Goal: Task Accomplishment & Management: Manage account settings

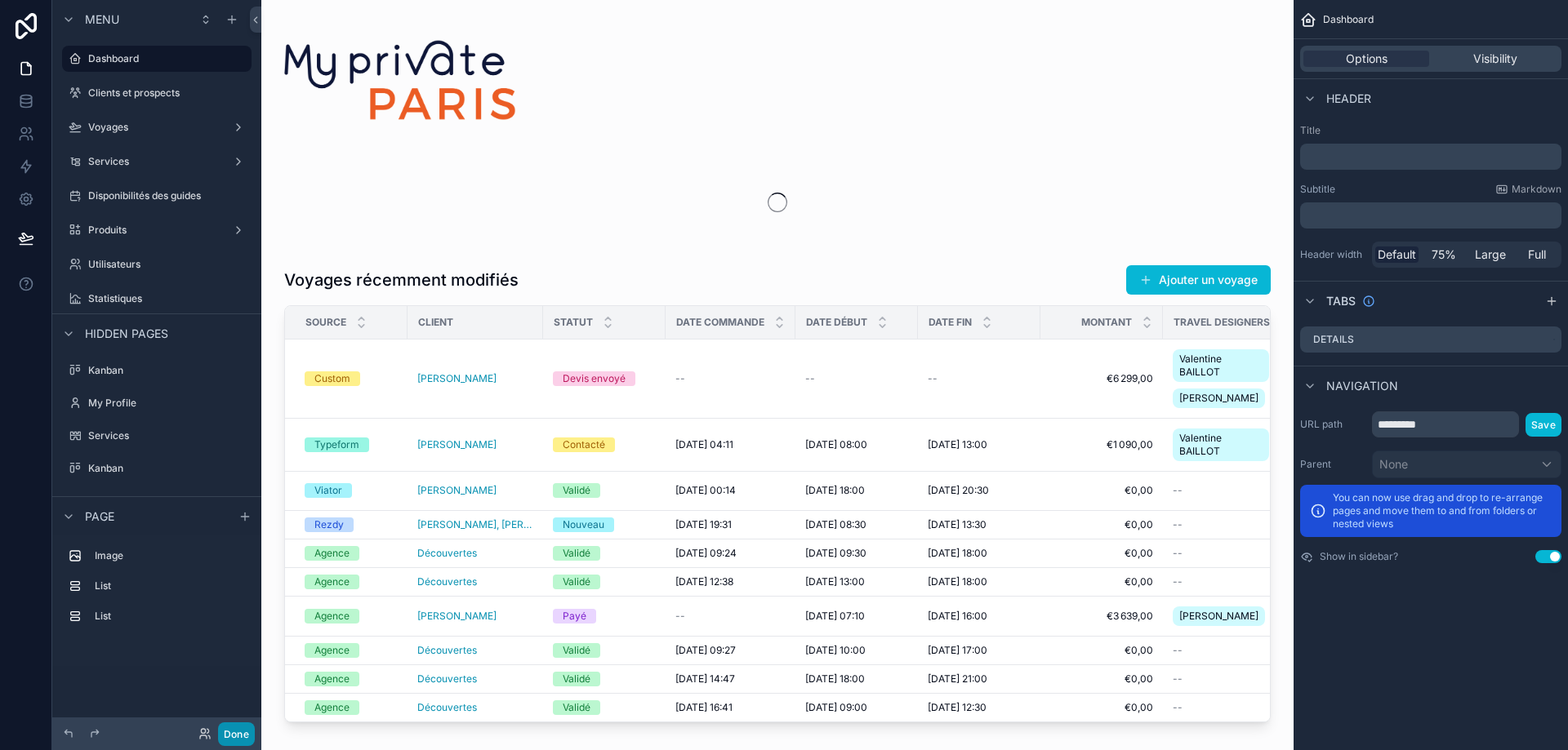
click at [233, 735] on button "Done" at bounding box center [237, 734] width 37 height 24
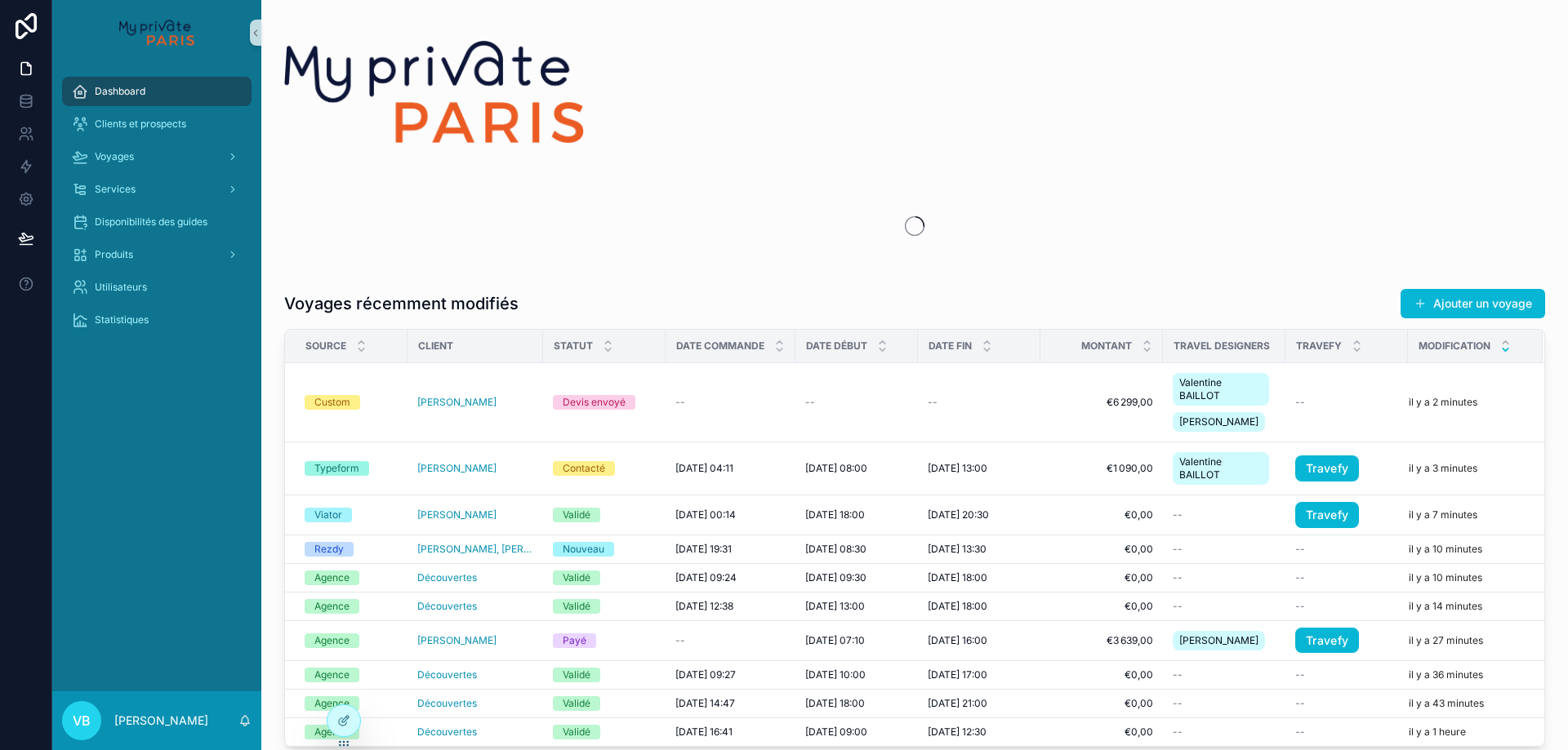
click at [147, 392] on div "Dashboard Clients et prospects Voyages Services Disponibilités des guides Produ…" at bounding box center [157, 378] width 209 height 626
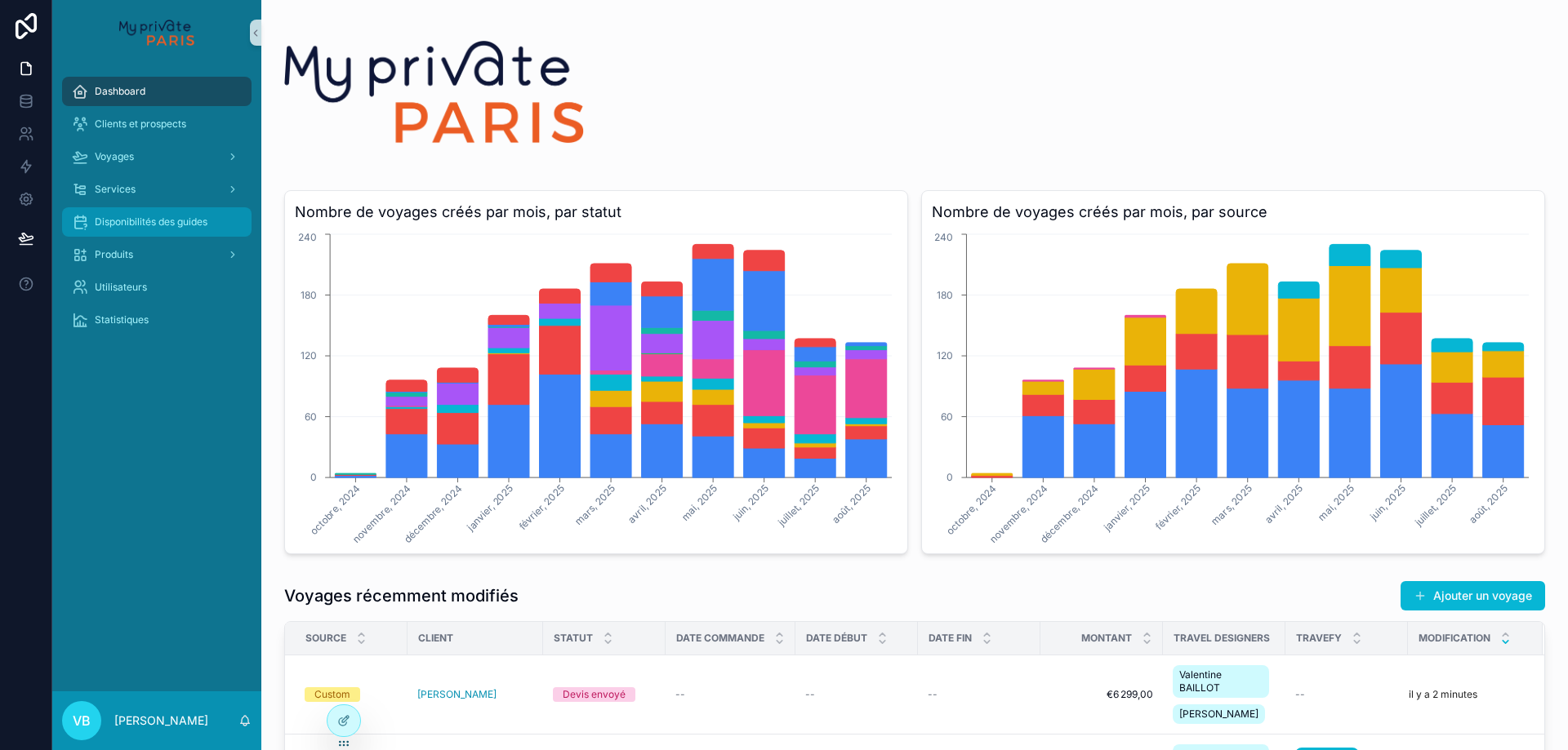
click at [170, 221] on span "Disponibilités des guides" at bounding box center [151, 222] width 112 height 13
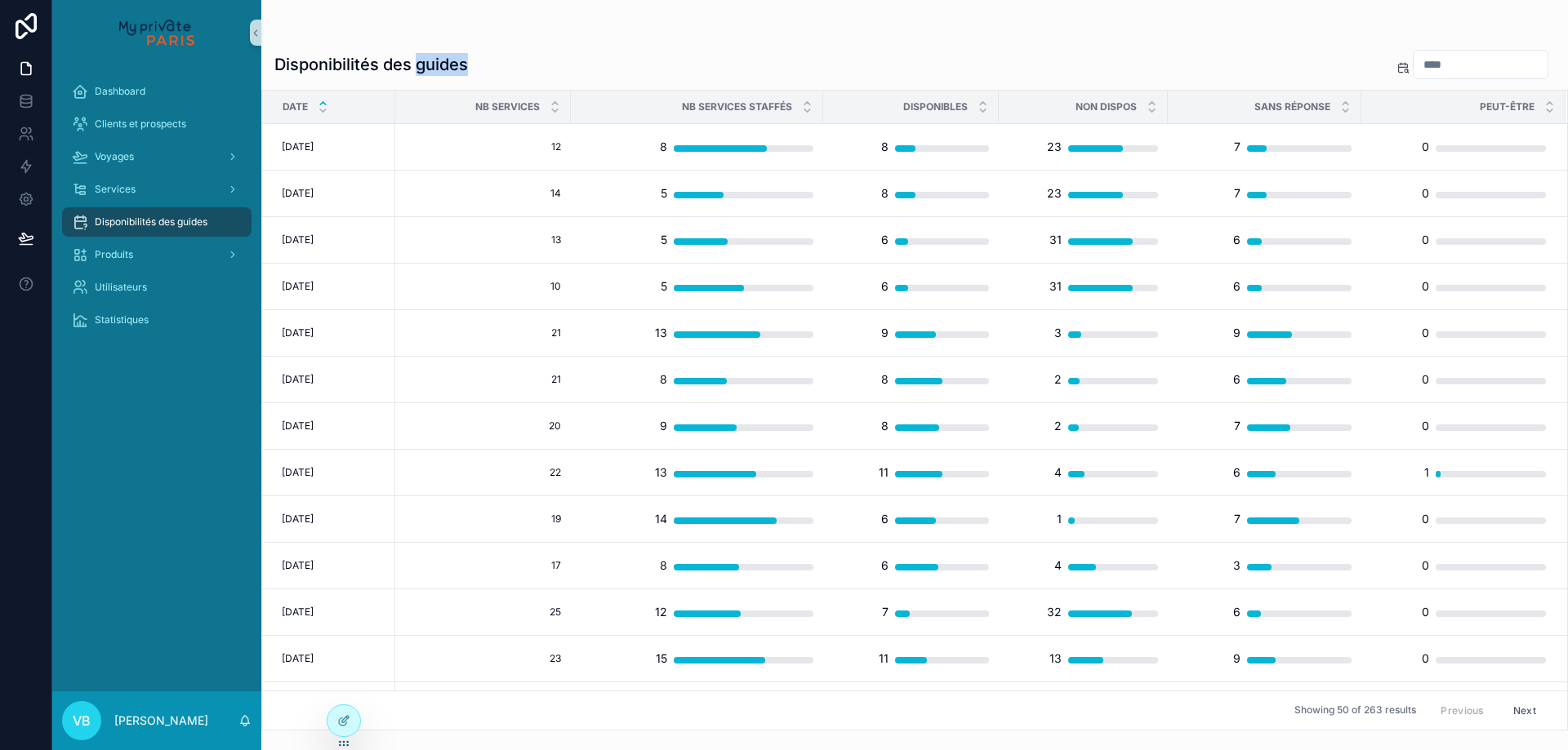
drag, startPoint x: 468, startPoint y: 68, endPoint x: 422, endPoint y: 66, distance: 46.0
click at [422, 66] on h1 "Disponibilités des guides" at bounding box center [371, 64] width 193 height 23
drag, startPoint x: 416, startPoint y: 65, endPoint x: 489, endPoint y: 65, distance: 73.0
click at [489, 65] on div "Disponibilités des guides" at bounding box center [914, 64] width 1281 height 31
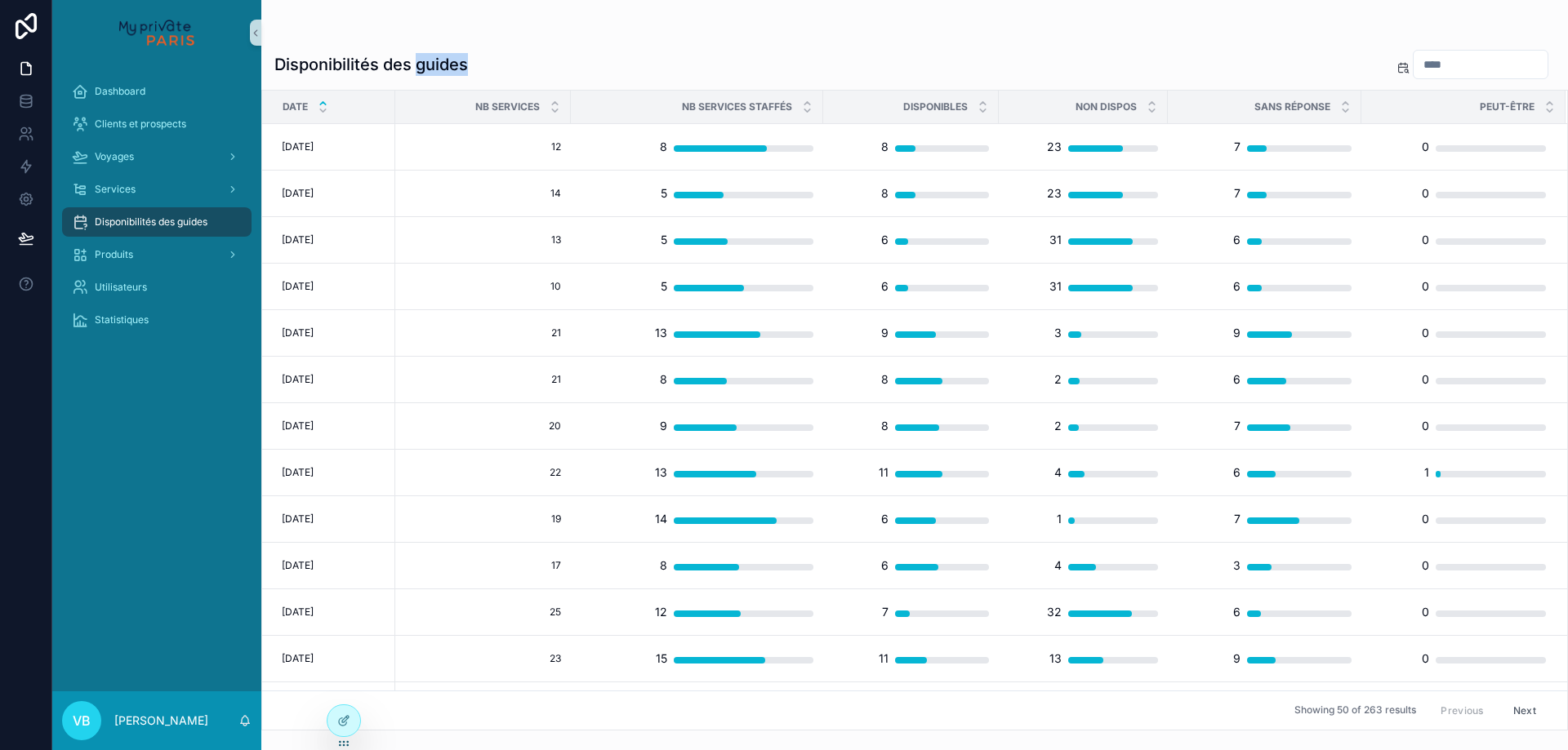
click at [489, 65] on div "Disponibilités des guides" at bounding box center [914, 64] width 1281 height 31
click at [463, 65] on h1 "Disponibilités des guides" at bounding box center [371, 64] width 193 height 23
drag, startPoint x: 470, startPoint y: 65, endPoint x: 416, endPoint y: 65, distance: 54.0
click at [416, 65] on div "Disponibilités des guides" at bounding box center [914, 64] width 1281 height 31
click at [415, 65] on h1 "Disponibilités des guides" at bounding box center [371, 64] width 193 height 23
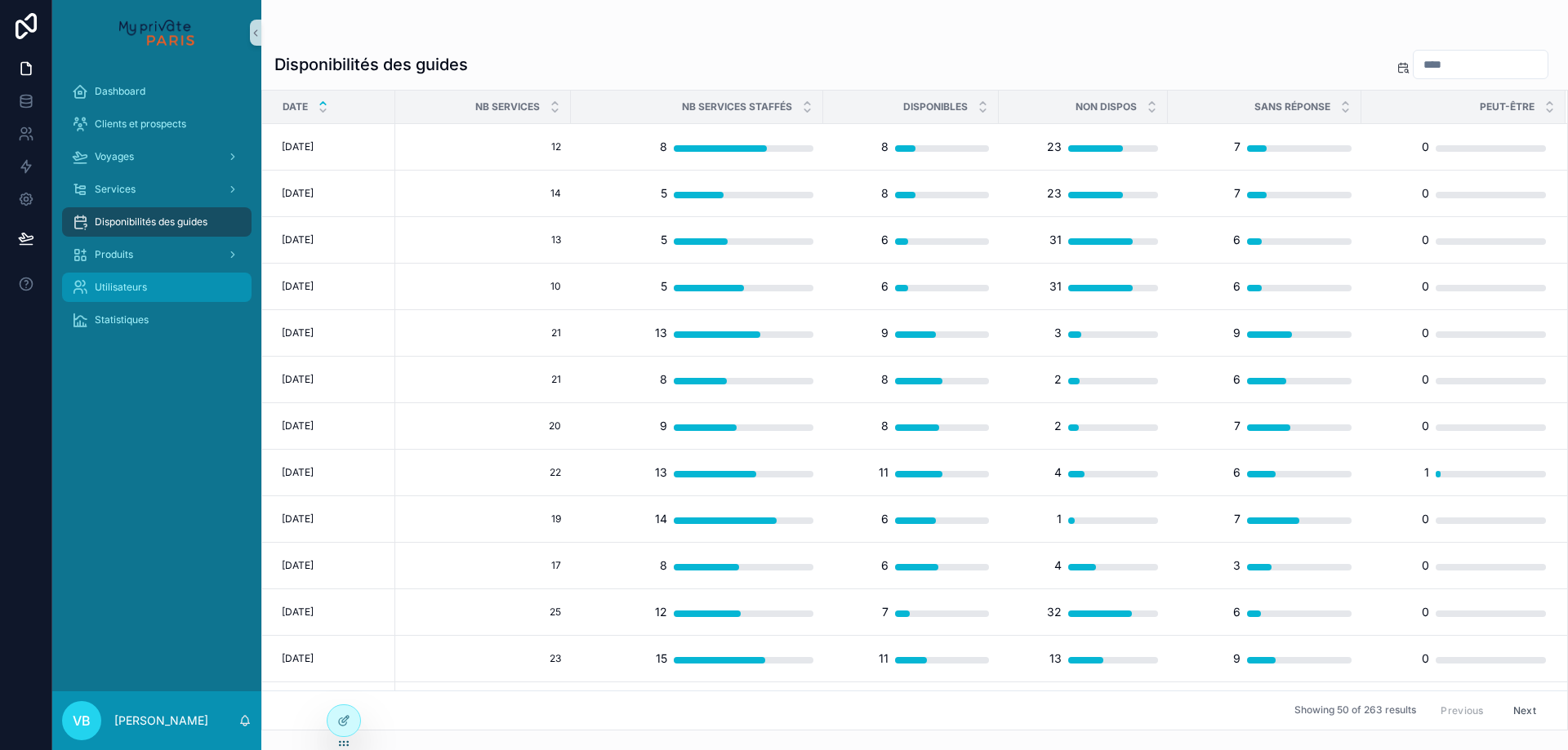
click at [160, 292] on div "Utilisateurs" at bounding box center [157, 287] width 170 height 26
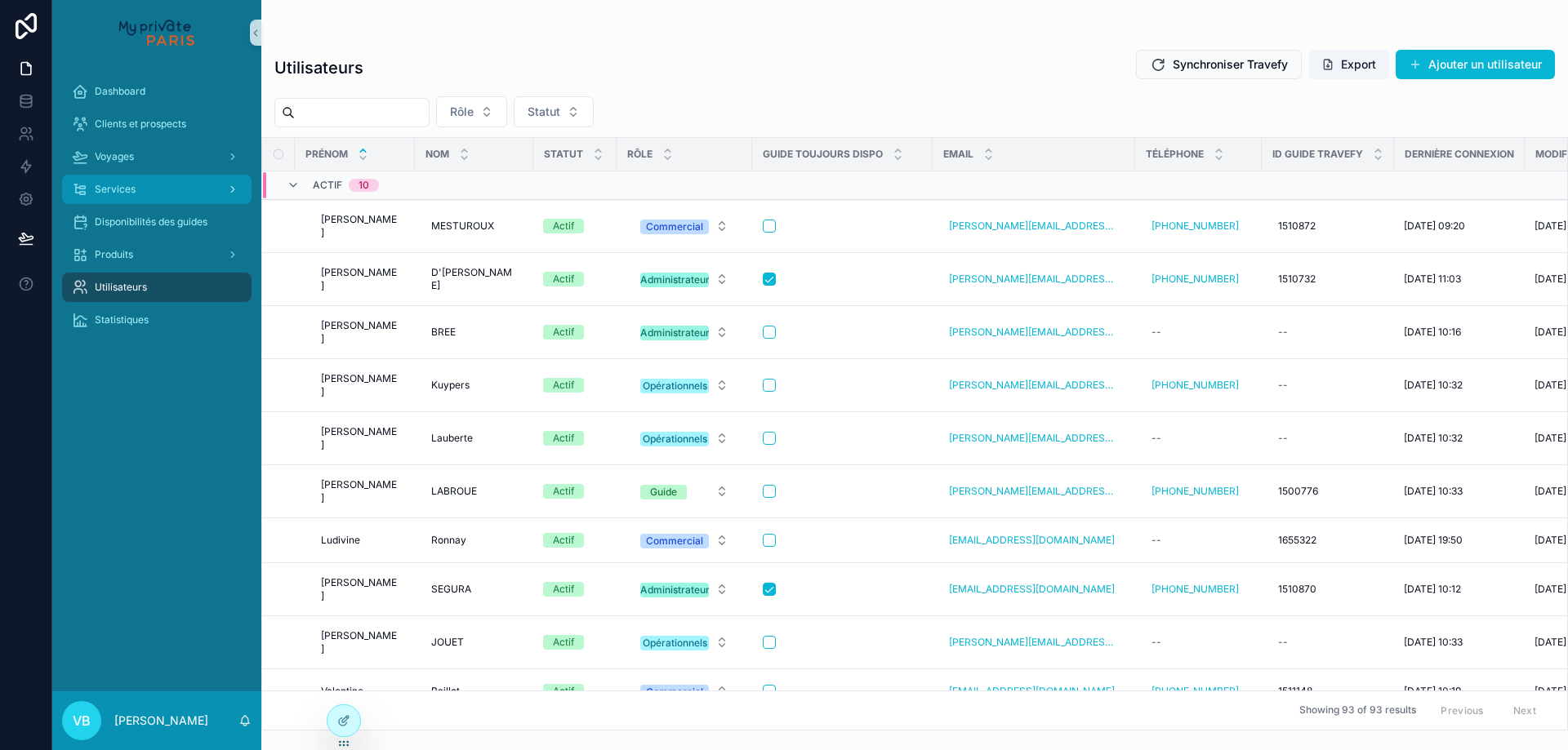
click at [117, 186] on span "Services" at bounding box center [115, 190] width 41 height 13
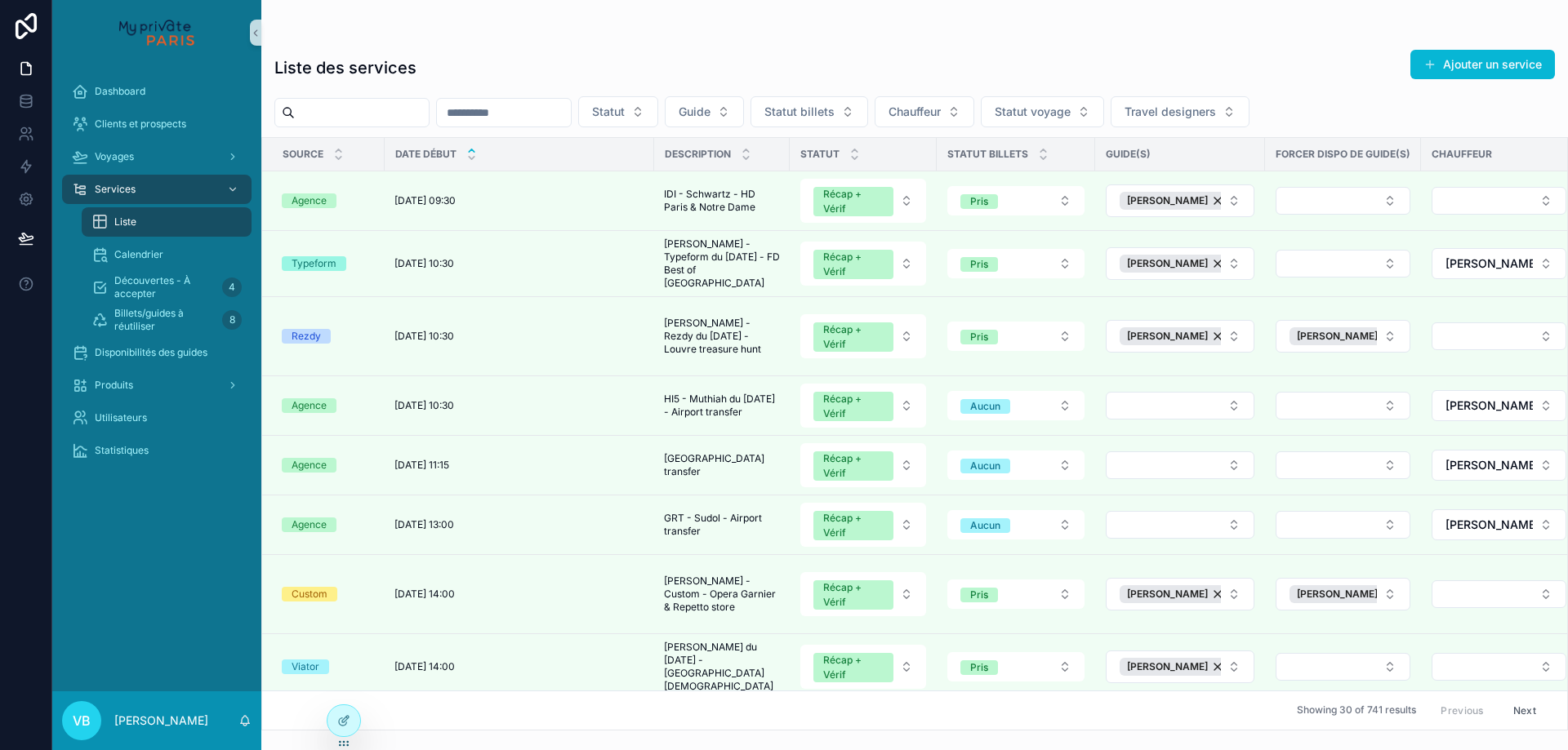
click at [619, 29] on div "scrollable content" at bounding box center [914, 32] width 1281 height 13
drag, startPoint x: 413, startPoint y: 67, endPoint x: 352, endPoint y: 68, distance: 61.0
click at [352, 68] on h1 "Liste des services" at bounding box center [345, 67] width 142 height 23
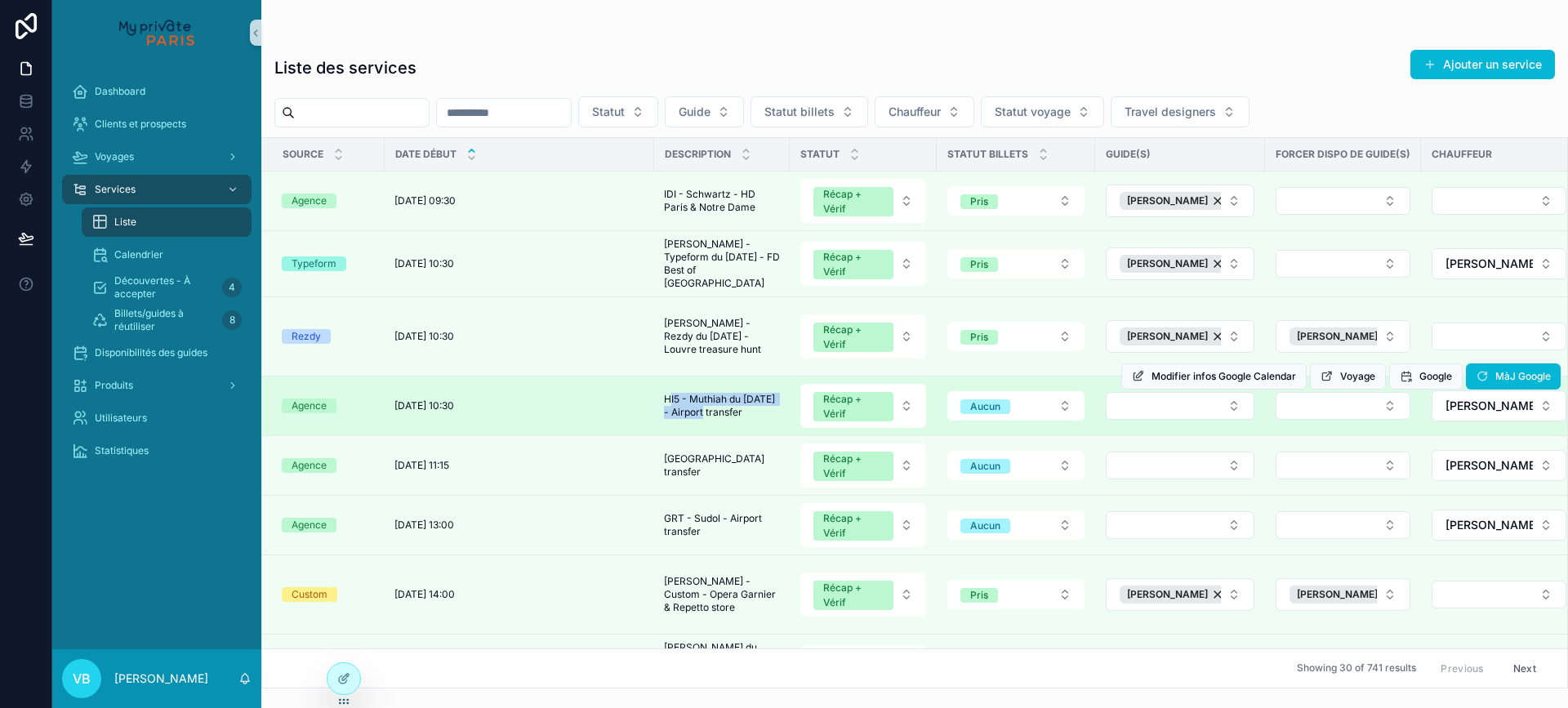
drag, startPoint x: 743, startPoint y: 404, endPoint x: 670, endPoint y: 393, distance: 73.8
click at [670, 393] on span "HI5 - Muthiah du [DATE] - Airport transfer" at bounding box center [722, 406] width 116 height 26
click at [1228, 408] on button "Select Button" at bounding box center [1179, 406] width 148 height 28
click at [1190, 400] on div "Modifier infos Google Calendar Voyage Google MàJ Google" at bounding box center [1341, 377] width 439 height 59
click at [1224, 410] on button "Select Button" at bounding box center [1179, 406] width 148 height 28
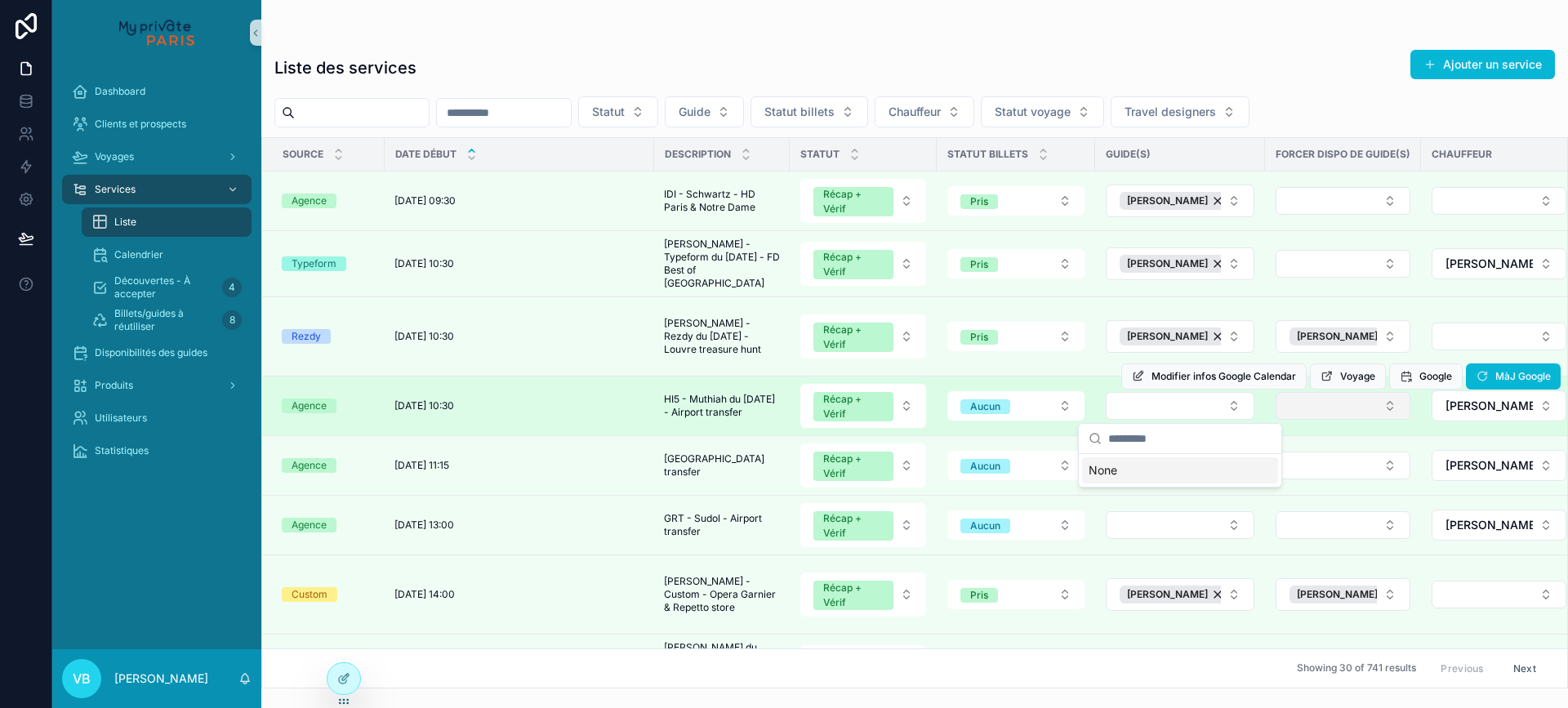
click at [1348, 406] on button "Select Button" at bounding box center [1343, 406] width 134 height 28
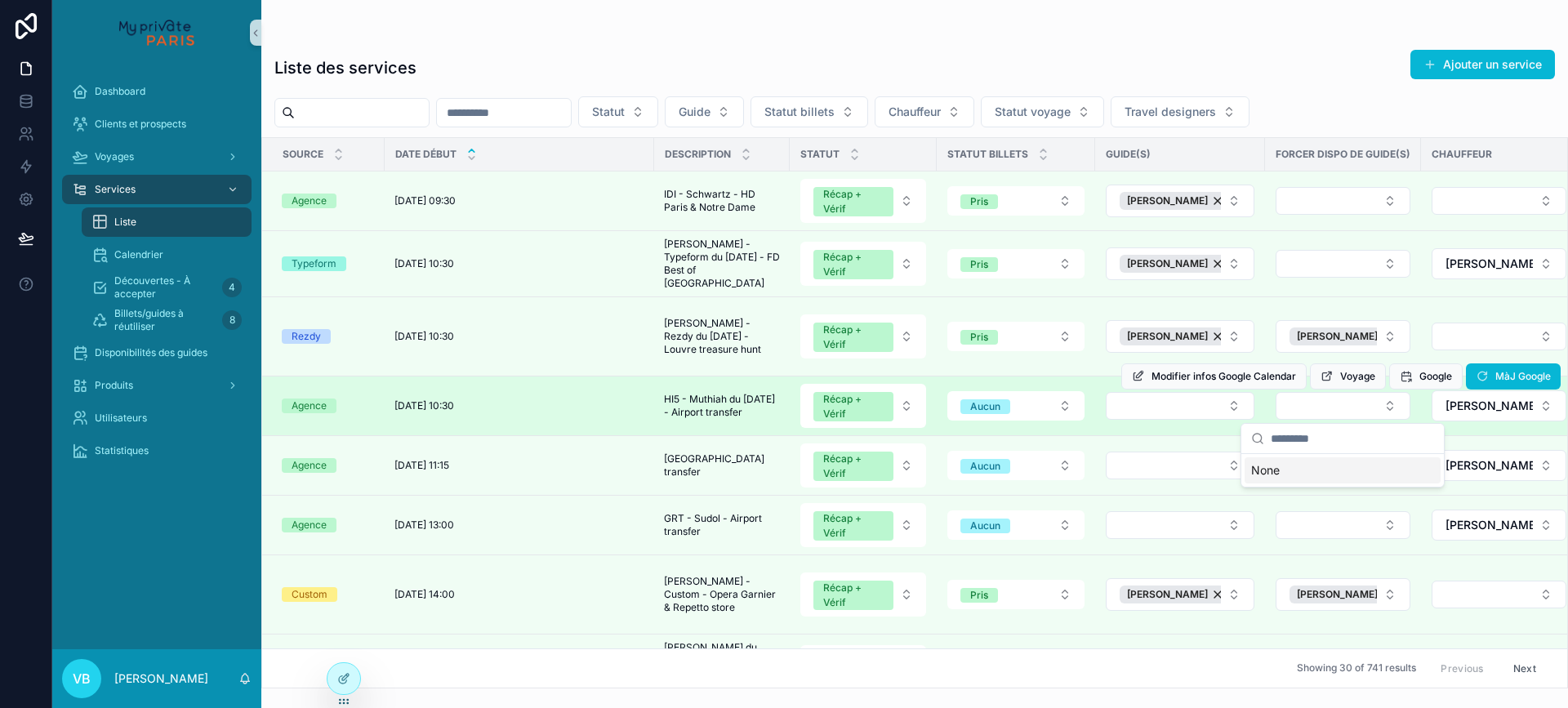
click at [1200, 404] on div "Modifier infos Google Calendar Voyage Google MàJ Google" at bounding box center [1341, 377] width 439 height 59
click at [1200, 405] on div "Modifier infos Google Calendar Voyage Google MàJ Google" at bounding box center [1341, 377] width 439 height 59
click at [1231, 404] on div "Modifier infos Google Calendar Voyage Google MàJ Google" at bounding box center [1341, 377] width 439 height 59
click at [1226, 411] on button "Select Button" at bounding box center [1179, 406] width 148 height 28
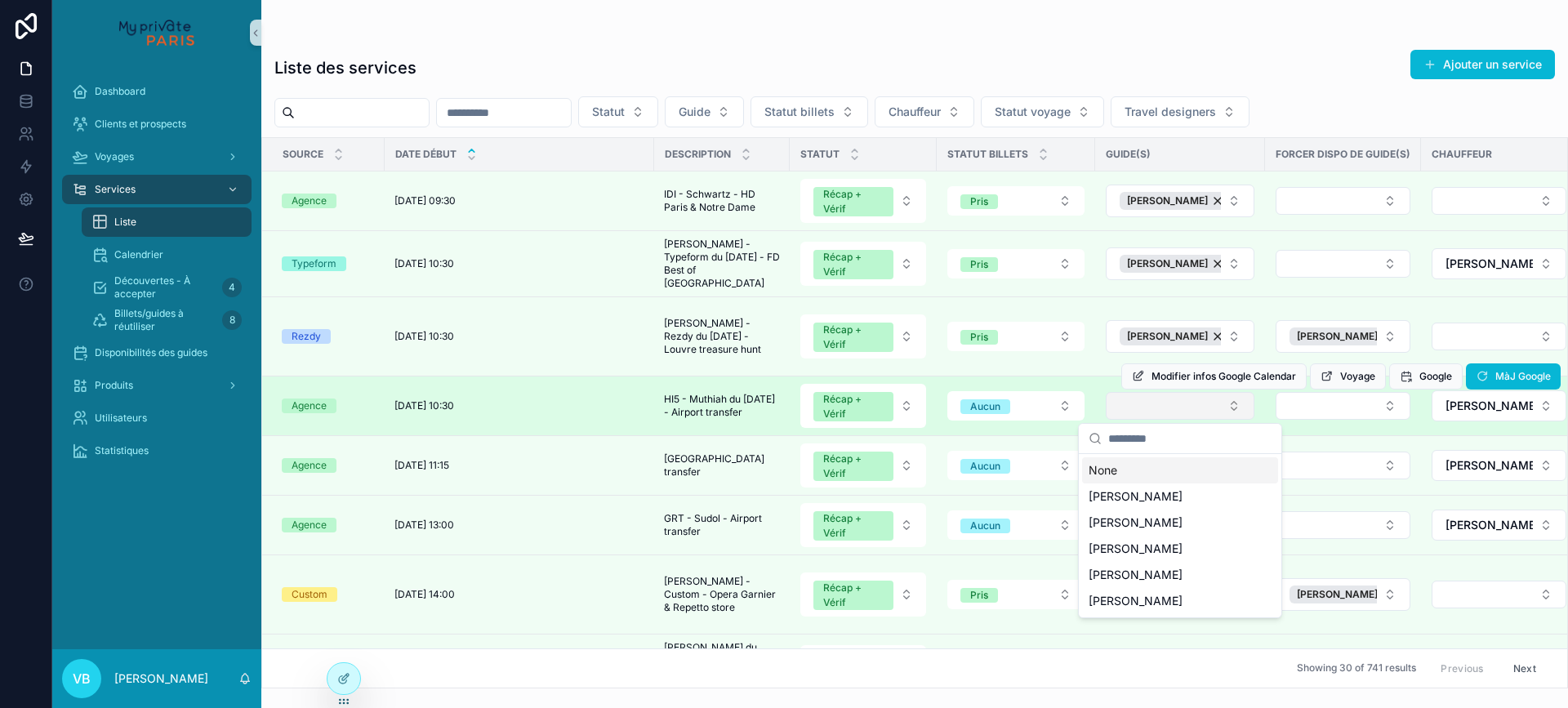
click at [1226, 411] on button "Select Button" at bounding box center [1179, 406] width 148 height 28
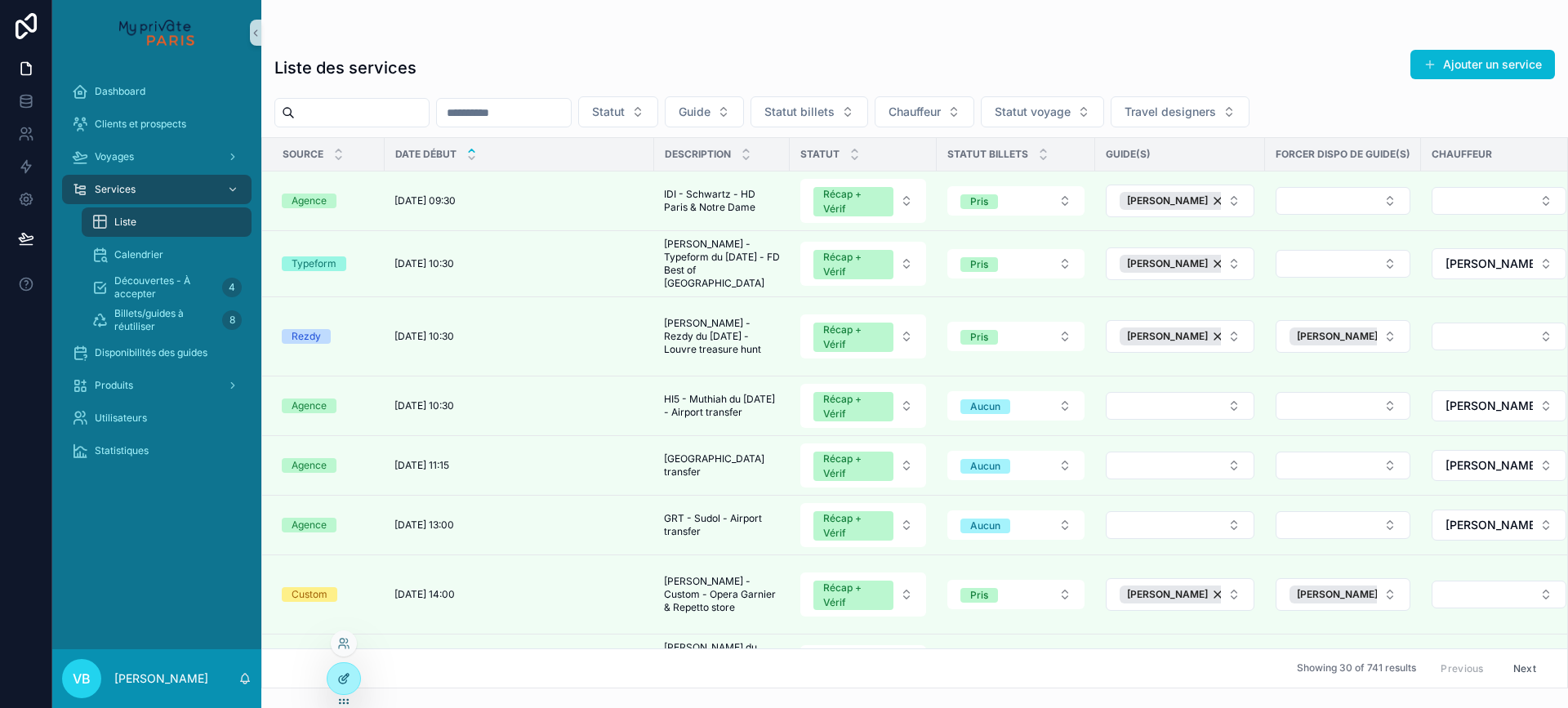
click at [351, 680] on div at bounding box center [343, 679] width 32 height 31
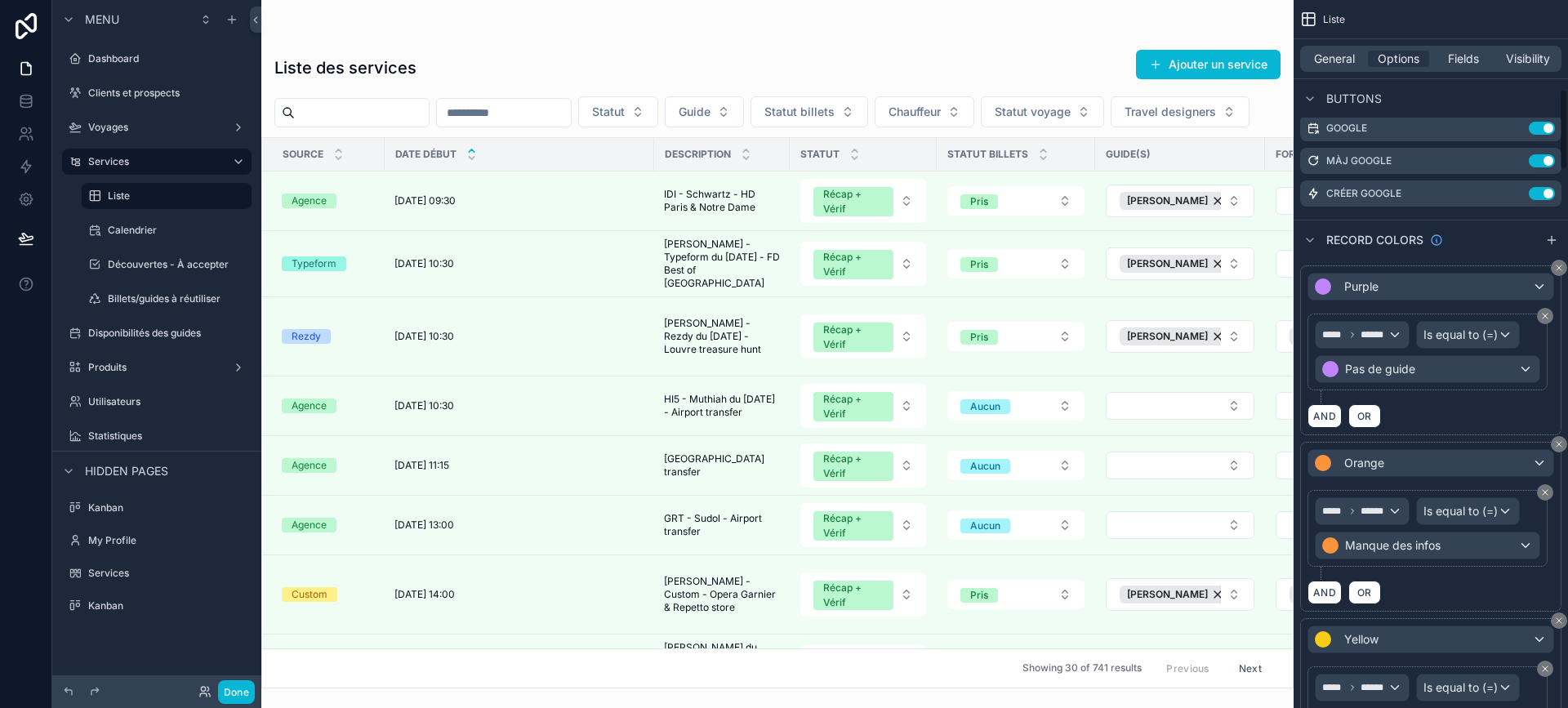
scroll to position [817, 0]
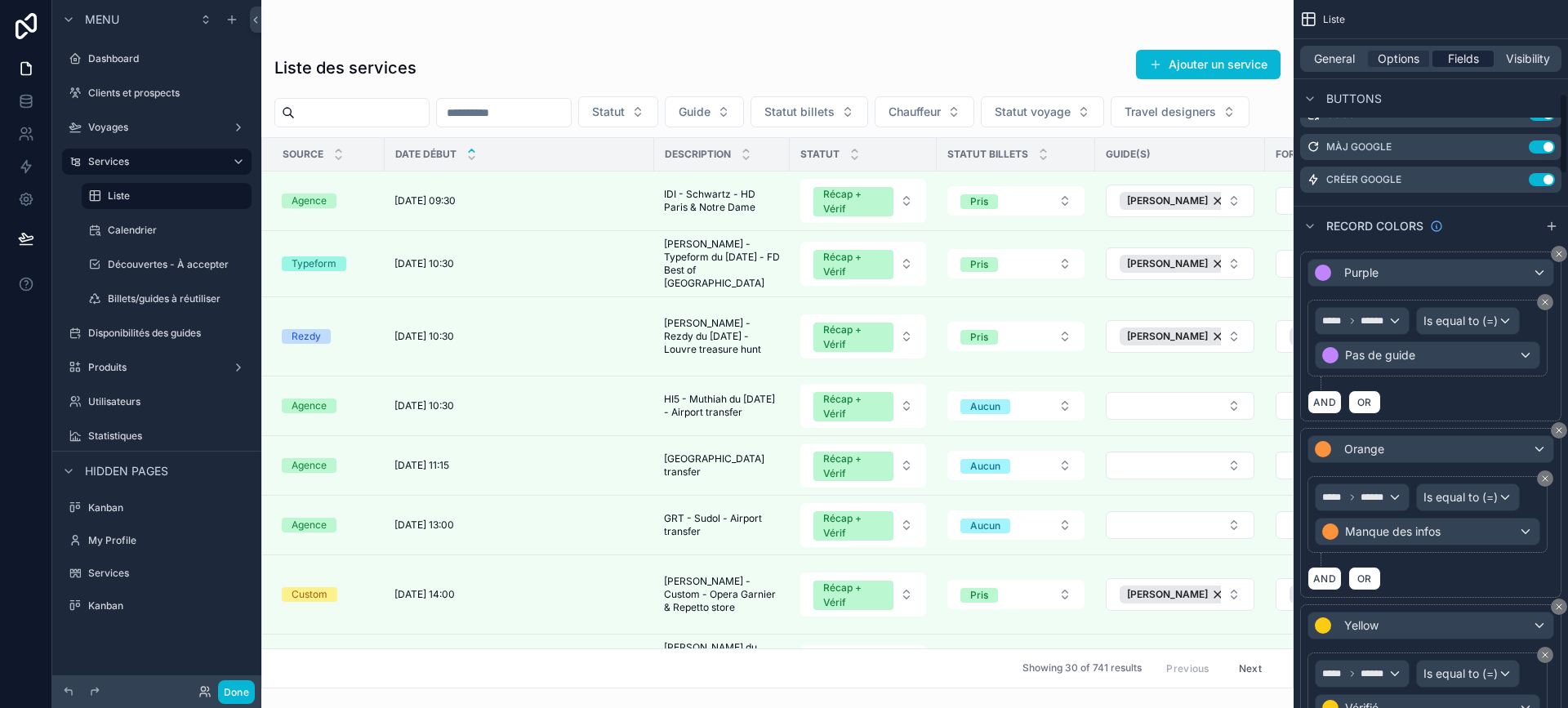
click at [1448, 52] on span "Fields" at bounding box center [1464, 59] width 31 height 17
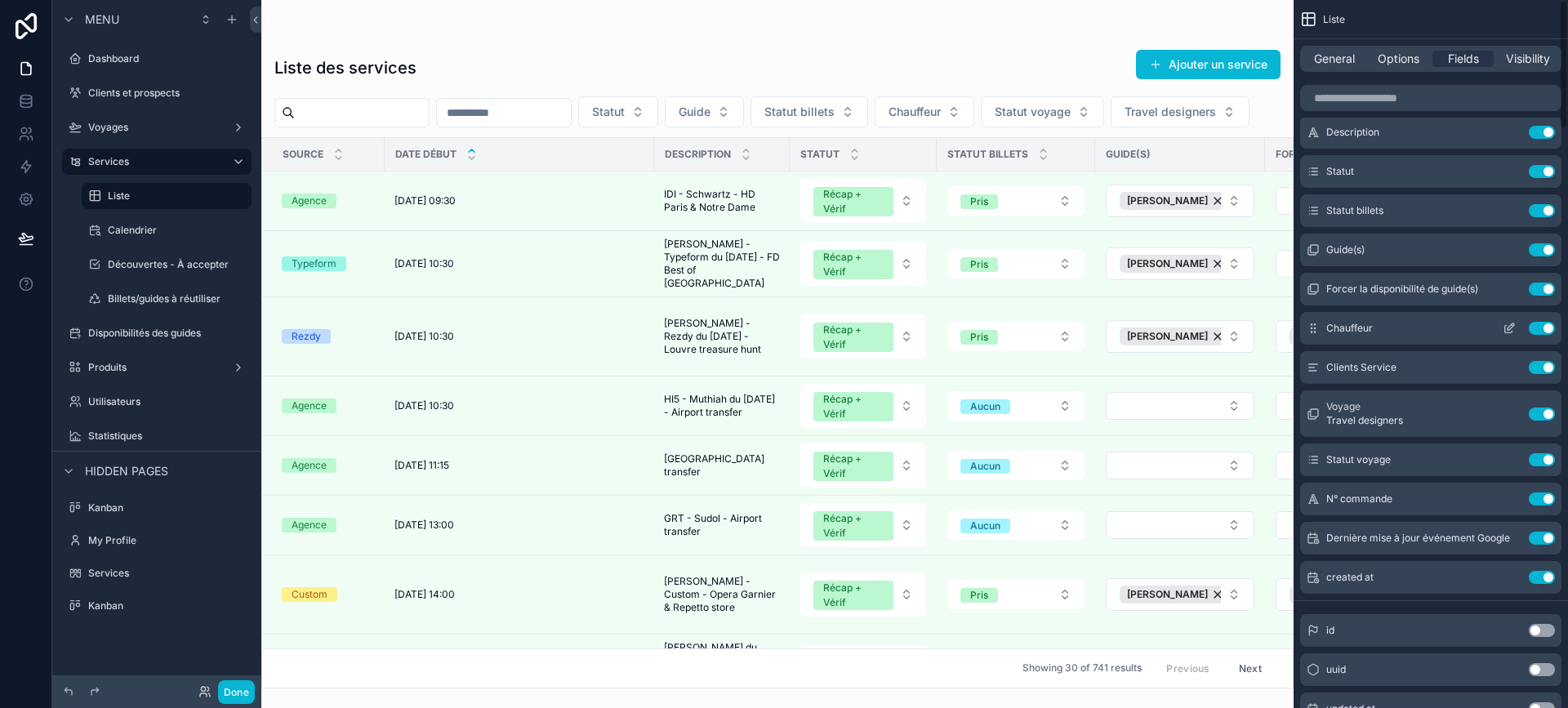
scroll to position [0, 0]
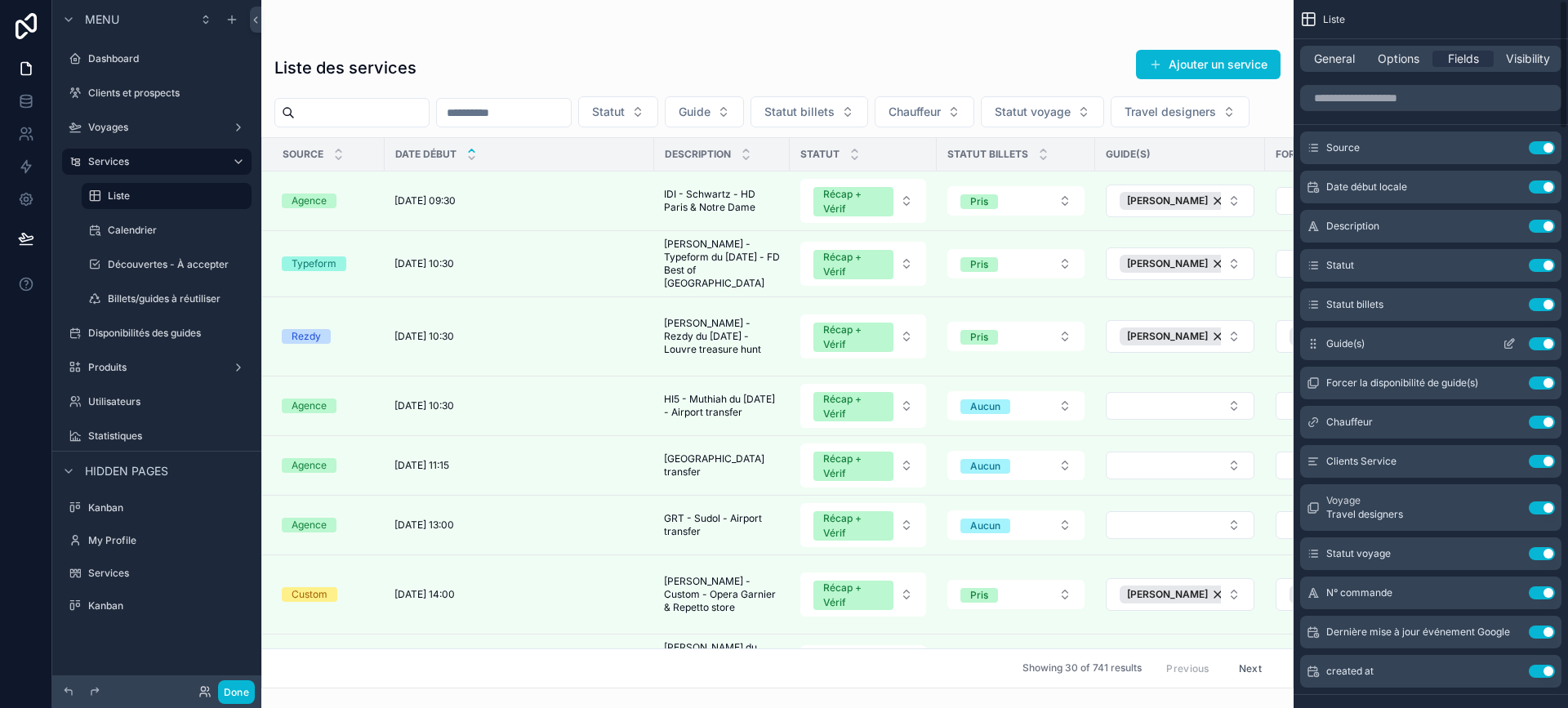
click at [1505, 338] on icon "scrollable content" at bounding box center [1509, 343] width 13 height 13
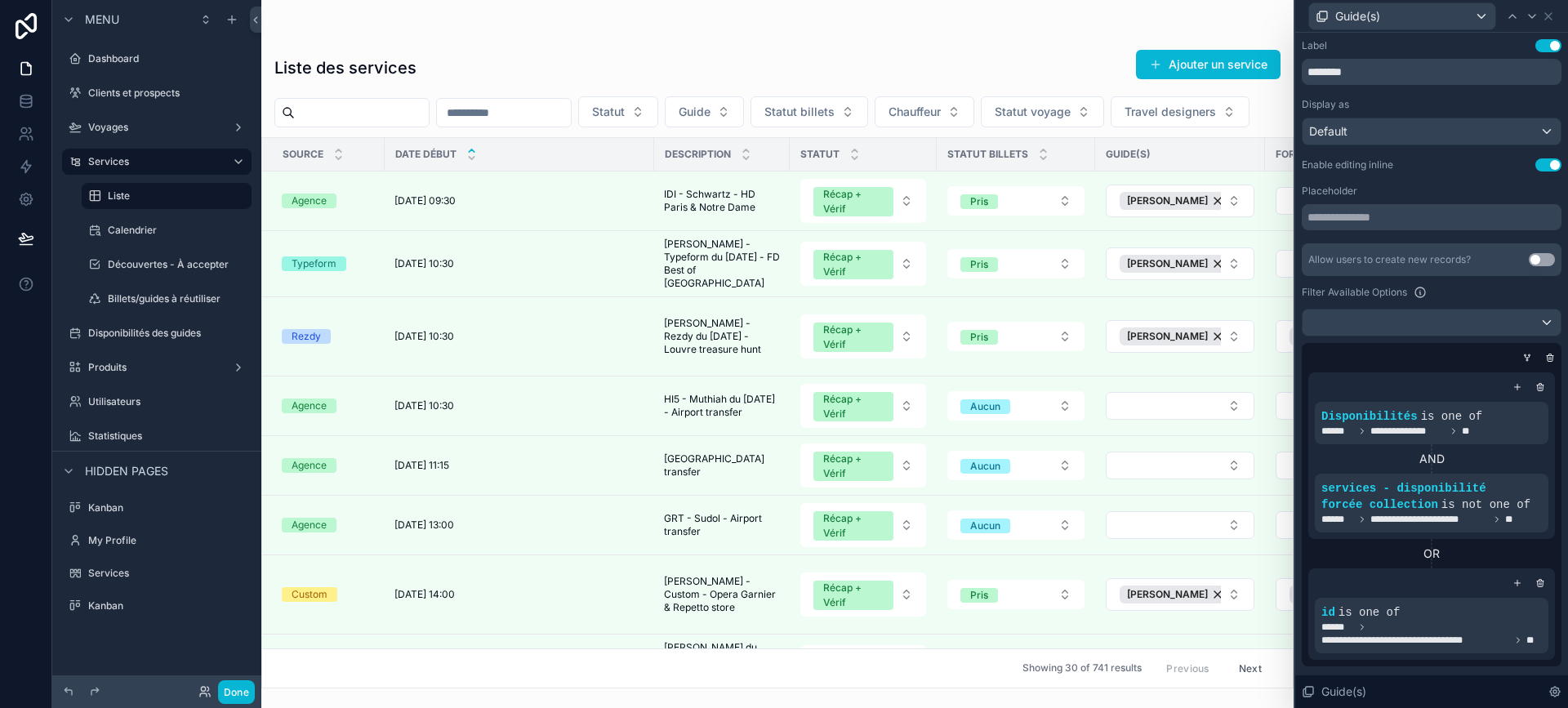
scroll to position [100, 0]
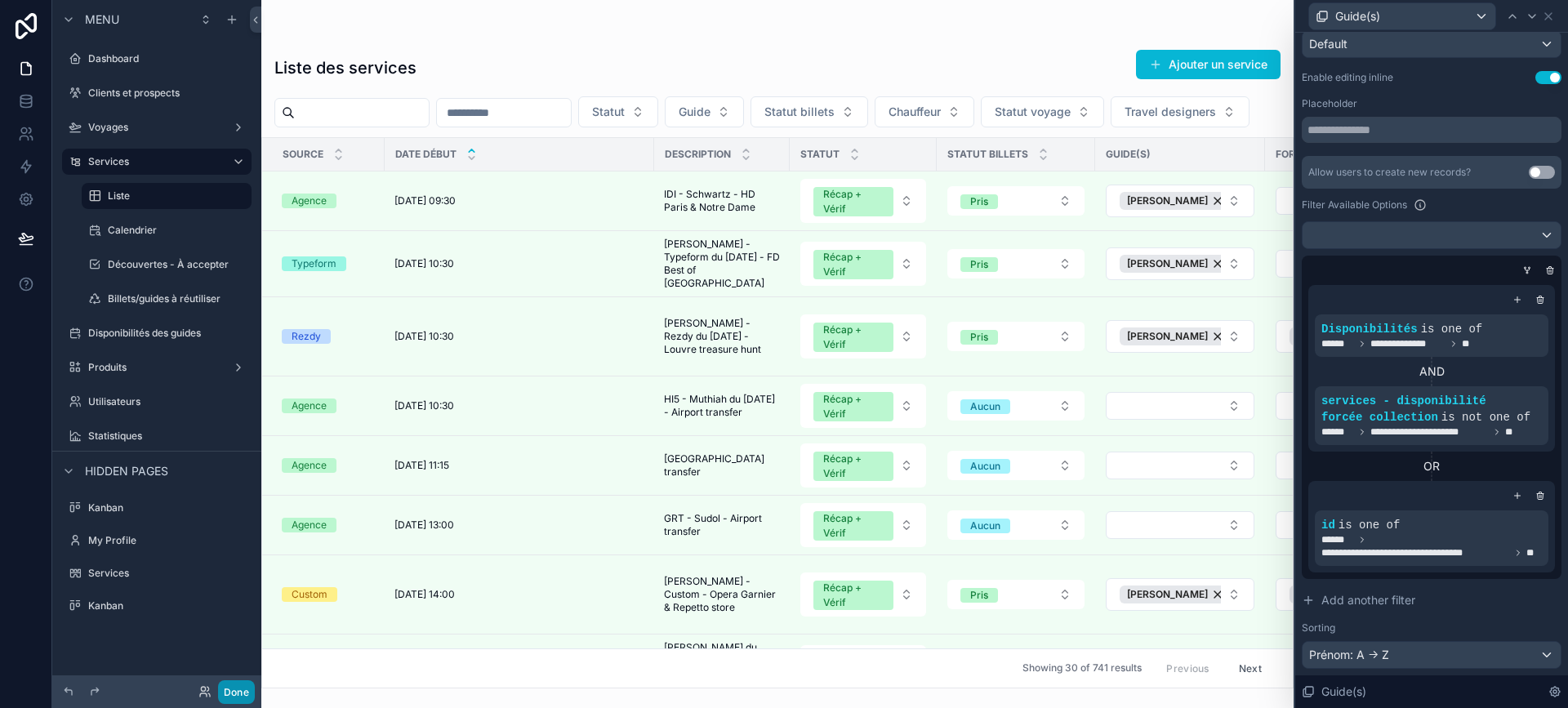
click at [235, 696] on button "Done" at bounding box center [237, 692] width 37 height 24
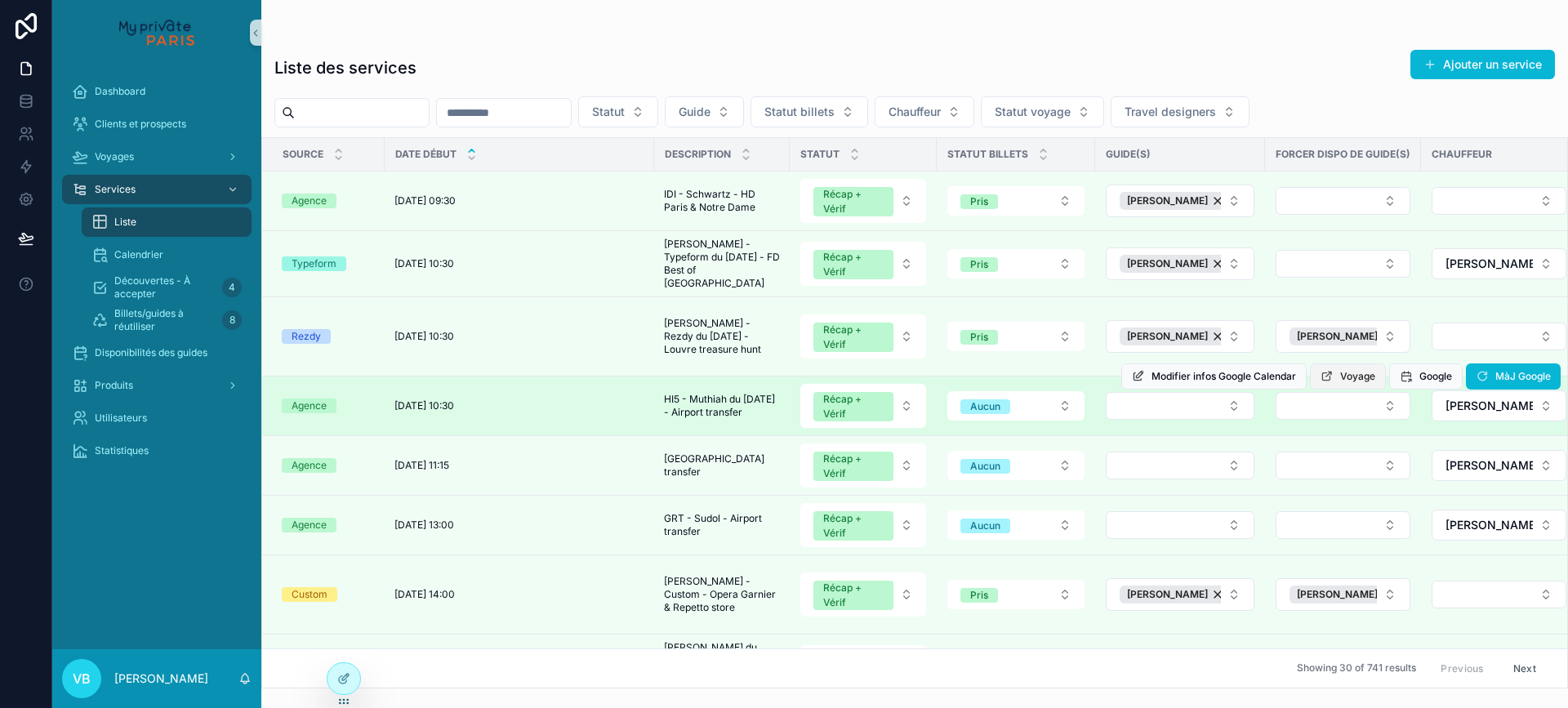
click at [1342, 383] on button "Voyage" at bounding box center [1348, 377] width 76 height 26
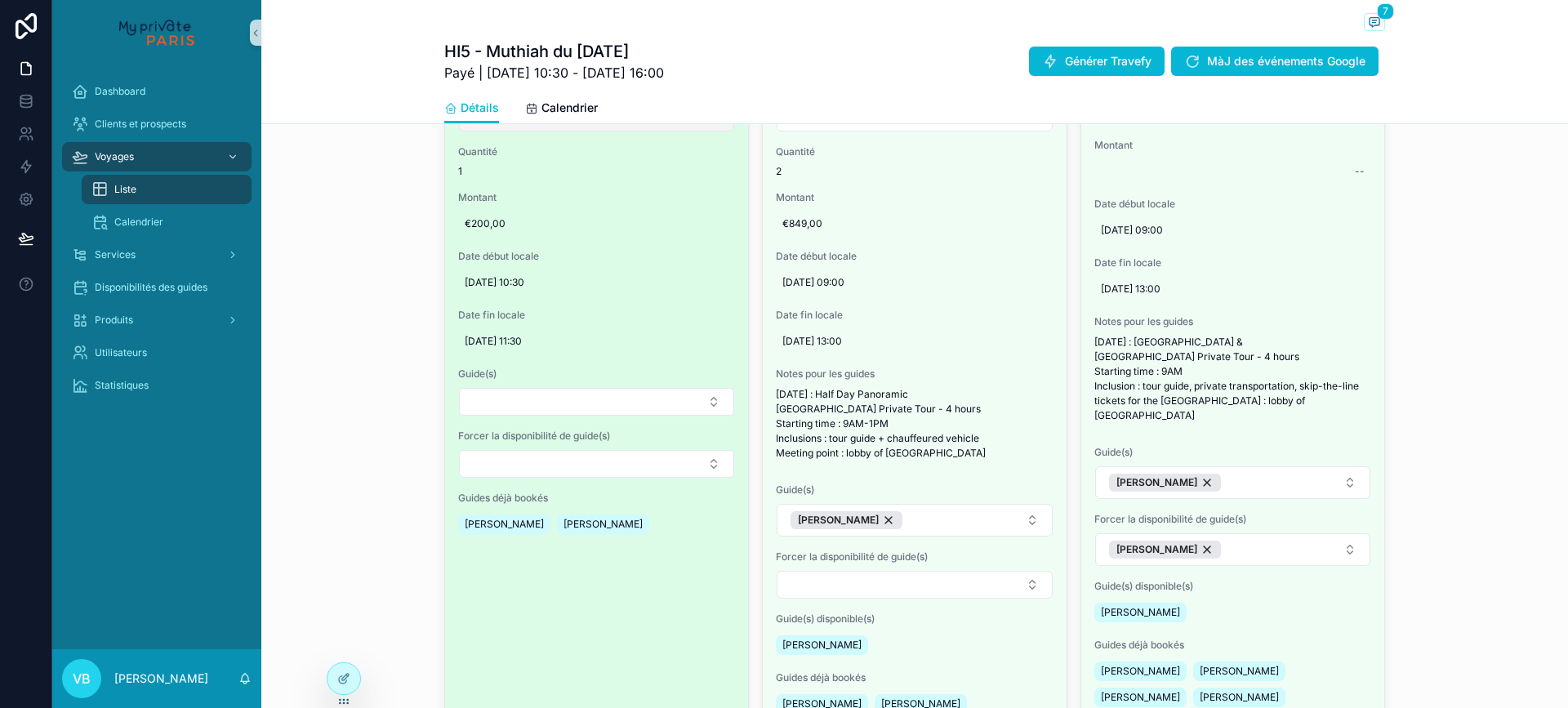
scroll to position [1225, 0]
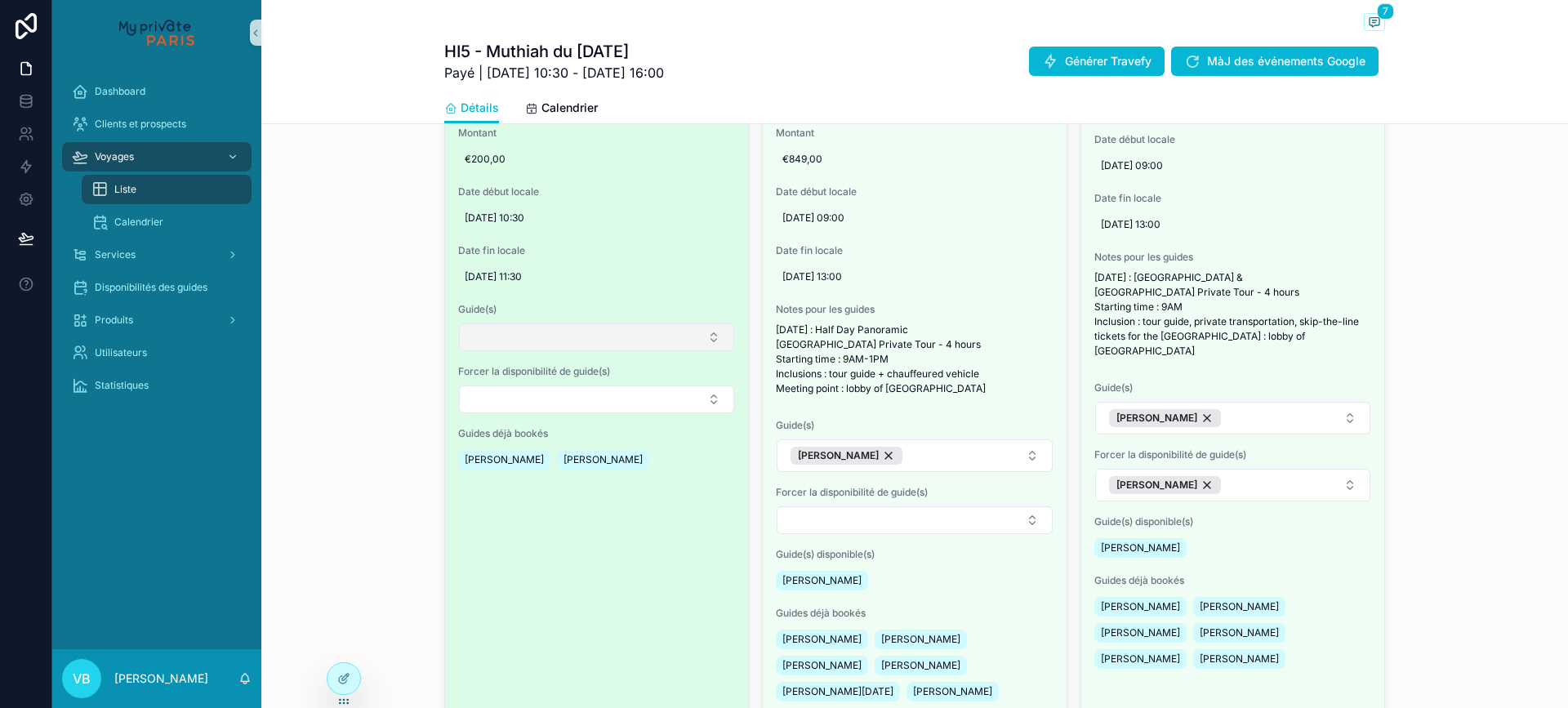
click at [561, 351] on button "Select Button" at bounding box center [597, 337] width 275 height 28
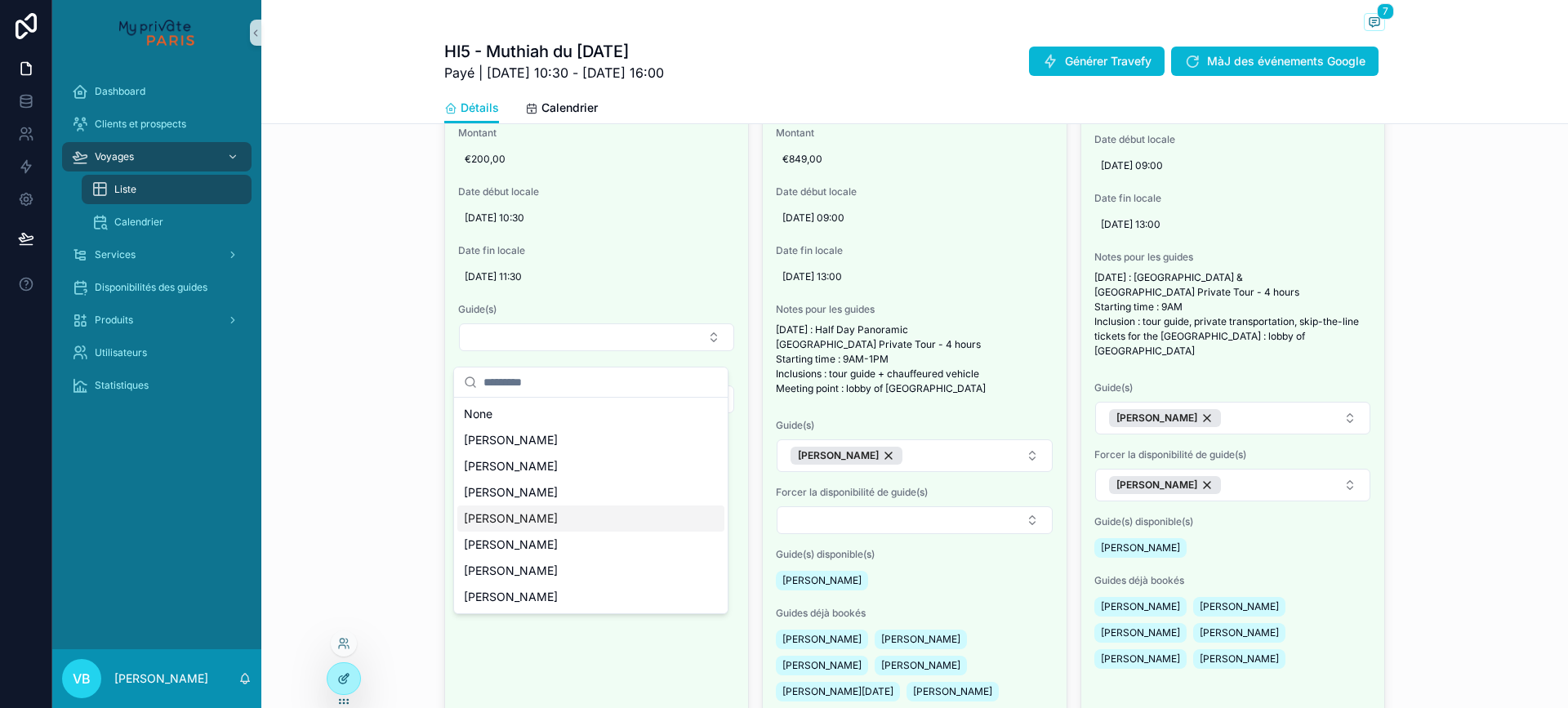
click at [345, 684] on icon at bounding box center [343, 679] width 13 height 13
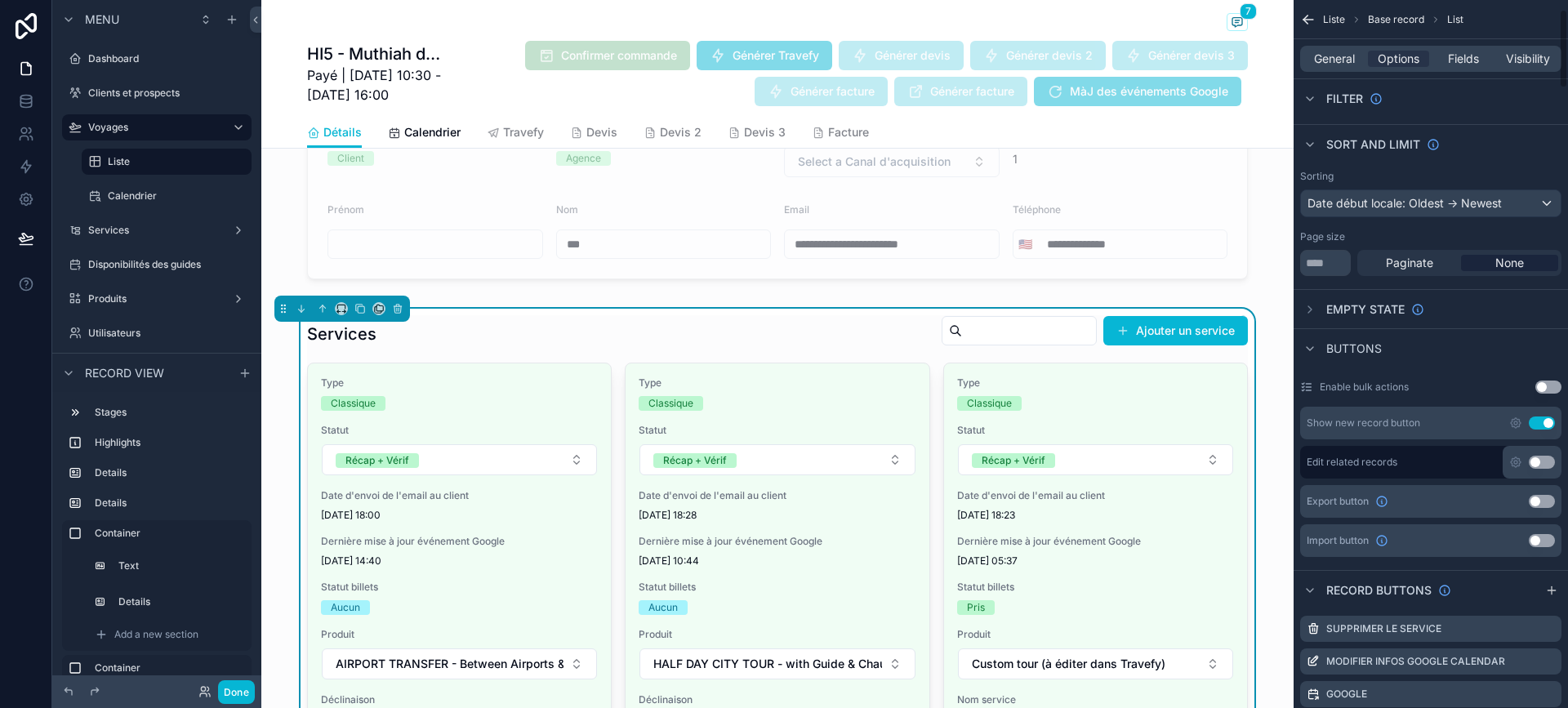
scroll to position [82, 0]
click at [1466, 56] on span "Fields" at bounding box center [1464, 59] width 31 height 17
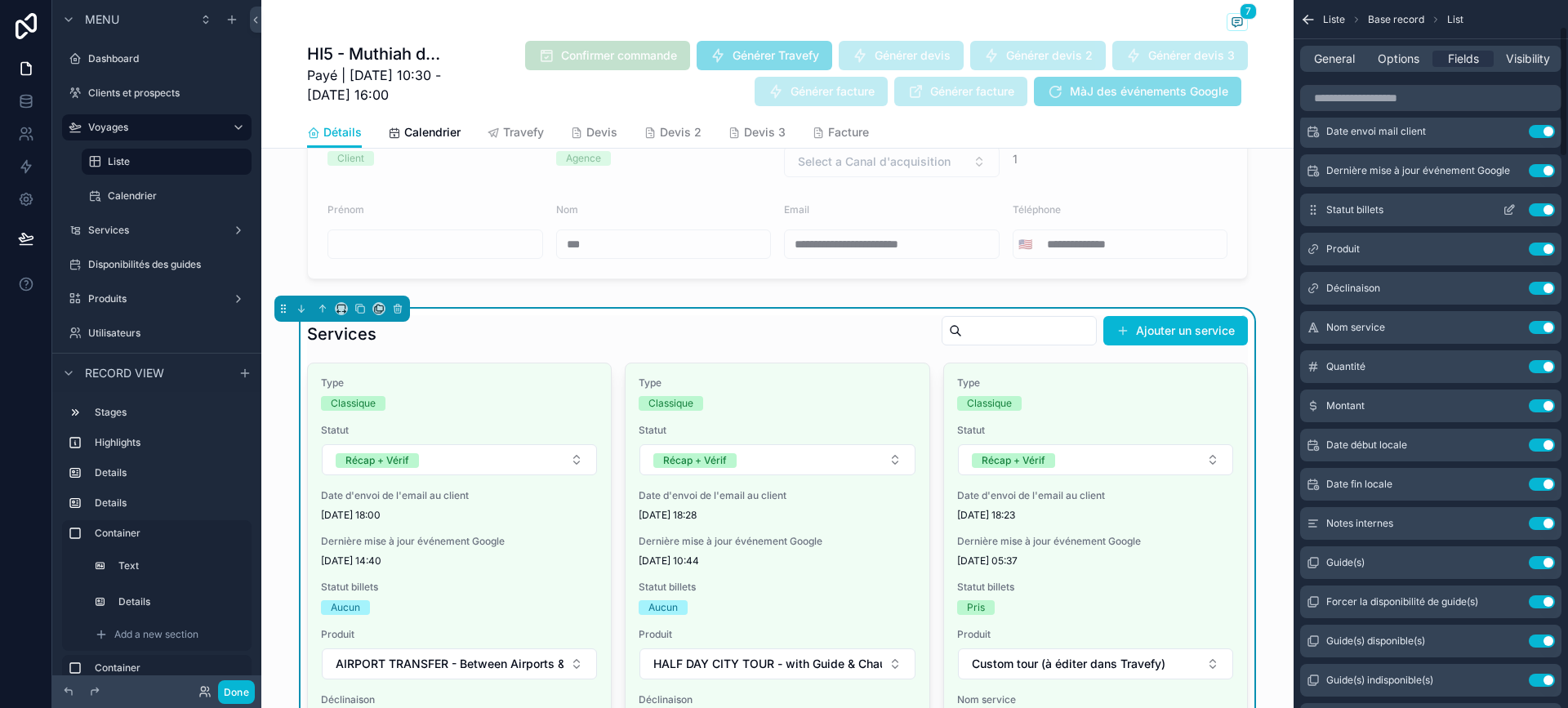
scroll to position [163, 0]
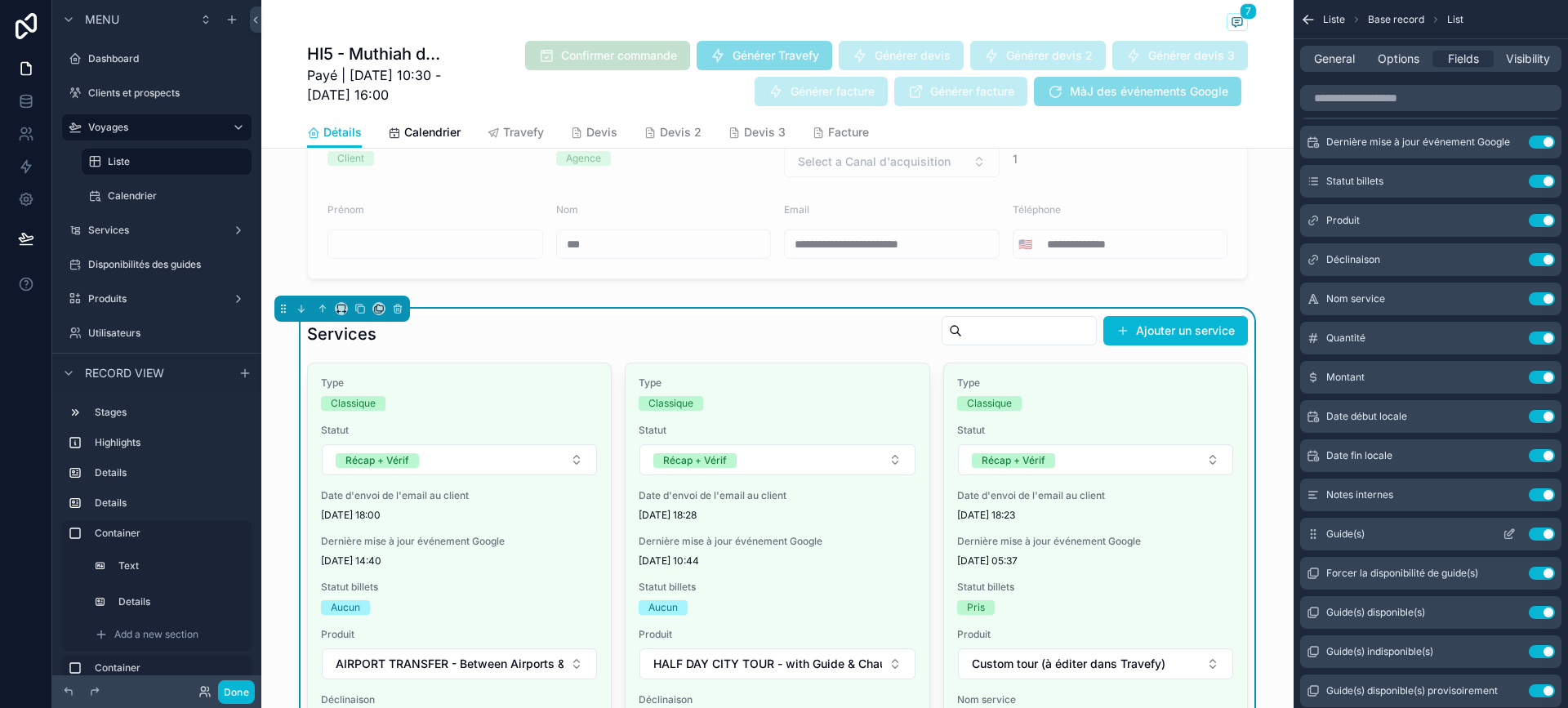
click at [1510, 534] on icon "scrollable content" at bounding box center [1509, 534] width 13 height 13
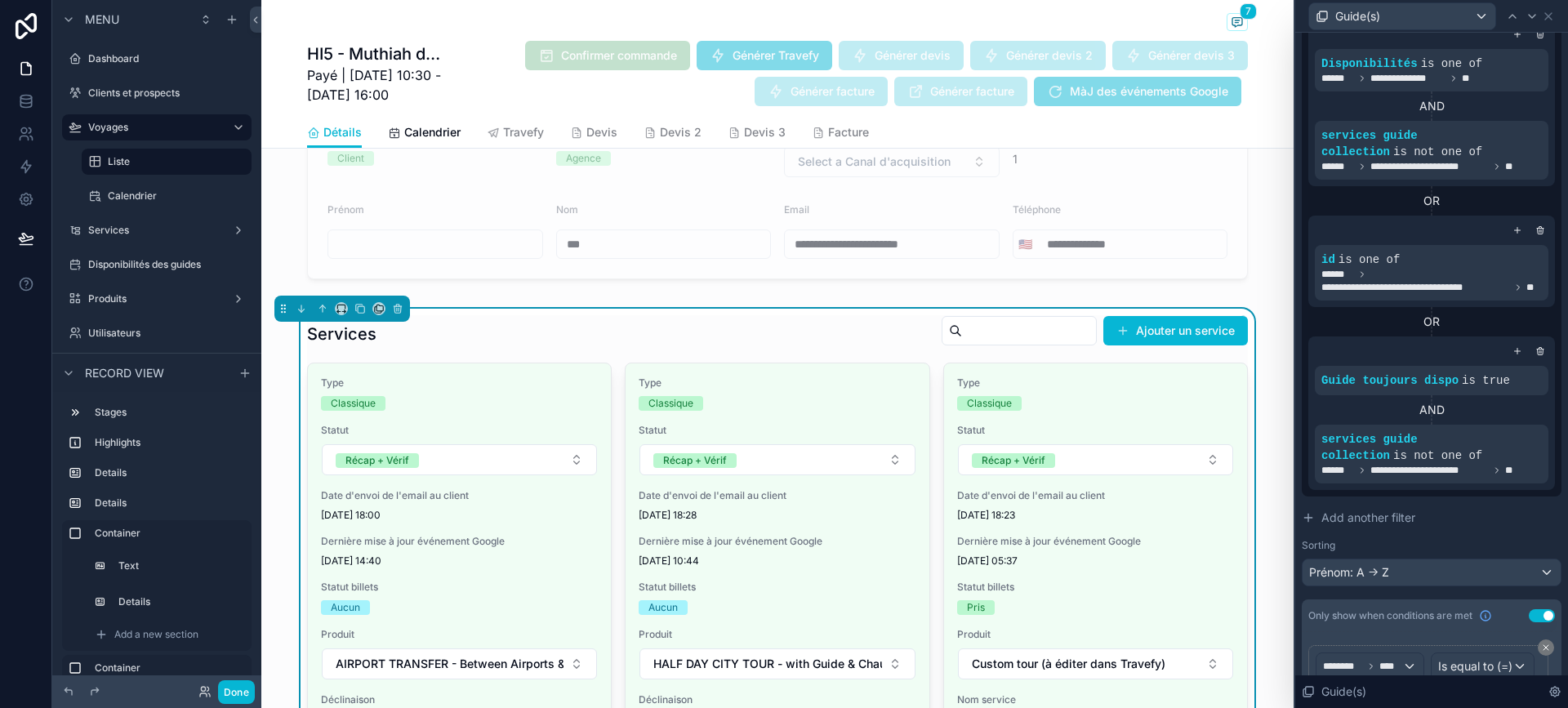
scroll to position [245, 0]
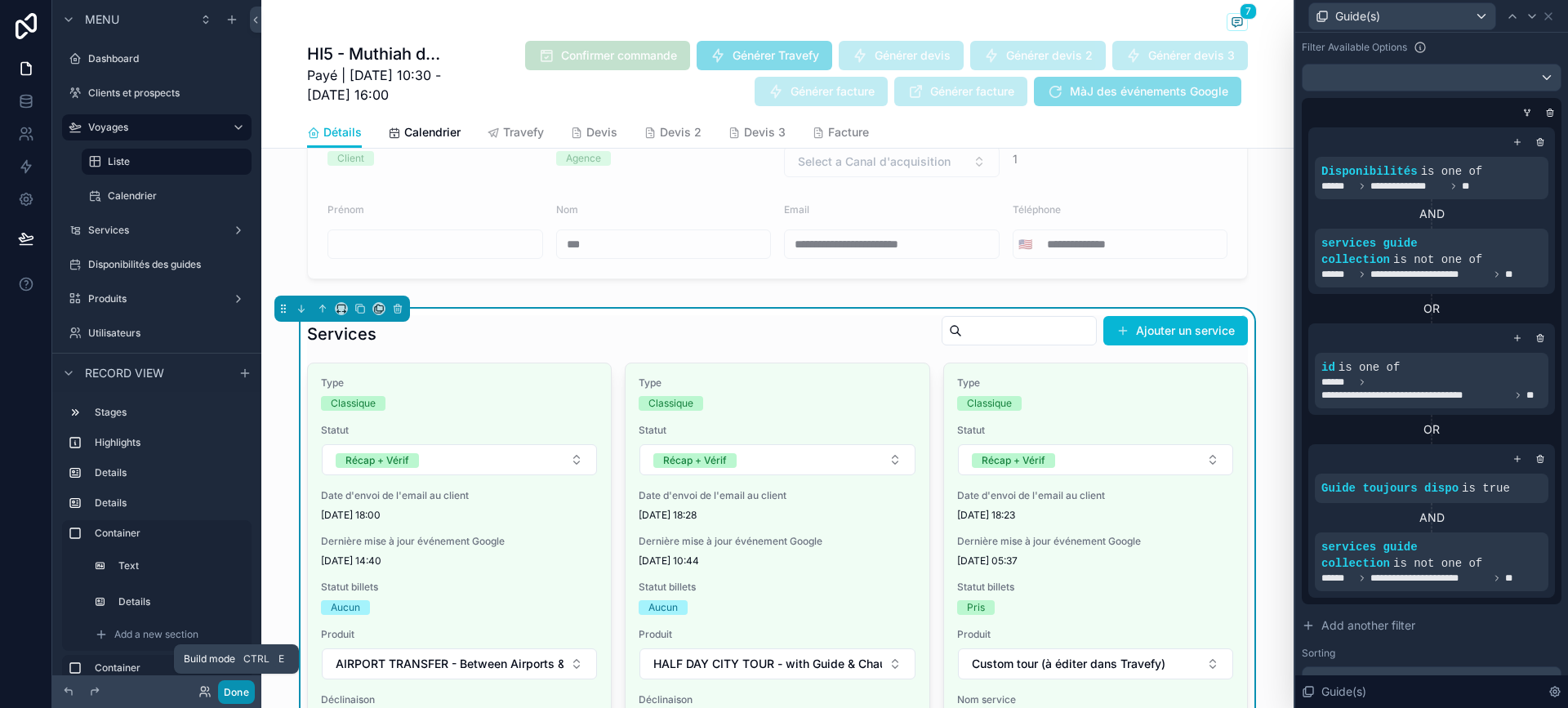
click at [243, 698] on button "Done" at bounding box center [237, 692] width 37 height 24
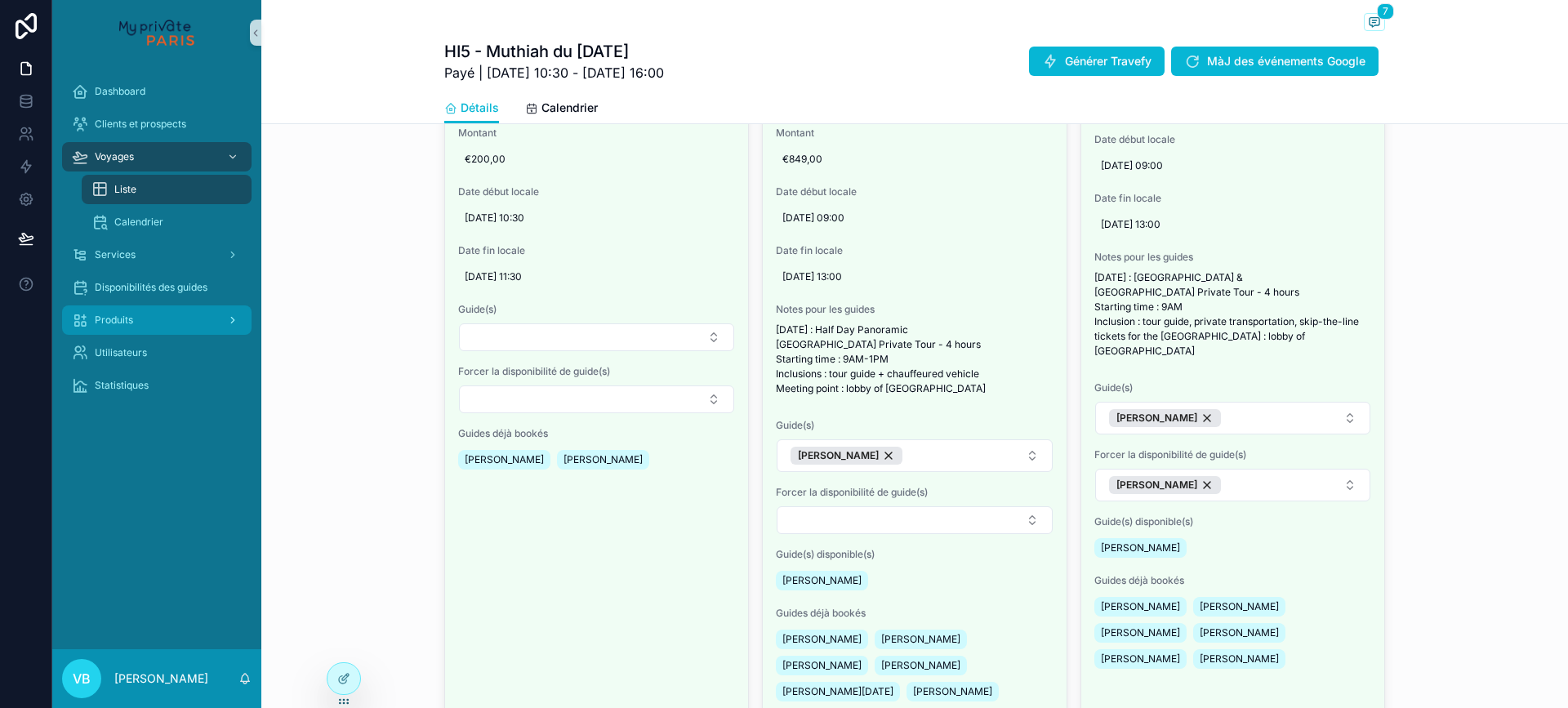
click at [144, 333] on link "Produits" at bounding box center [157, 320] width 190 height 29
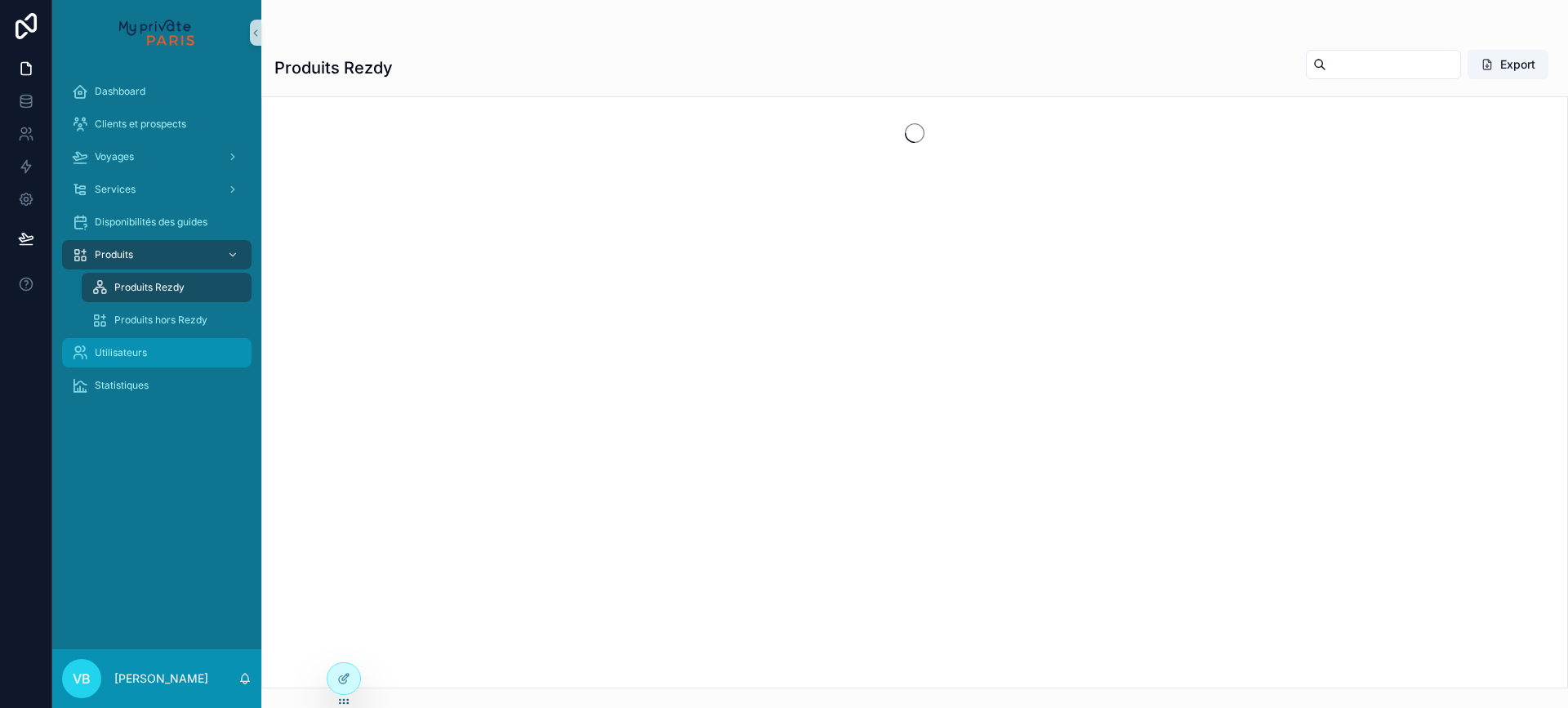
click at [140, 351] on span "Utilisateurs" at bounding box center [121, 353] width 52 height 13
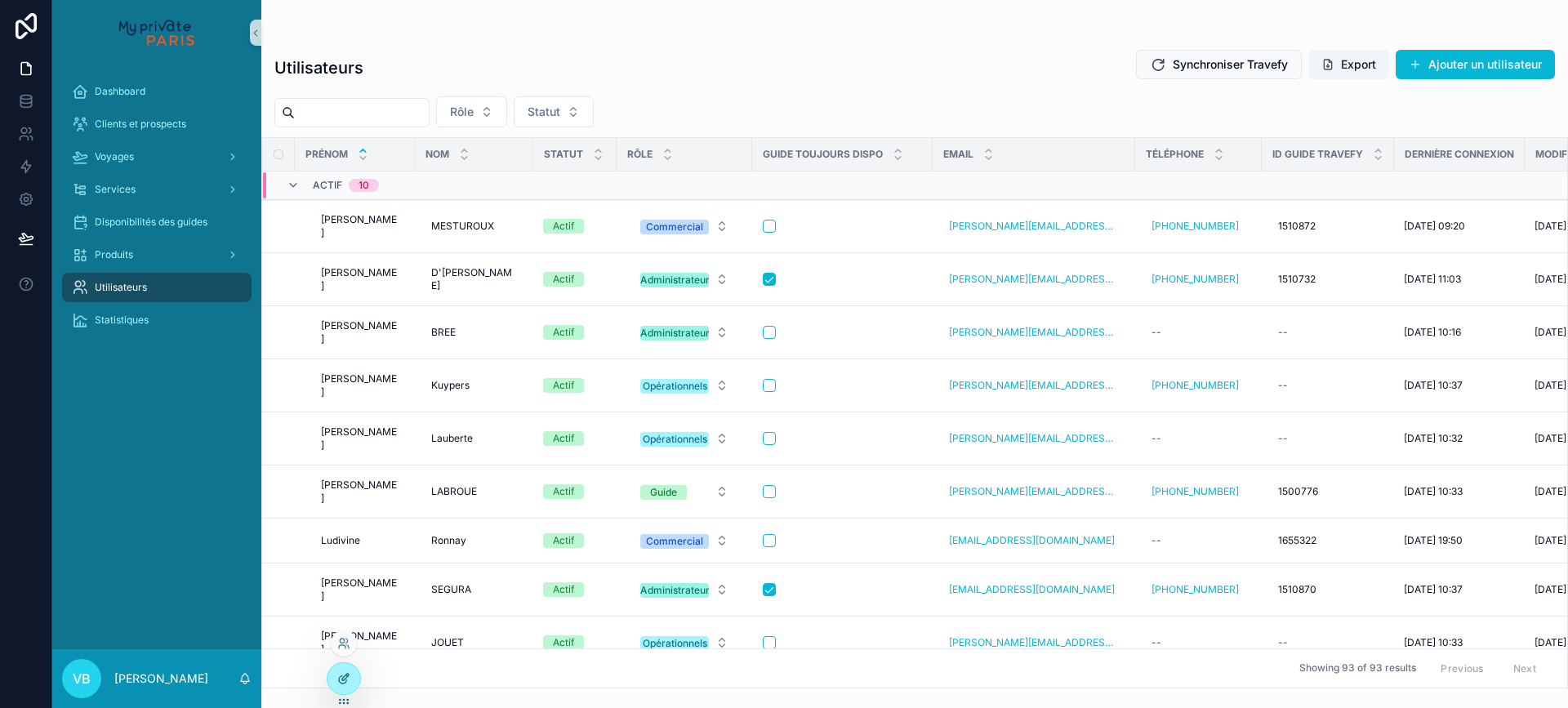
click at [348, 682] on icon at bounding box center [343, 679] width 13 height 13
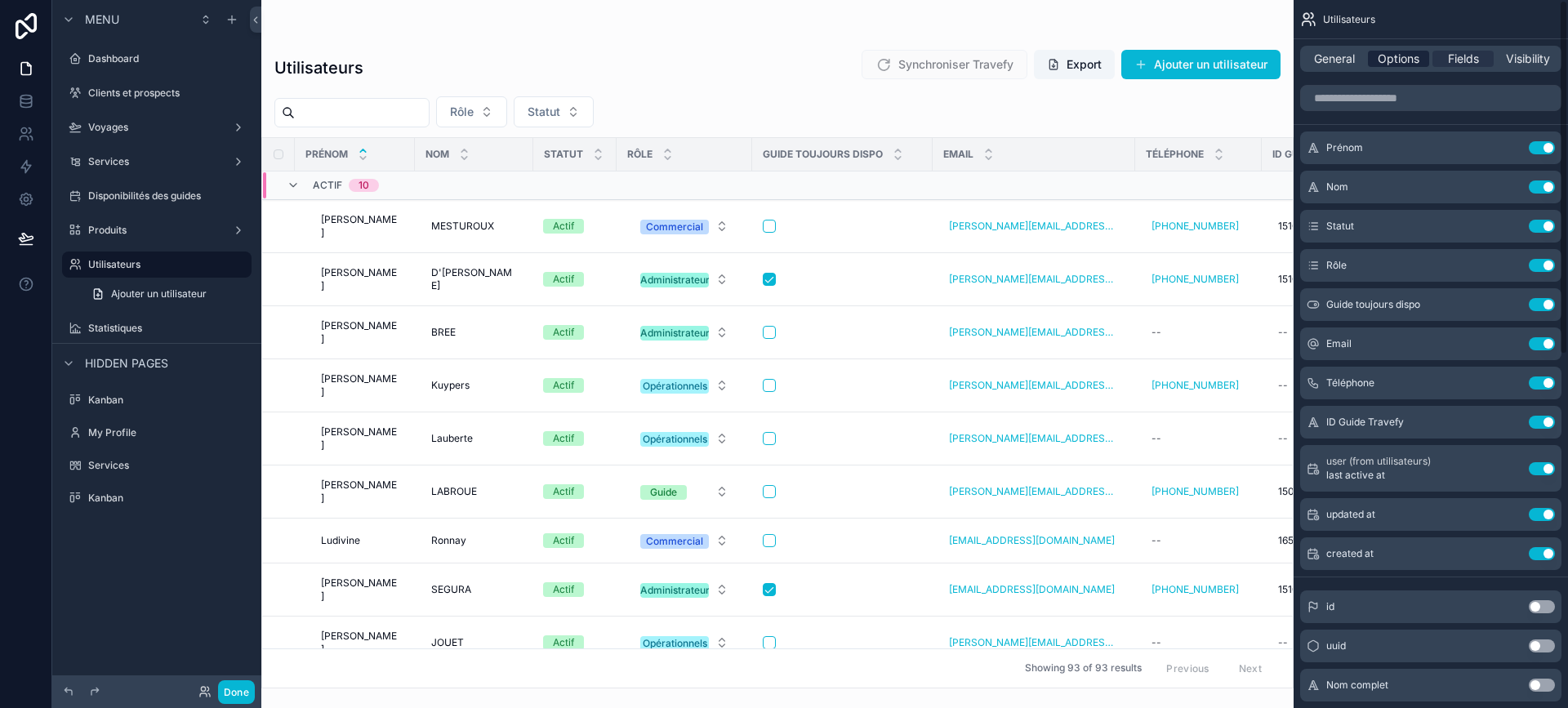
click at [1408, 52] on span "Options" at bounding box center [1399, 59] width 41 height 17
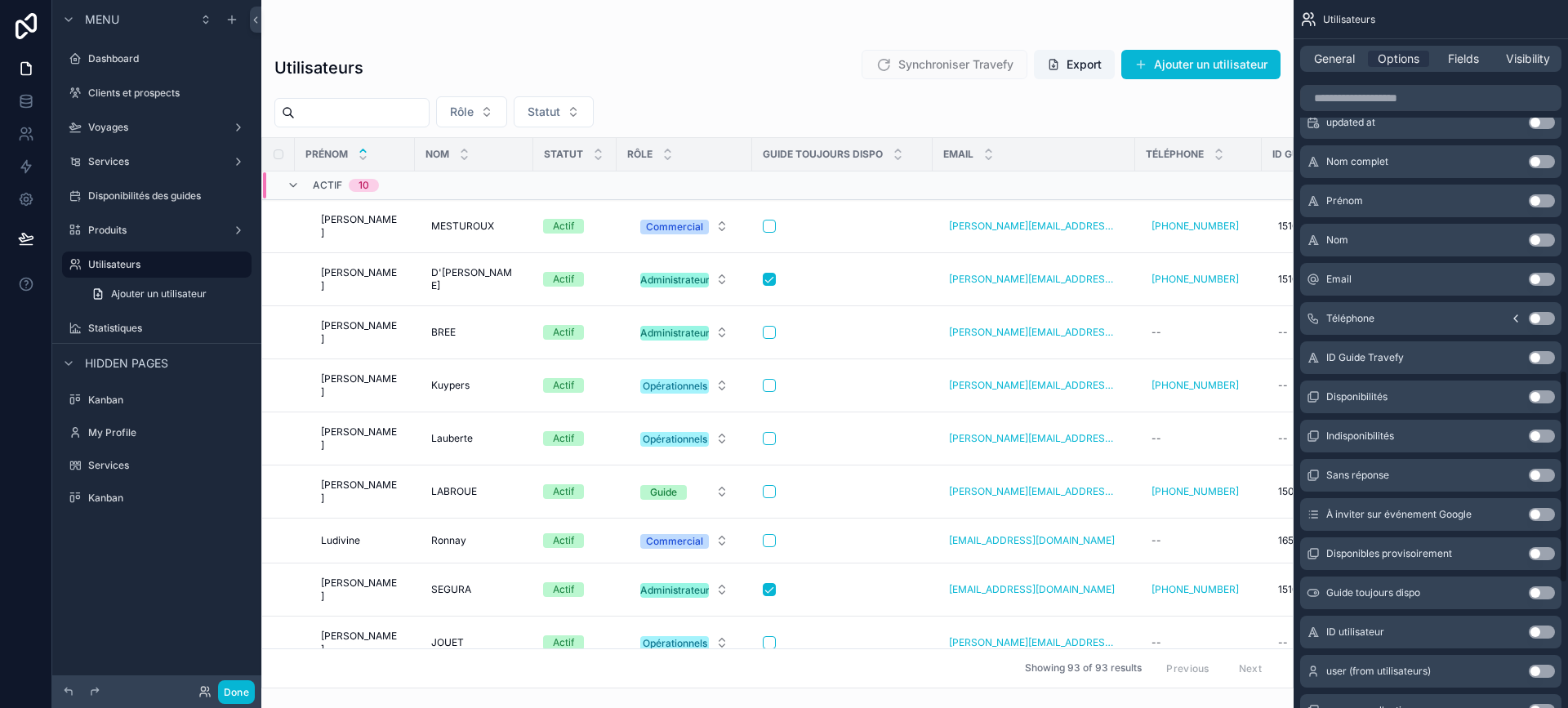
scroll to position [1306, 0]
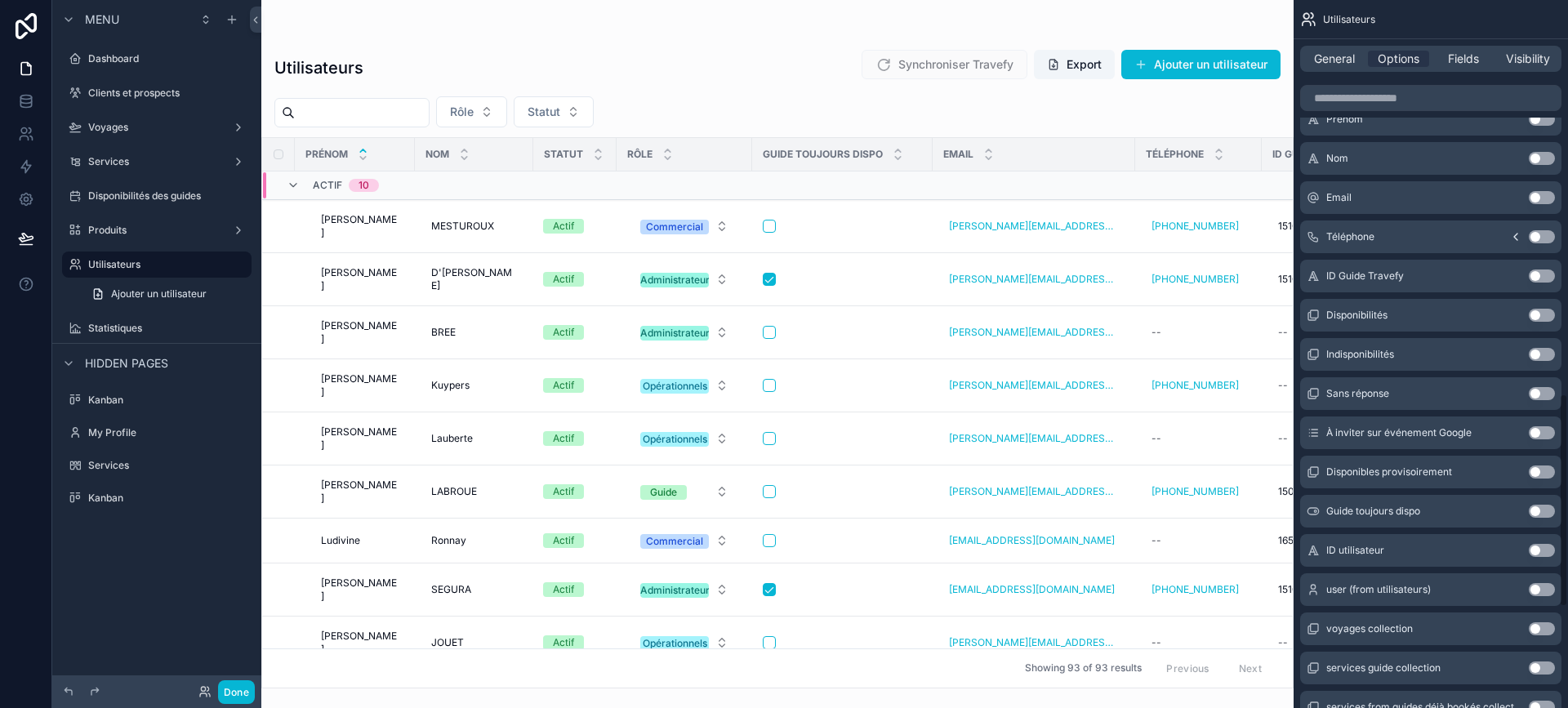
click at [1533, 511] on button "Use setting" at bounding box center [1542, 511] width 26 height 13
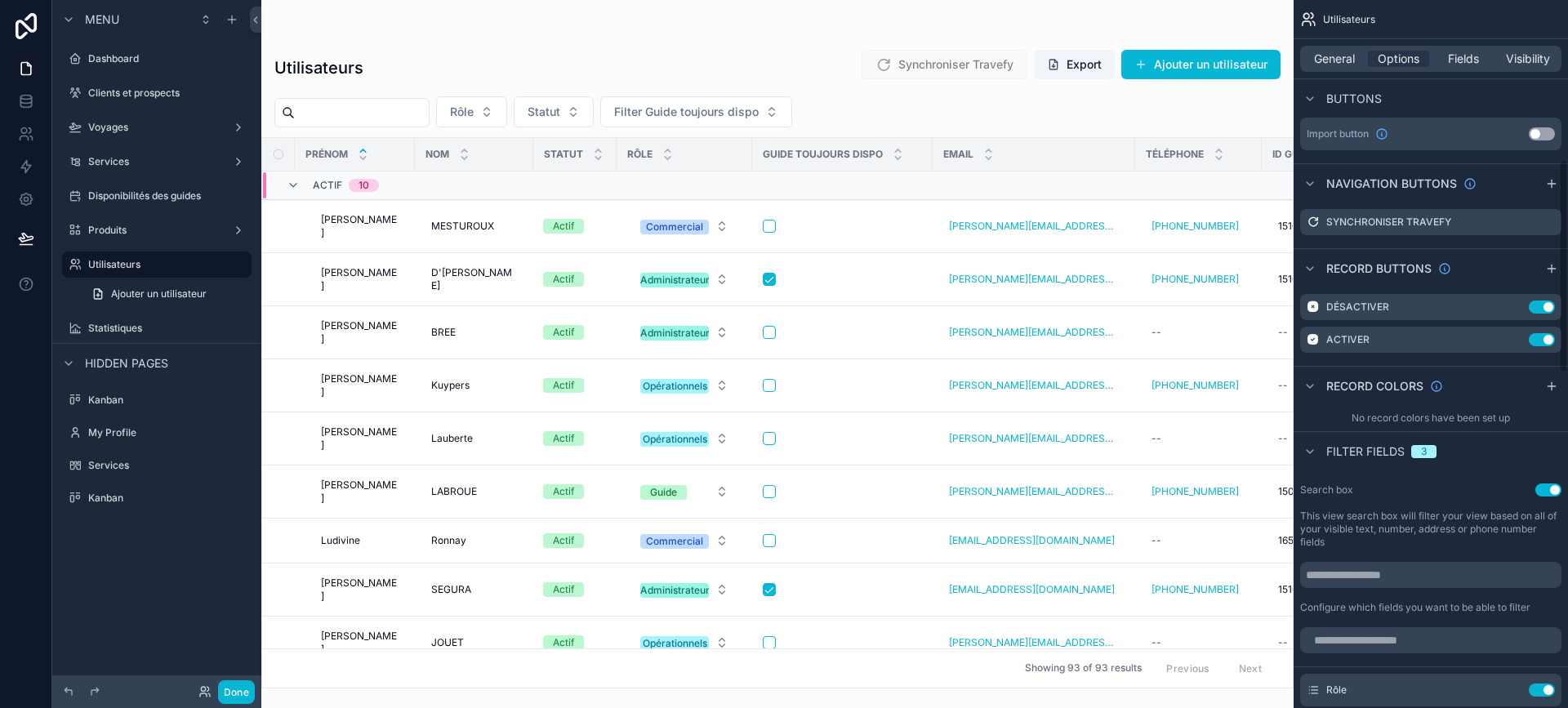
scroll to position [692, 0]
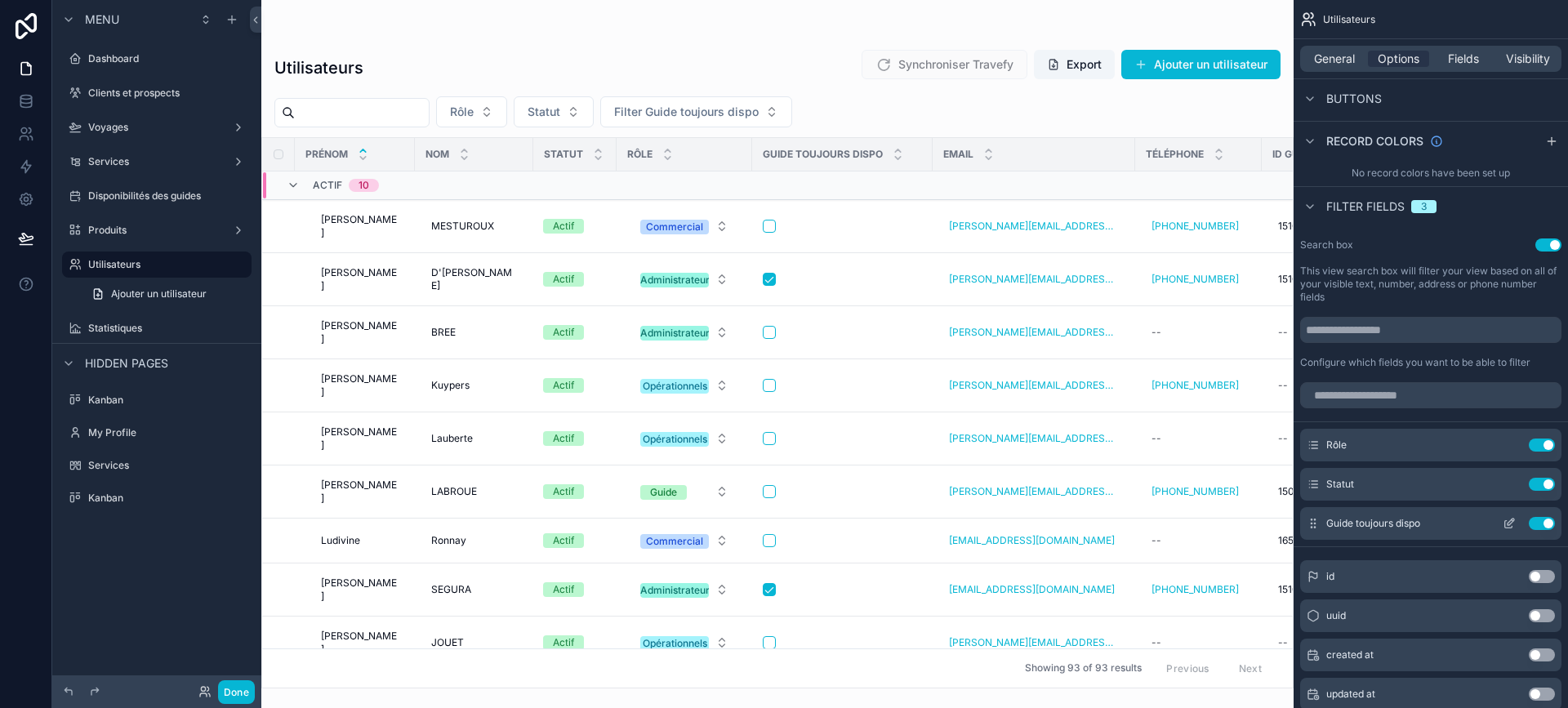
click at [1505, 523] on icon "scrollable content" at bounding box center [1509, 525] width 7 height 7
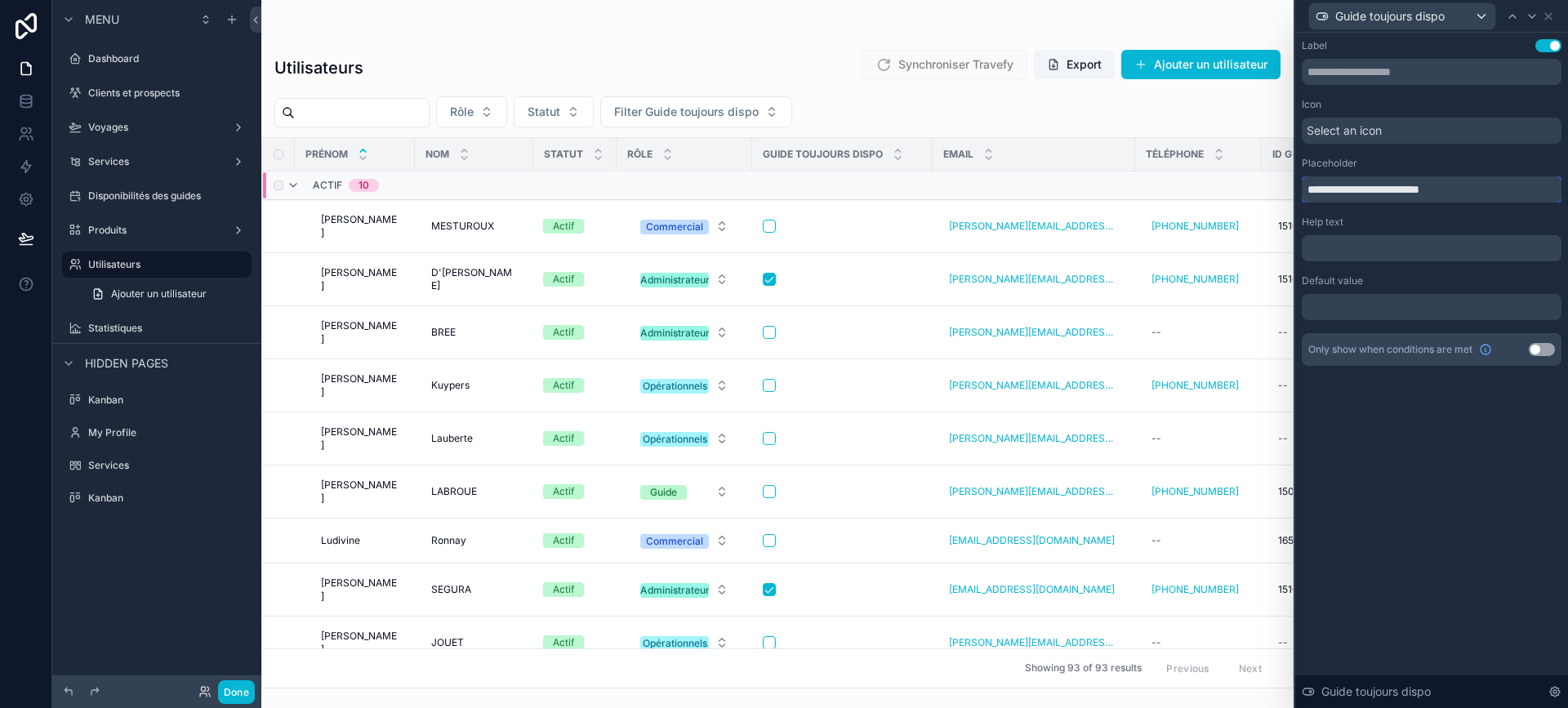
drag, startPoint x: 1342, startPoint y: 190, endPoint x: 1232, endPoint y: 198, distance: 110.3
click at [1232, 198] on div "**********" at bounding box center [784, 354] width 1568 height 708
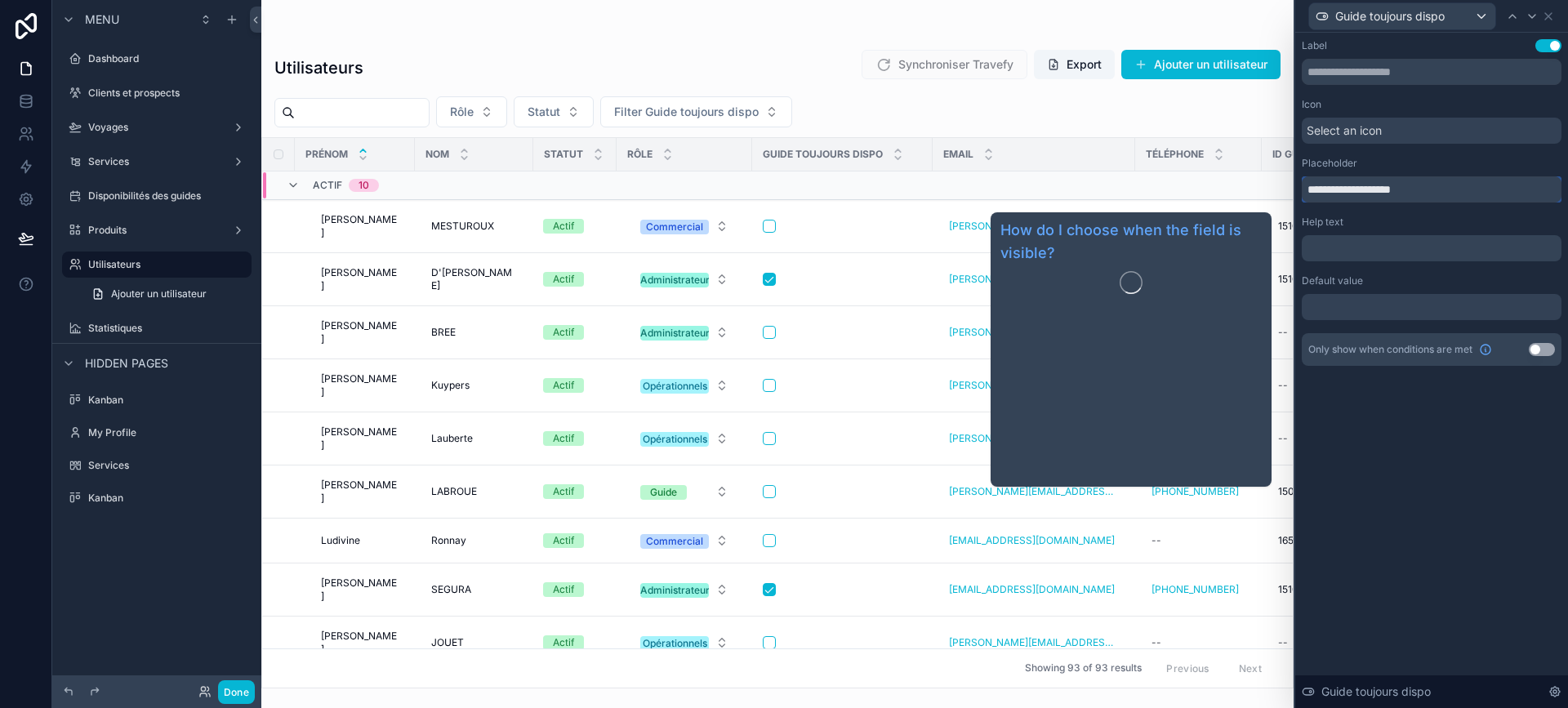
type input "**********"
click at [1455, 466] on div "**********" at bounding box center [1432, 370] width 273 height 676
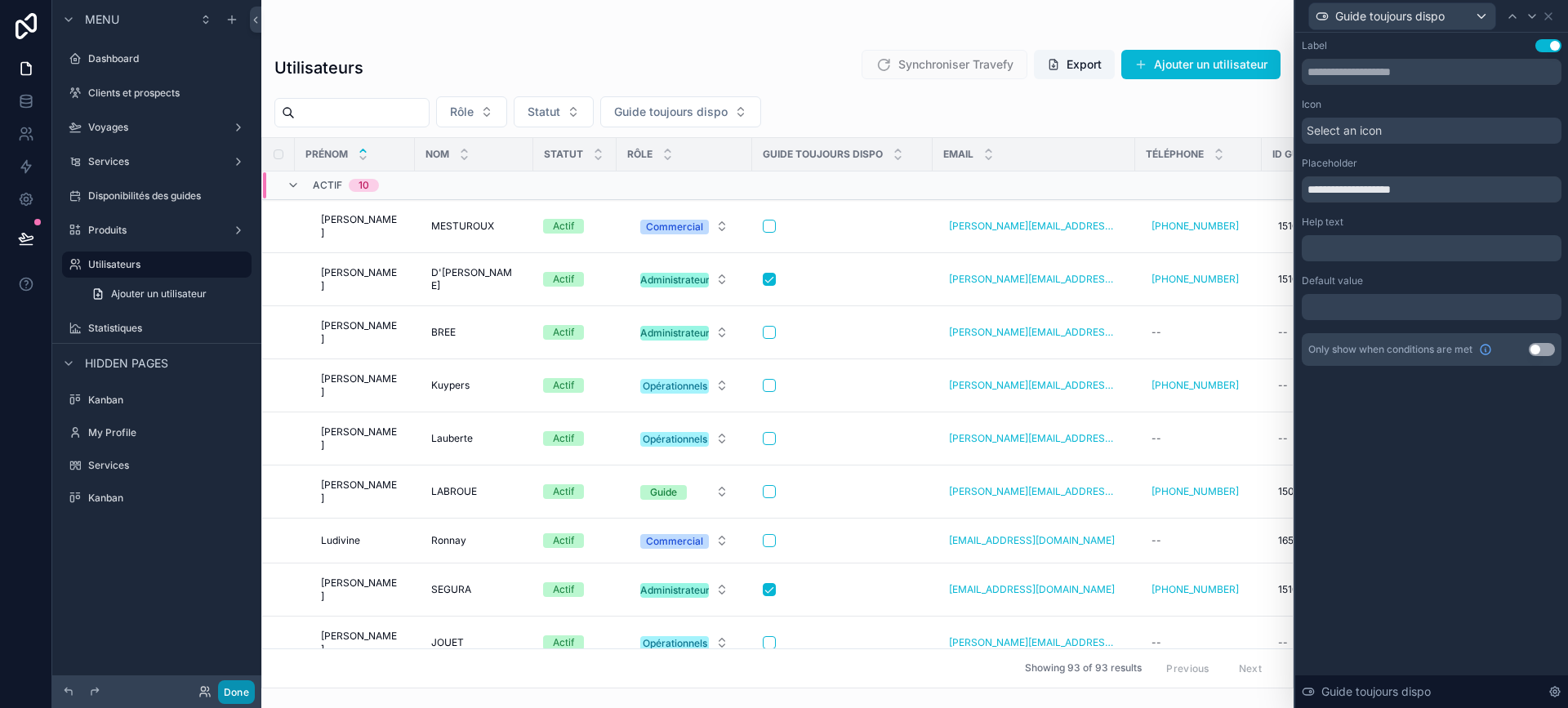
click at [242, 695] on button "Done" at bounding box center [237, 692] width 37 height 24
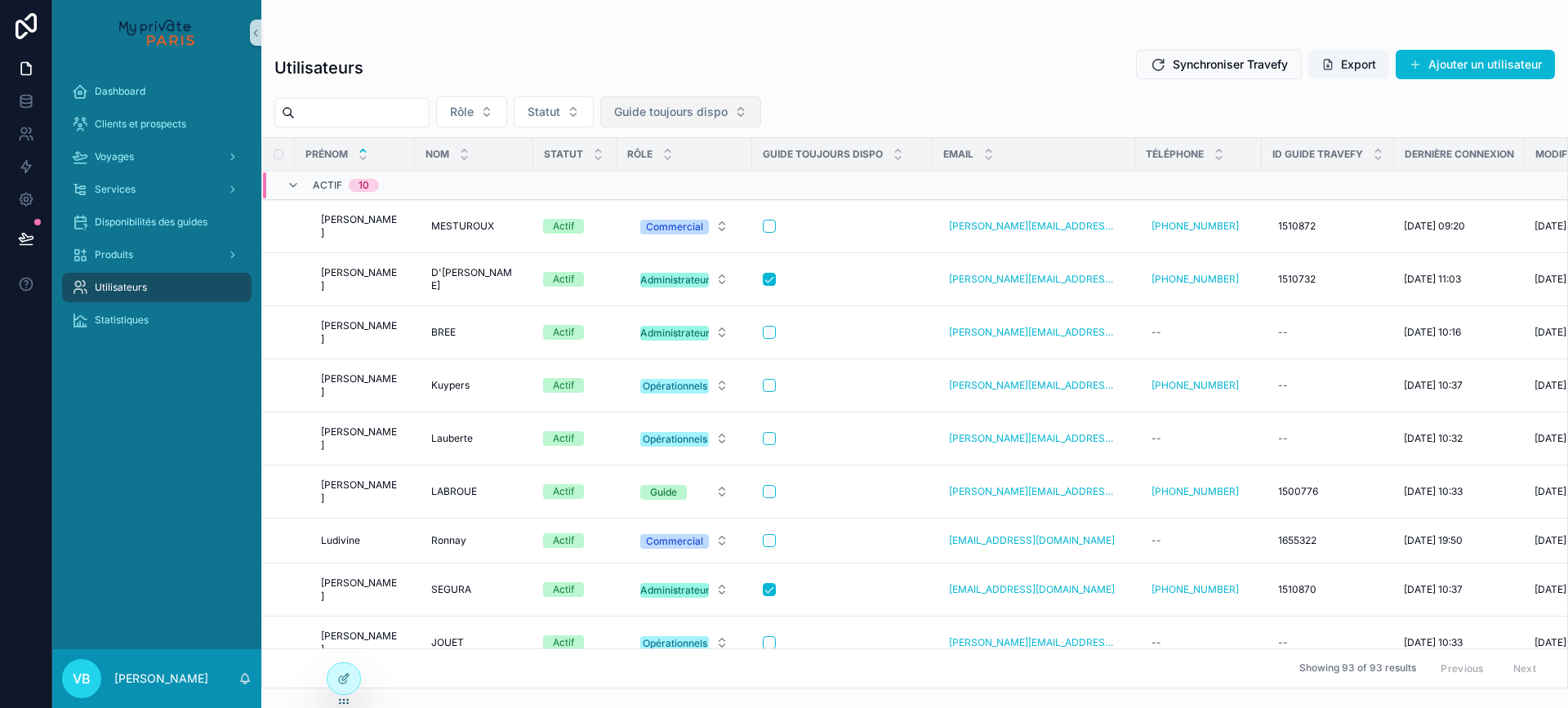
click at [761, 110] on button "Guide toujours dispo" at bounding box center [680, 112] width 161 height 31
click at [669, 235] on div "Yes" at bounding box center [722, 230] width 196 height 26
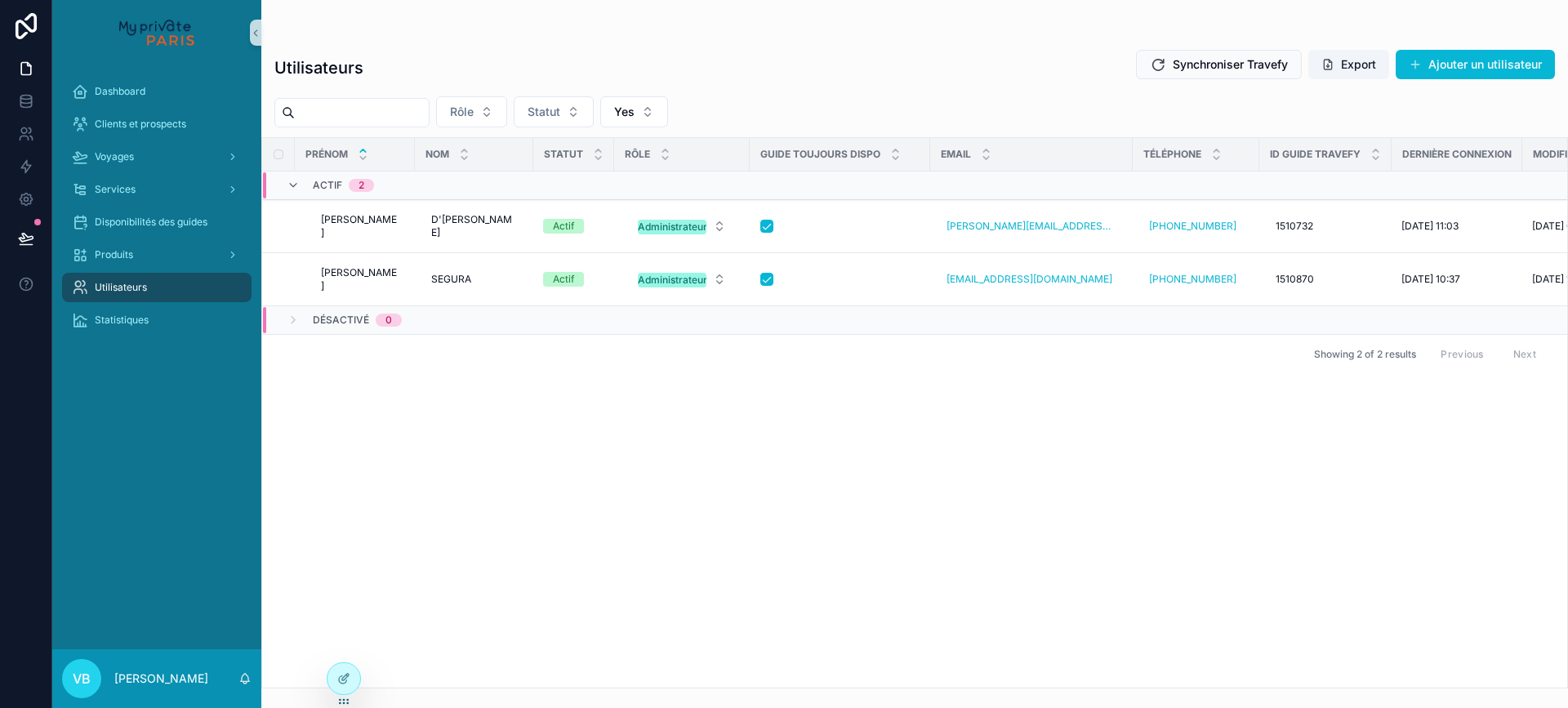
click at [820, 75] on div "Utilisateurs Synchroniser Travefy Export Ajouter un utilisateur" at bounding box center [914, 67] width 1281 height 38
click at [668, 109] on button "Yes" at bounding box center [634, 112] width 68 height 31
click at [641, 171] on div "----" at bounding box center [675, 178] width 196 height 26
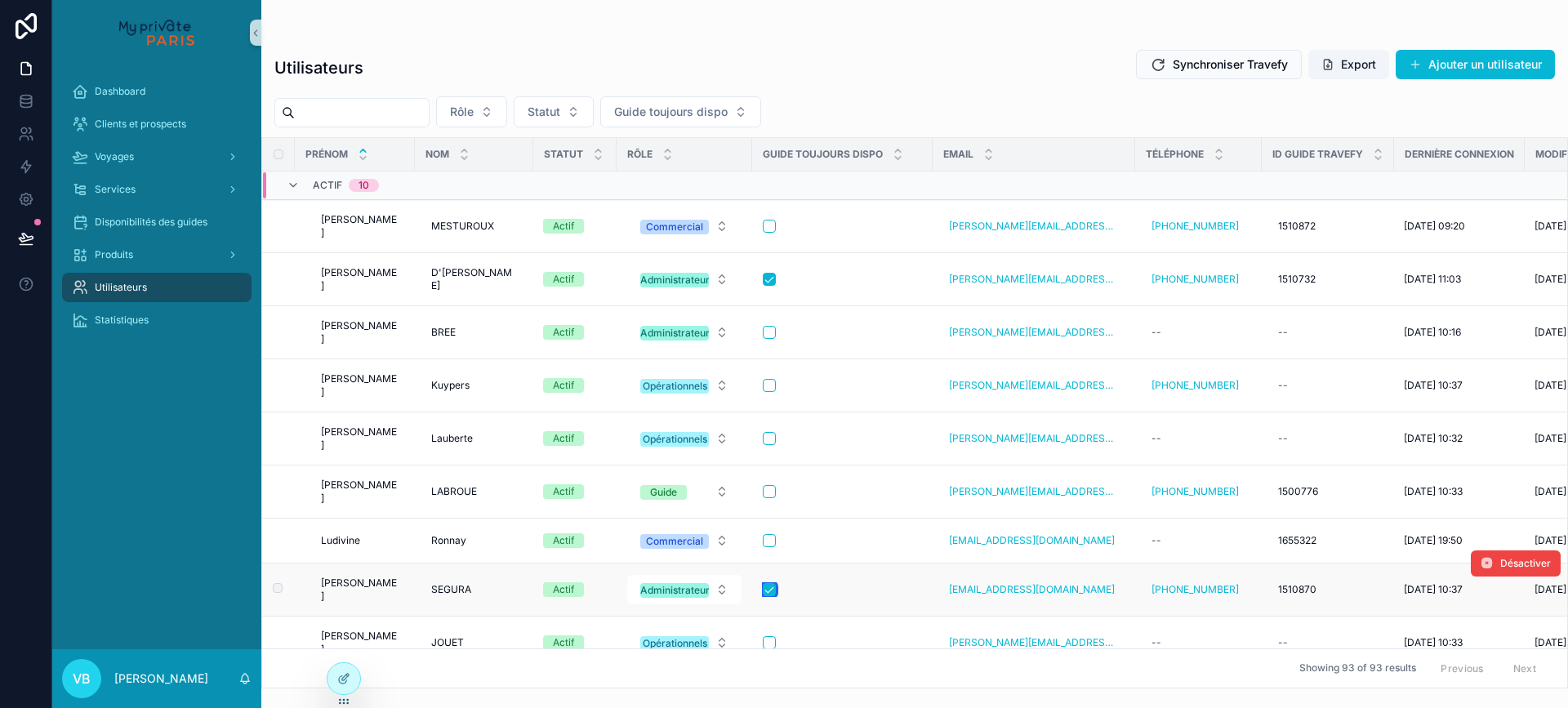
click at [763, 583] on button "scrollable content" at bounding box center [770, 589] width 13 height 13
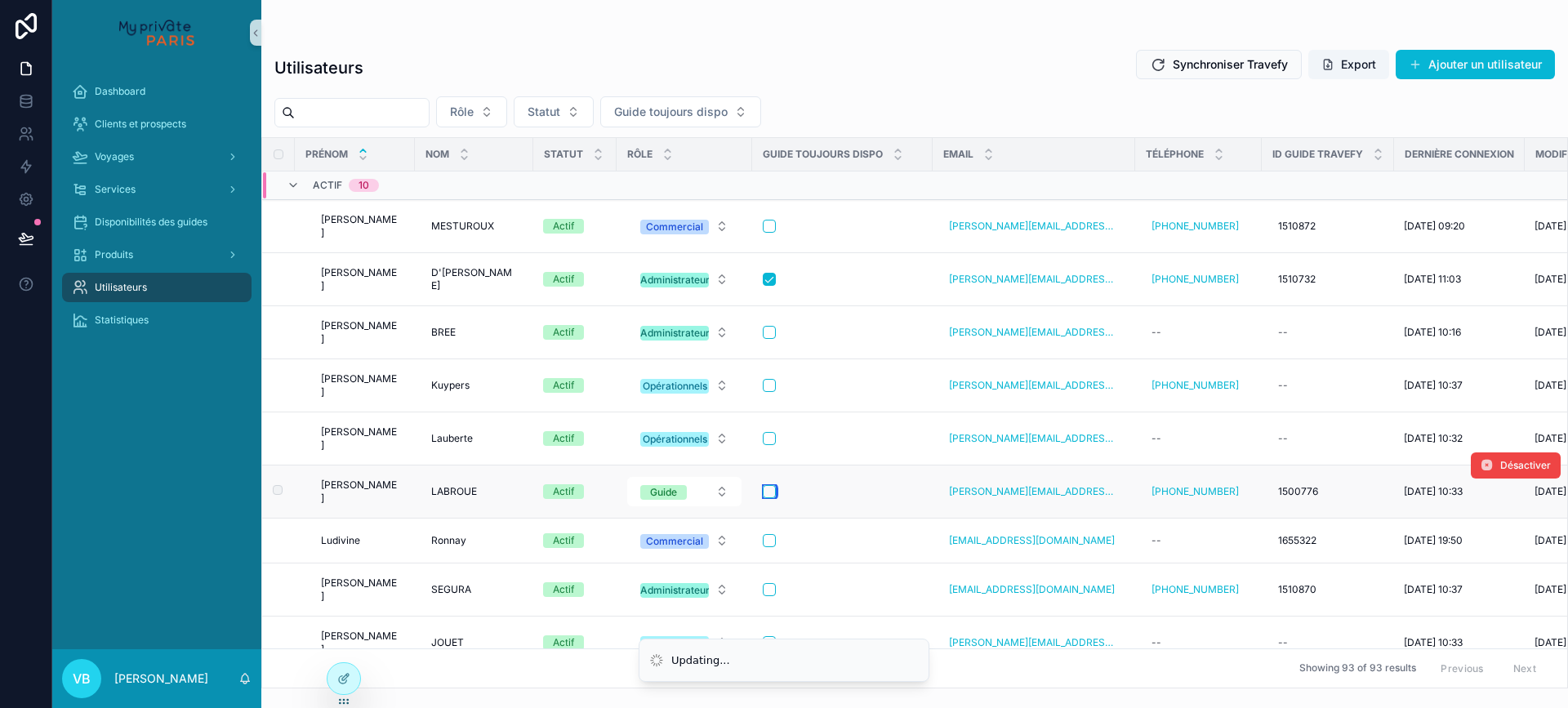
click at [763, 485] on button "scrollable content" at bounding box center [770, 492] width 13 height 13
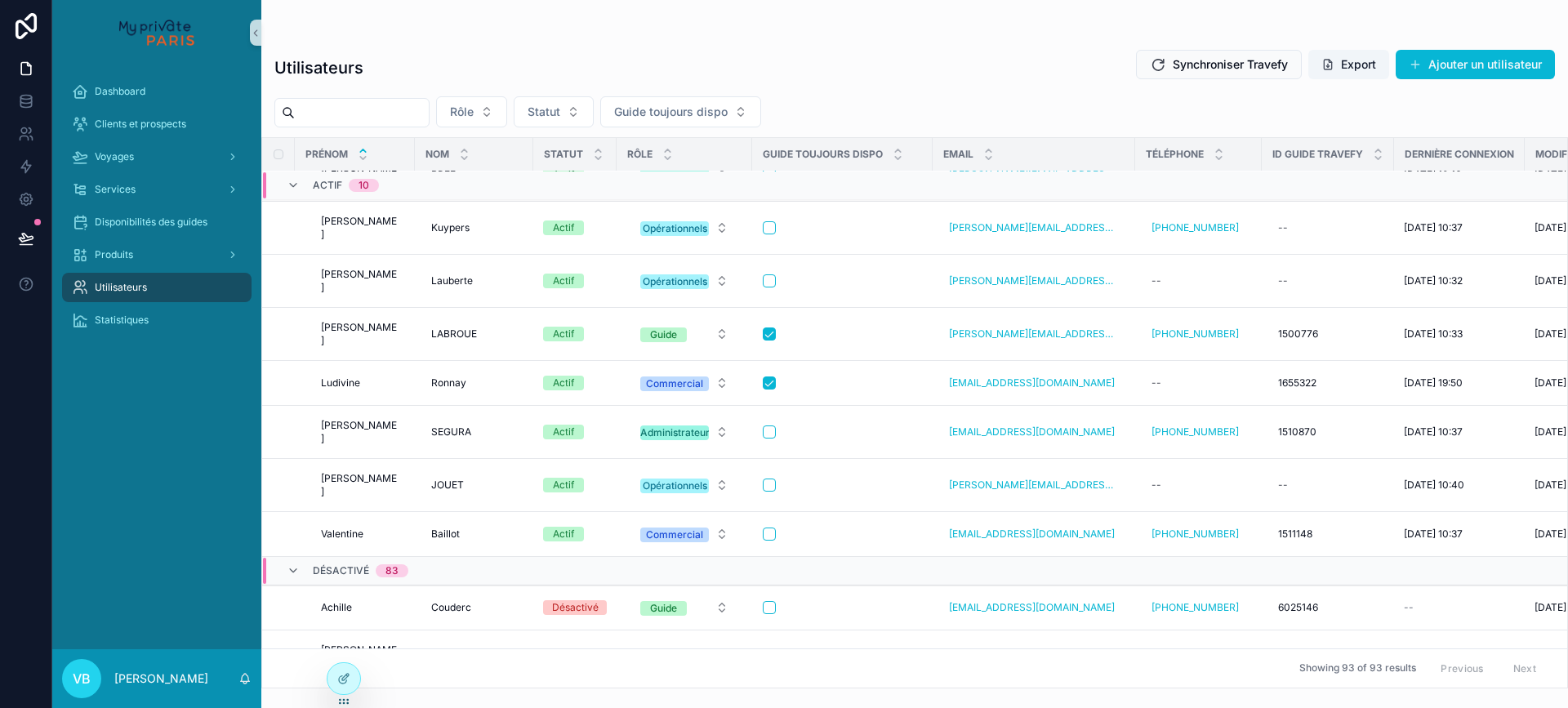
scroll to position [23, 0]
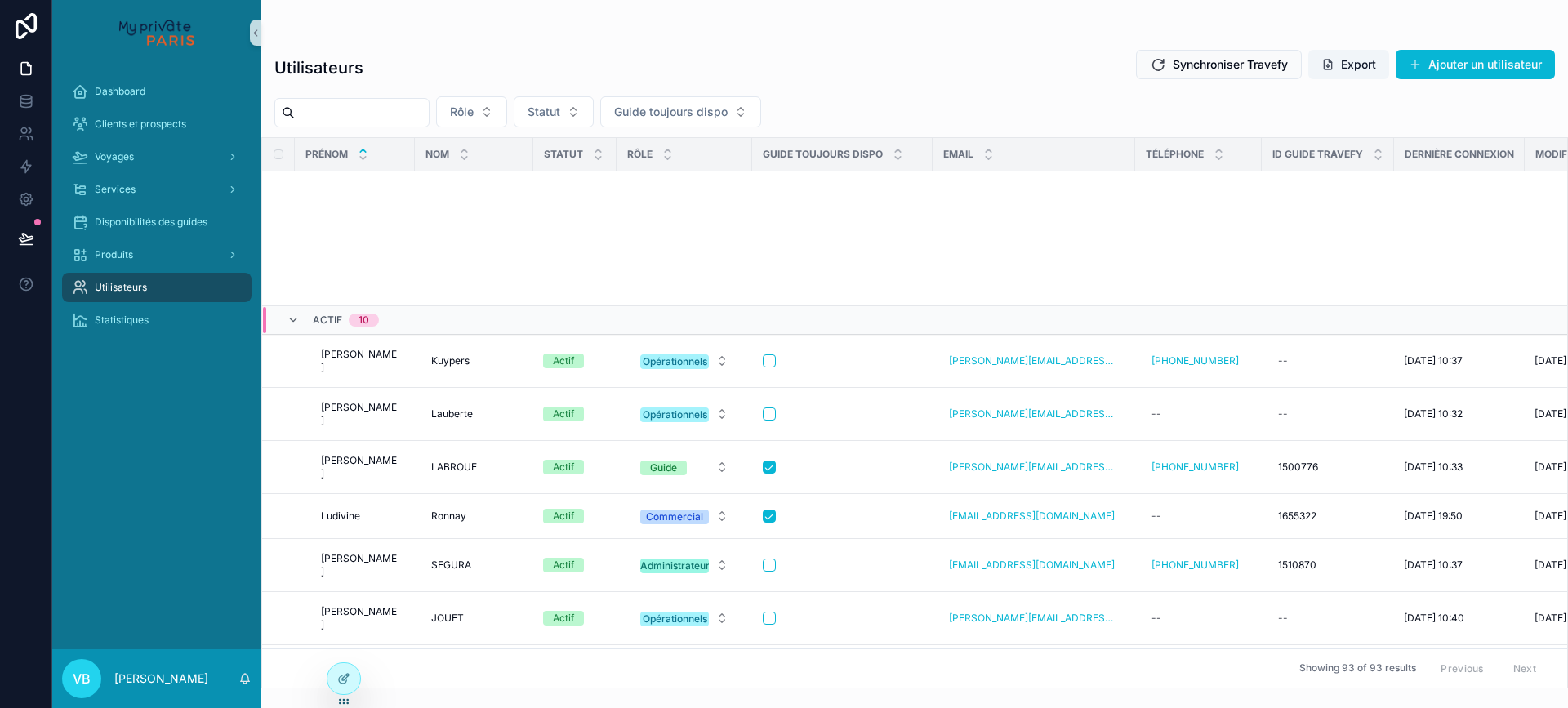
click at [397, 99] on div "scrollable content" at bounding box center [352, 112] width 156 height 29
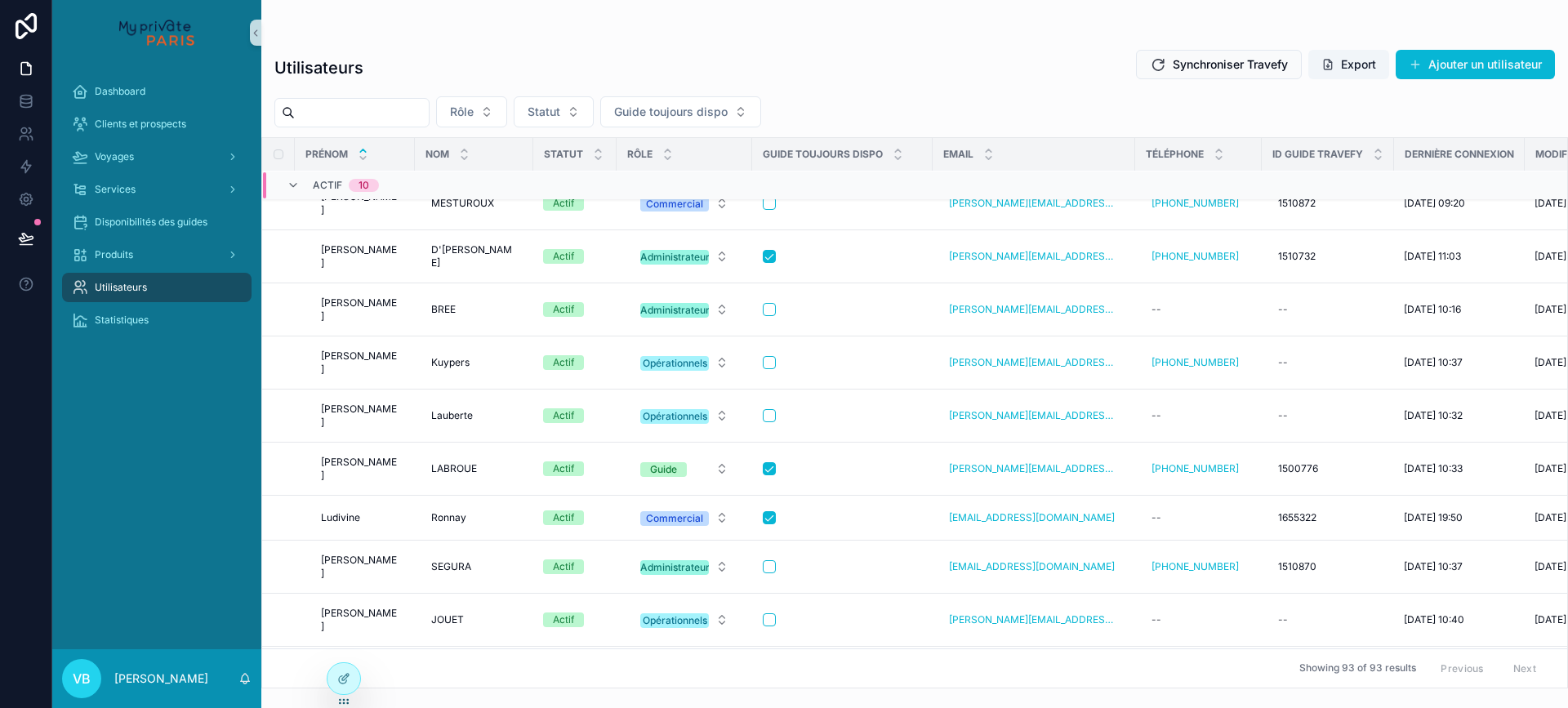
scroll to position [0, 0]
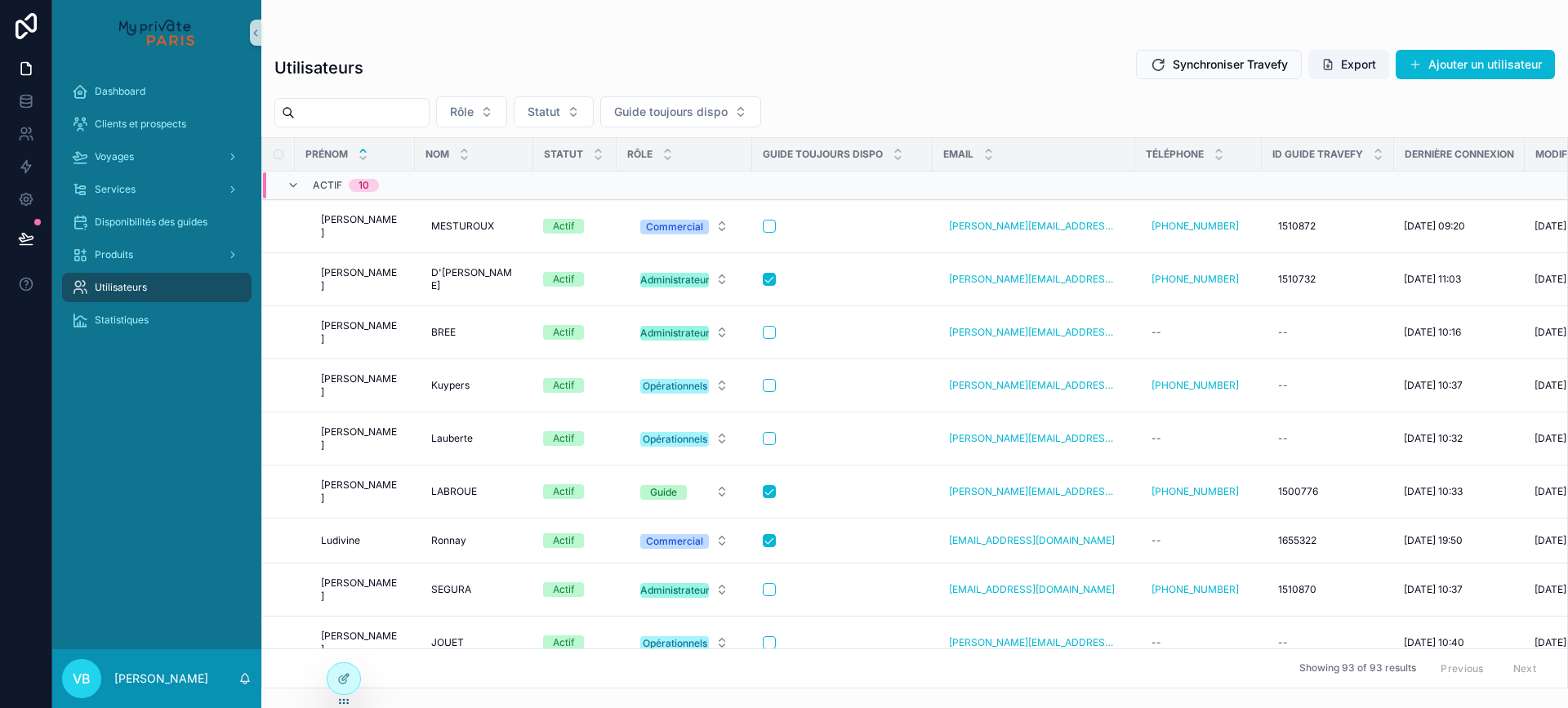
click at [384, 100] on div "scrollable content" at bounding box center [352, 112] width 156 height 29
click at [380, 119] on input "scrollable content" at bounding box center [361, 112] width 134 height 23
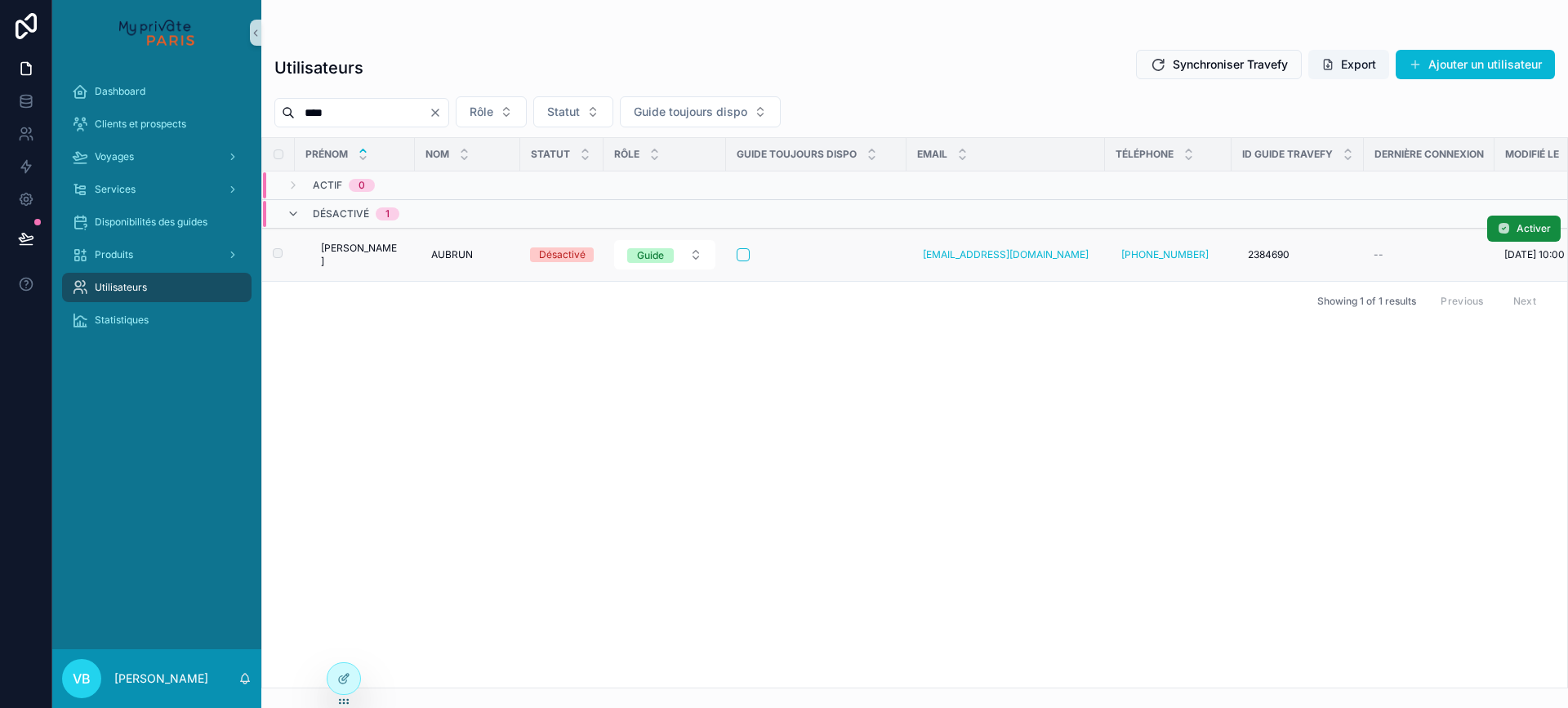
type input "****"
click at [737, 255] on button "scrollable content" at bounding box center [743, 255] width 13 height 13
click at [442, 112] on icon "Clear" at bounding box center [436, 112] width 13 height 13
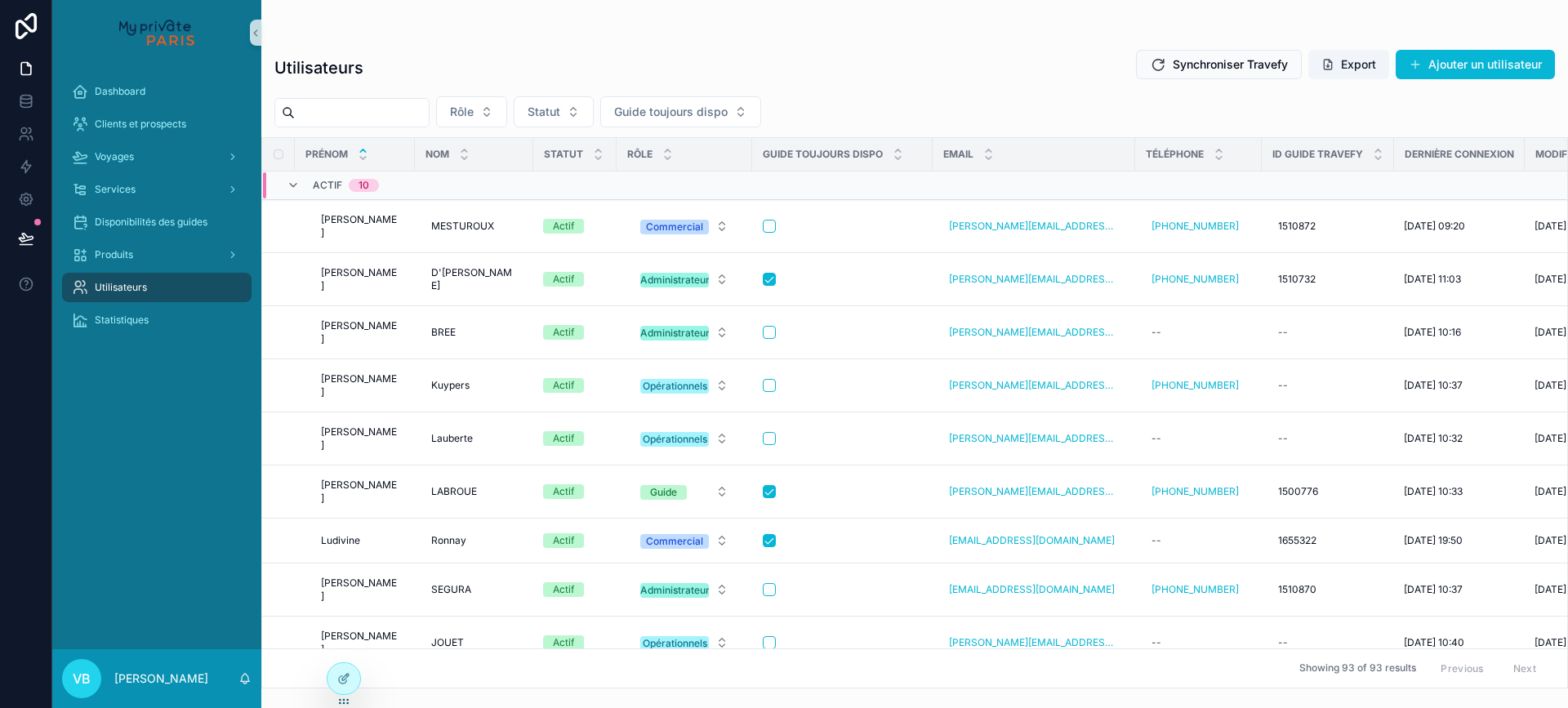
click at [978, 27] on div "scrollable content" at bounding box center [914, 32] width 1281 height 13
click at [380, 110] on input "scrollable content" at bounding box center [361, 112] width 134 height 23
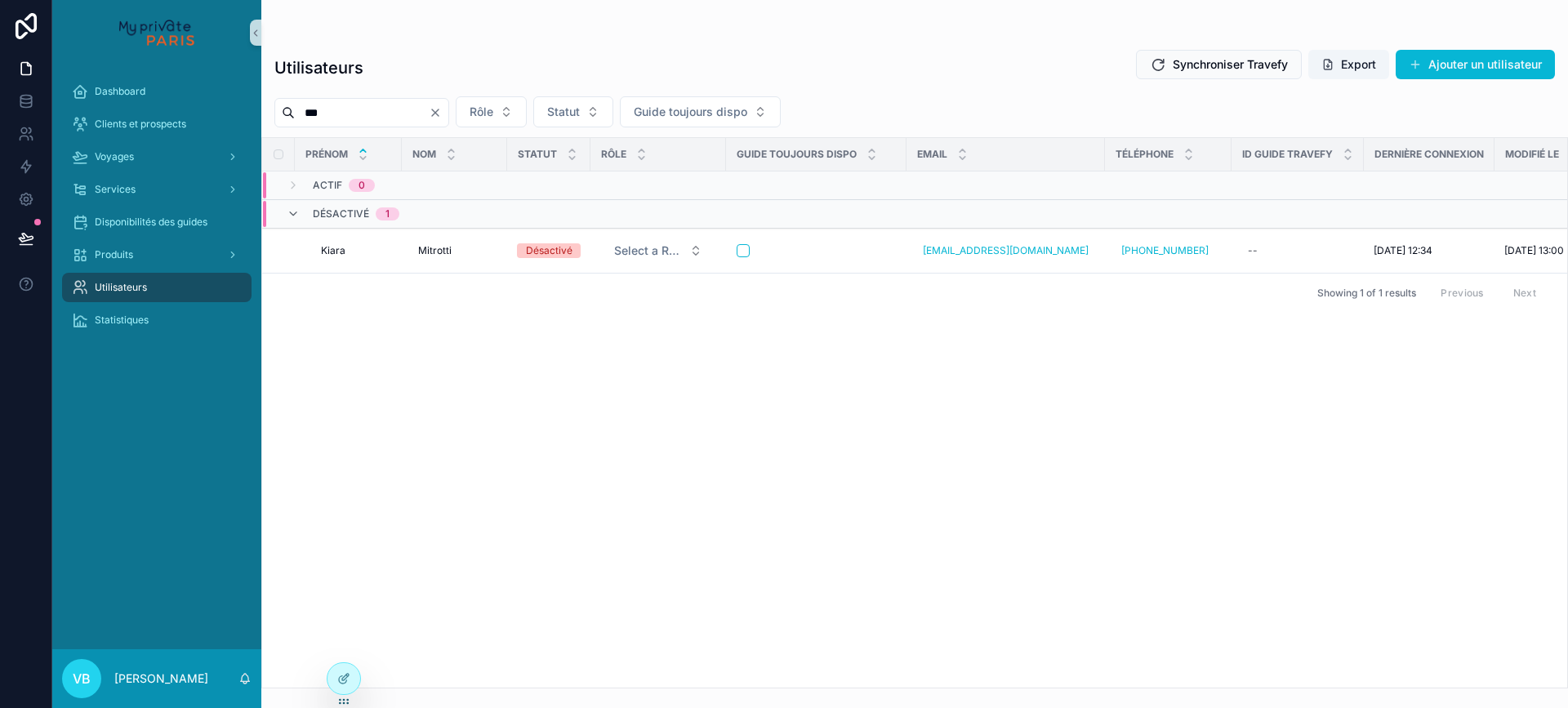
type input "***"
click at [442, 111] on icon "Clear" at bounding box center [436, 112] width 13 height 13
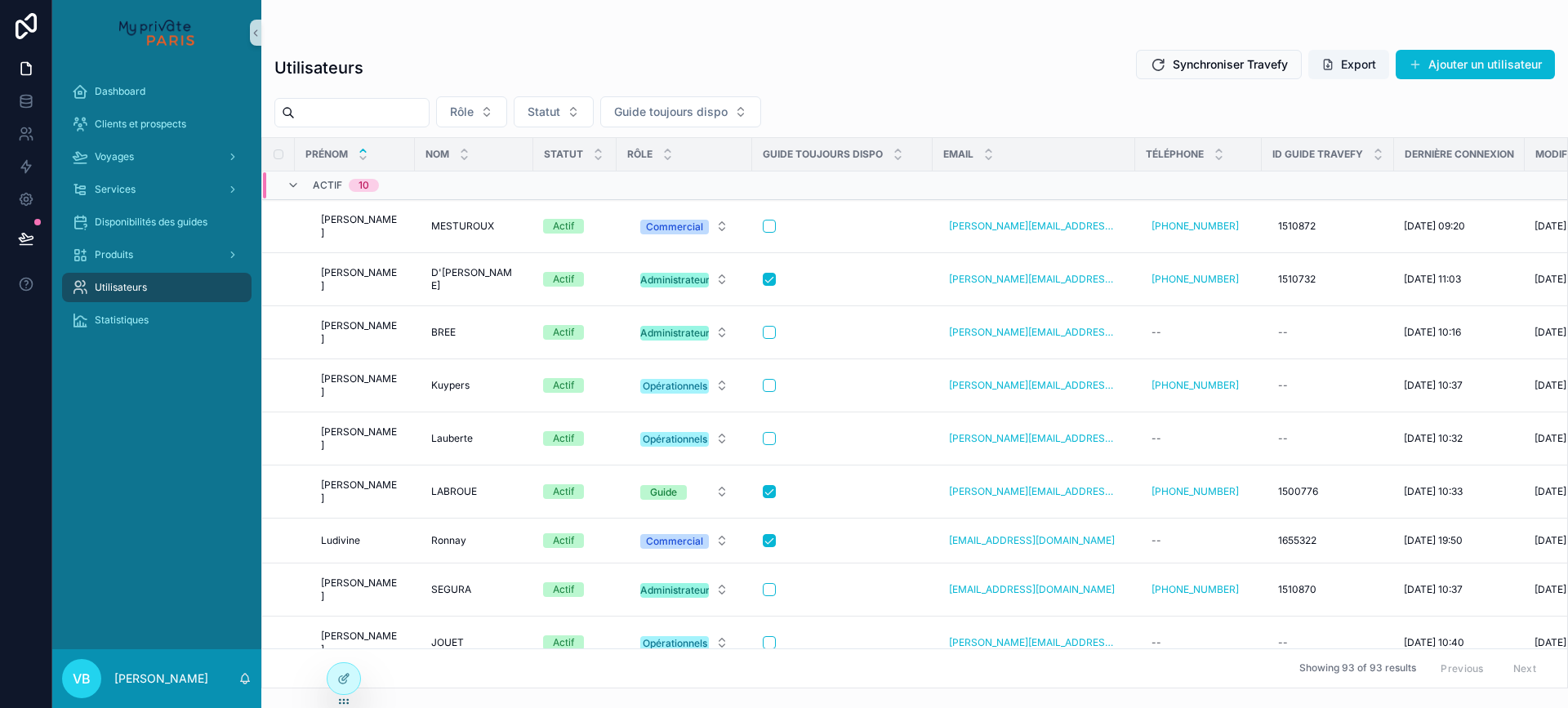
click at [352, 110] on input "scrollable content" at bounding box center [361, 112] width 134 height 23
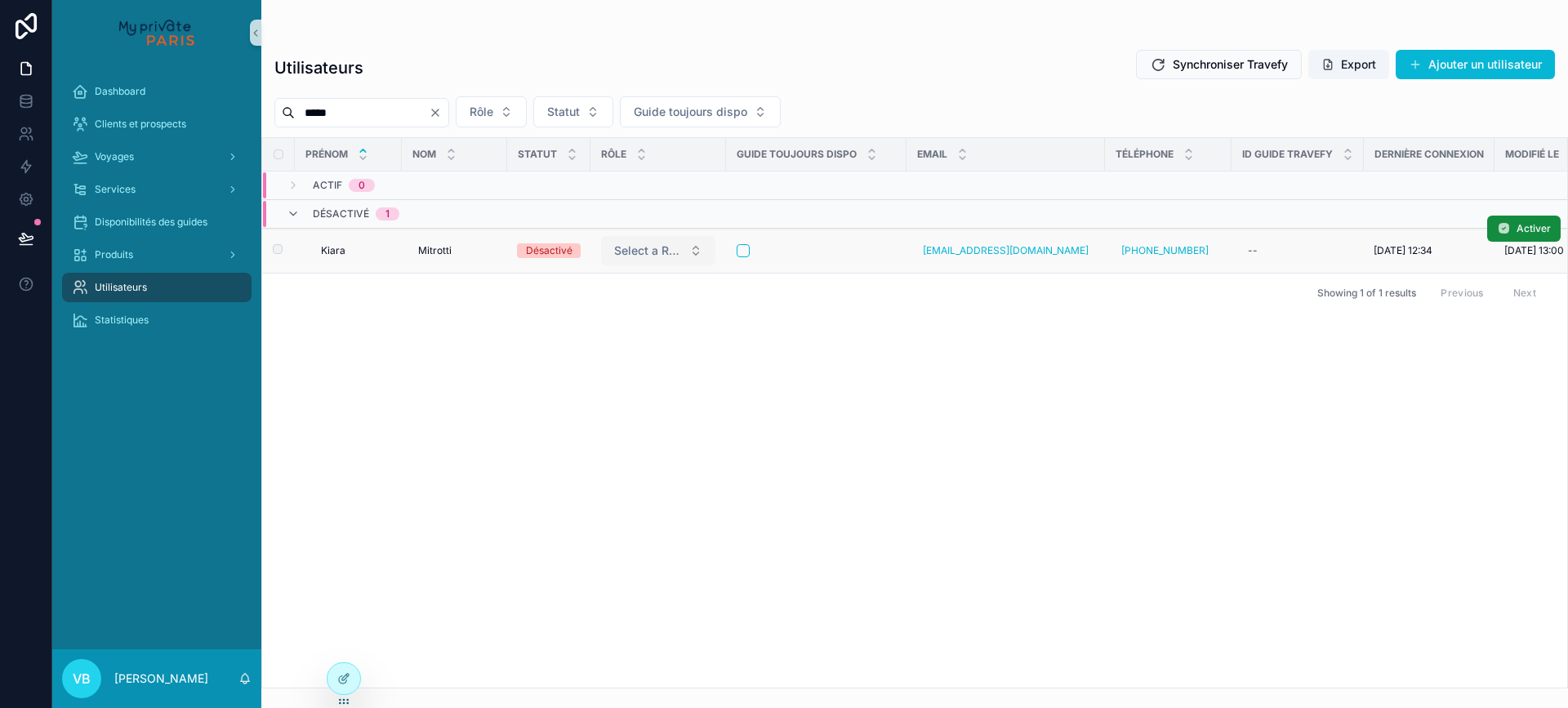
type input "*****"
click at [668, 250] on span "Select a Rôle" at bounding box center [648, 250] width 69 height 17
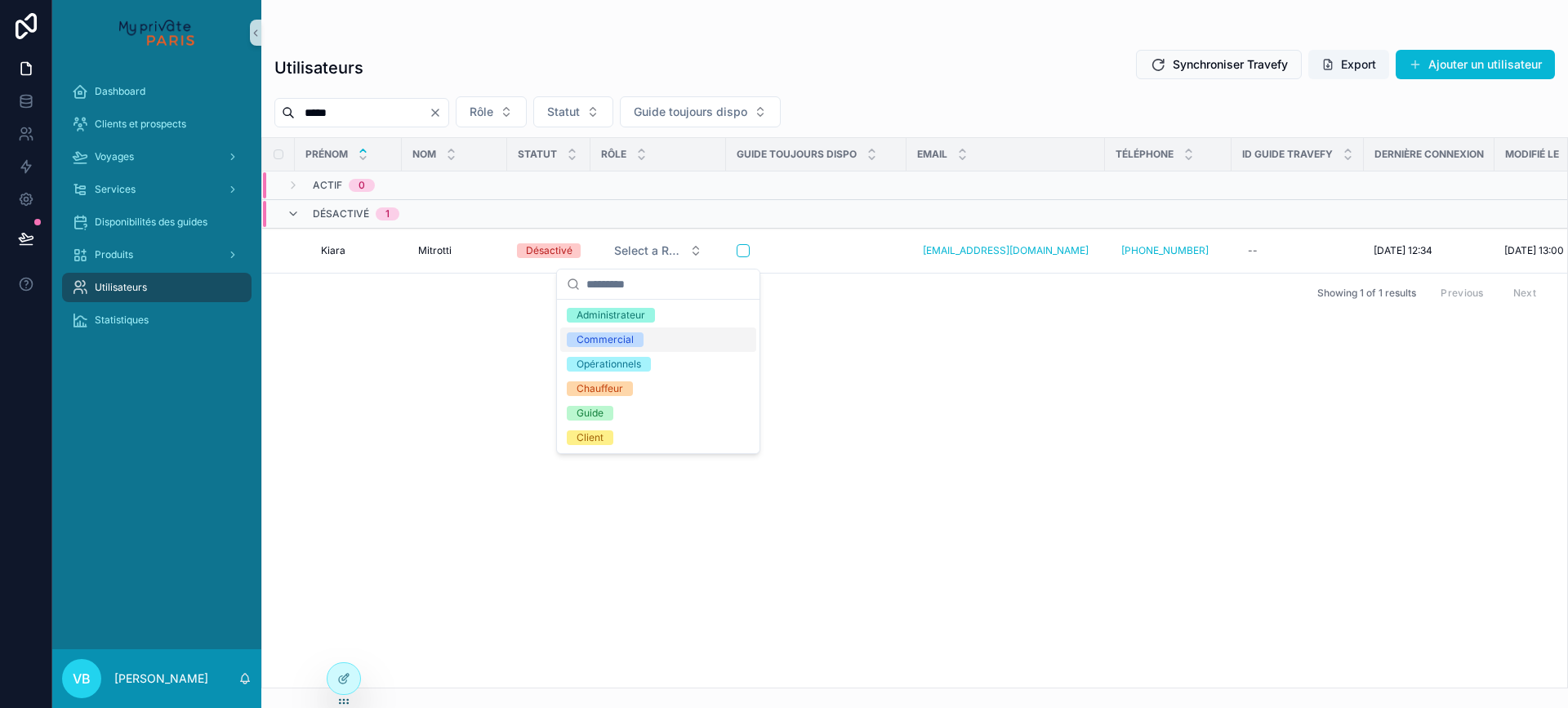
click at [638, 337] on span "Commercial" at bounding box center [605, 340] width 76 height 15
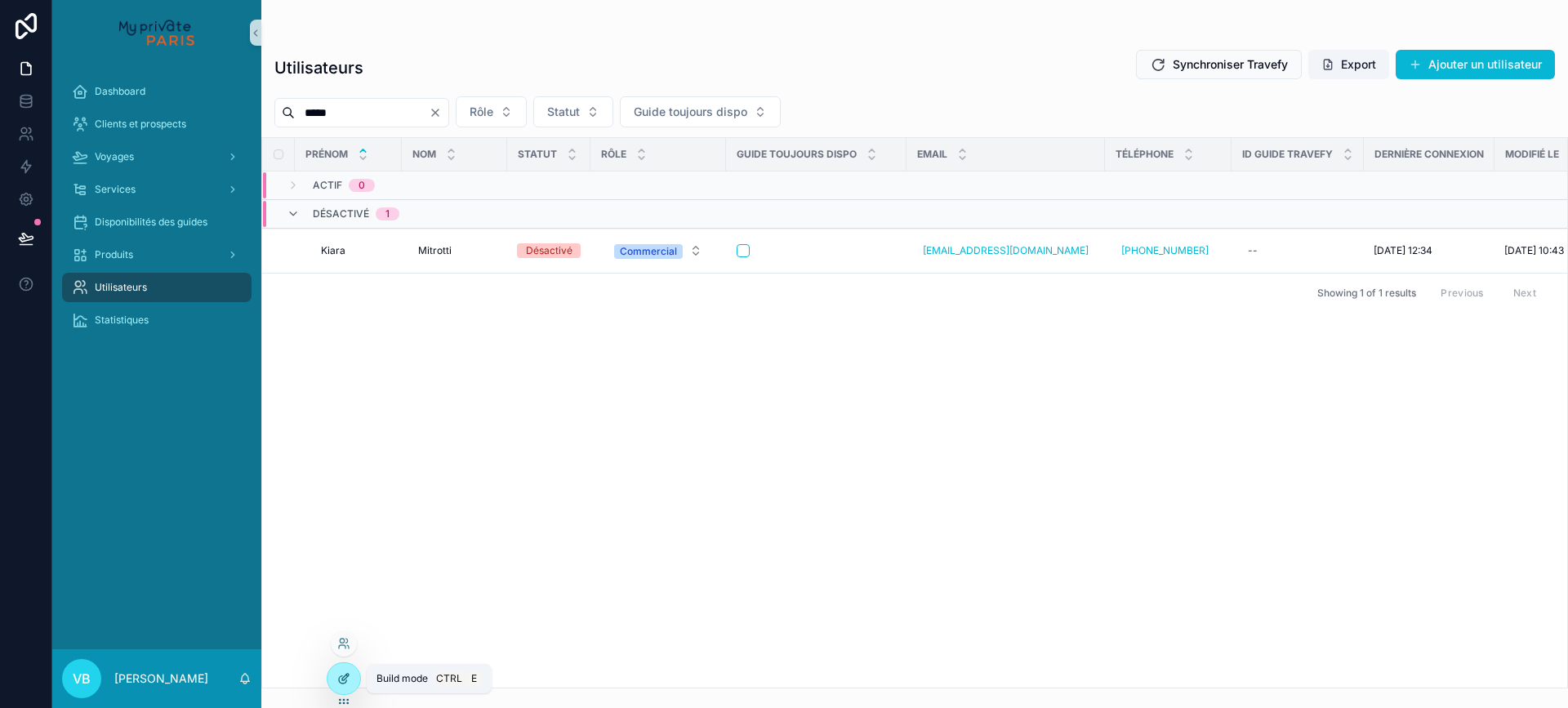
click at [349, 679] on icon at bounding box center [343, 679] width 13 height 13
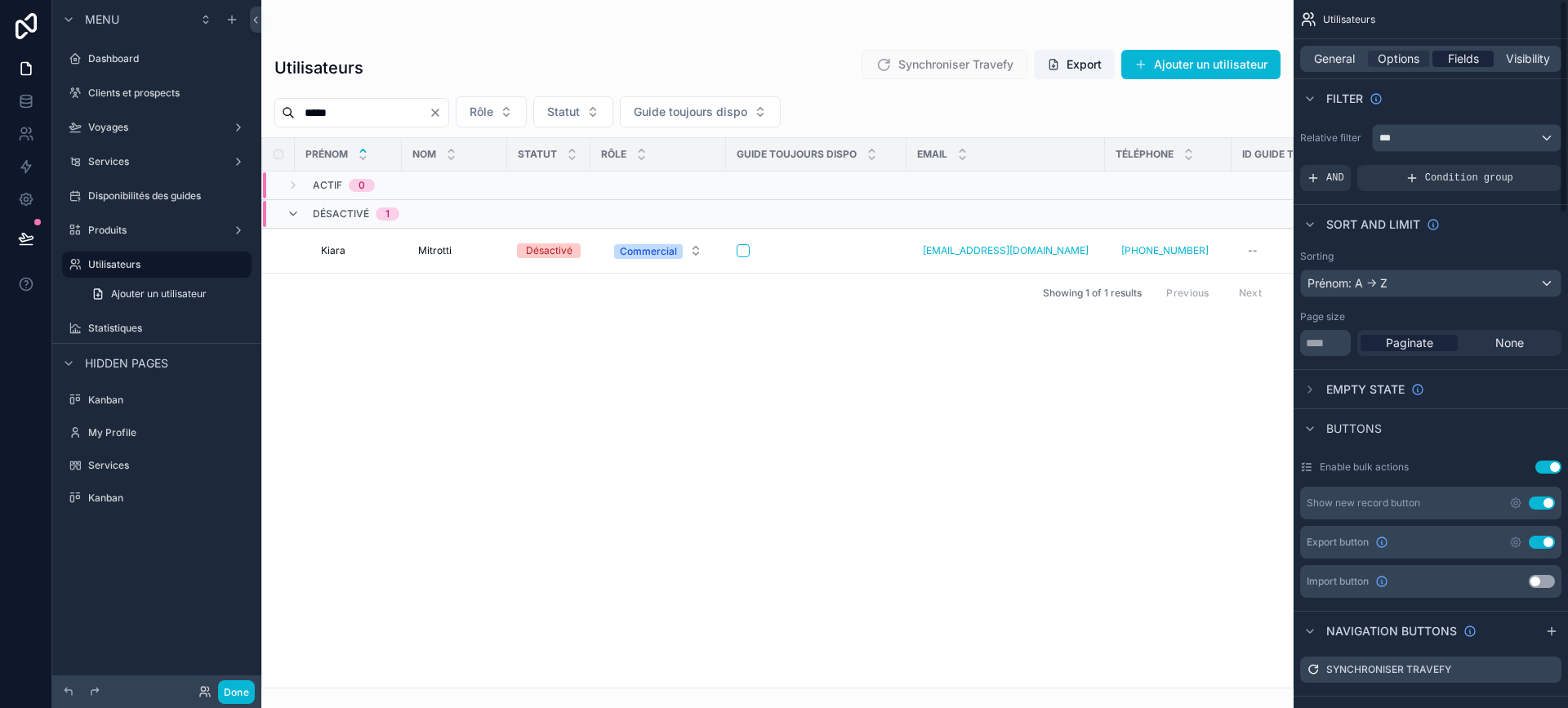
click at [1473, 62] on span "Fields" at bounding box center [1464, 59] width 31 height 17
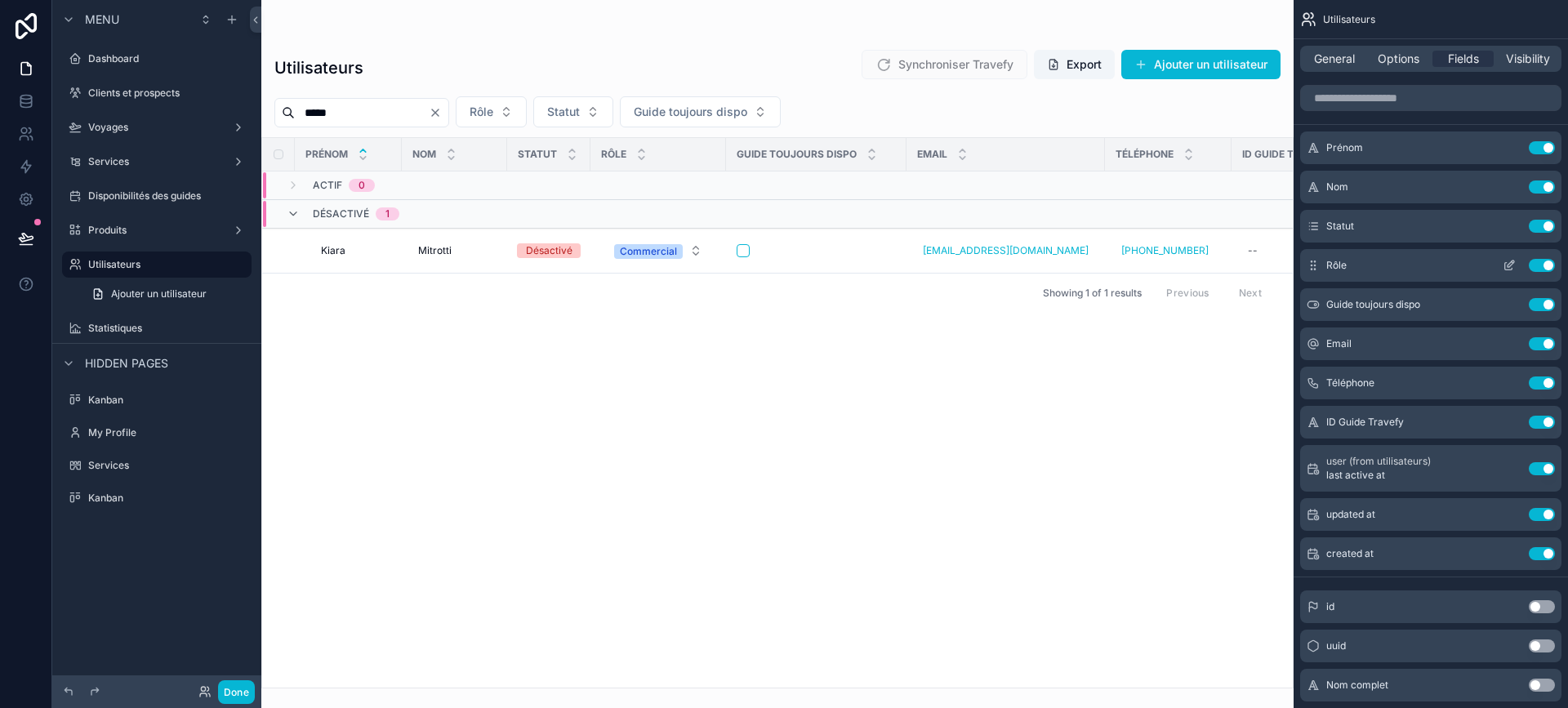
click at [1510, 261] on icon "scrollable content" at bounding box center [1509, 265] width 13 height 13
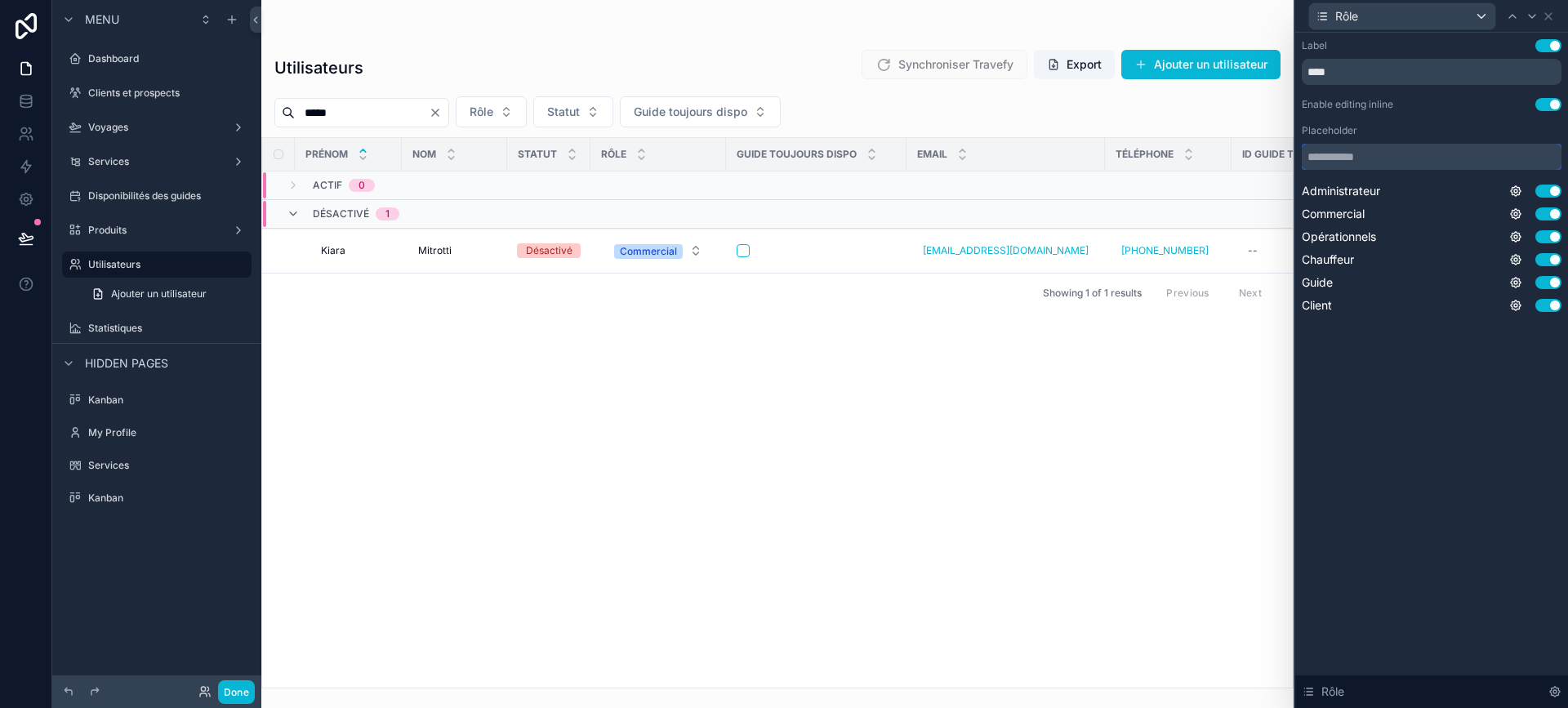
click at [1365, 162] on input "text" at bounding box center [1432, 157] width 260 height 26
type input "**********"
click at [1451, 489] on div "**********" at bounding box center [1432, 370] width 273 height 676
click at [235, 697] on button "Done" at bounding box center [237, 692] width 37 height 24
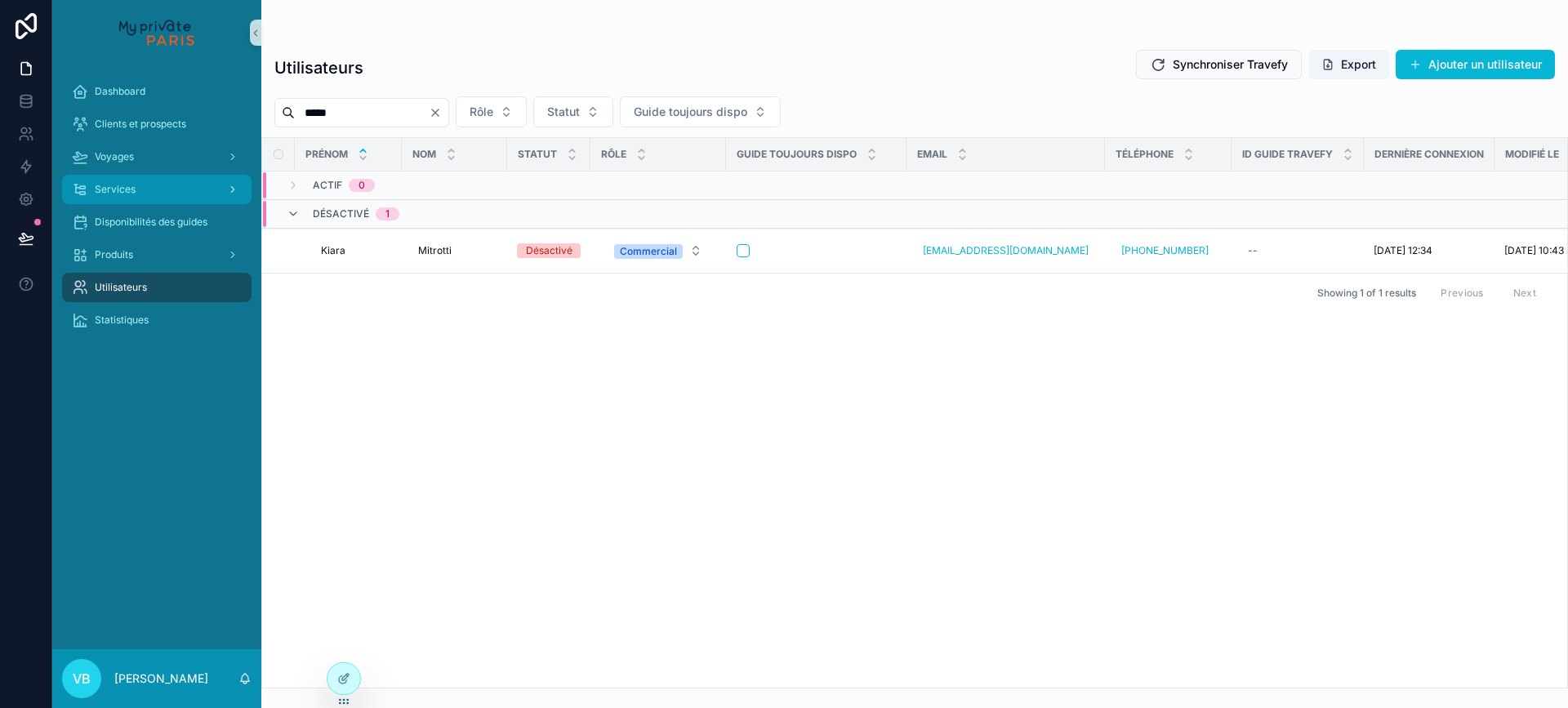
click at [160, 185] on div "Services" at bounding box center [157, 190] width 170 height 26
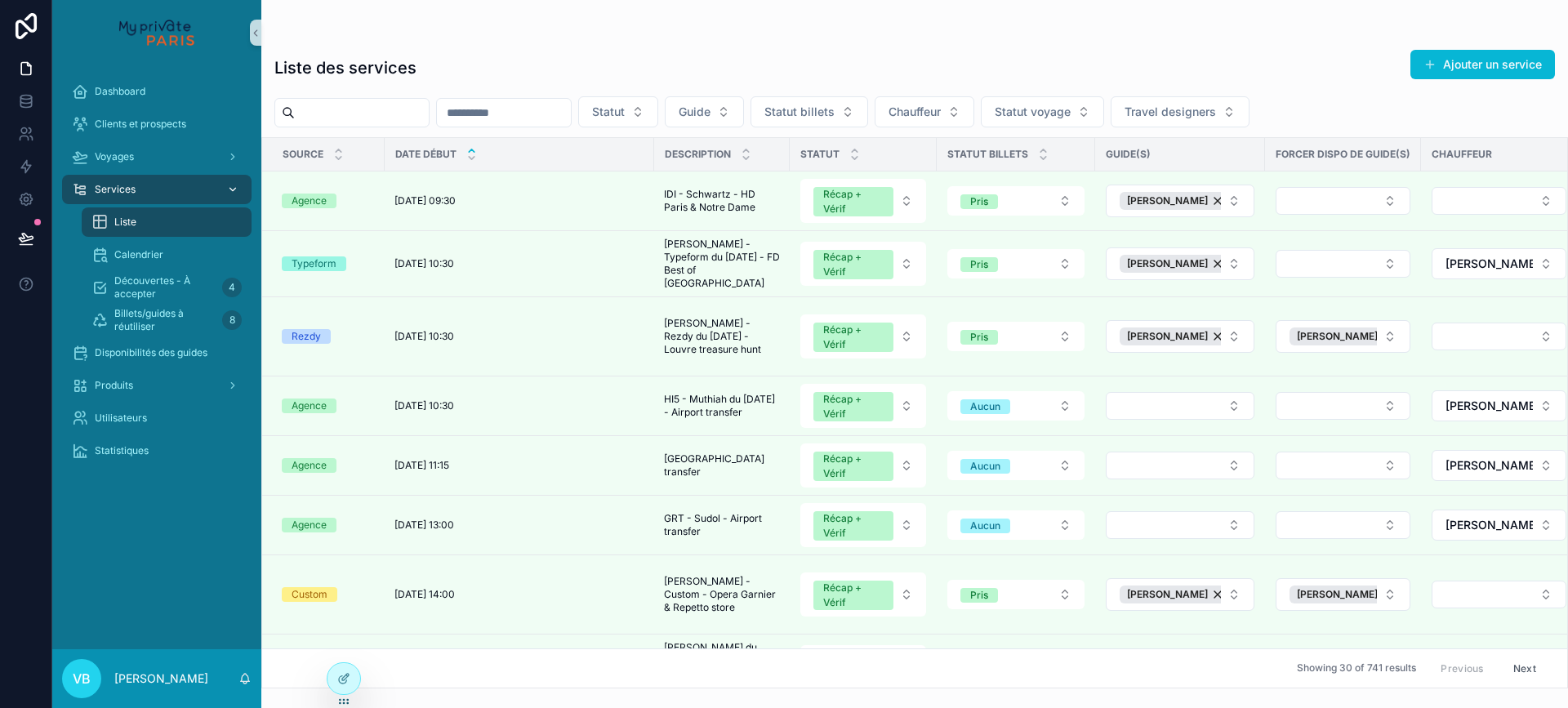
click at [155, 222] on div "Liste" at bounding box center [166, 222] width 150 height 26
click at [158, 220] on div "Liste" at bounding box center [166, 222] width 150 height 26
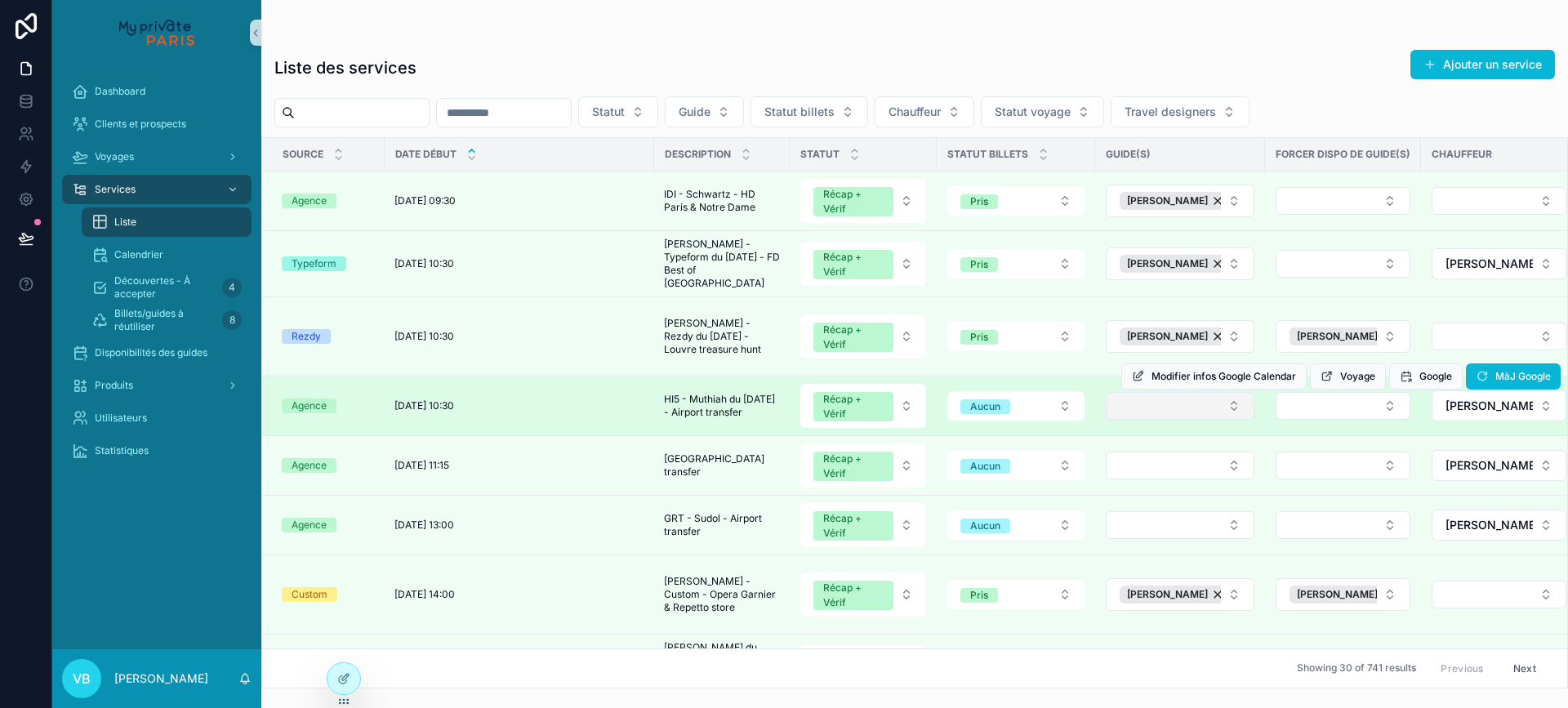
click at [1206, 412] on button "Select Button" at bounding box center [1179, 406] width 148 height 28
click at [1327, 413] on button "Select Button" at bounding box center [1343, 406] width 134 height 28
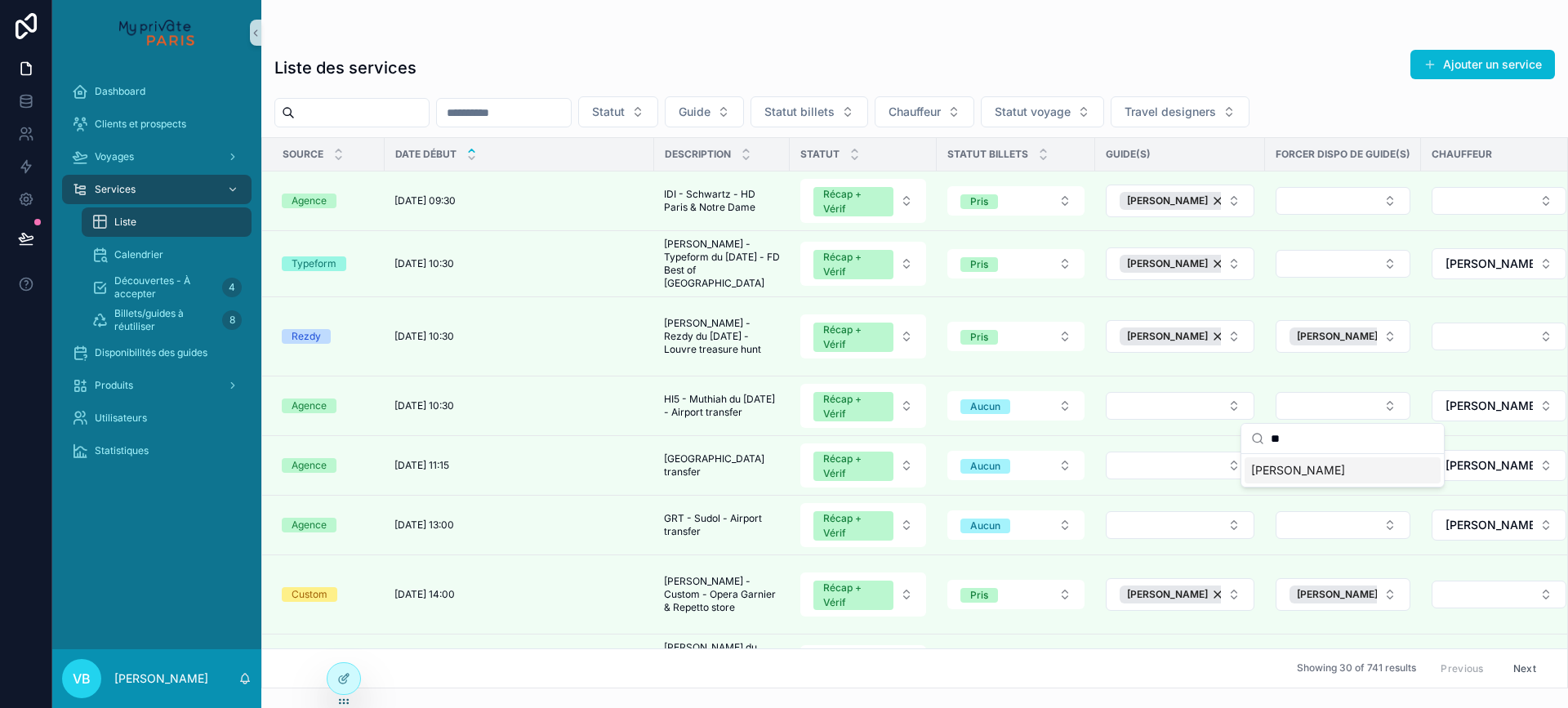
type input "*"
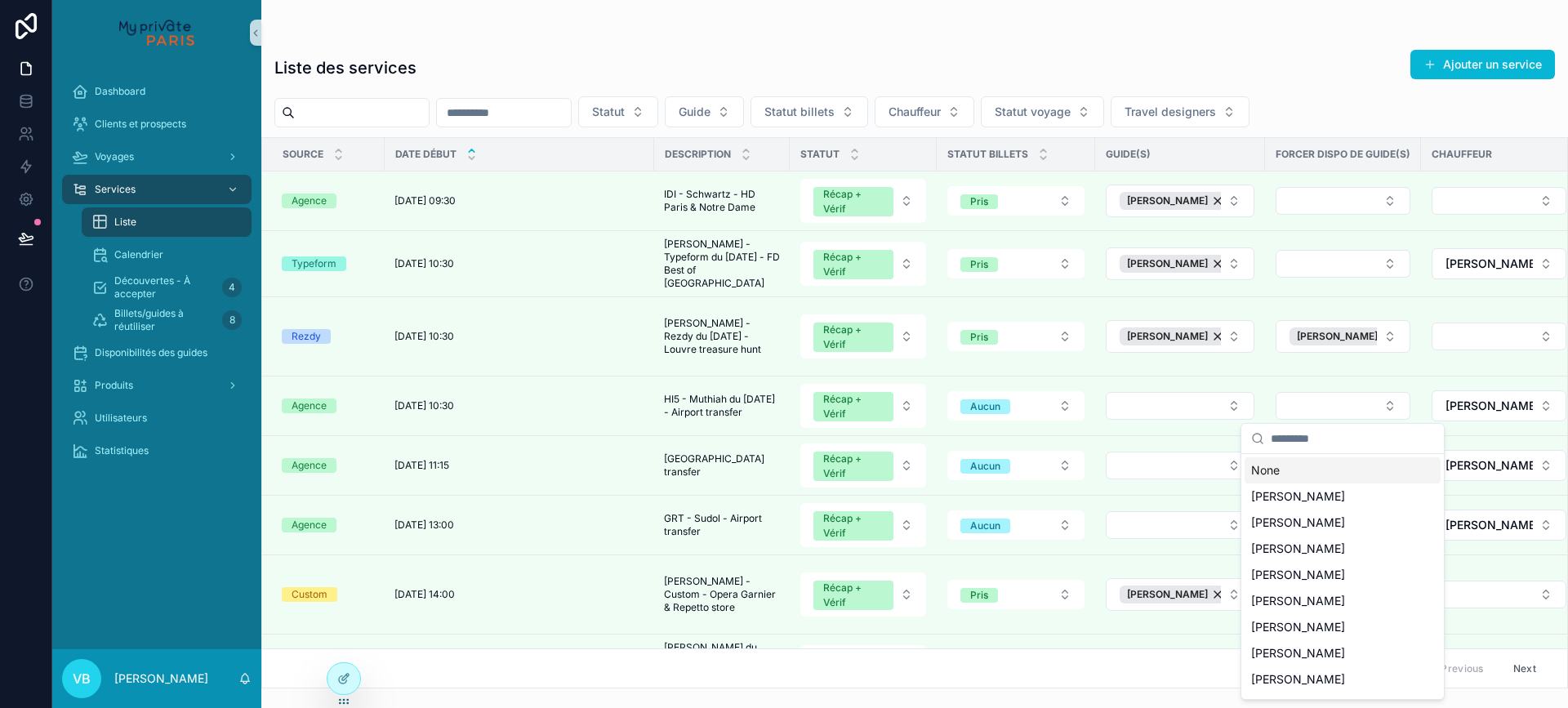
click at [1232, 52] on div "Liste des services Ajouter un service" at bounding box center [914, 67] width 1281 height 38
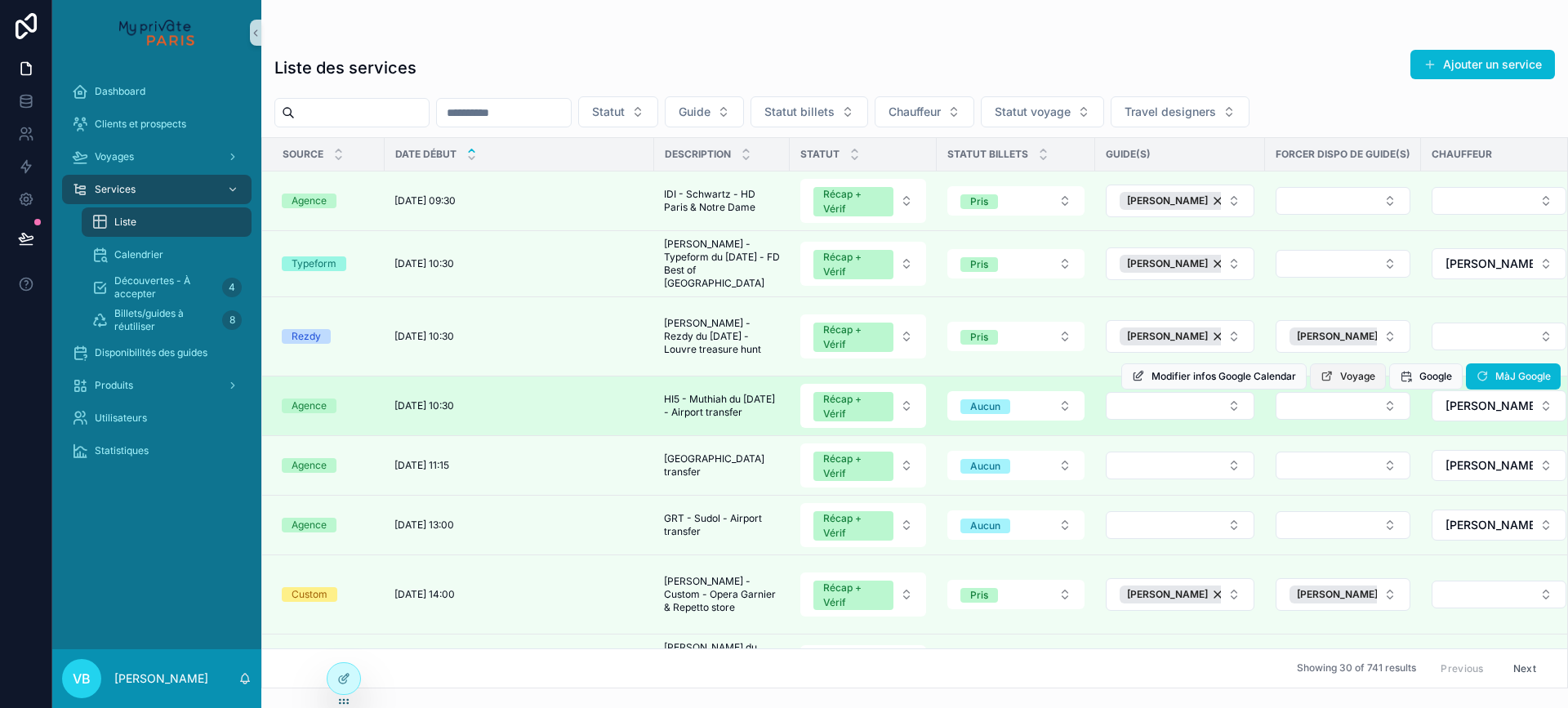
click at [1357, 373] on span "Voyage" at bounding box center [1358, 377] width 35 height 13
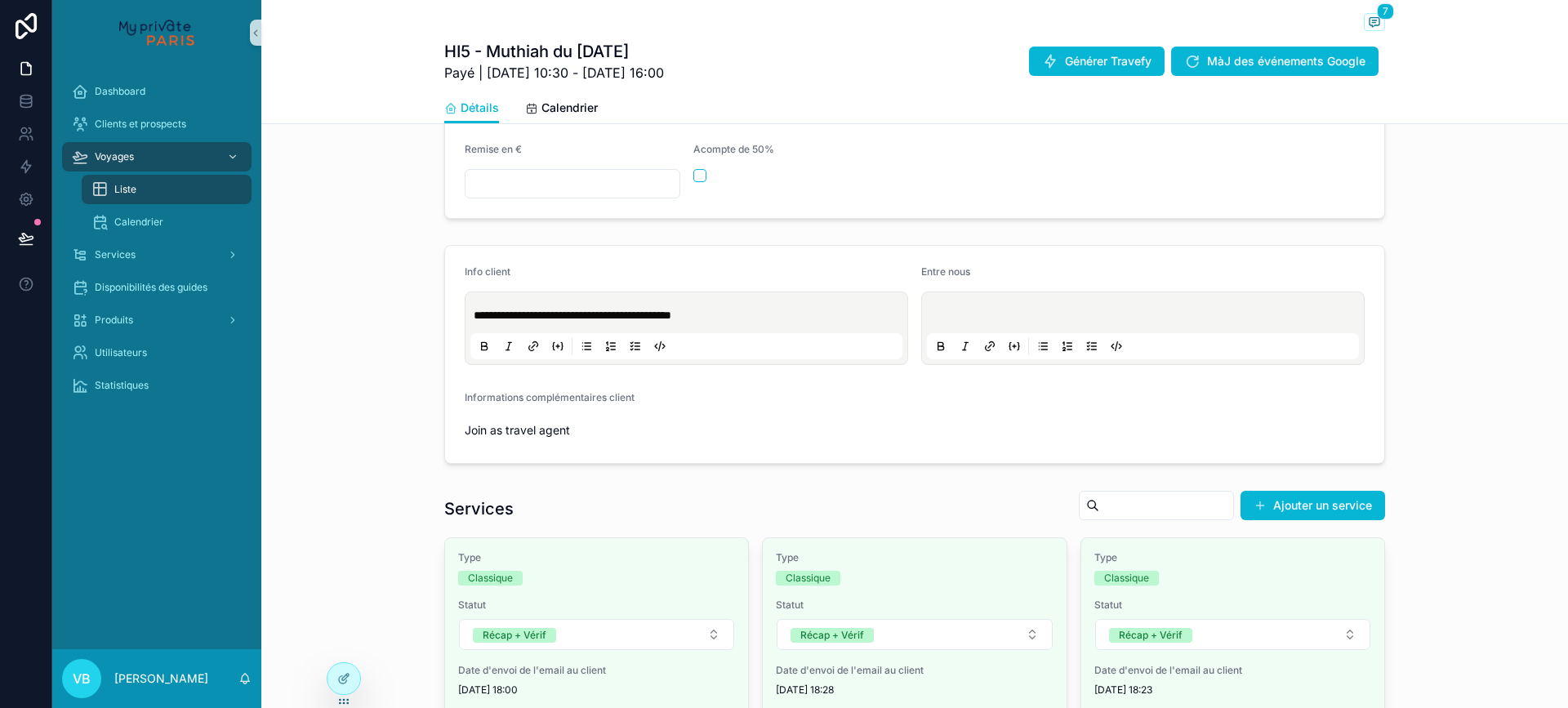
scroll to position [572, 0]
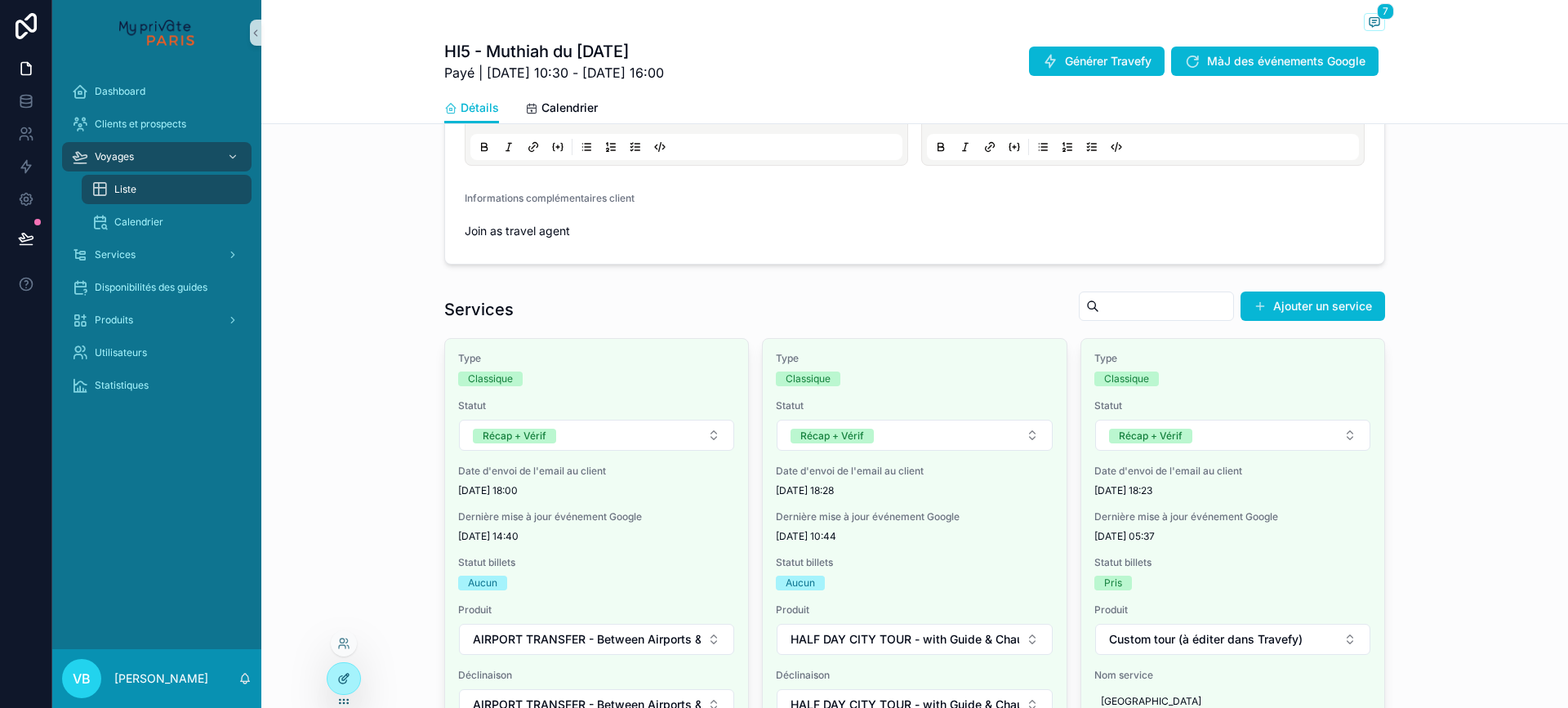
click at [350, 687] on div at bounding box center [343, 679] width 32 height 31
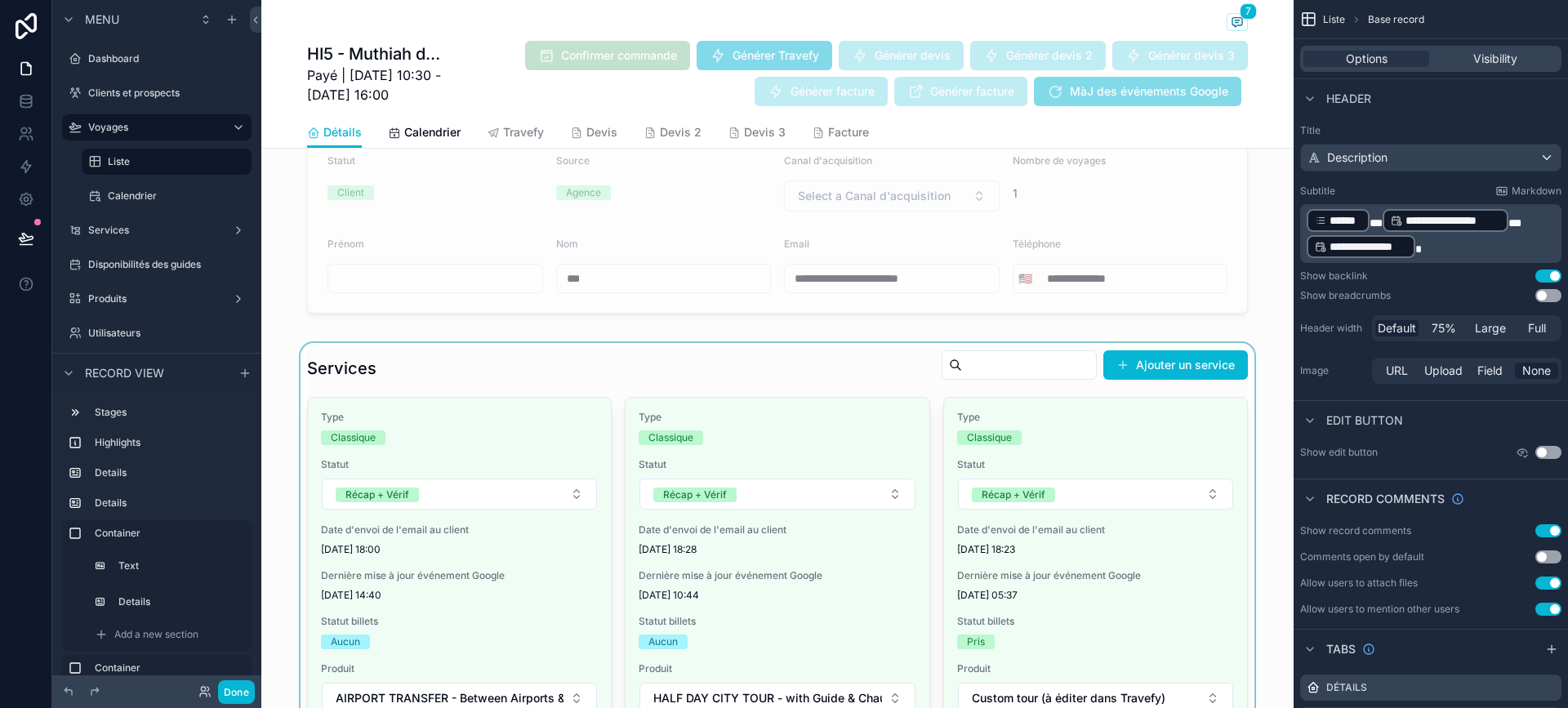
scroll to position [1306, 0]
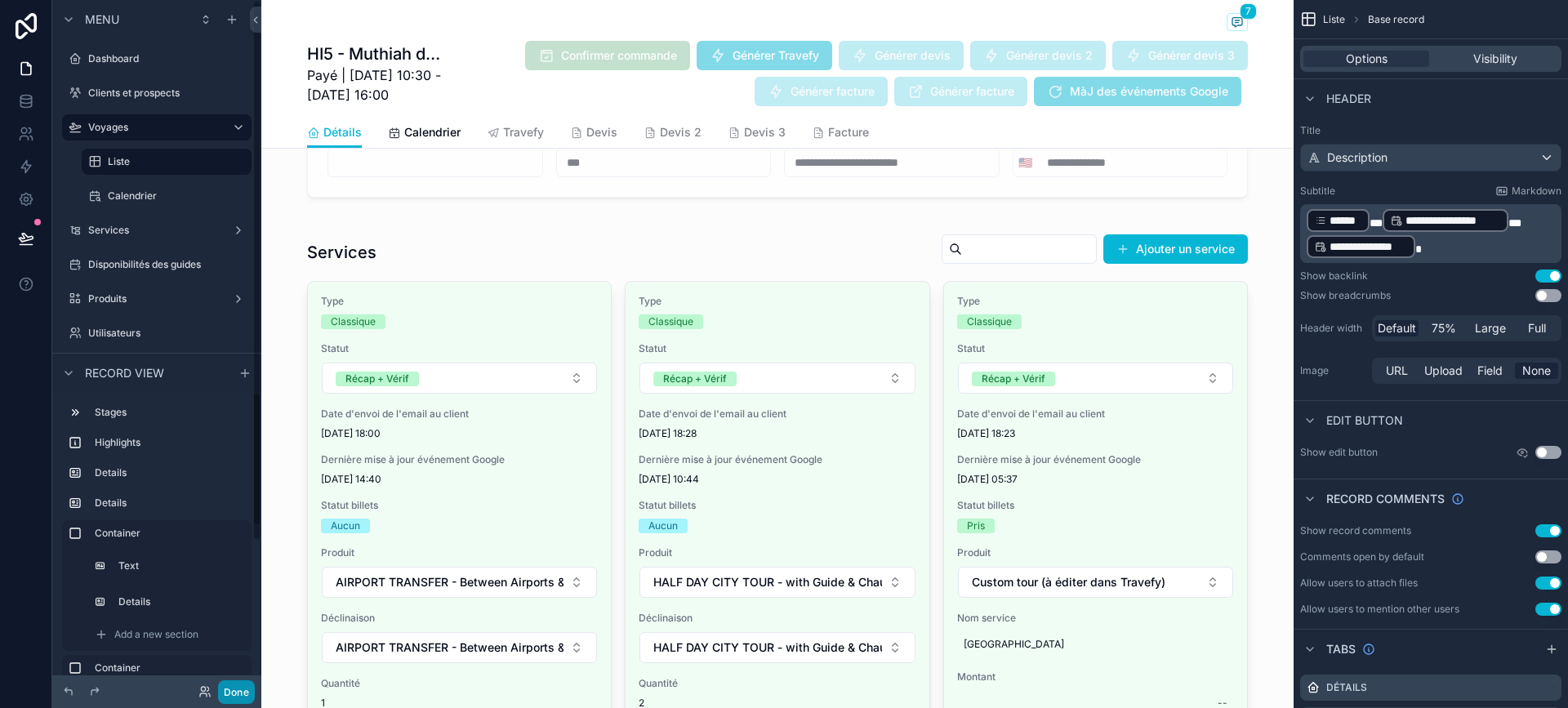
click at [239, 693] on button "Done" at bounding box center [237, 692] width 37 height 24
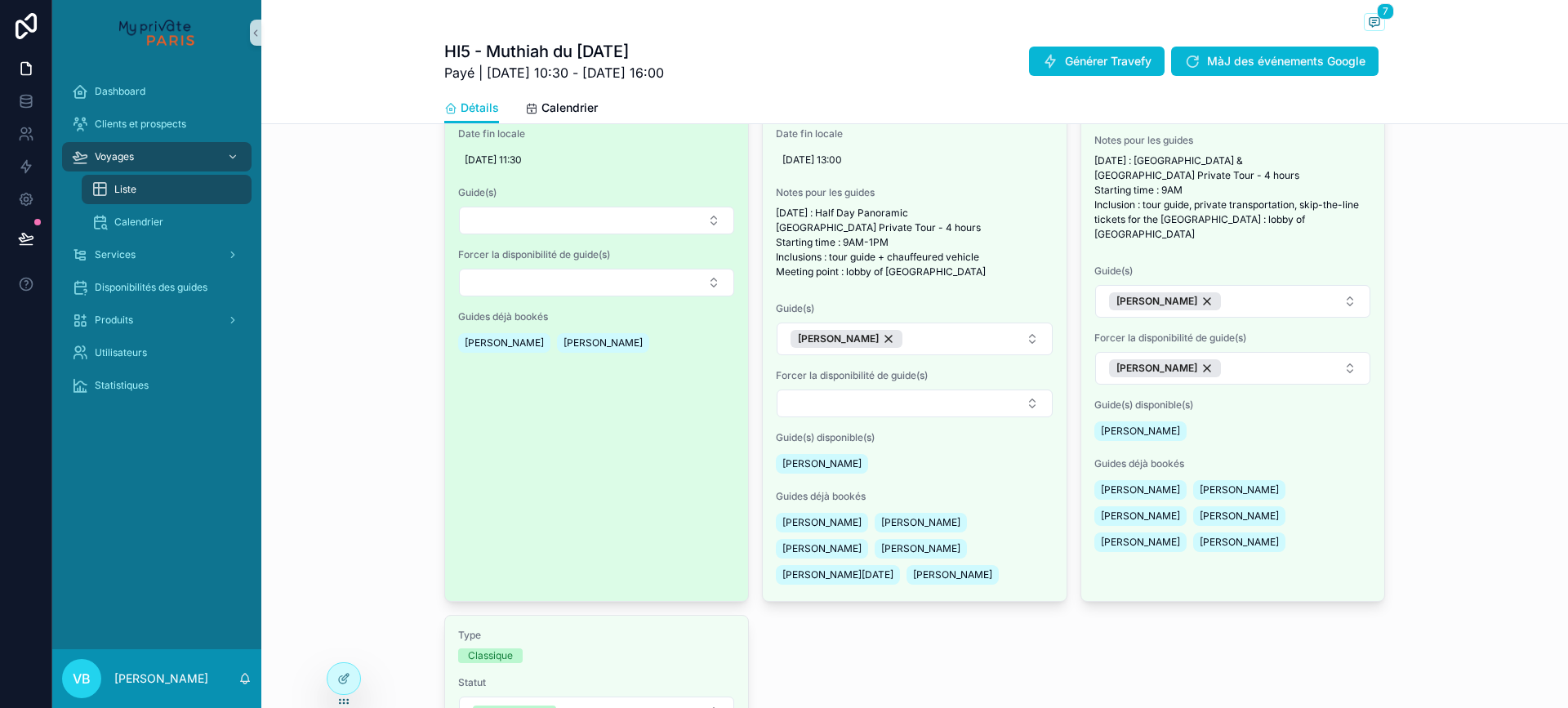
scroll to position [1184, 0]
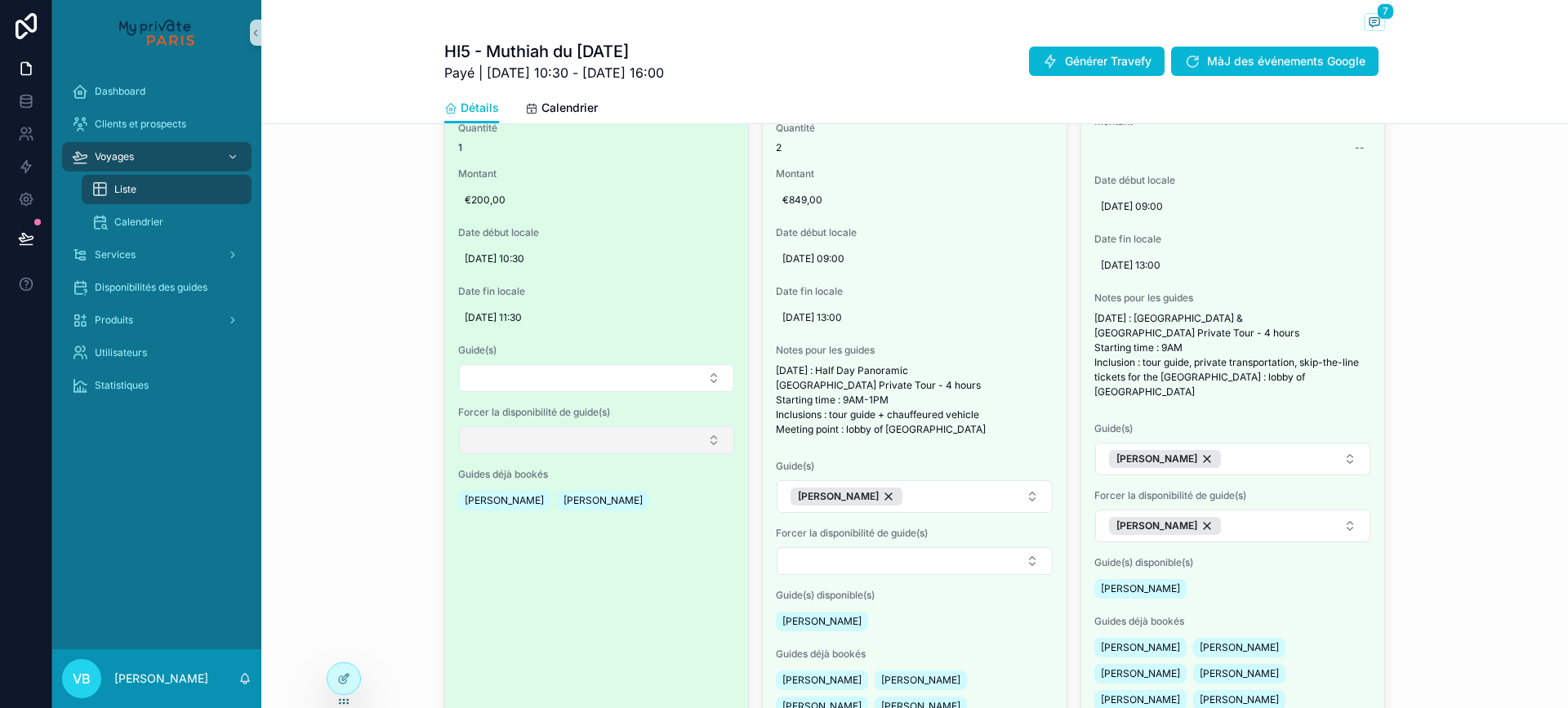
click at [565, 454] on button "Select Button" at bounding box center [597, 440] width 275 height 28
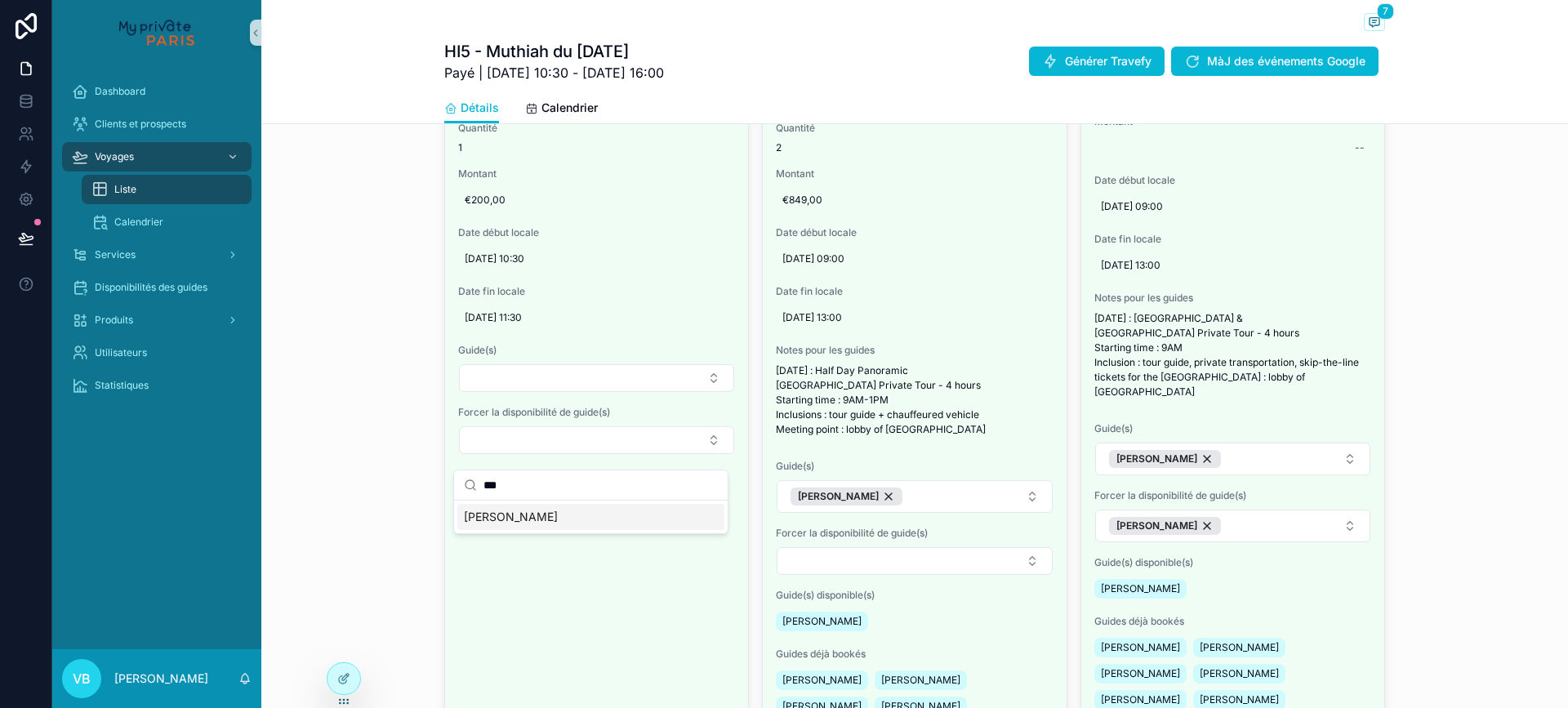
type input "****"
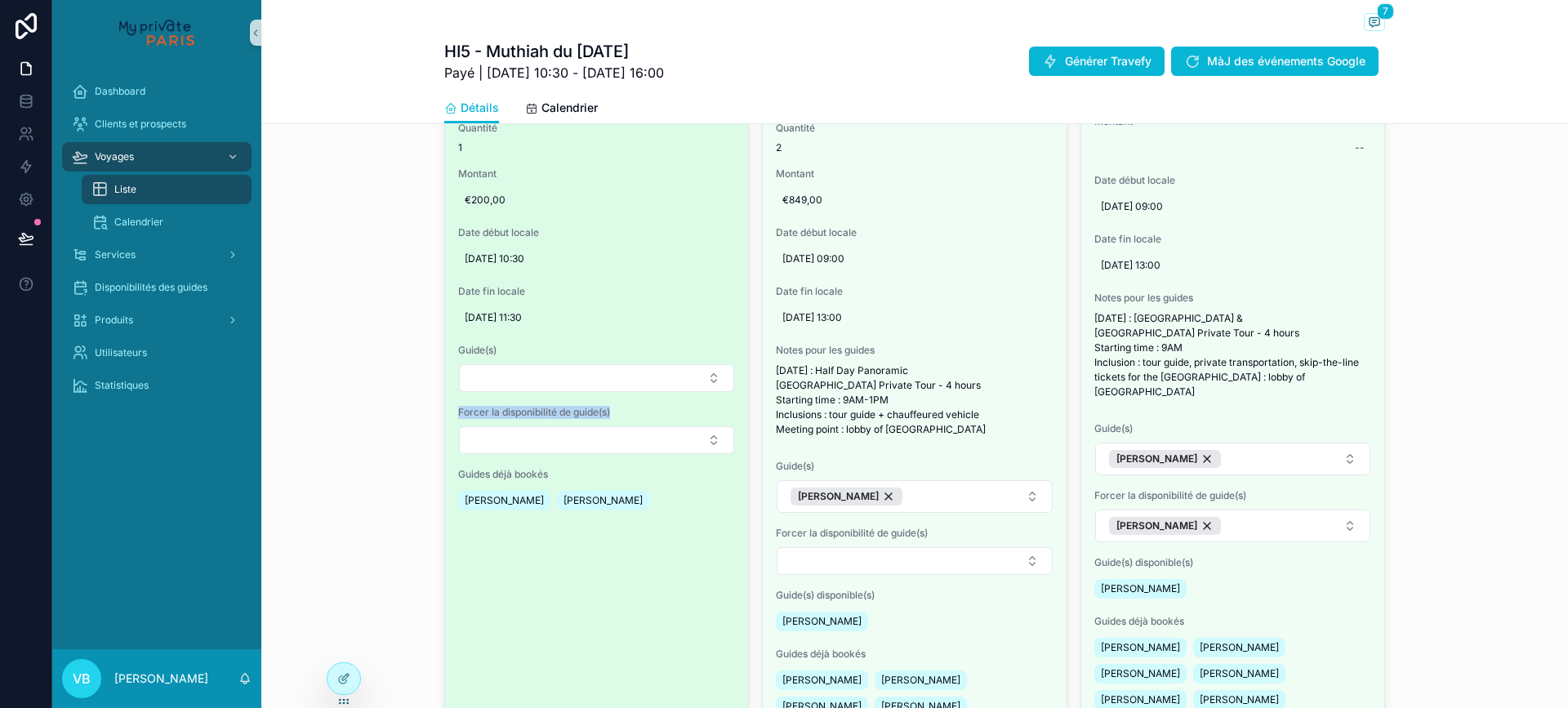
drag, startPoint x: 620, startPoint y: 424, endPoint x: 454, endPoint y: 424, distance: 166.0
click at [459, 419] on span "Forcer la disponibilité de guide(s)" at bounding box center [597, 412] width 277 height 13
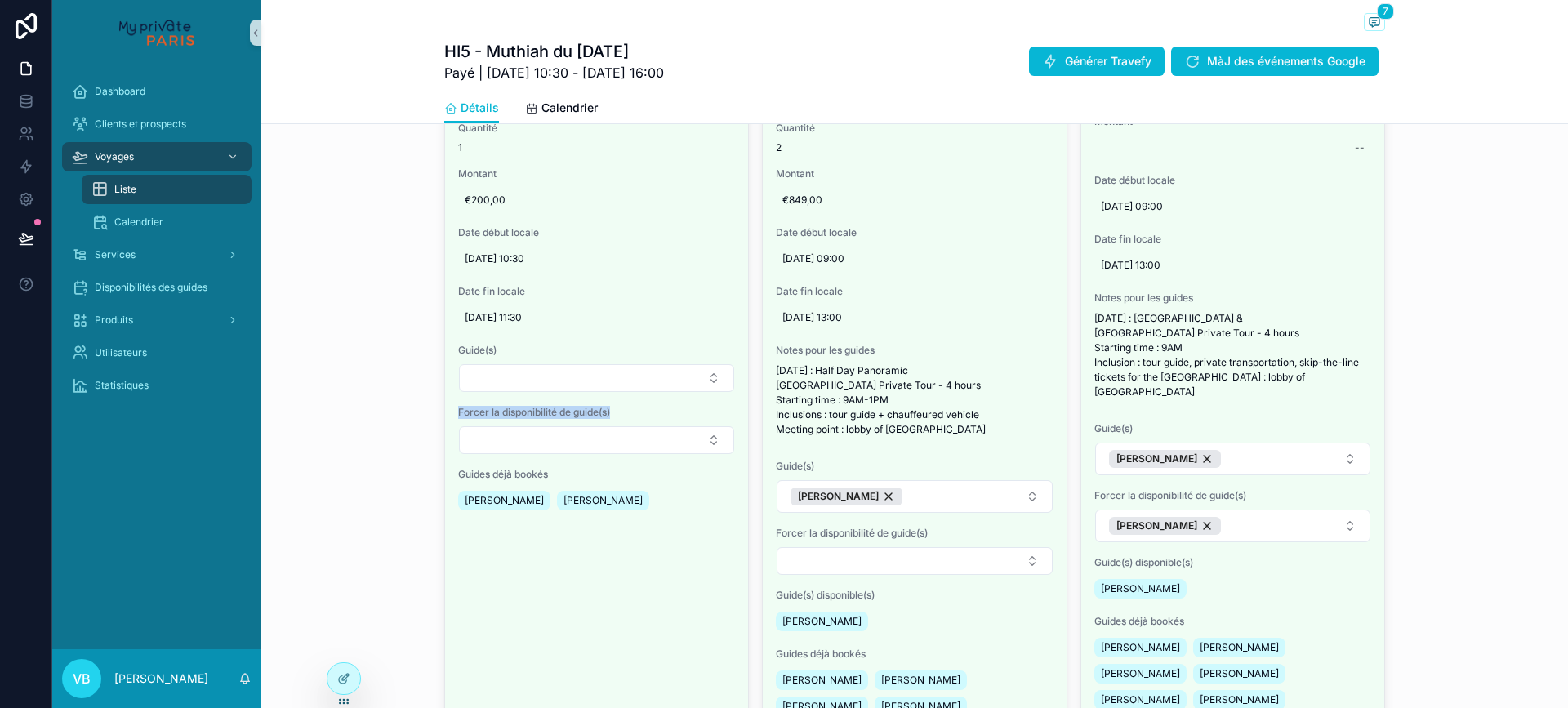
copy span "Forcer la disponibilité de guide(s)"
click at [27, 165] on icon at bounding box center [26, 167] width 10 height 12
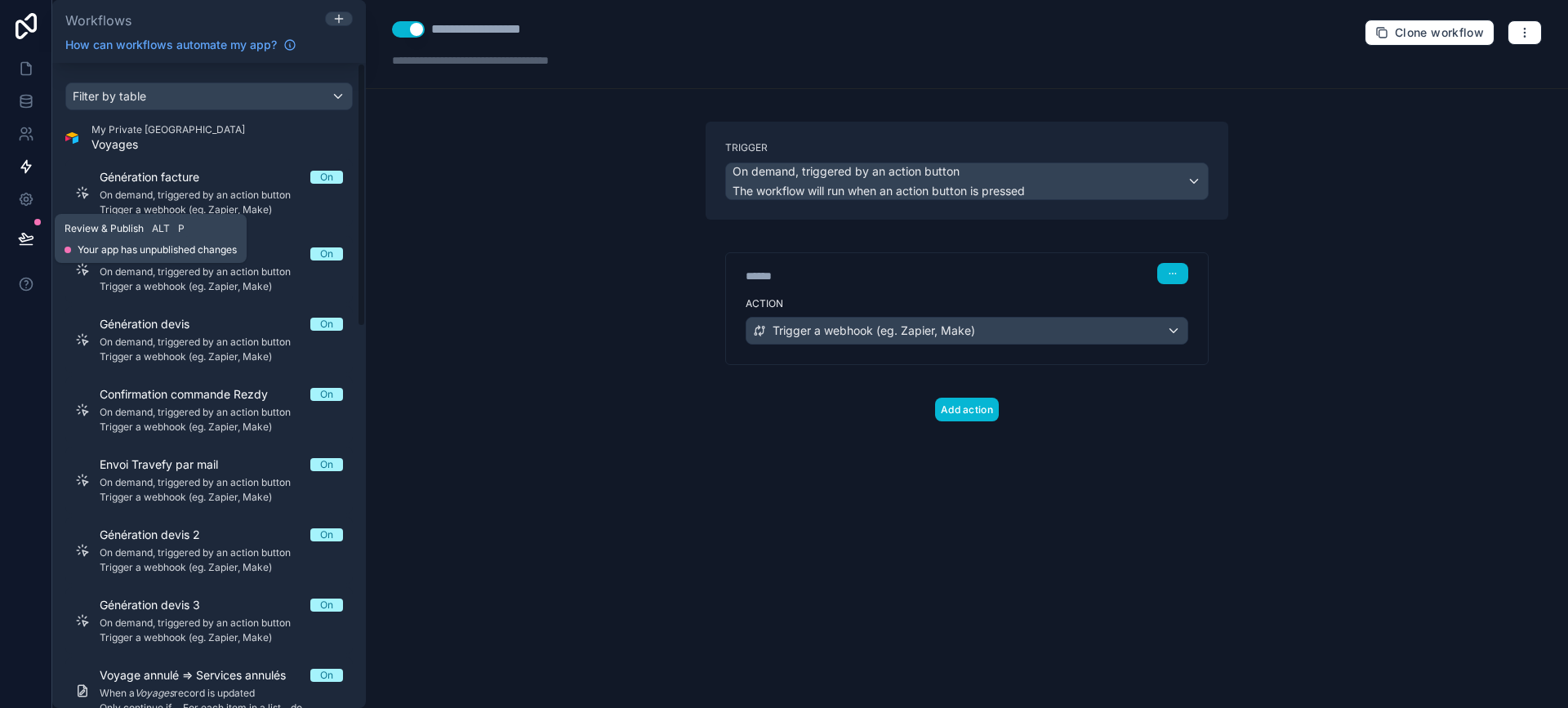
click at [27, 226] on button at bounding box center [26, 238] width 36 height 46
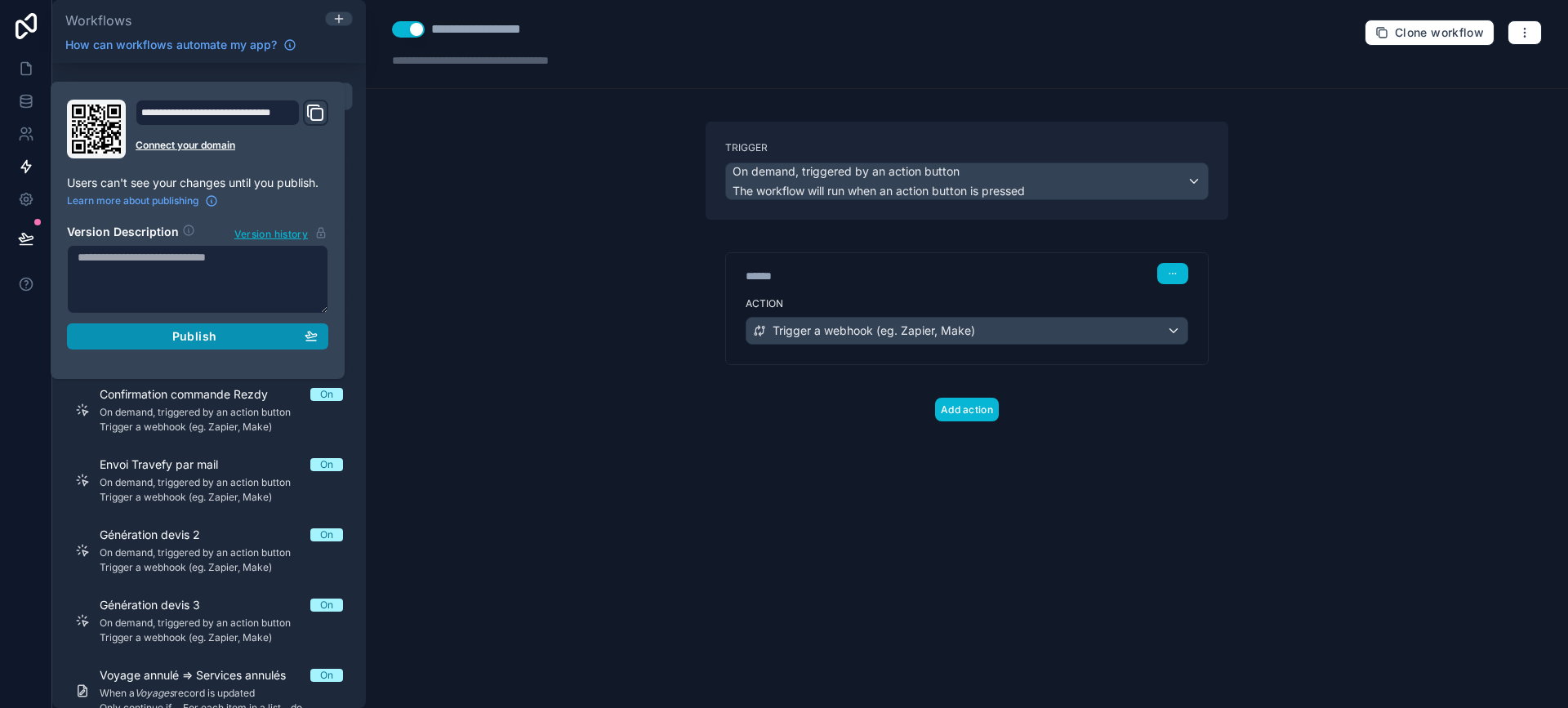
click at [203, 345] on button "Publish" at bounding box center [198, 336] width 261 height 26
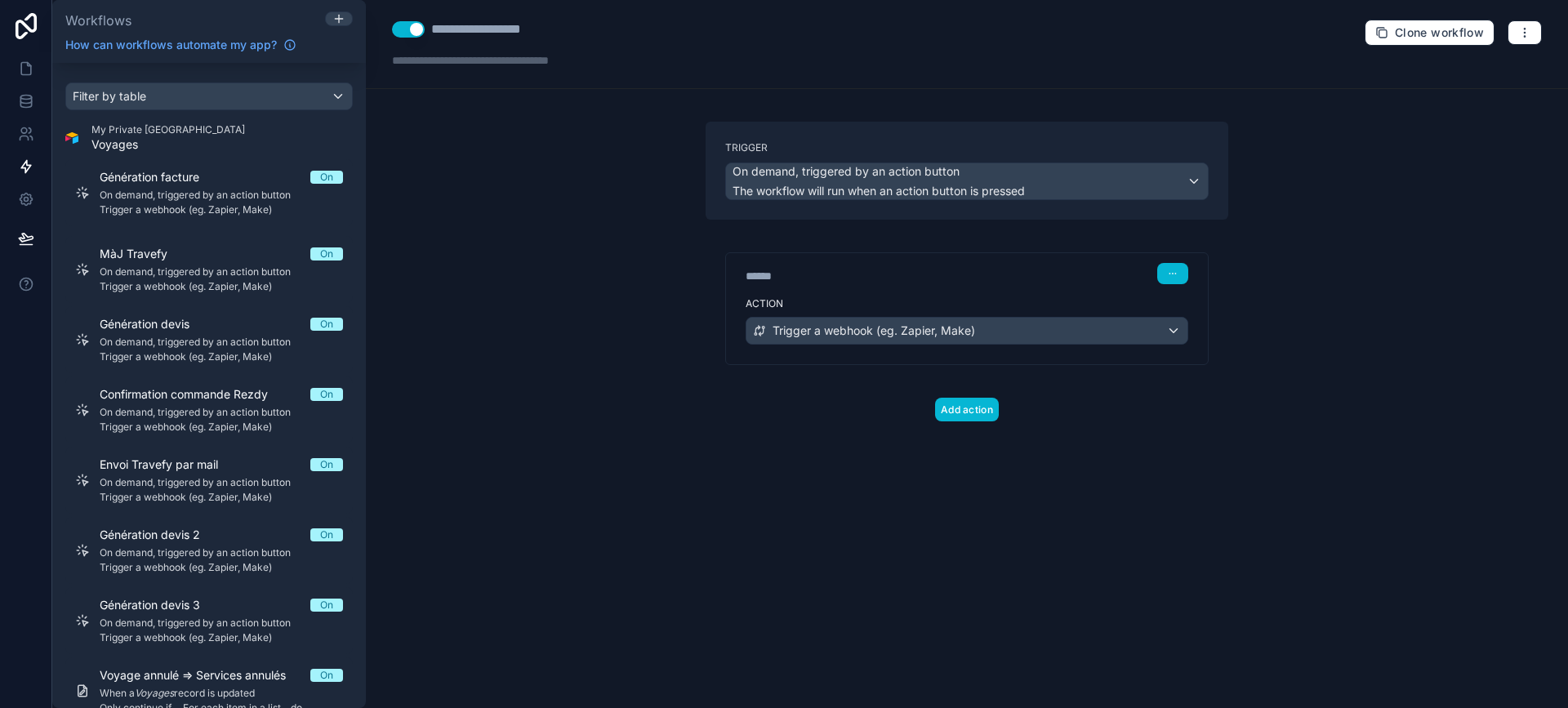
click at [17, 424] on div at bounding box center [26, 354] width 52 height 708
click at [30, 65] on icon at bounding box center [26, 68] width 10 height 12
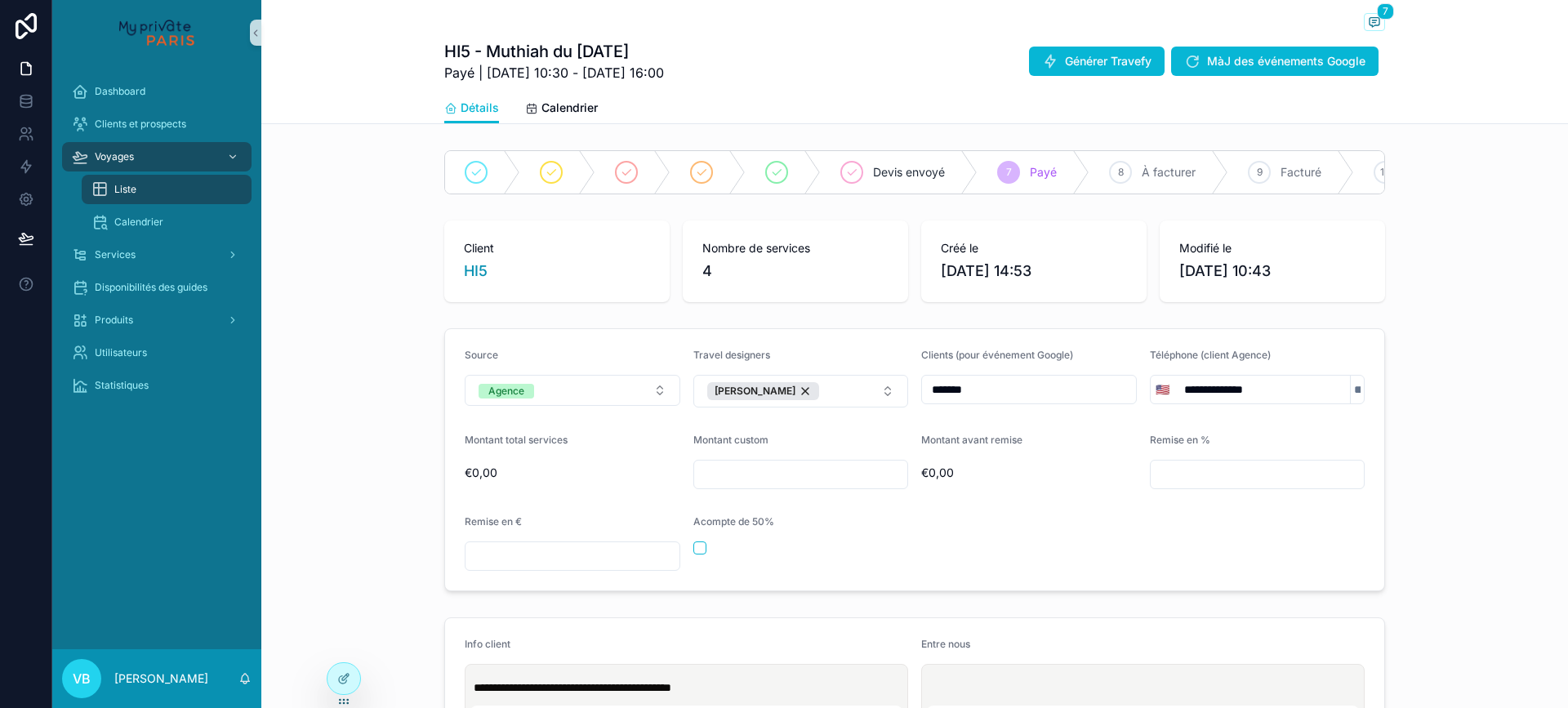
click at [144, 494] on div "Dashboard Clients et prospects Voyages Liste Calendrier Services Disponibilités…" at bounding box center [157, 357] width 209 height 584
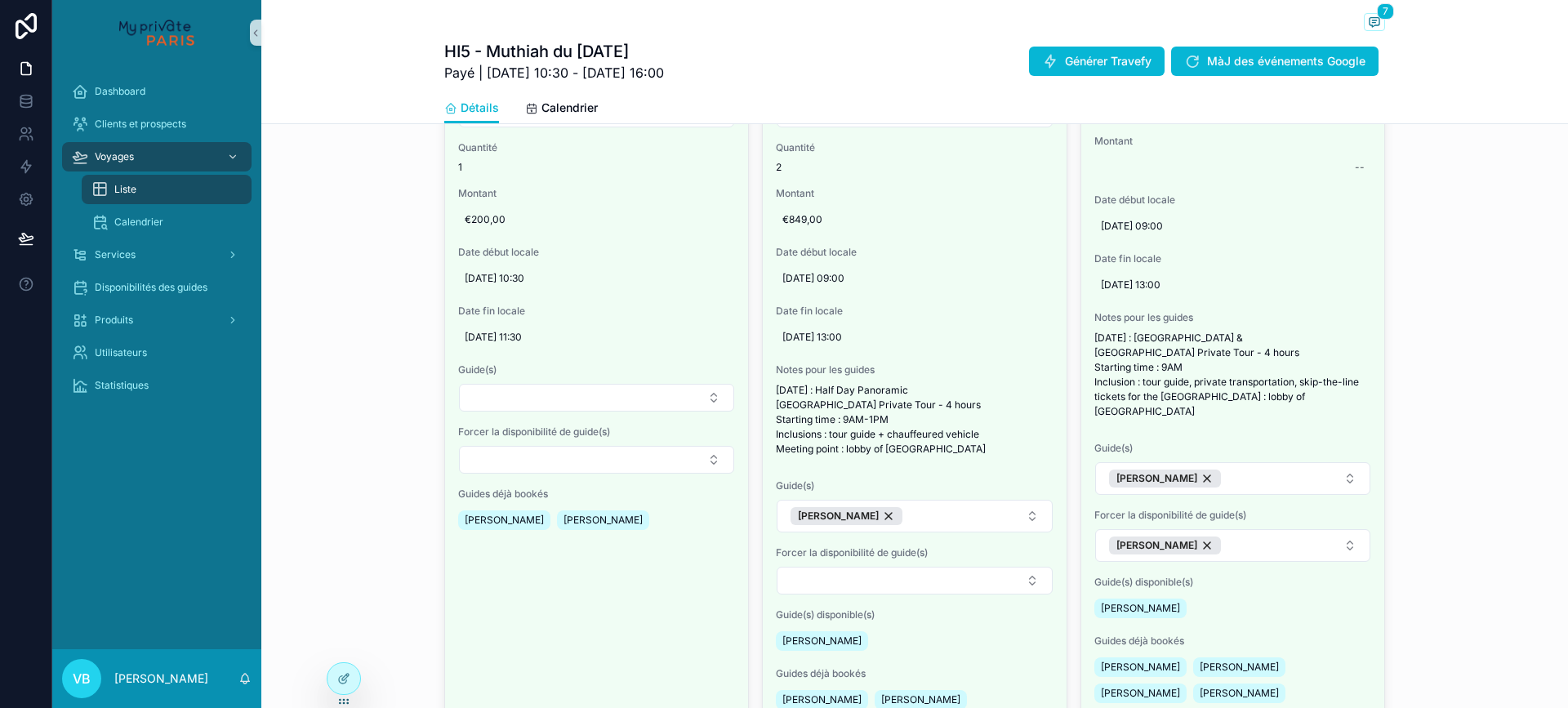
scroll to position [1225, 0]
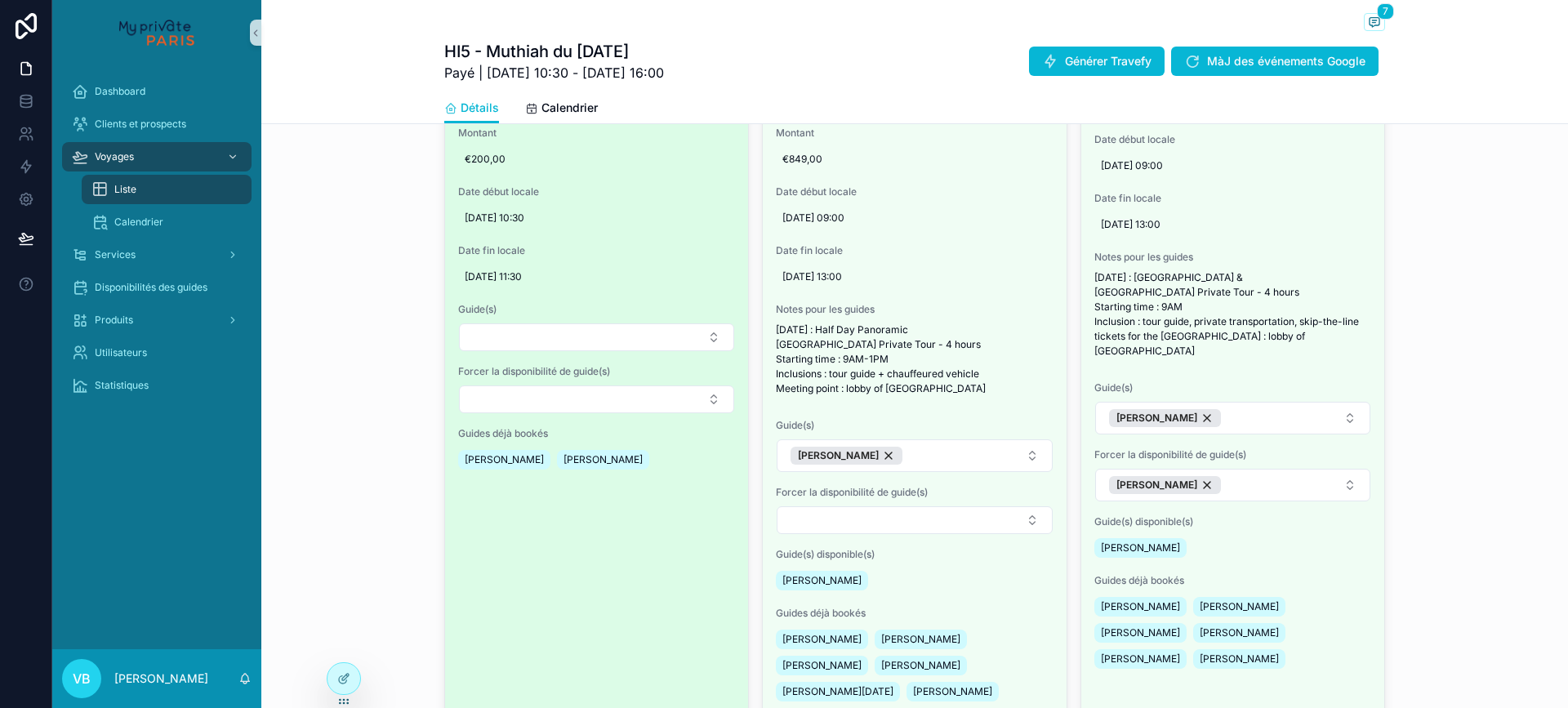
drag, startPoint x: 553, startPoint y: 470, endPoint x: 645, endPoint y: 470, distance: 92.0
click at [645, 470] on div "[PERSON_NAME]" at bounding box center [603, 459] width 92 height 19
drag, startPoint x: 645, startPoint y: 470, endPoint x: 441, endPoint y: 482, distance: 204.4
click at [445, 482] on div "Type Classique Statut Récap + Vérif Date d'envoi de l'email au client [DATE] 18…" at bounding box center [596, 85] width 303 height 800
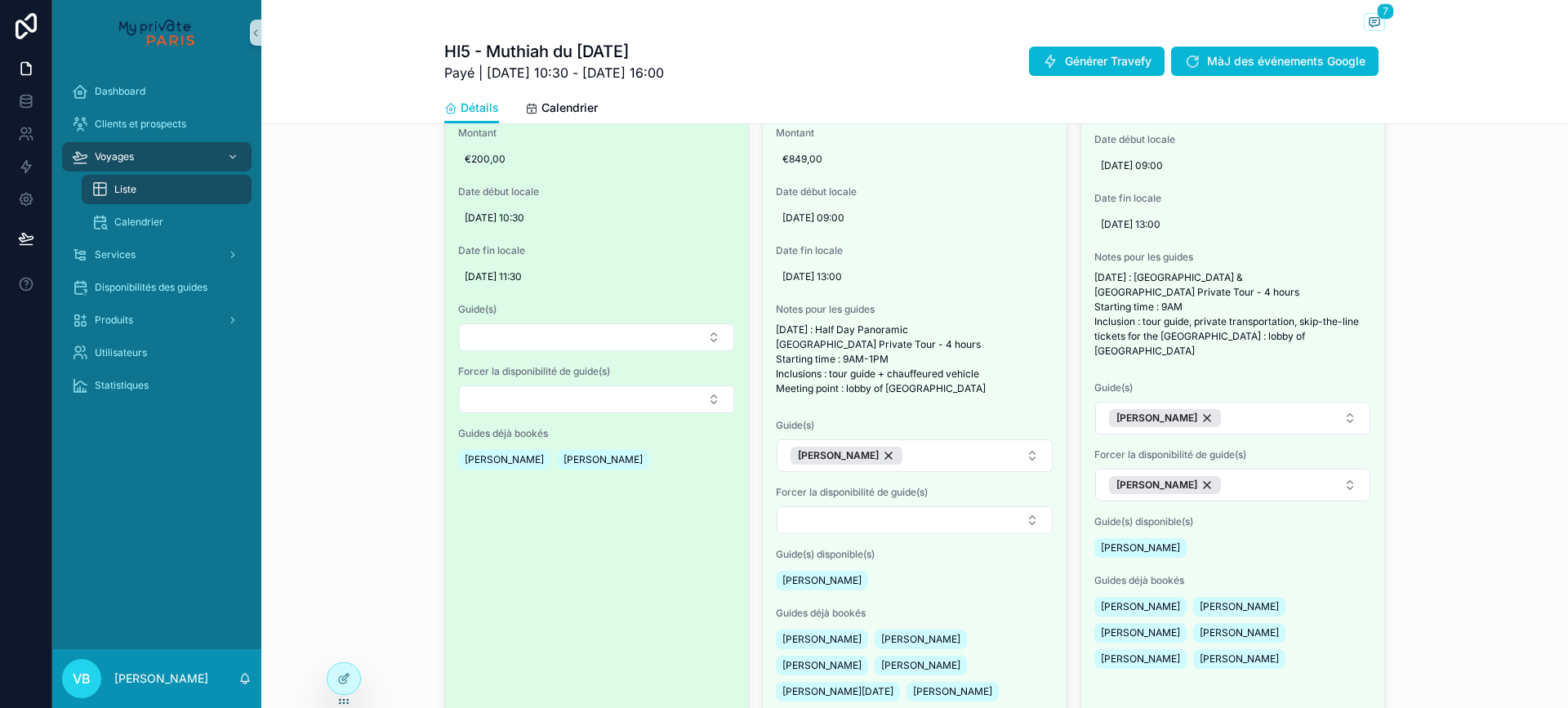
click at [469, 467] on span "[PERSON_NAME]" at bounding box center [505, 459] width 79 height 13
click at [563, 467] on span "[PERSON_NAME]" at bounding box center [603, 459] width 79 height 13
drag, startPoint x: 553, startPoint y: 471, endPoint x: 647, endPoint y: 472, distance: 94.0
click at [647, 472] on div "[PERSON_NAME] [PERSON_NAME]" at bounding box center [557, 459] width 198 height 26
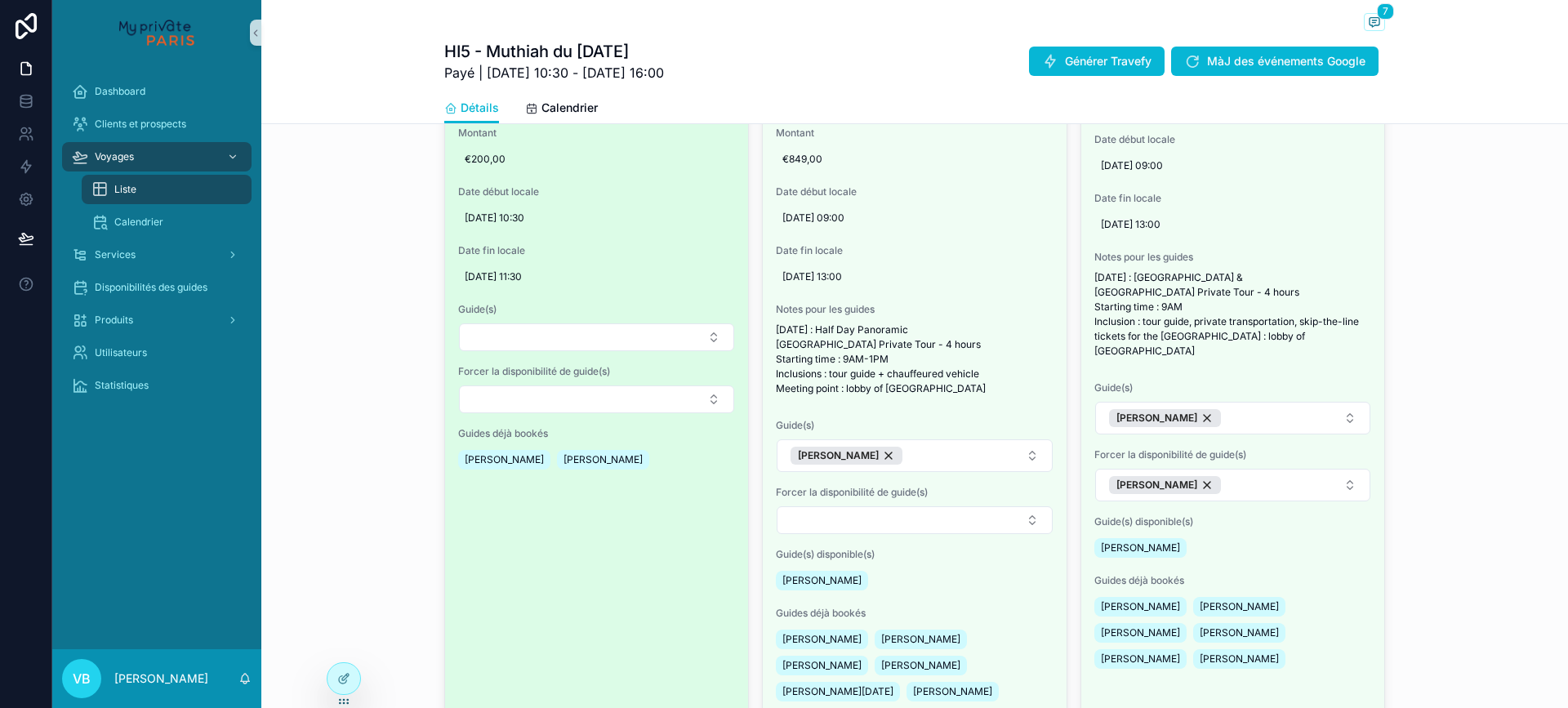
drag, startPoint x: 458, startPoint y: 472, endPoint x: 652, endPoint y: 470, distance: 194.0
click at [652, 470] on div "[PERSON_NAME] [PERSON_NAME]" at bounding box center [557, 459] width 198 height 26
click at [561, 351] on button "Select Button" at bounding box center [597, 337] width 275 height 28
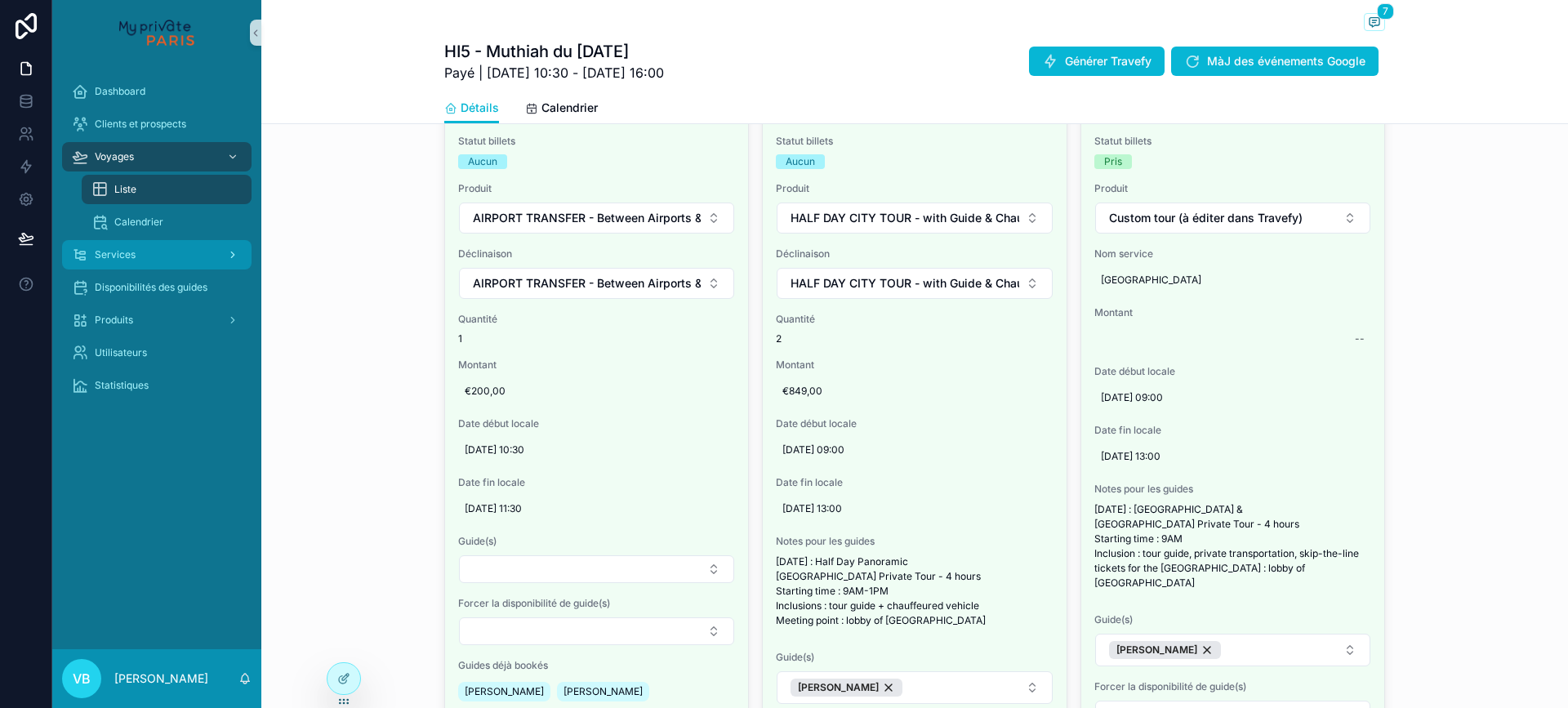
scroll to position [824, 0]
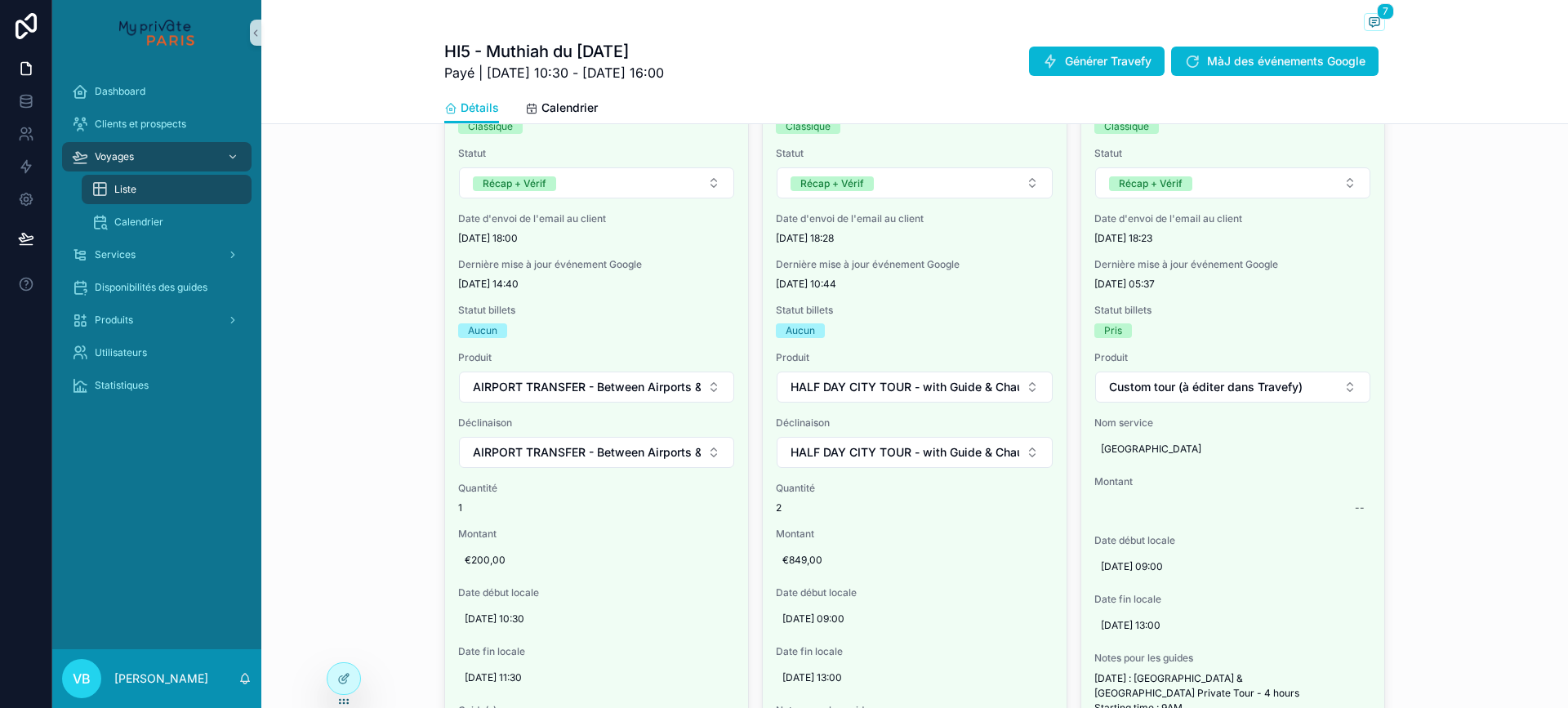
click at [149, 195] on div "Liste" at bounding box center [166, 190] width 150 height 26
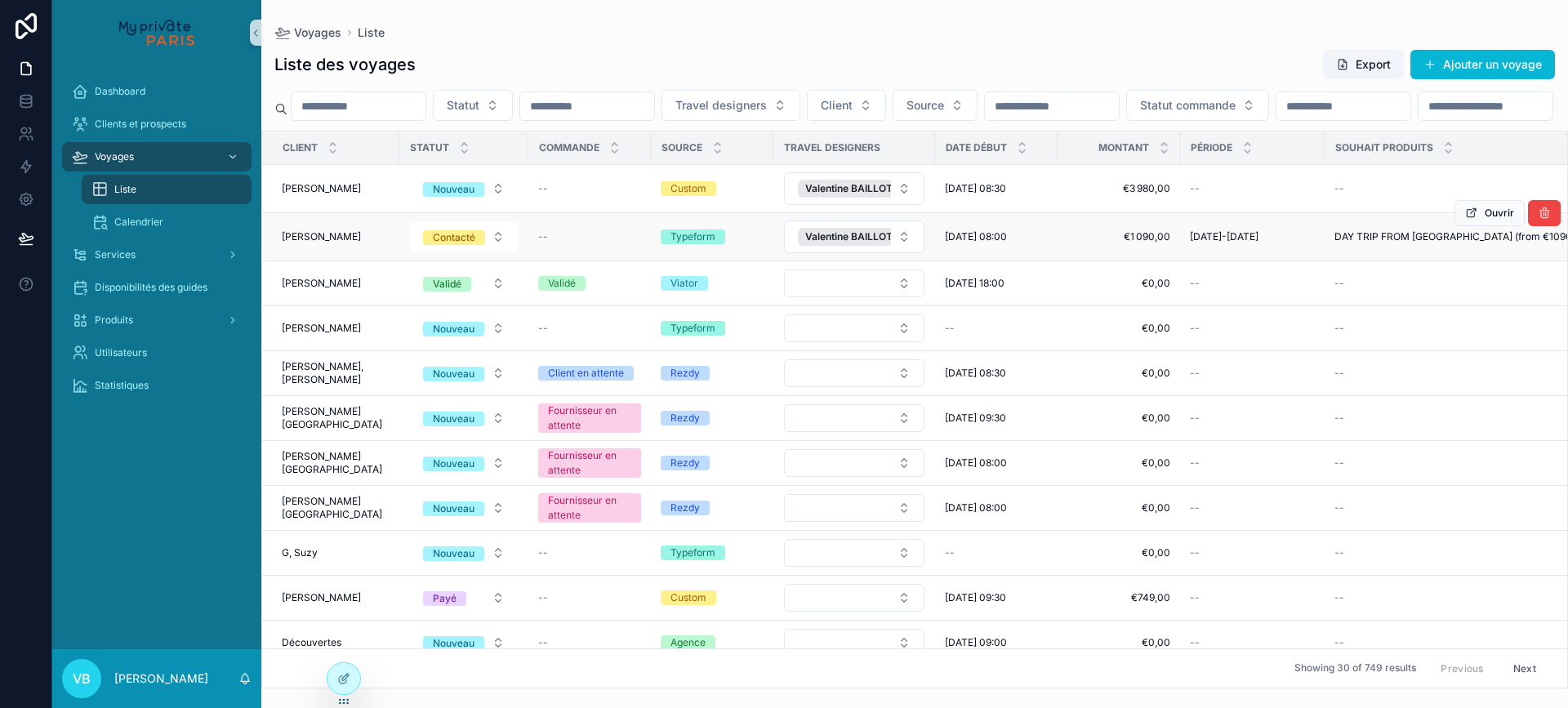
click at [343, 243] on span "[PERSON_NAME]" at bounding box center [321, 237] width 79 height 13
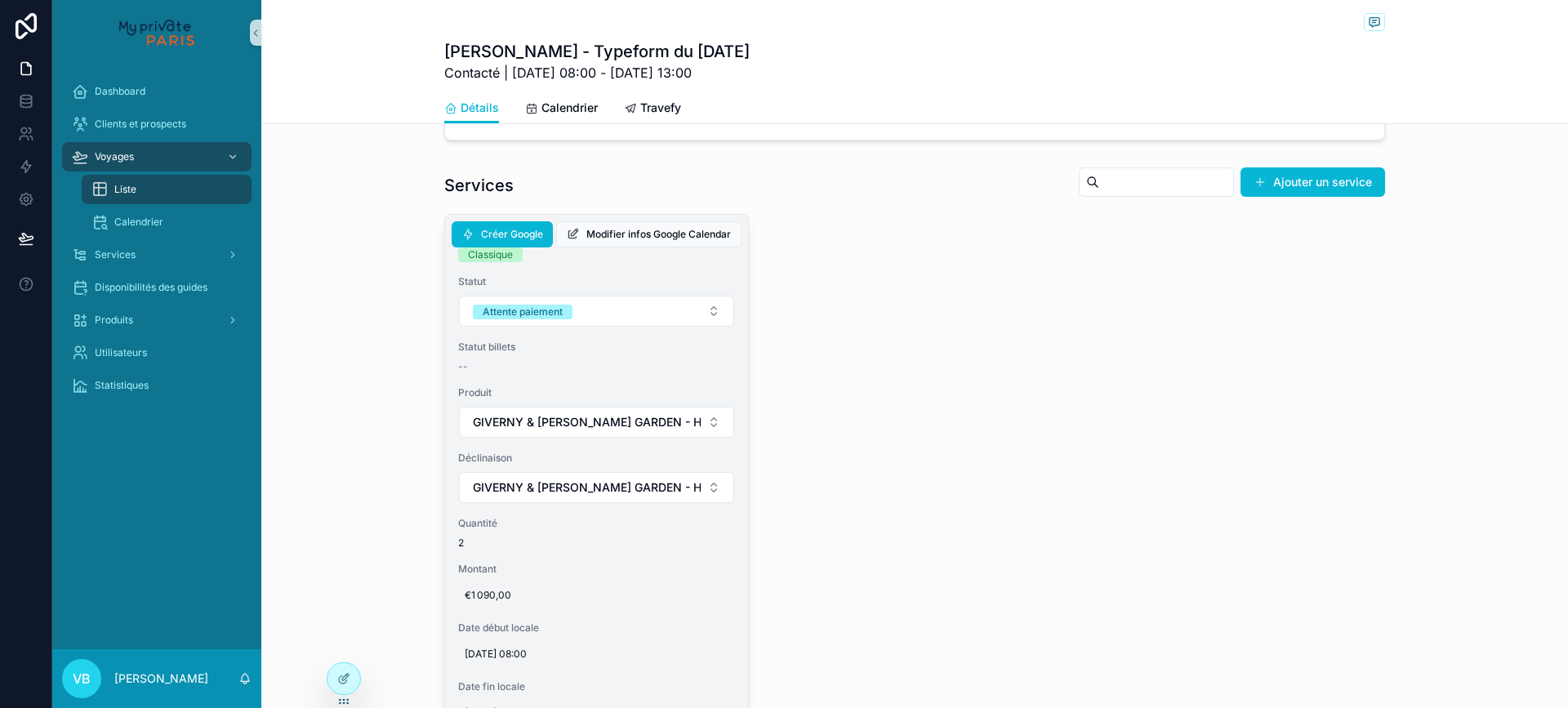
scroll to position [1143, 0]
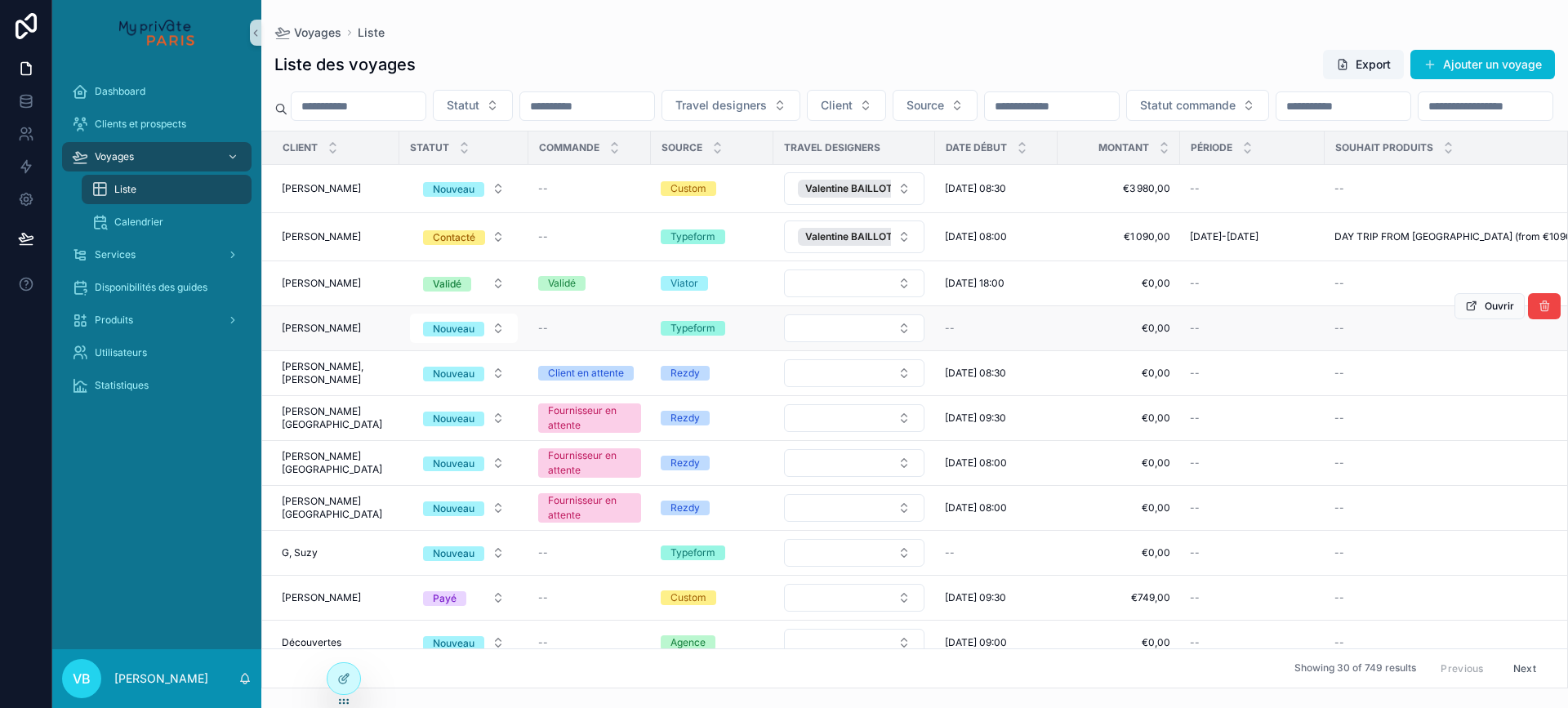
scroll to position [163, 0]
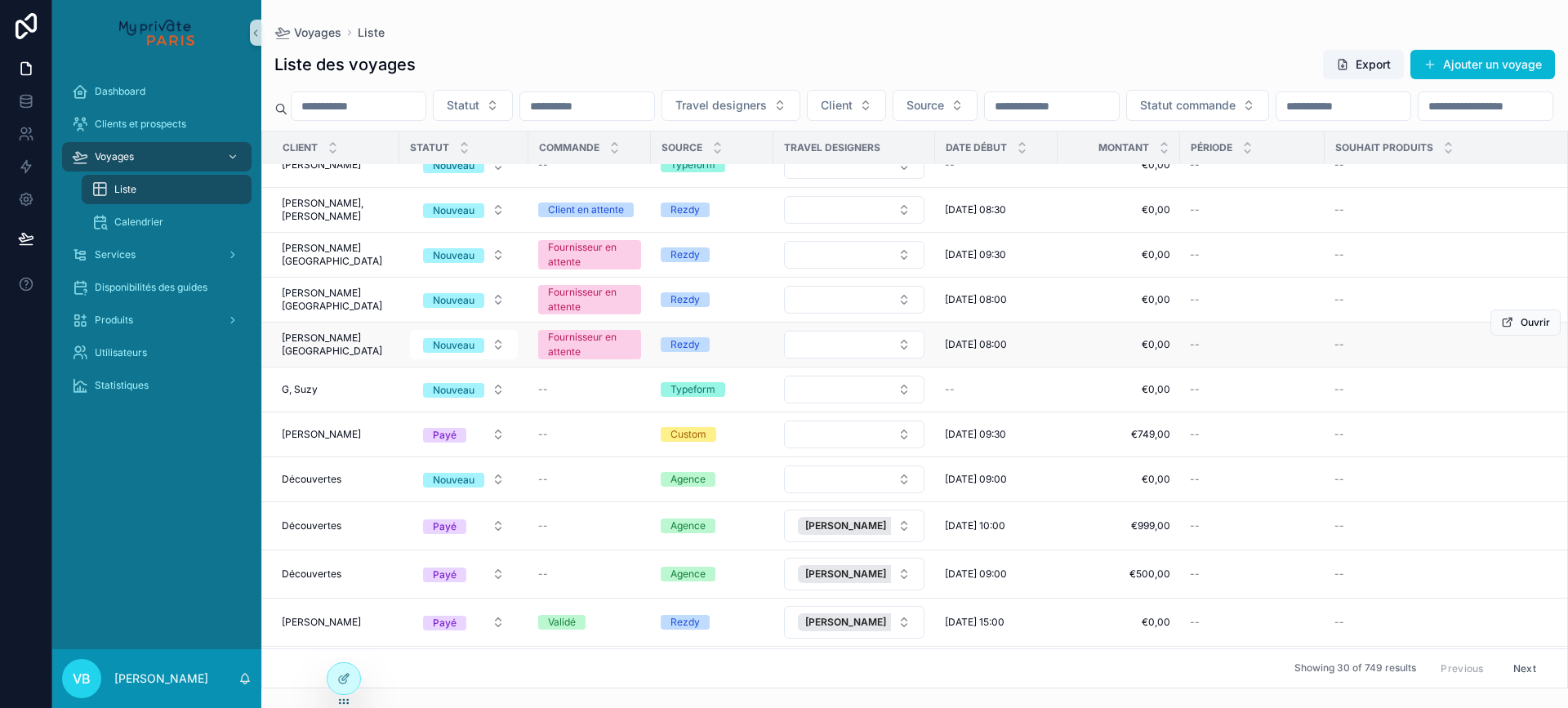
click at [346, 358] on span "[PERSON_NAME][GEOGRAPHIC_DATA]" at bounding box center [335, 344] width 108 height 26
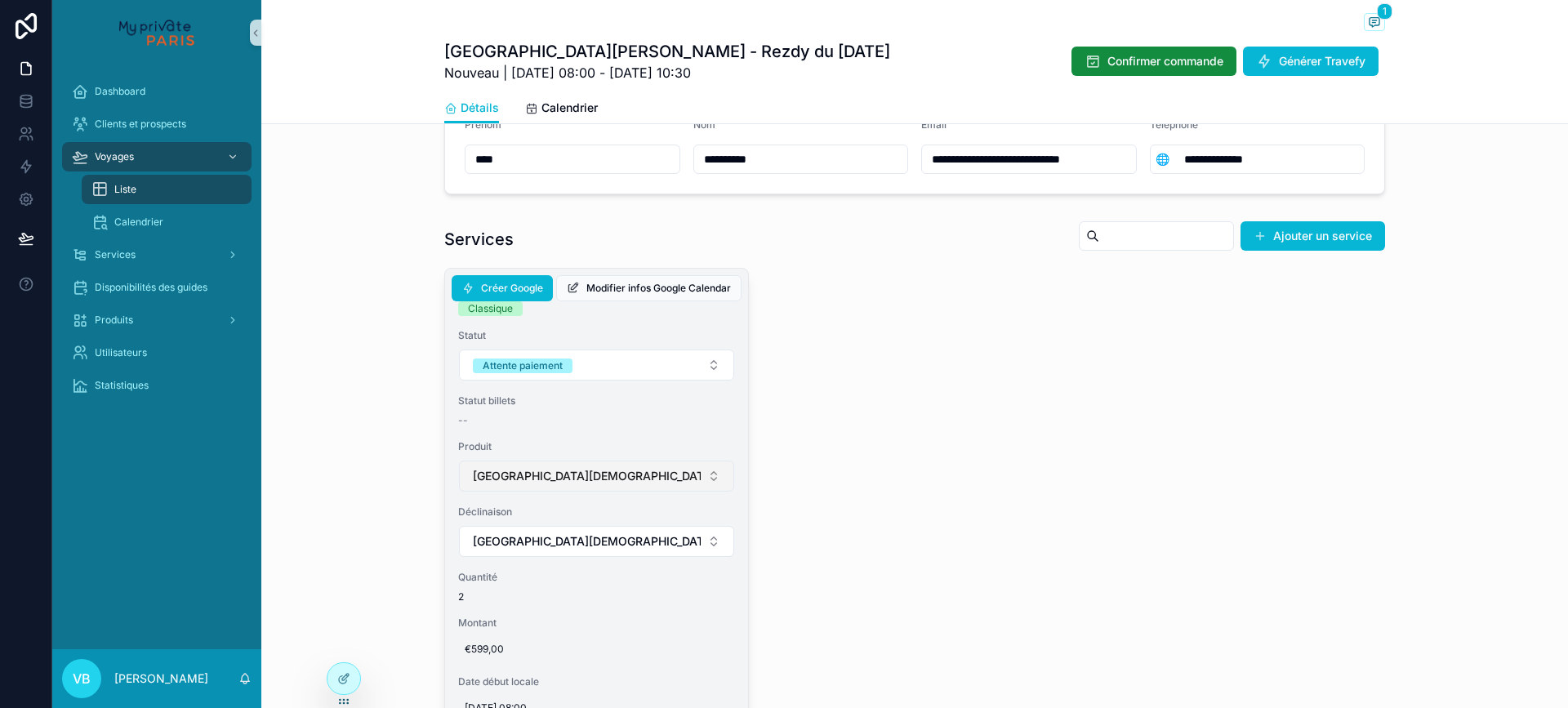
scroll to position [817, 0]
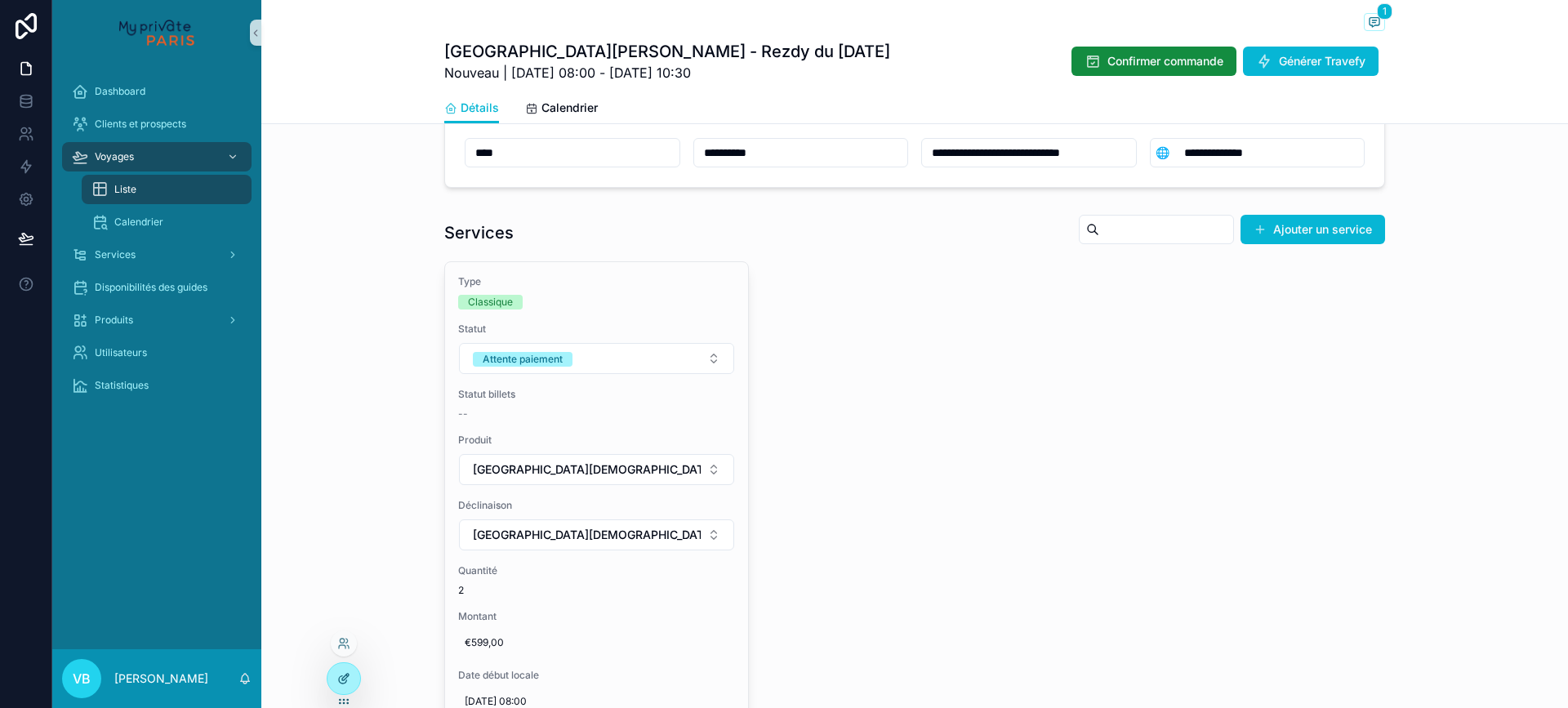
click at [341, 676] on icon at bounding box center [343, 679] width 13 height 13
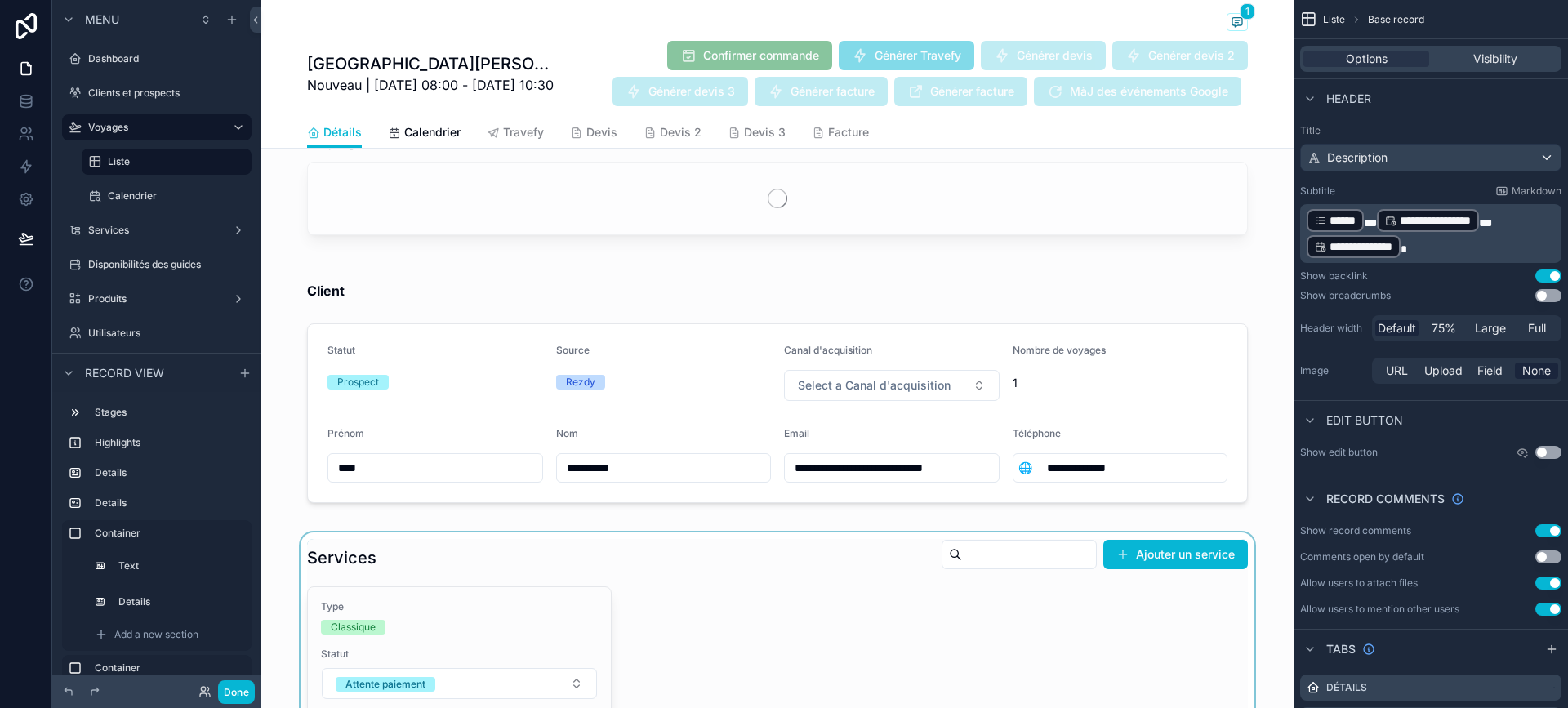
scroll to position [1062, 0]
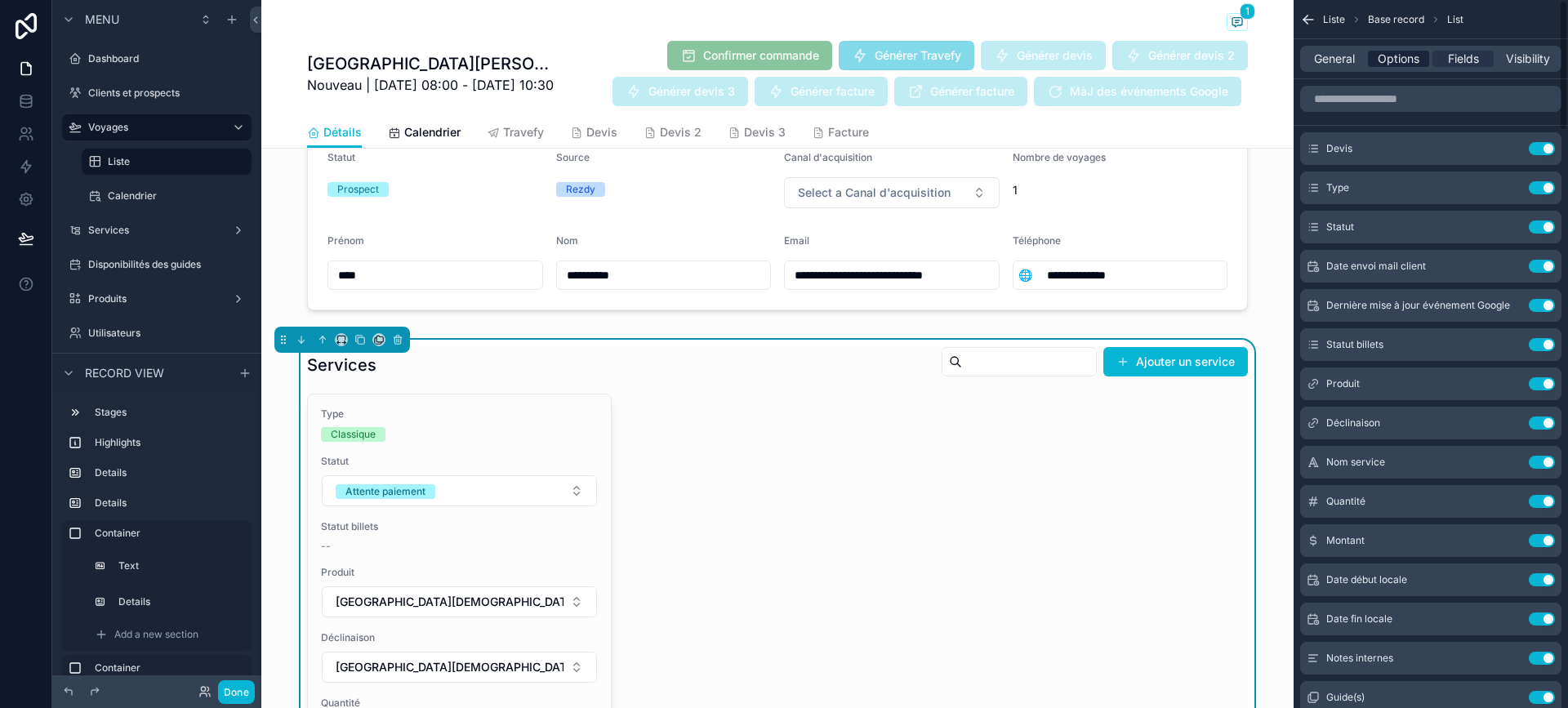
click at [1383, 60] on span "Options" at bounding box center [1399, 59] width 41 height 17
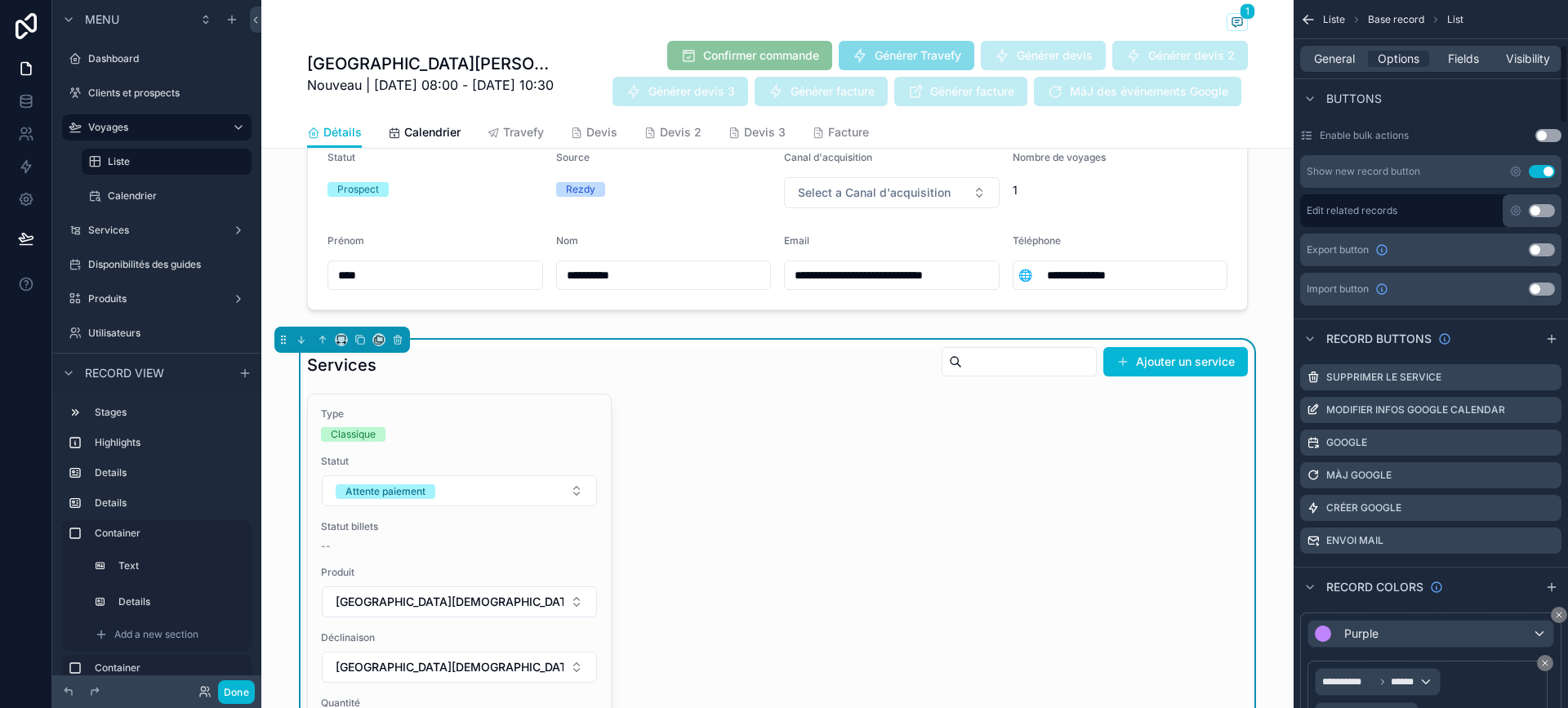
scroll to position [327, 0]
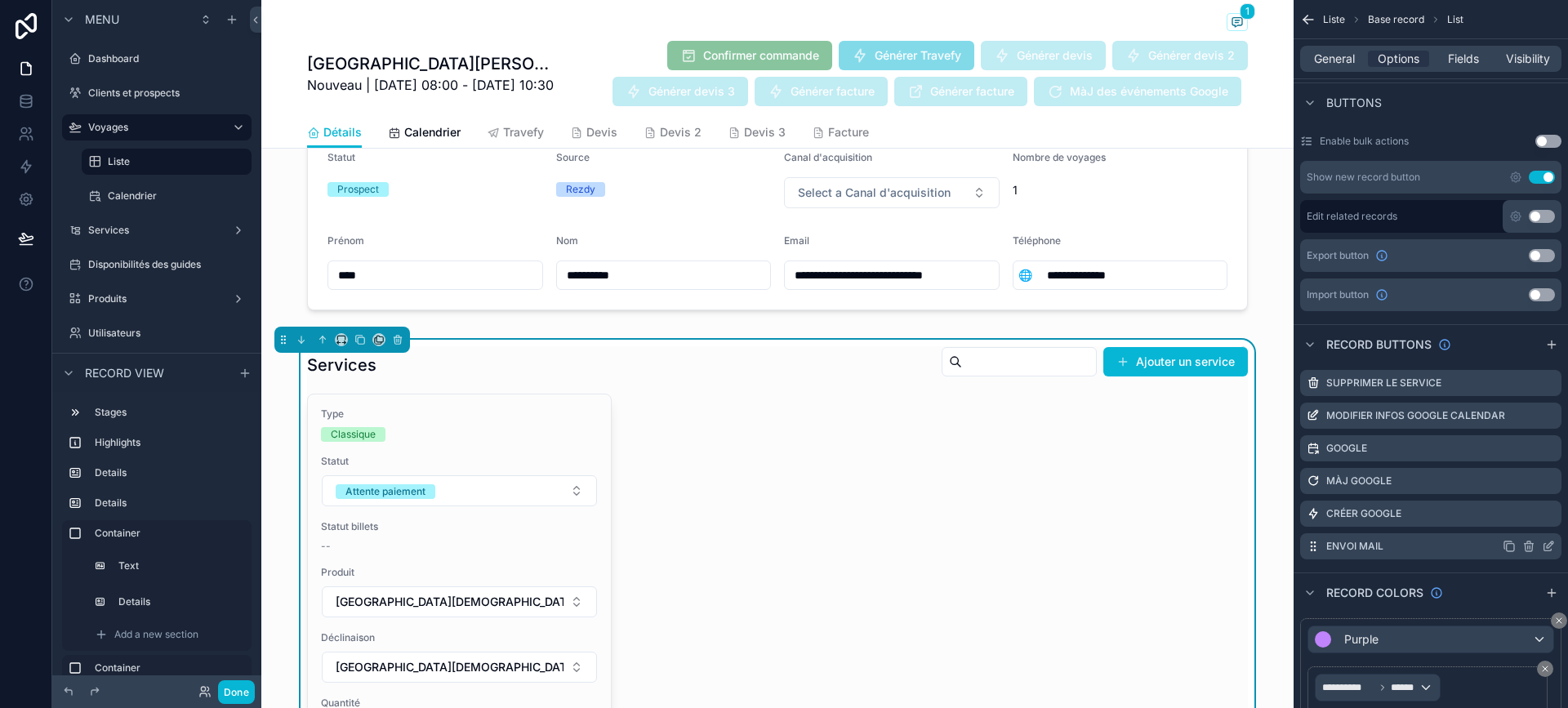
click at [1548, 545] on icon "scrollable content" at bounding box center [1549, 546] width 13 height 13
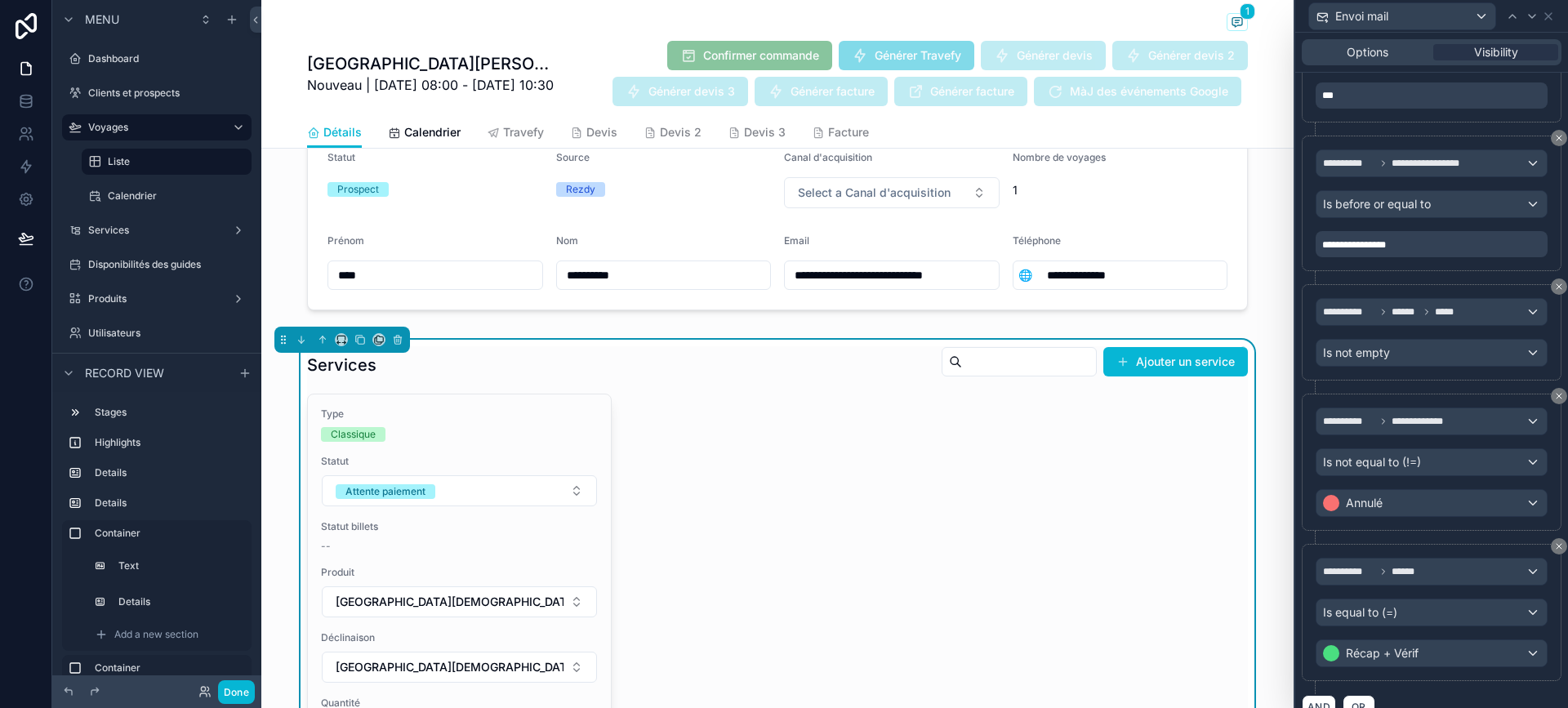
scroll to position [713, 0]
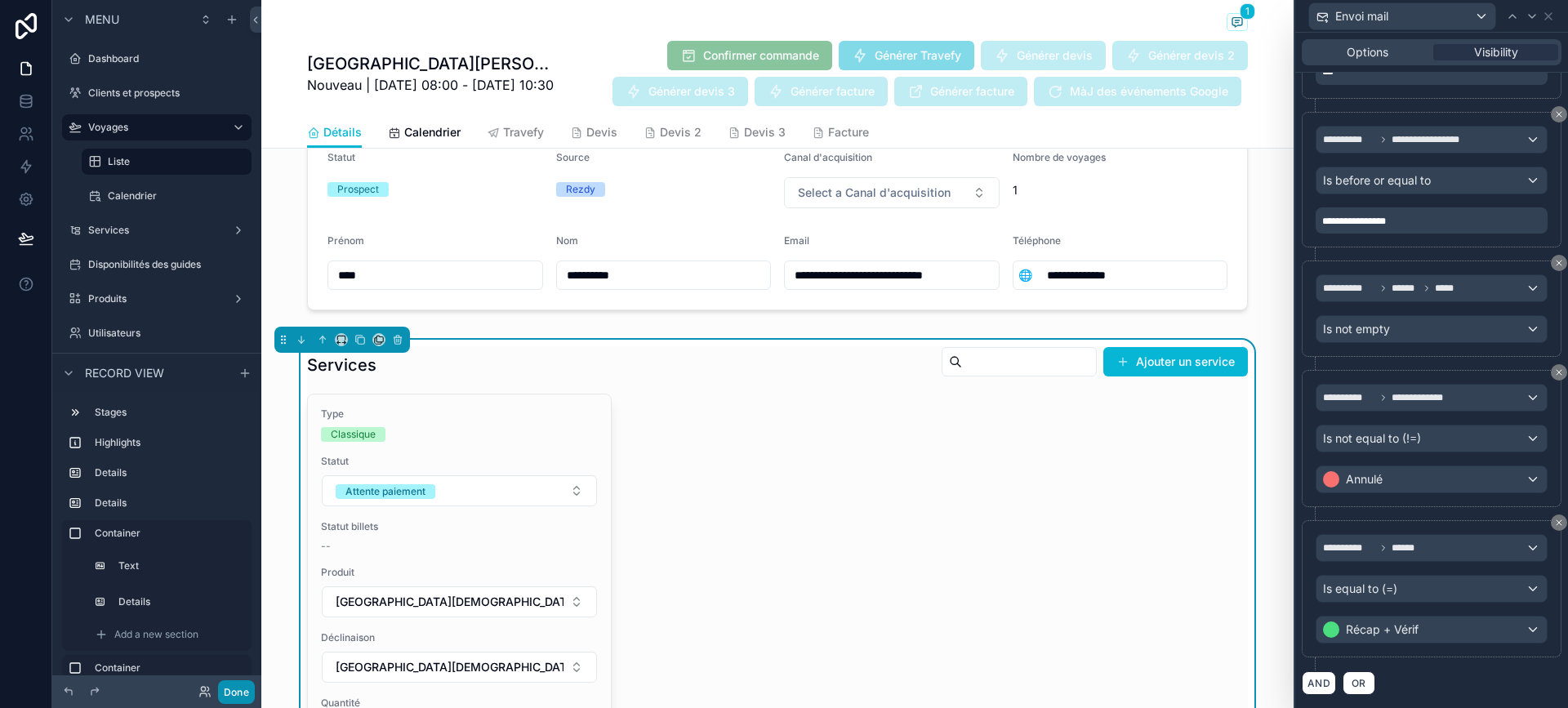
click at [242, 701] on button "Done" at bounding box center [237, 692] width 37 height 24
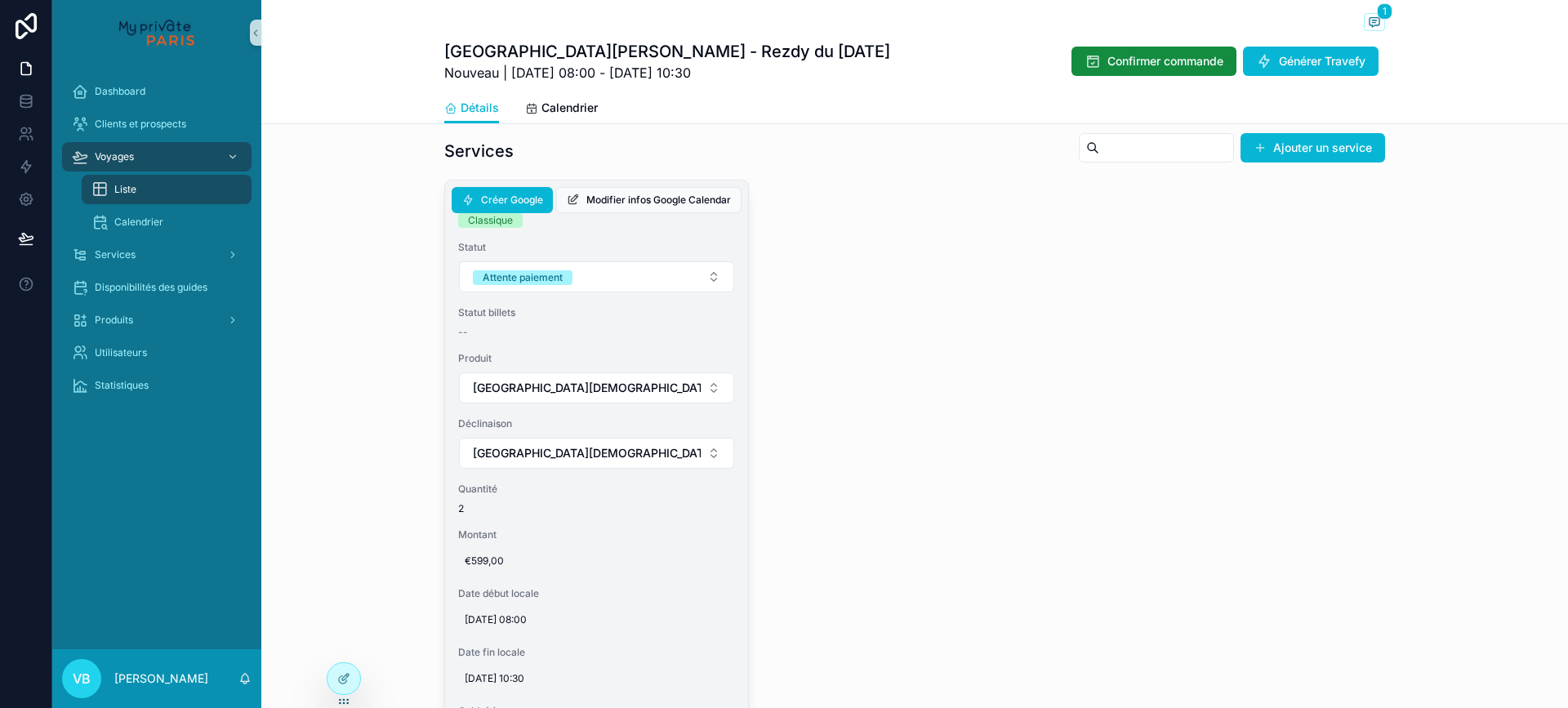
scroll to position [981, 0]
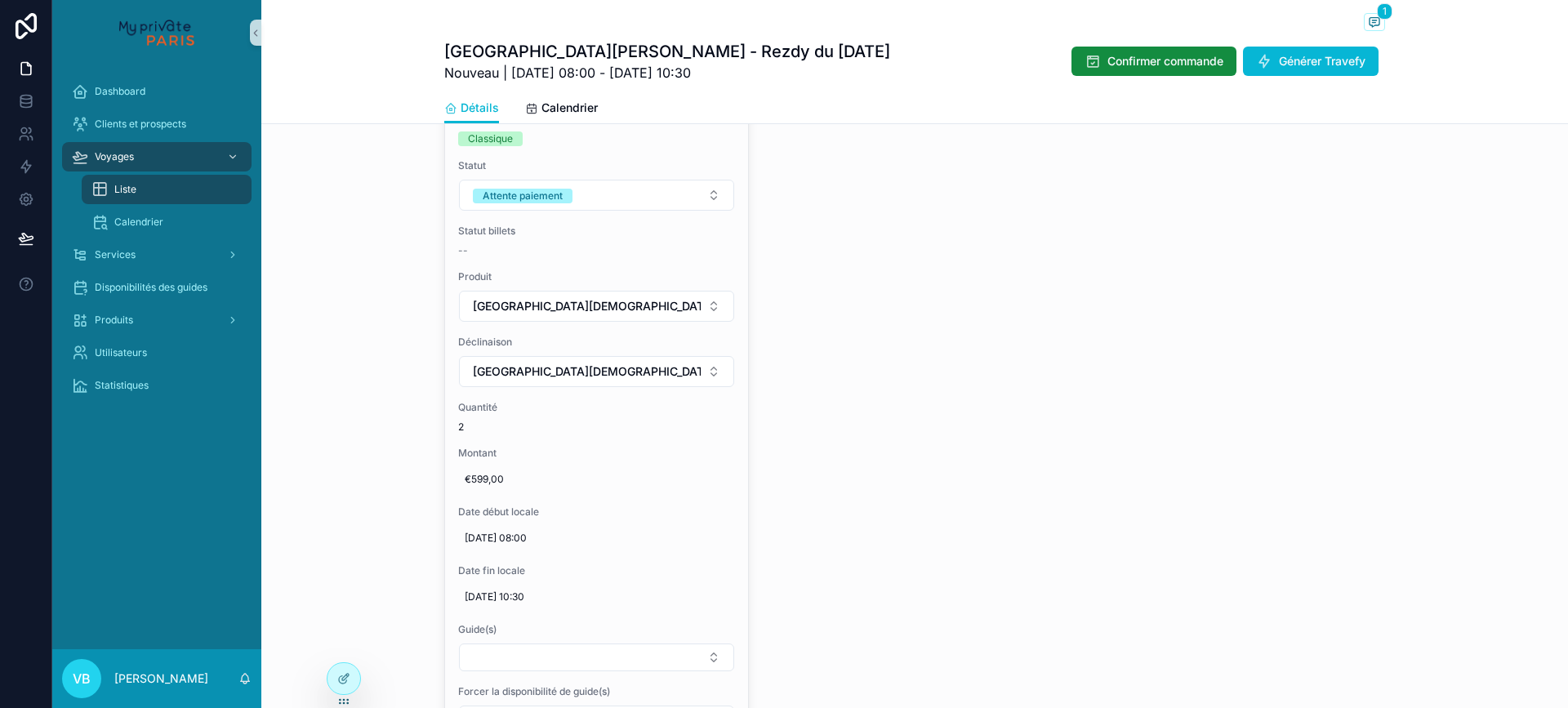
click at [169, 196] on div "Liste" at bounding box center [166, 190] width 150 height 26
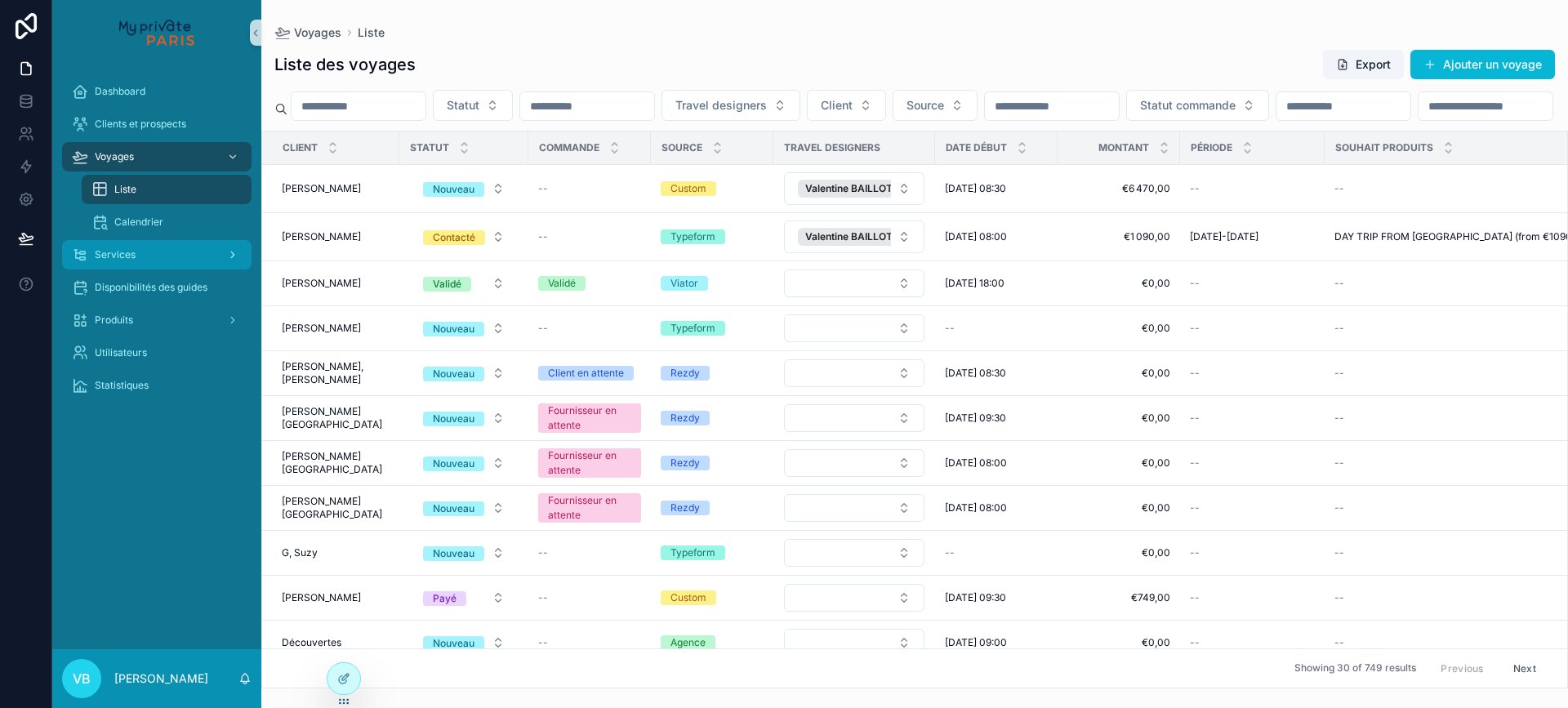
click at [163, 263] on div "Services" at bounding box center [157, 255] width 170 height 26
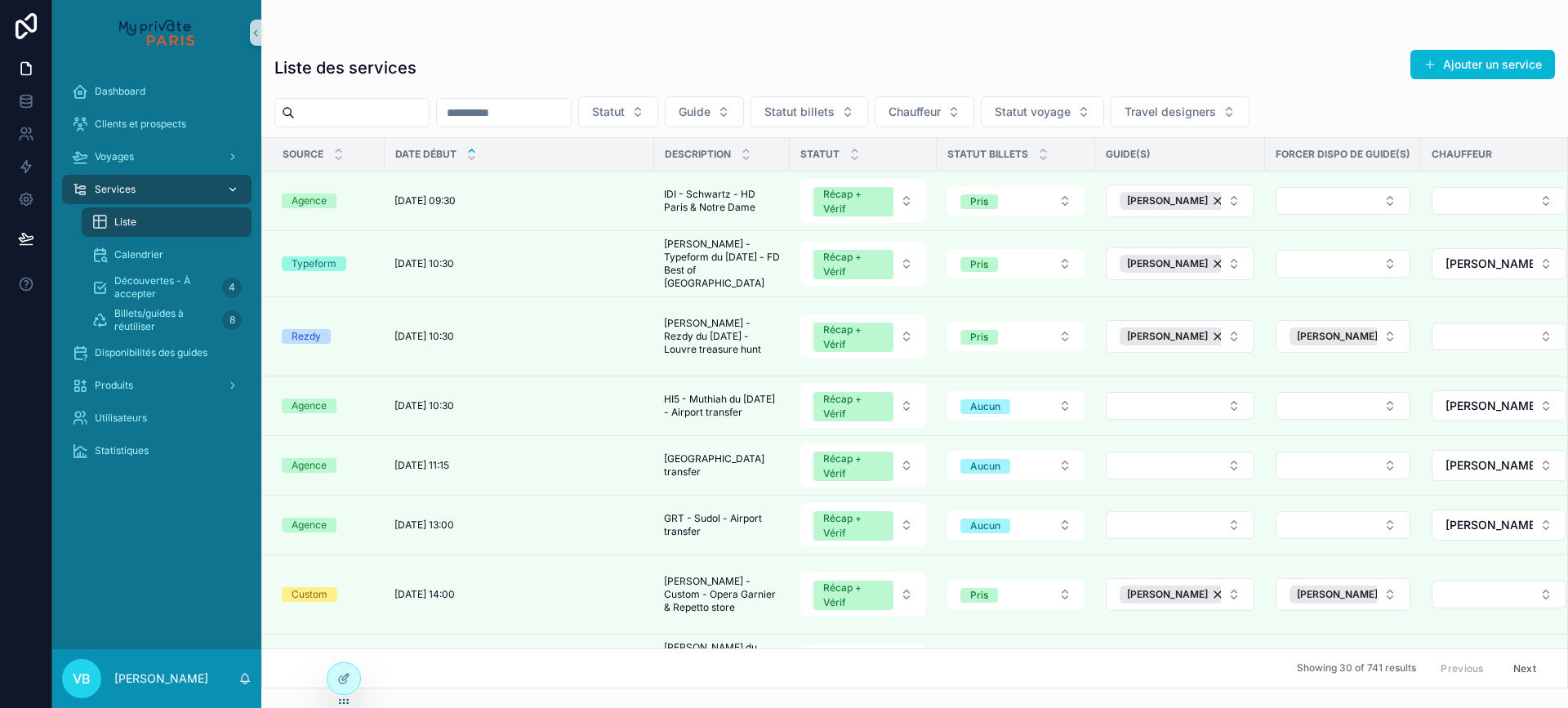
click at [163, 217] on div "Liste" at bounding box center [166, 222] width 150 height 26
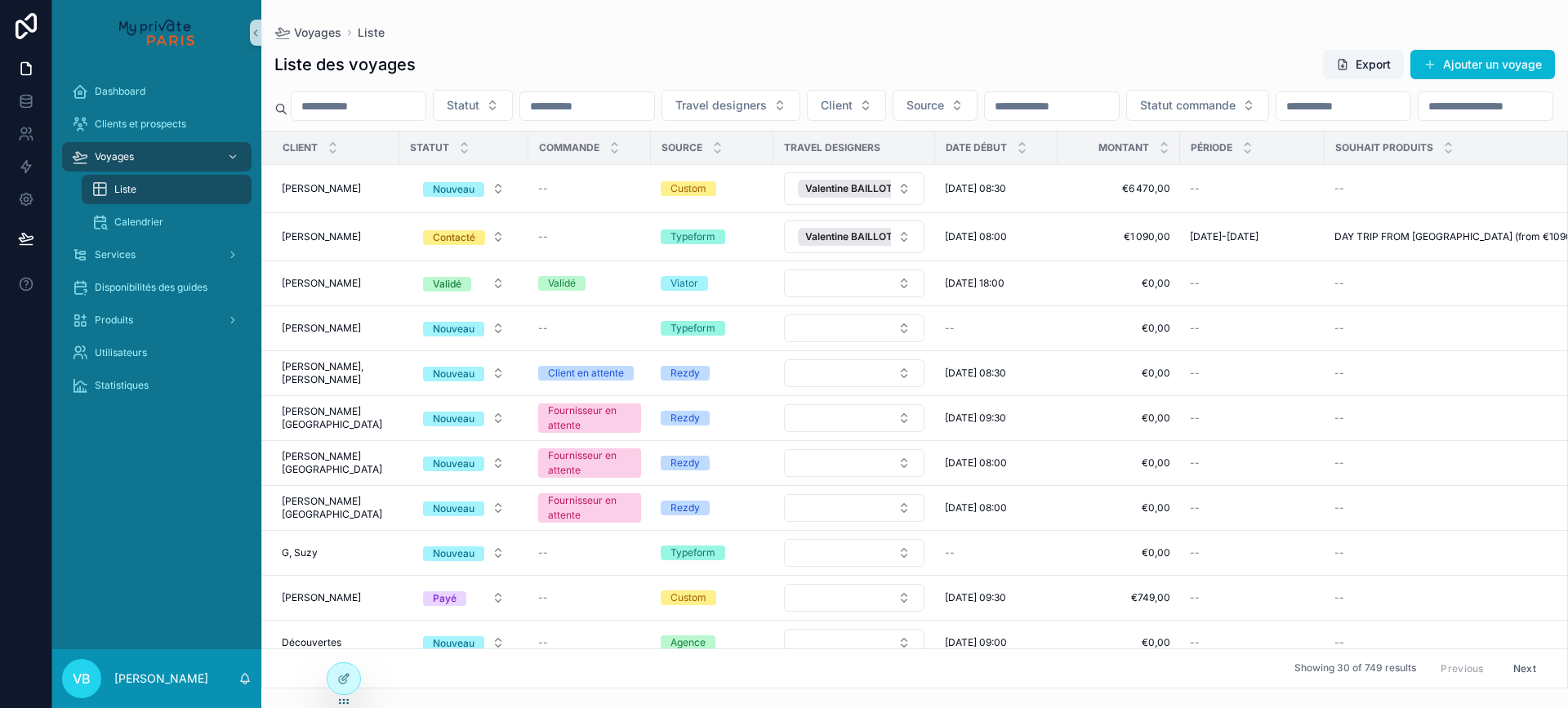
click at [149, 195] on div "Liste" at bounding box center [166, 190] width 150 height 26
click at [333, 243] on span "[PERSON_NAME]" at bounding box center [321, 237] width 79 height 13
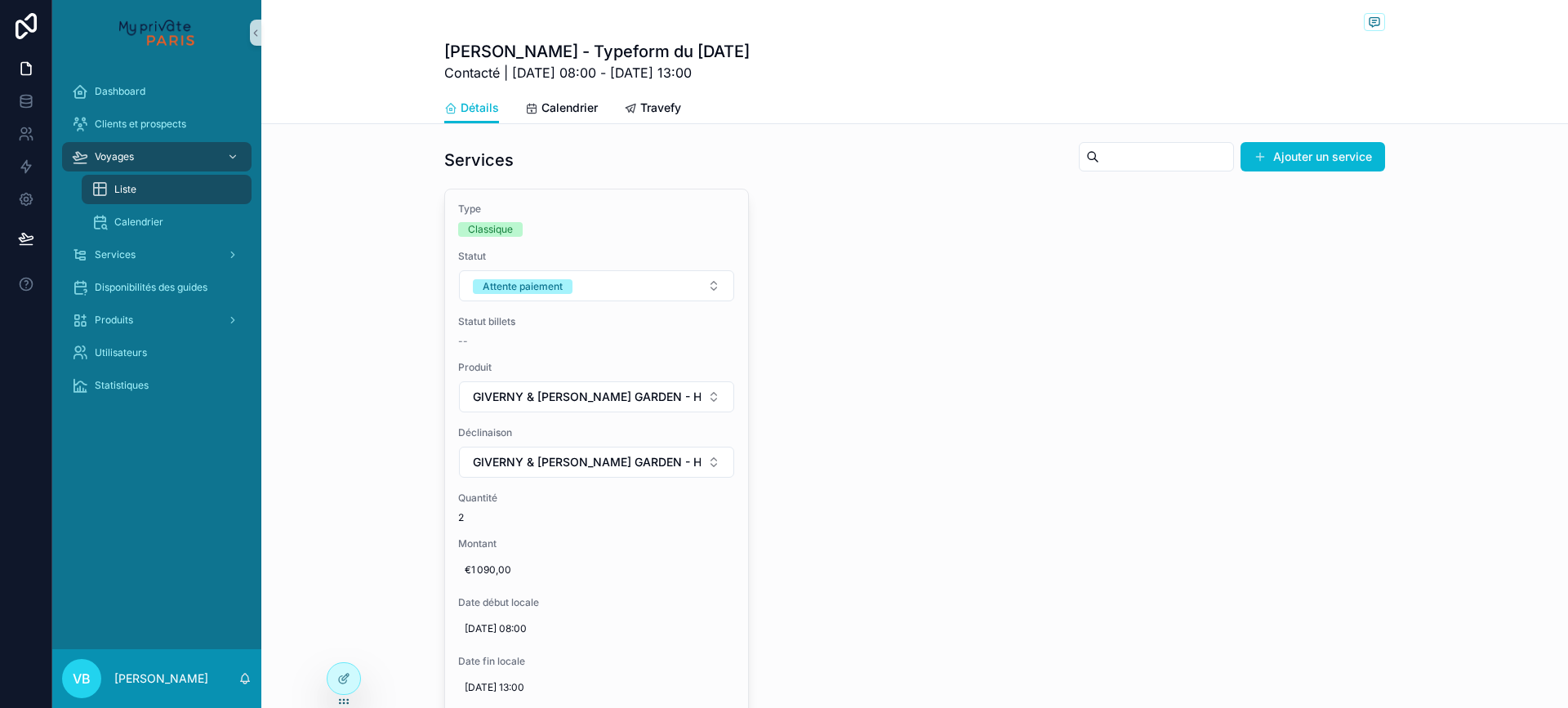
scroll to position [1143, 0]
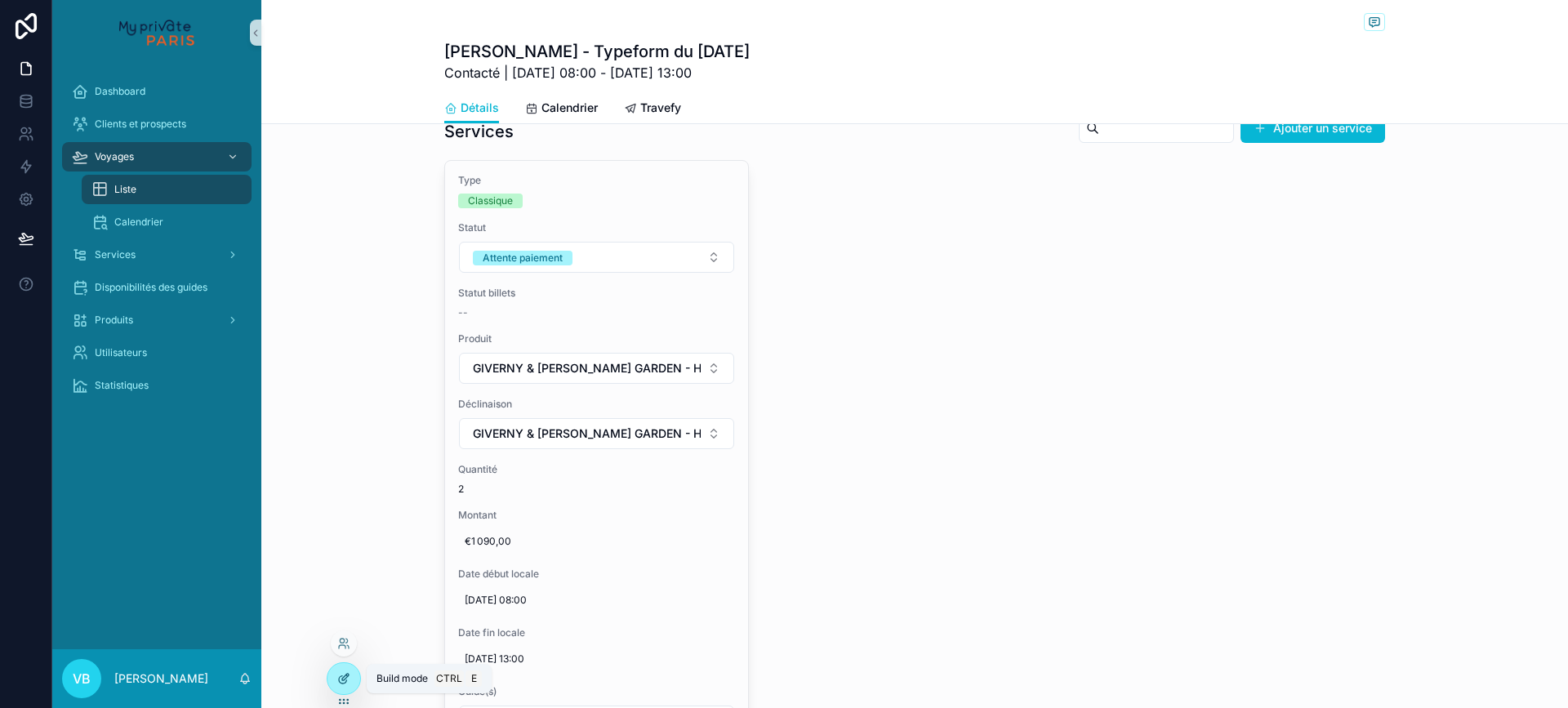
click at [336, 685] on div at bounding box center [343, 679] width 32 height 31
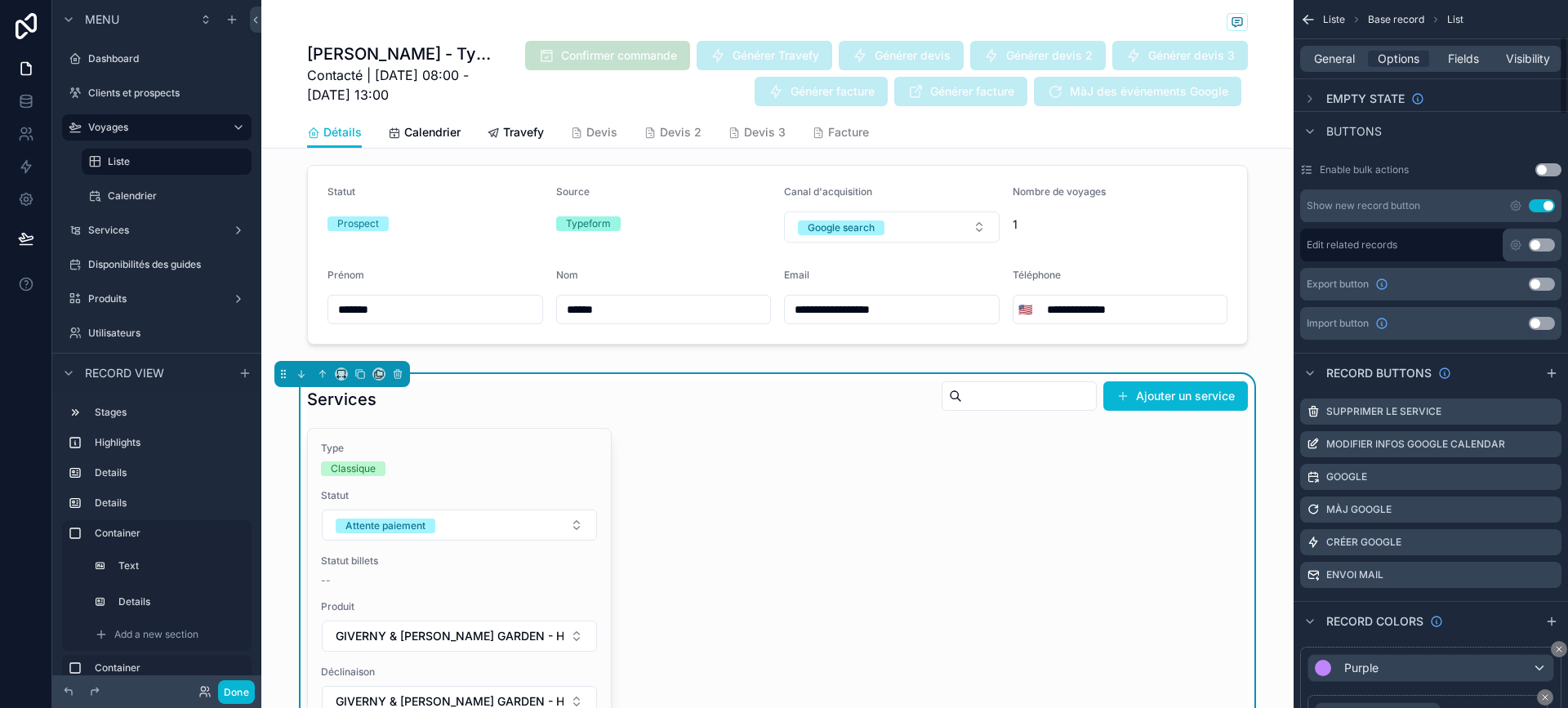
scroll to position [327, 0]
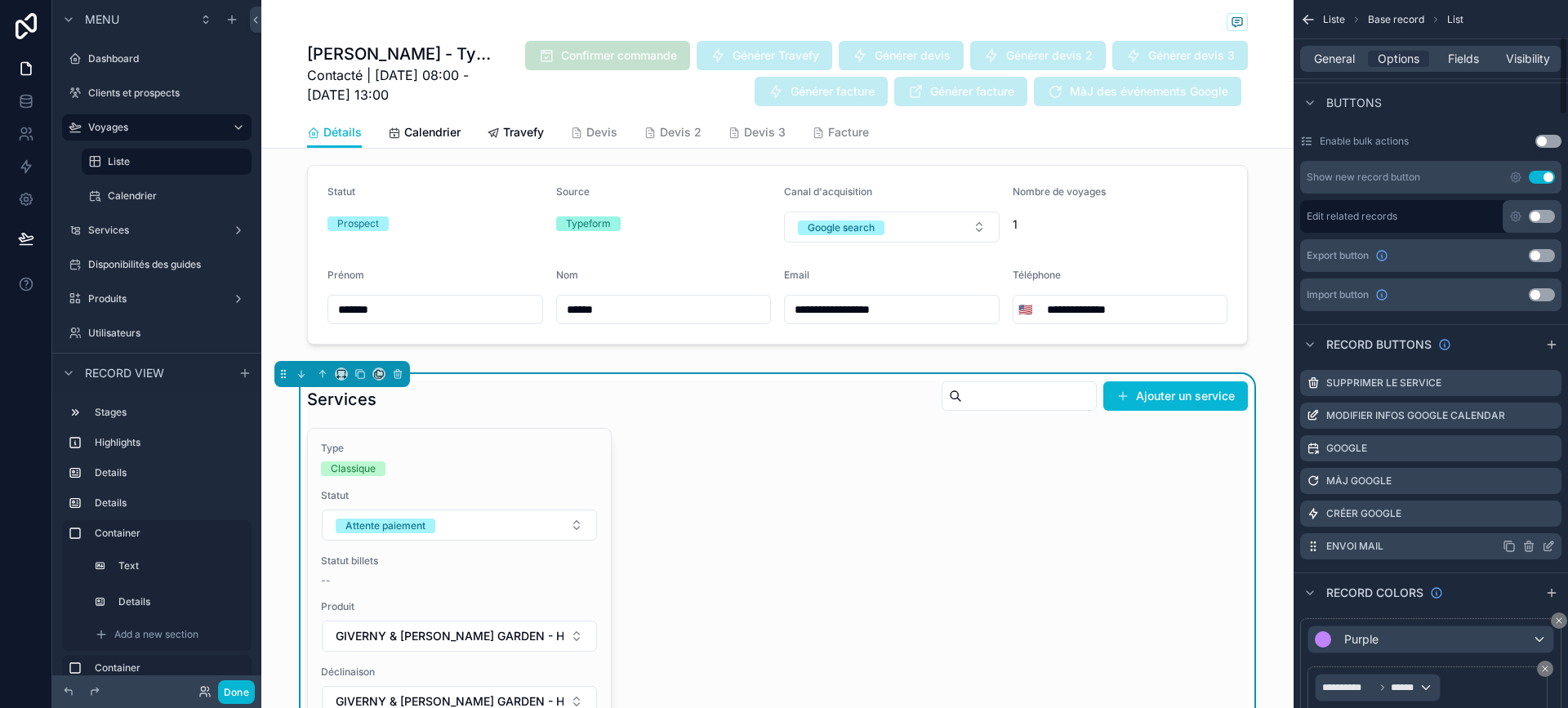
click at [1545, 544] on icon "scrollable content" at bounding box center [1549, 548] width 7 height 7
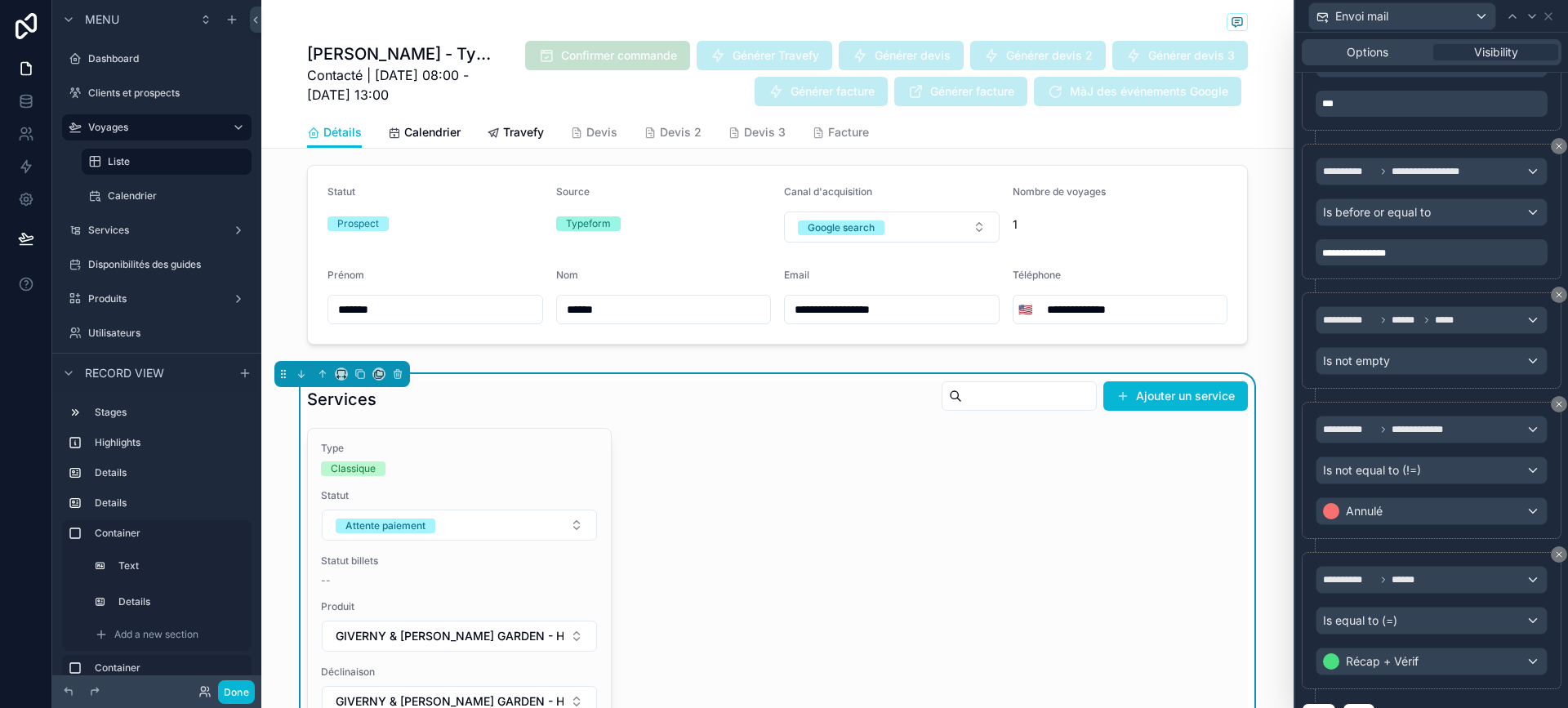
scroll to position [713, 0]
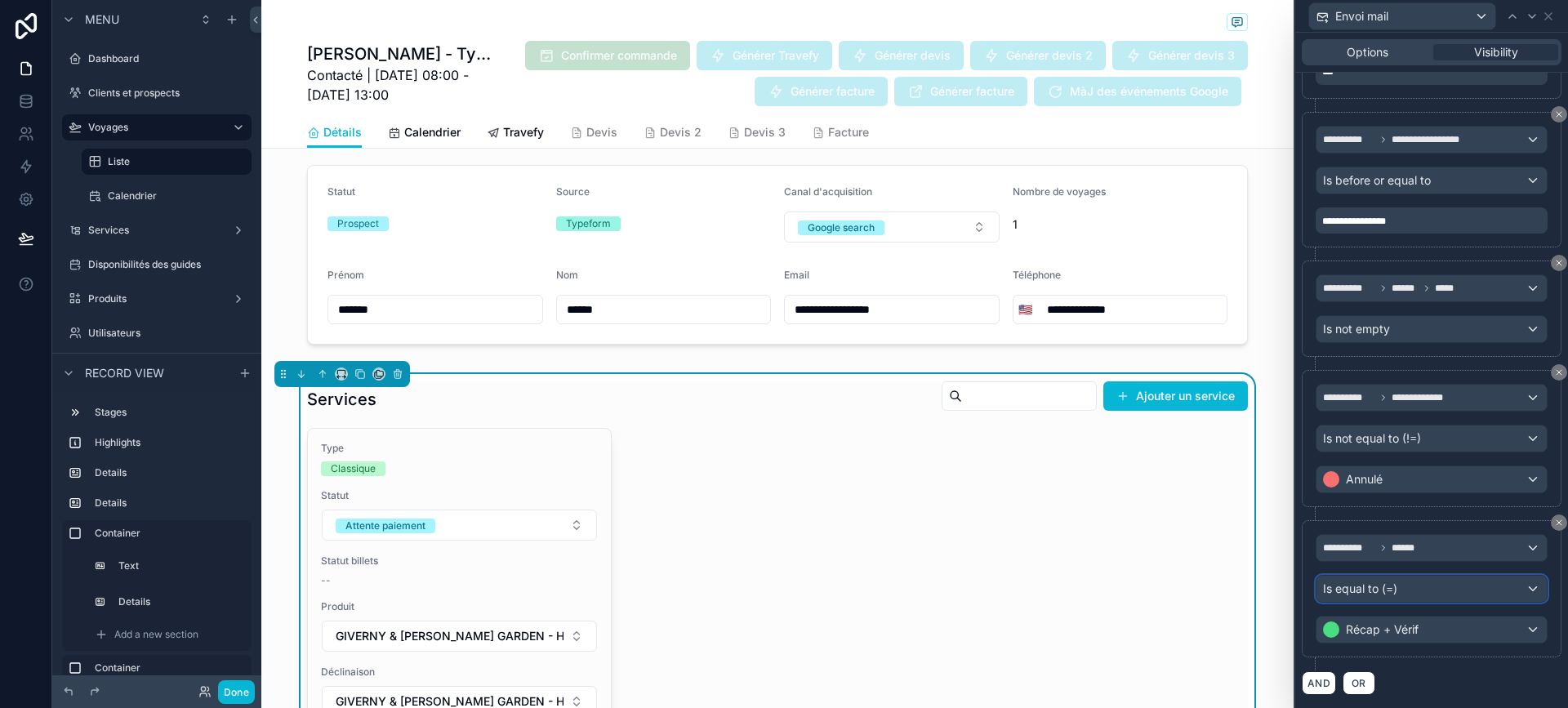
click at [1426, 595] on div "Is equal to (=)" at bounding box center [1432, 588] width 230 height 26
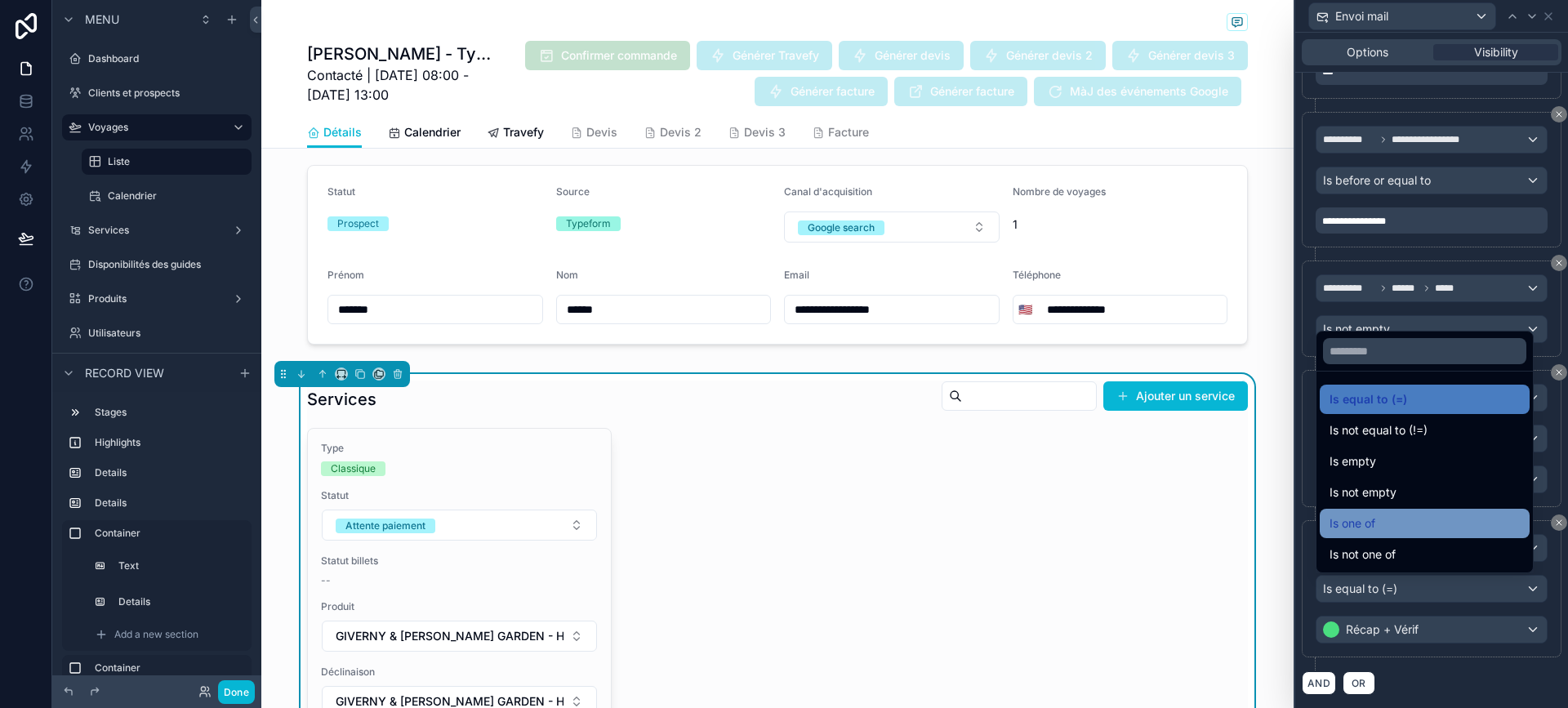
click at [1400, 525] on div "Is one of" at bounding box center [1424, 523] width 191 height 19
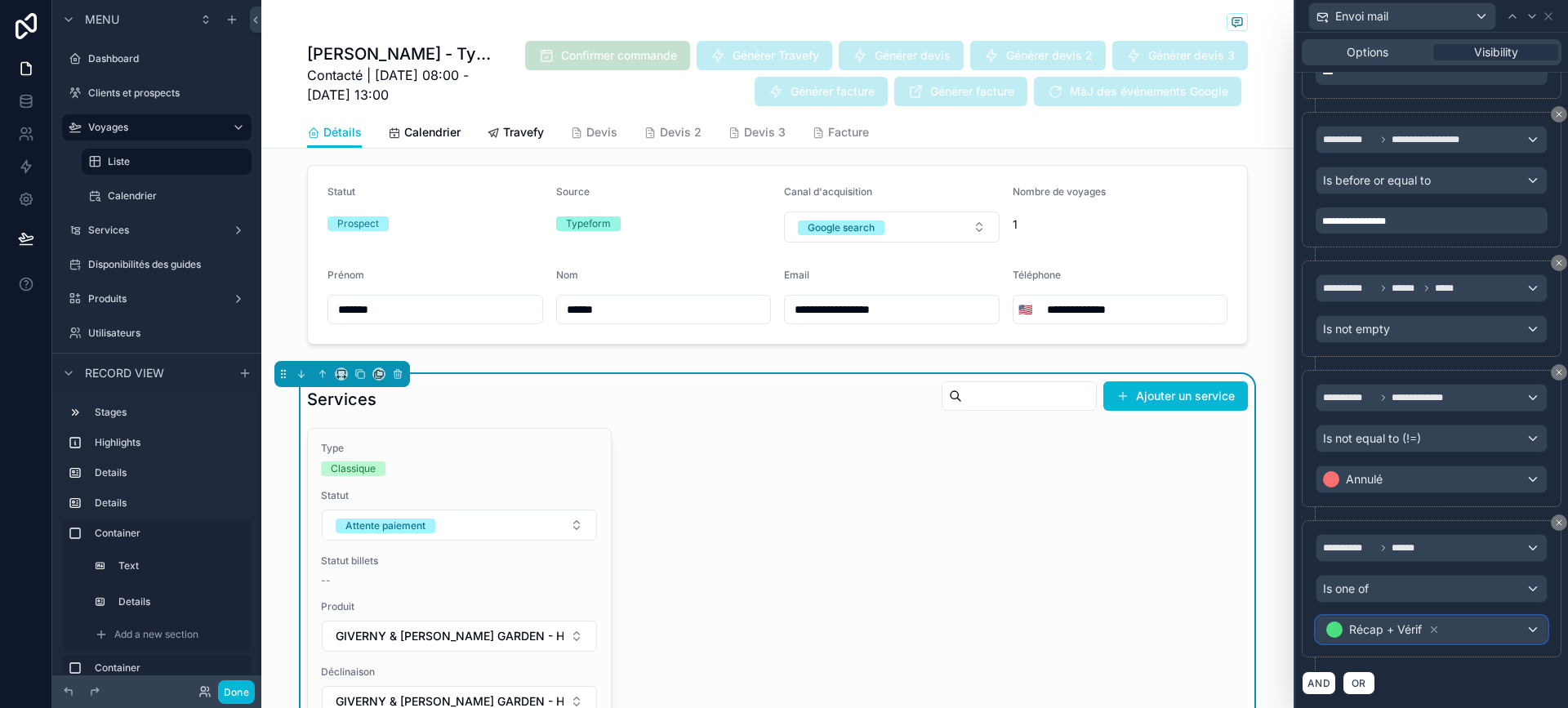
click at [1474, 628] on div "Récap + Vérif" at bounding box center [1432, 630] width 230 height 26
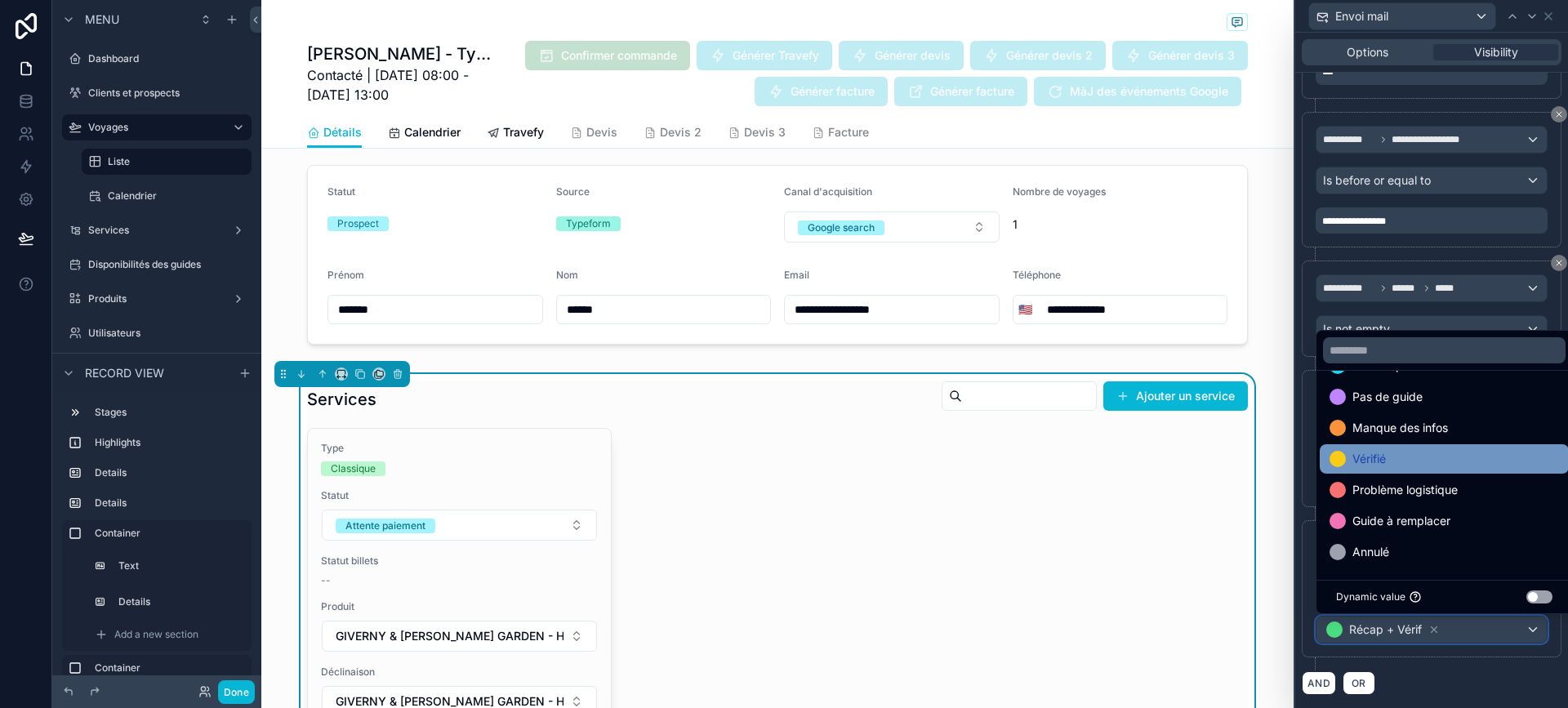
scroll to position [0, 0]
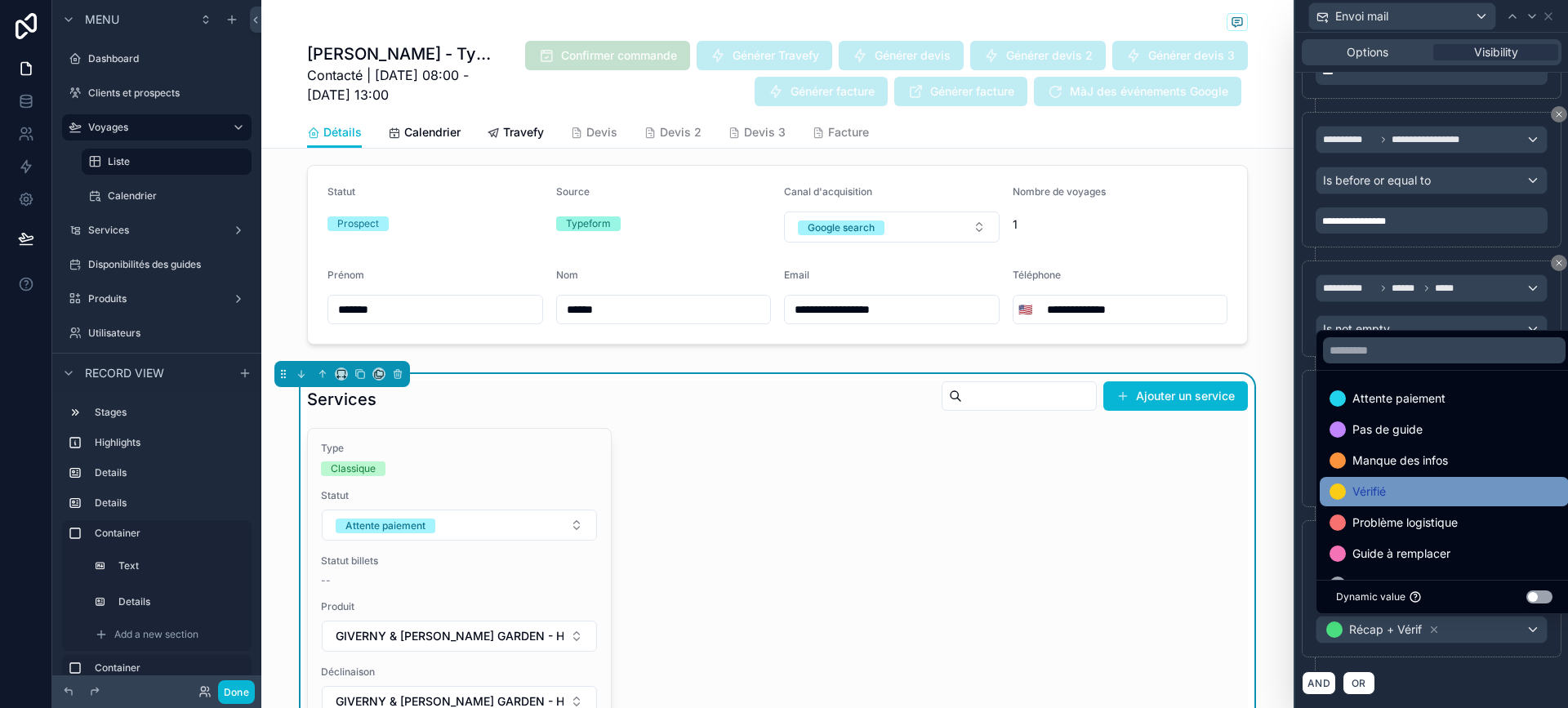
click at [1451, 485] on div "Vérifié" at bounding box center [1444, 491] width 229 height 19
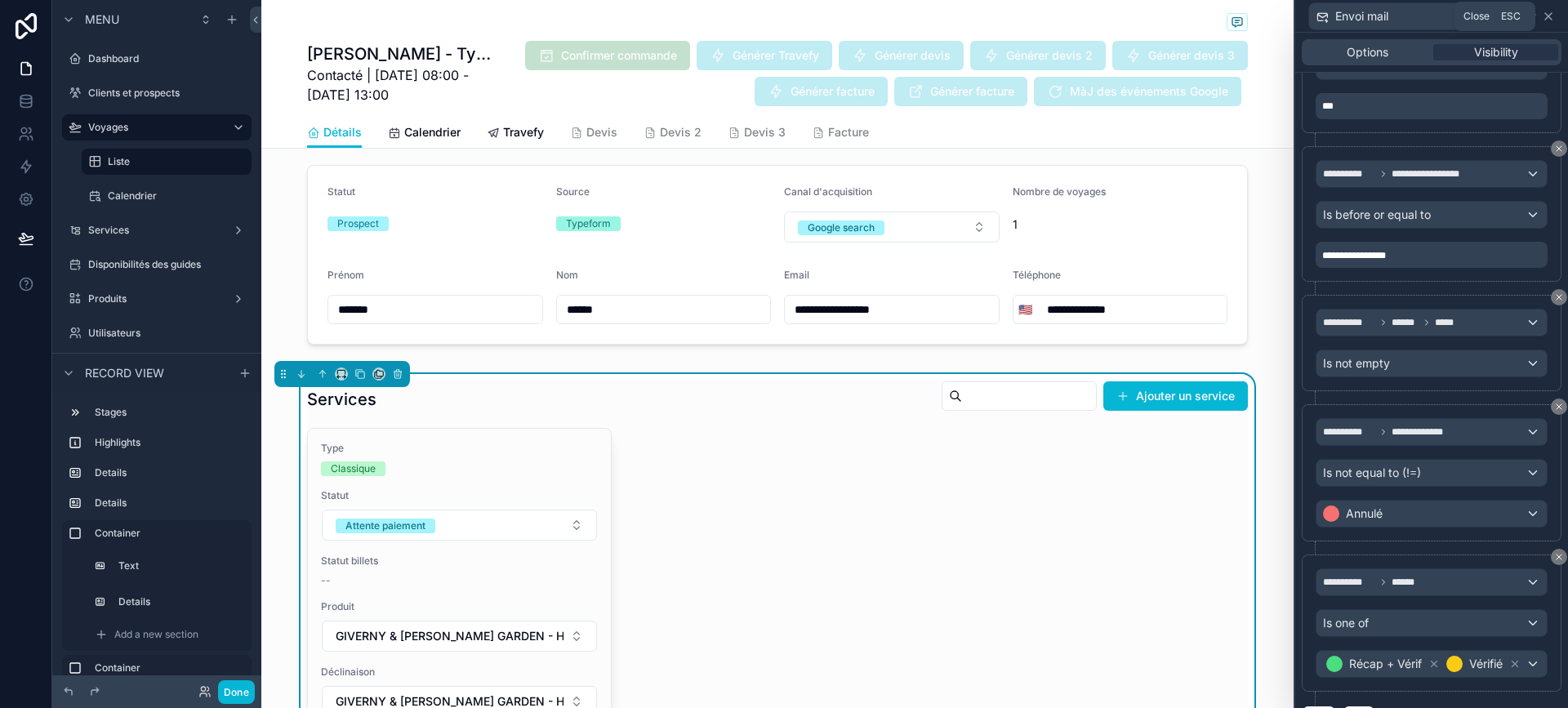
scroll to position [650, 0]
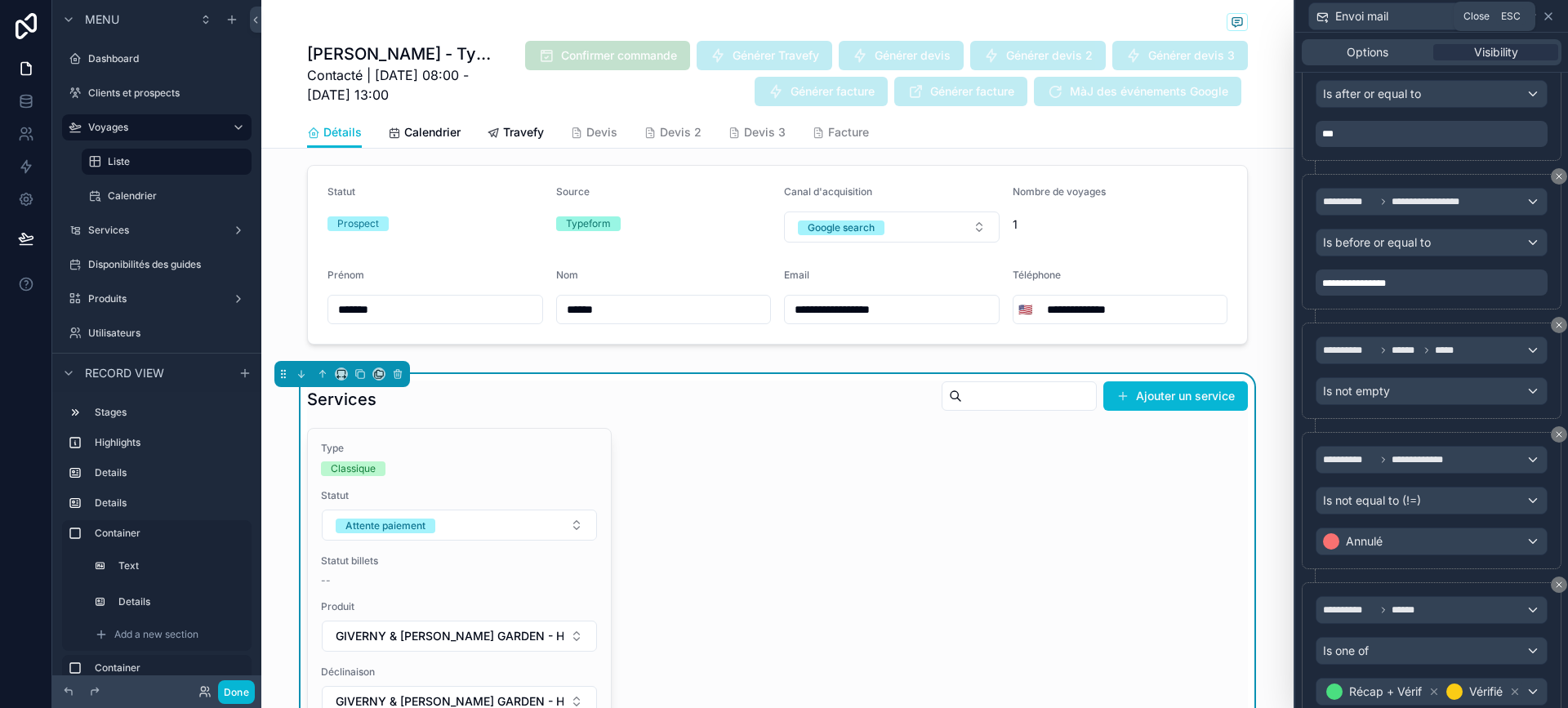
click at [1547, 11] on icon at bounding box center [1549, 17] width 13 height 13
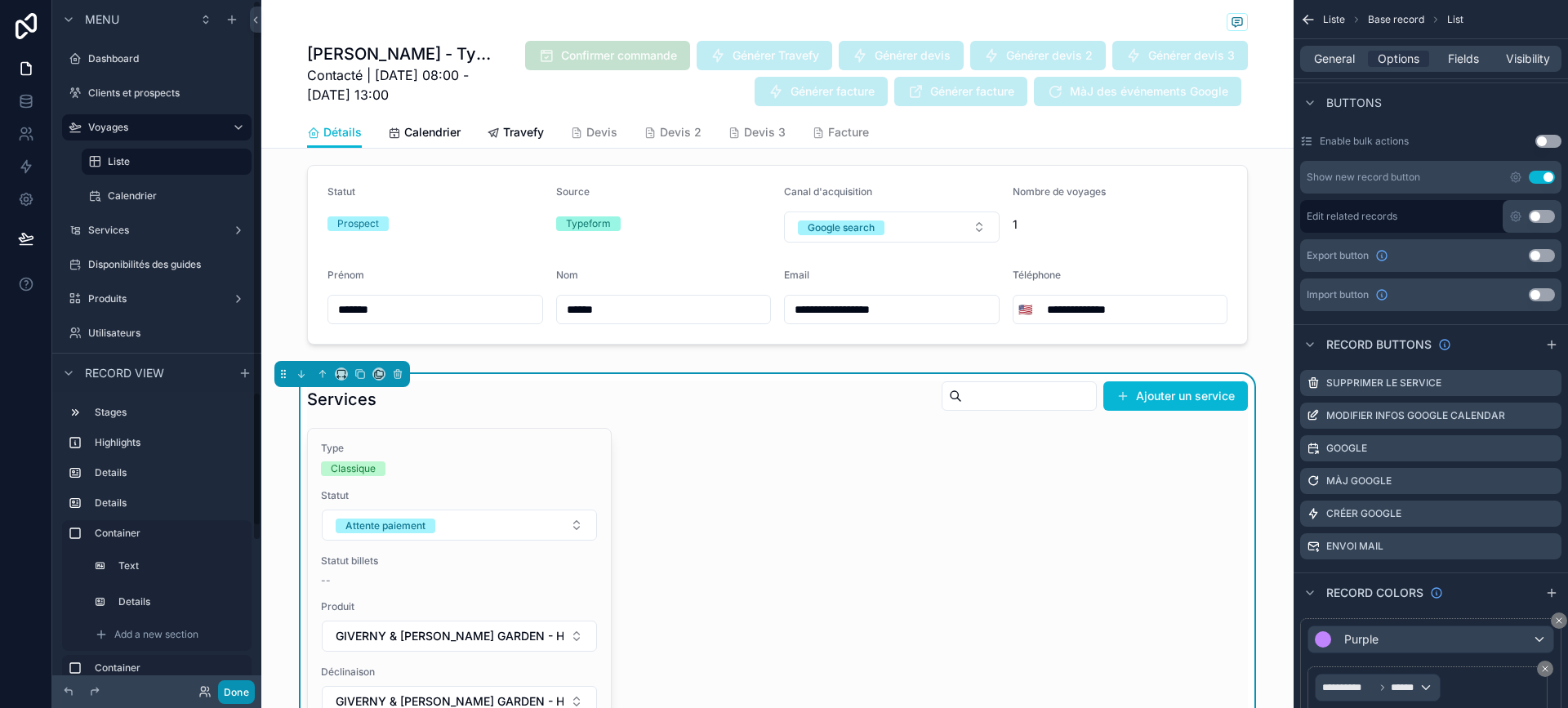
click at [228, 692] on button "Done" at bounding box center [237, 692] width 37 height 24
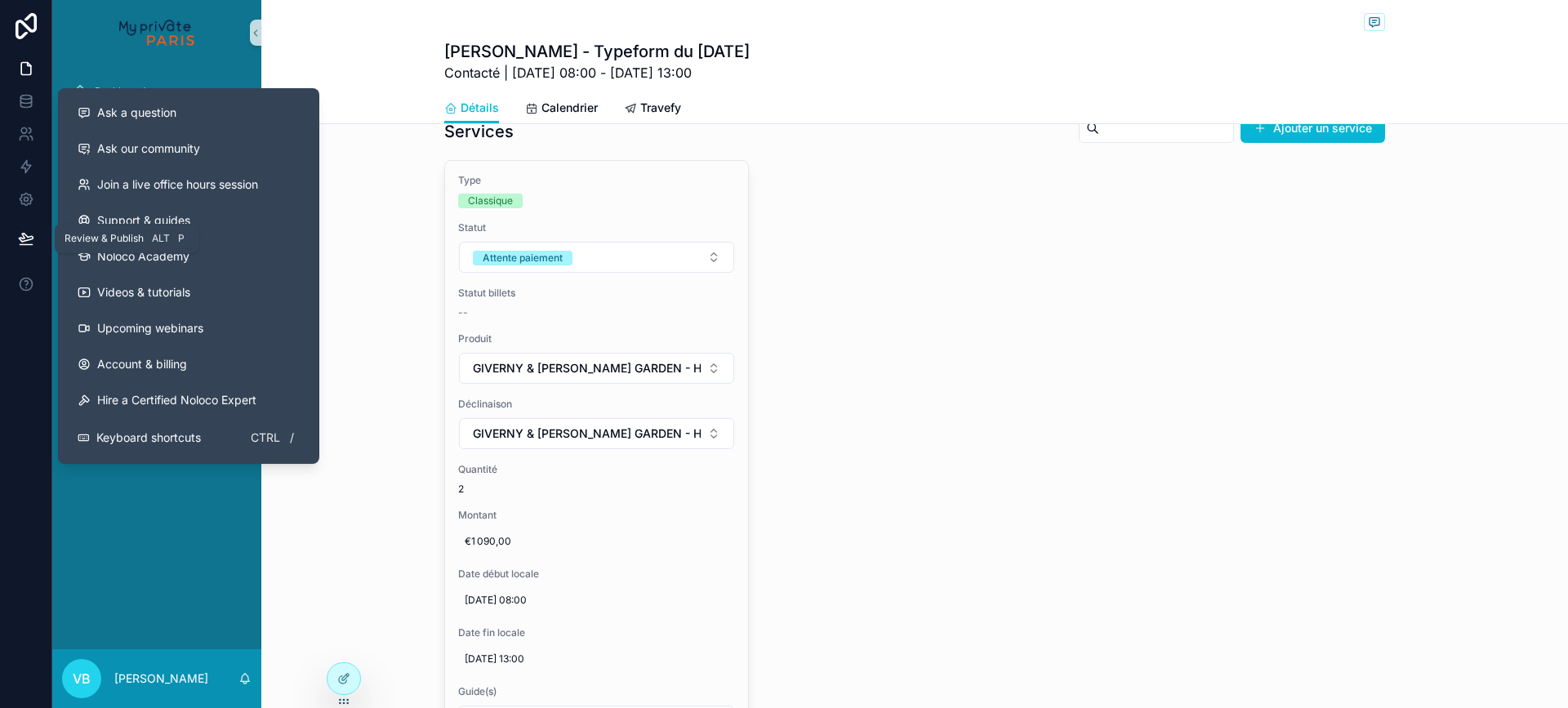
click at [26, 238] on icon at bounding box center [27, 238] width 17 height 17
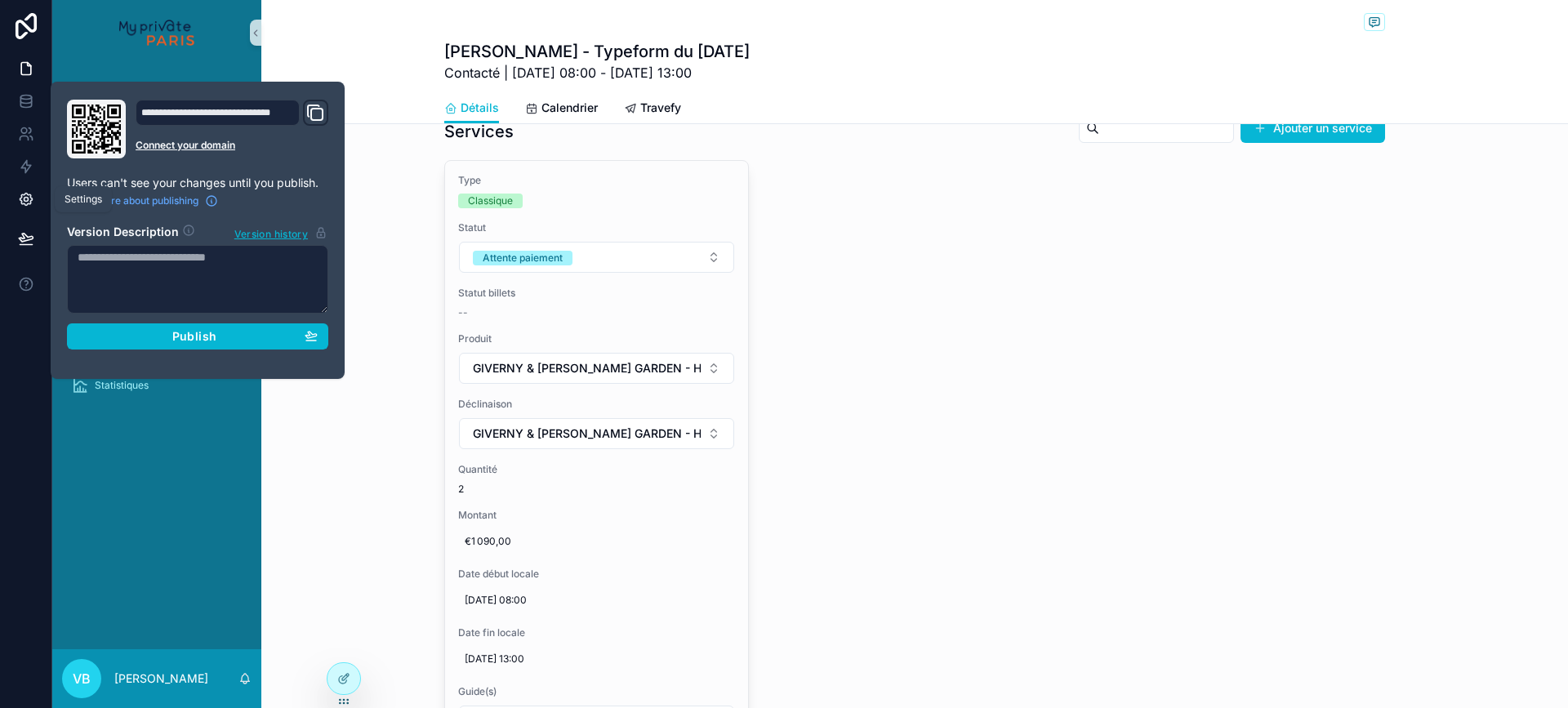
click at [29, 189] on link at bounding box center [26, 199] width 52 height 32
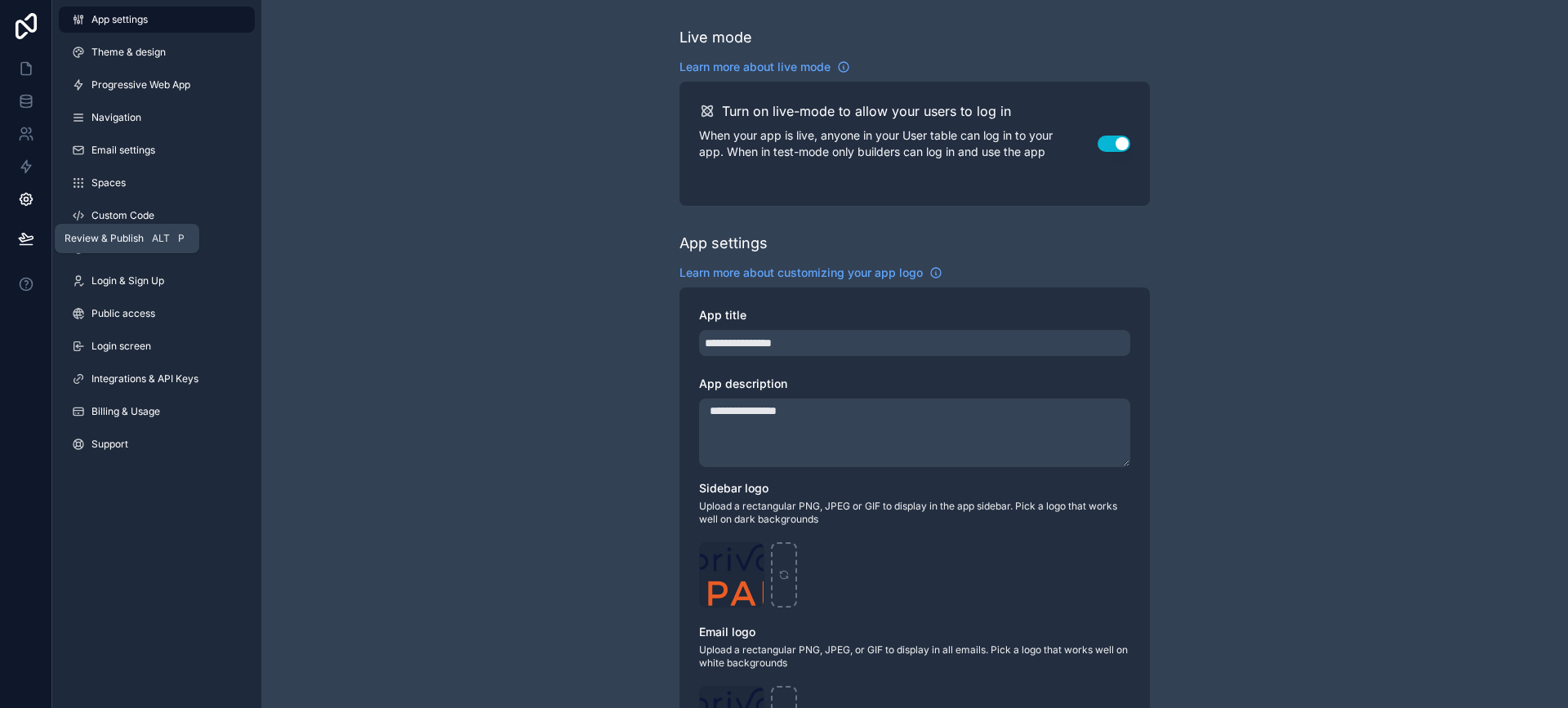
click at [29, 232] on icon at bounding box center [27, 238] width 17 height 17
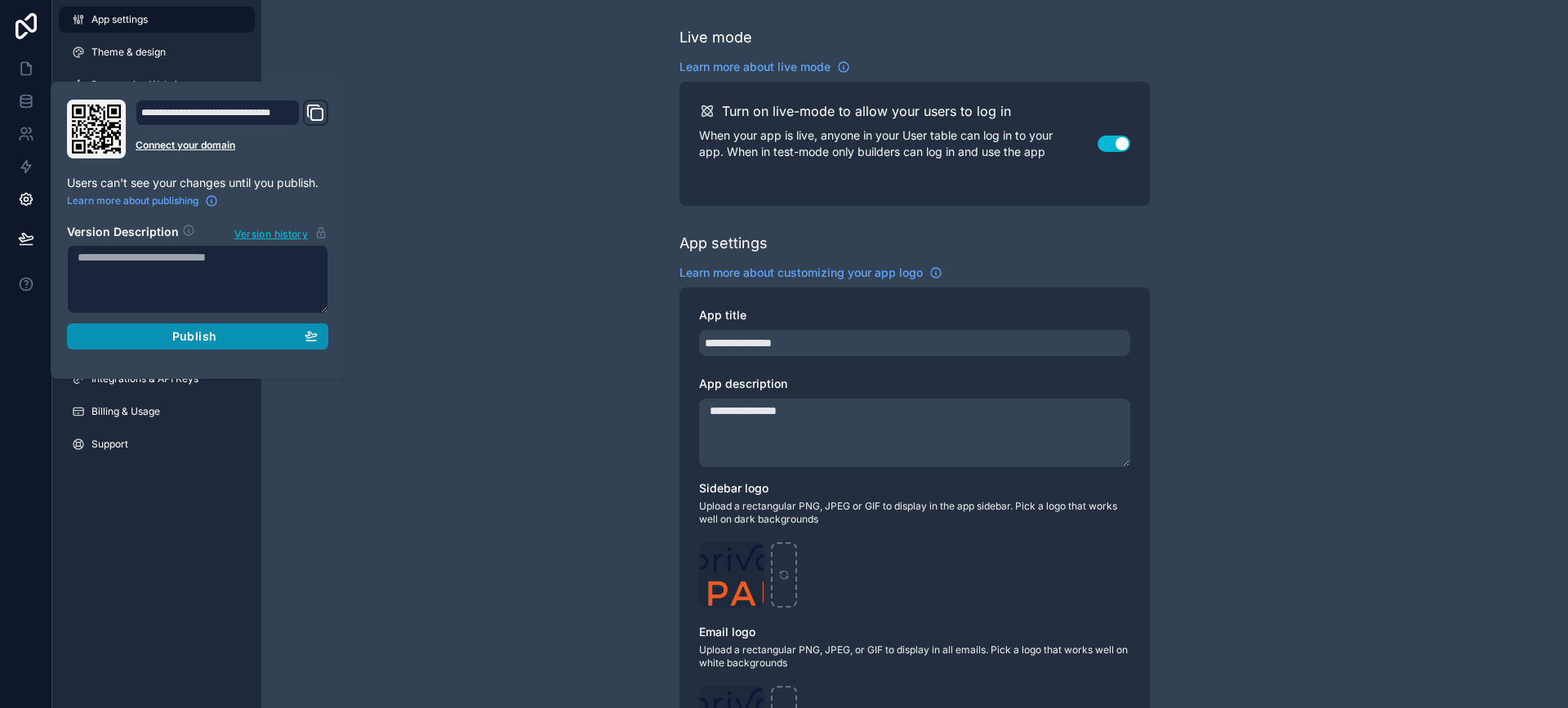
click at [206, 332] on span "Publish" at bounding box center [194, 337] width 44 height 15
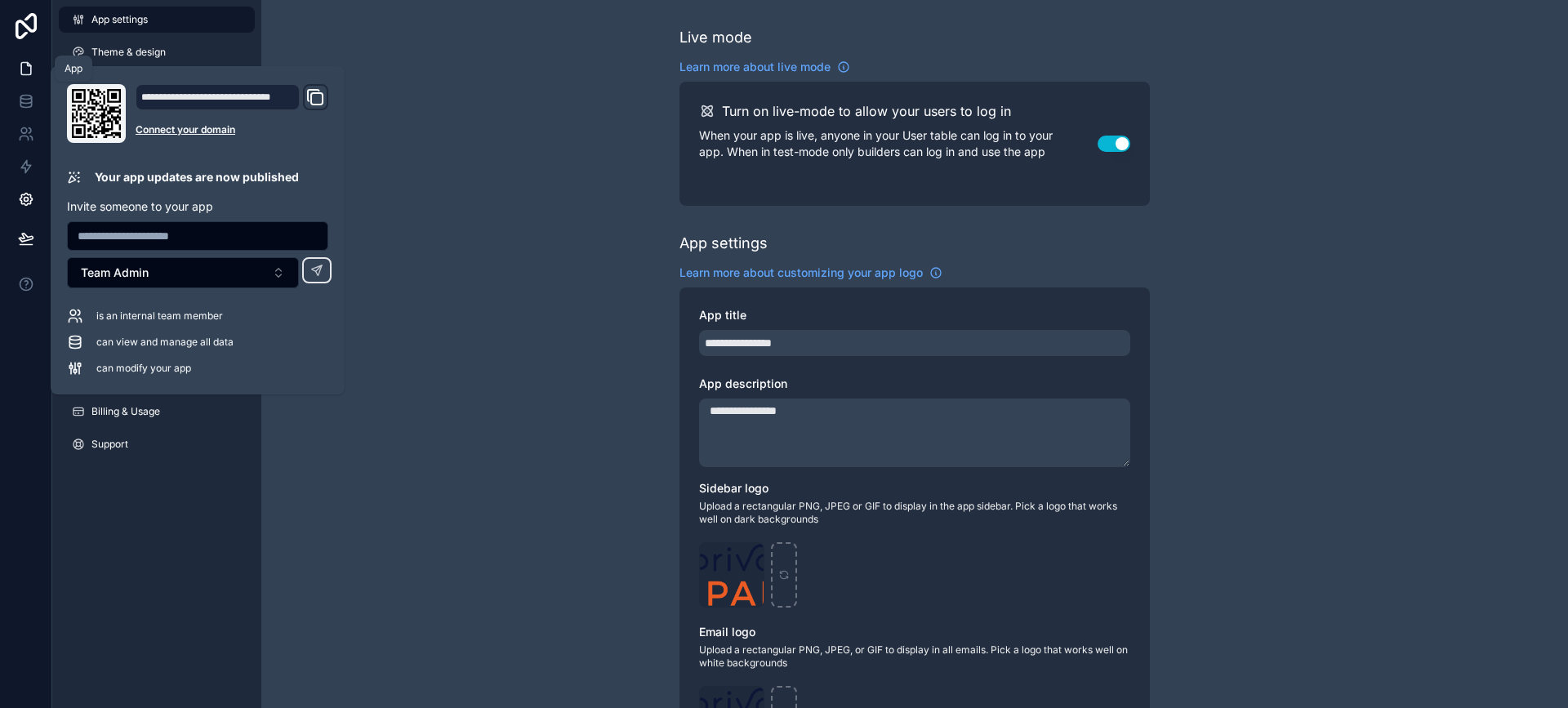
click at [26, 63] on icon at bounding box center [26, 68] width 10 height 12
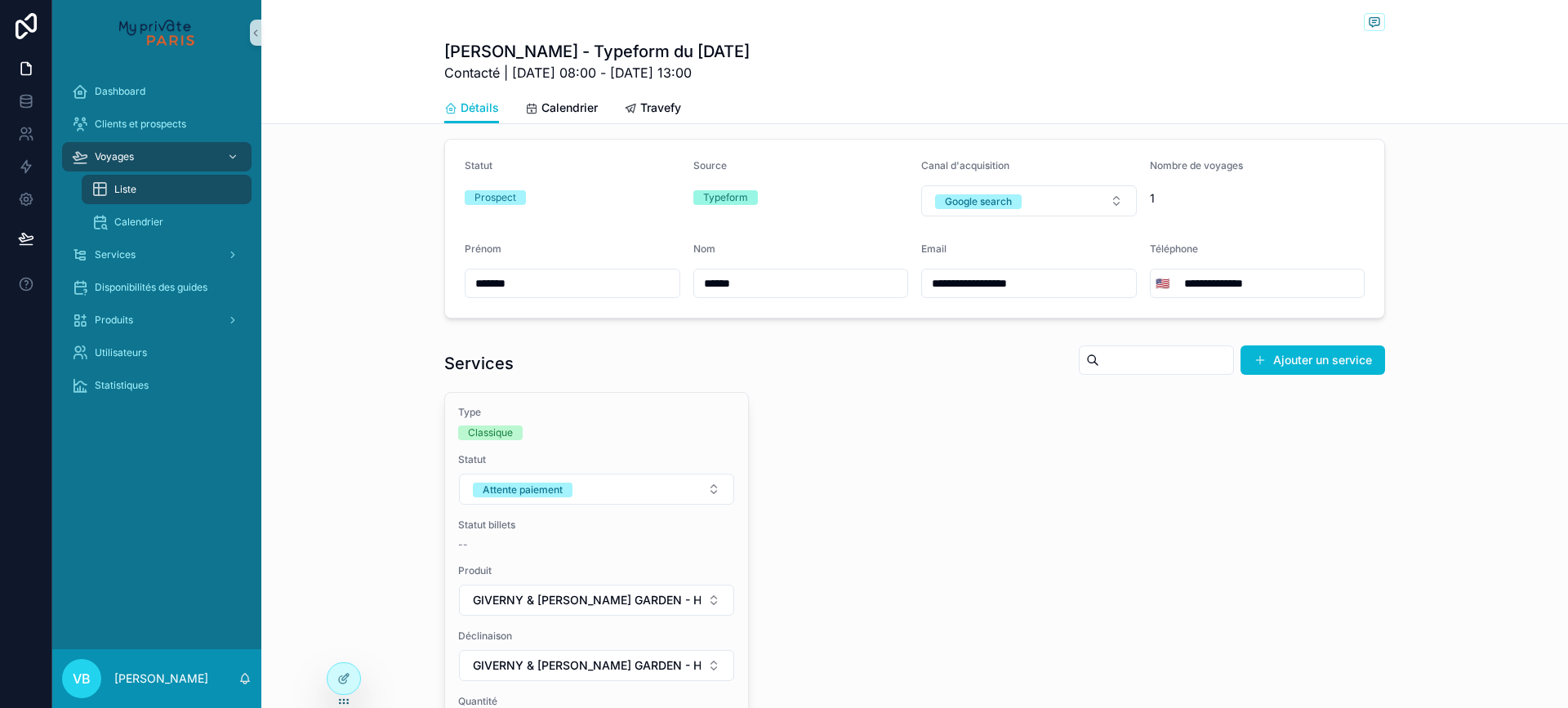
scroll to position [981, 0]
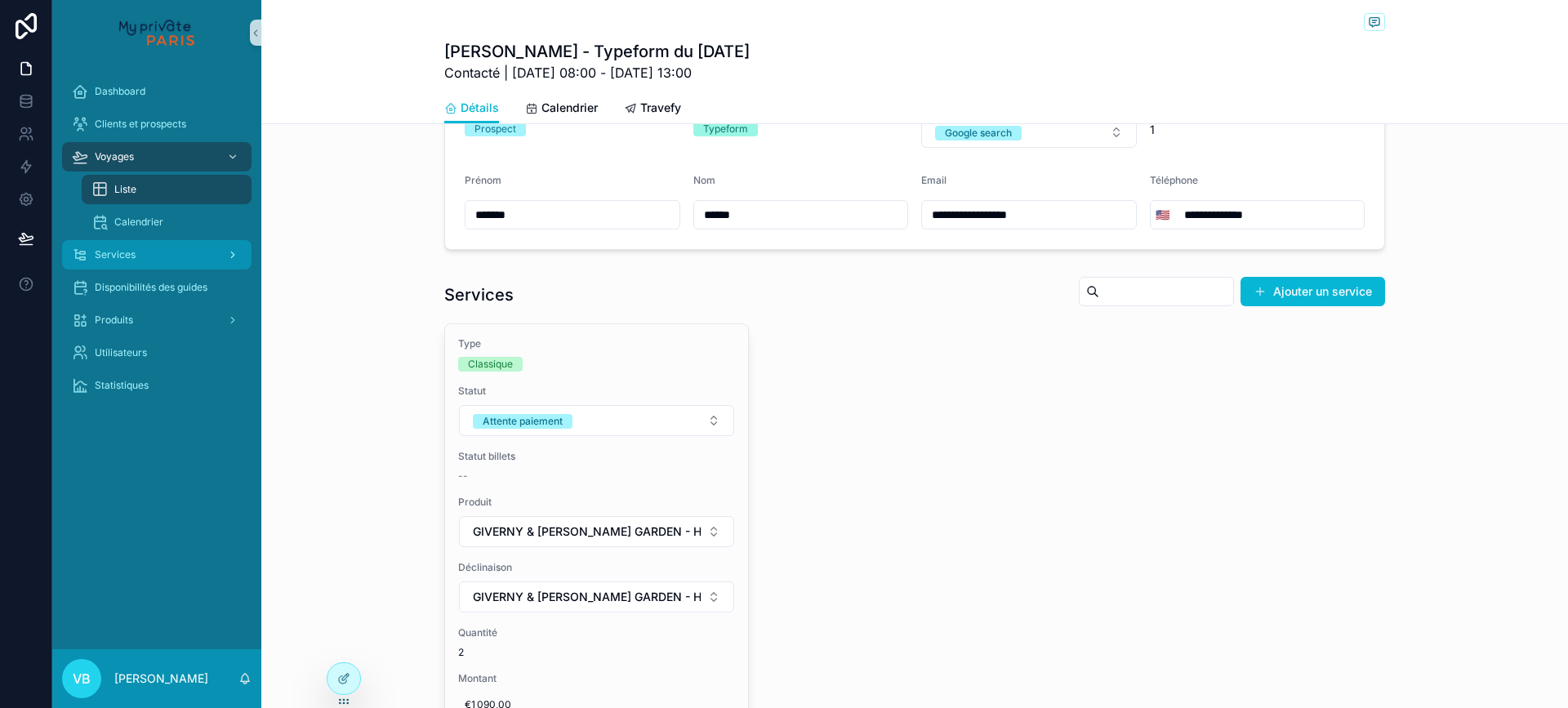
click at [191, 250] on div "Services" at bounding box center [157, 255] width 170 height 26
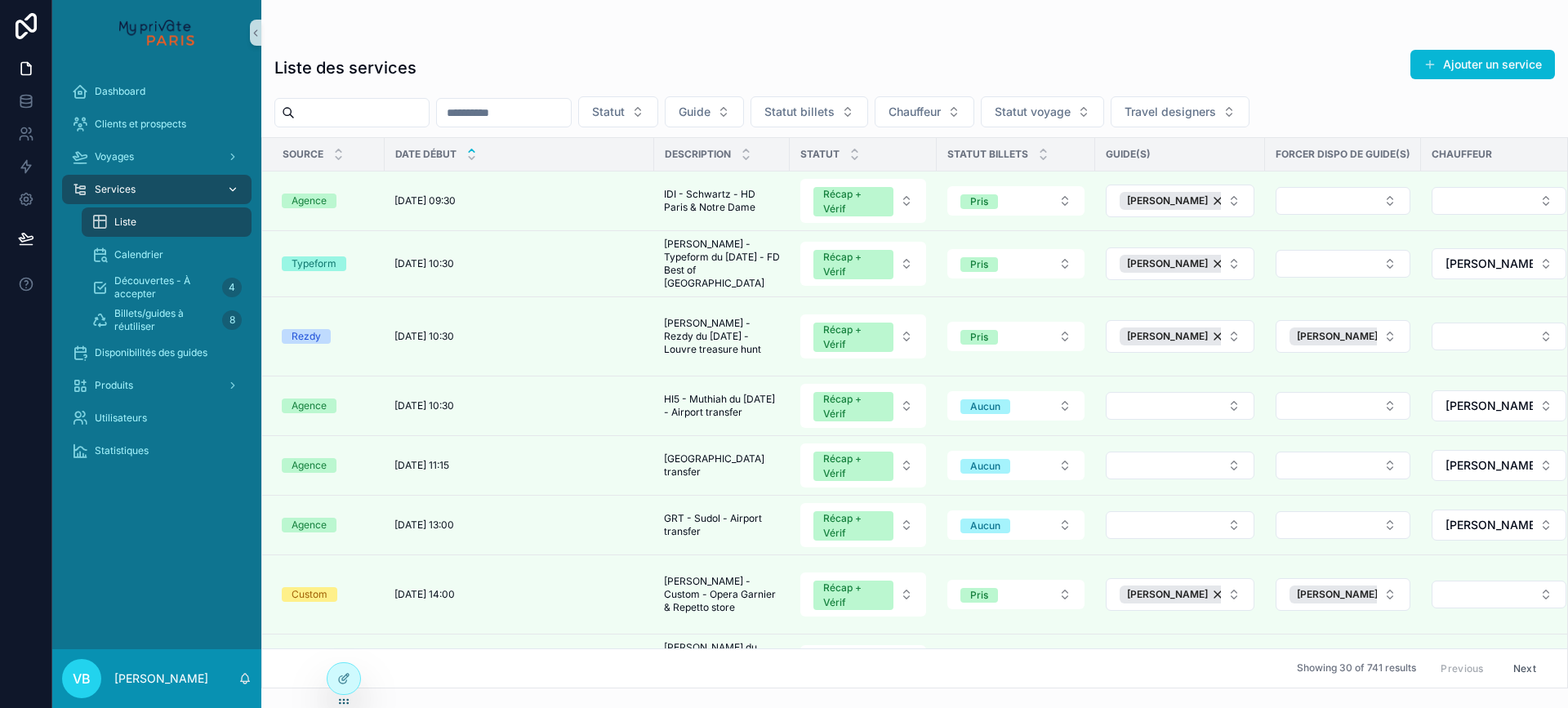
click at [174, 221] on div "Liste" at bounding box center [166, 222] width 150 height 26
click at [129, 147] on div "Voyages" at bounding box center [157, 157] width 170 height 26
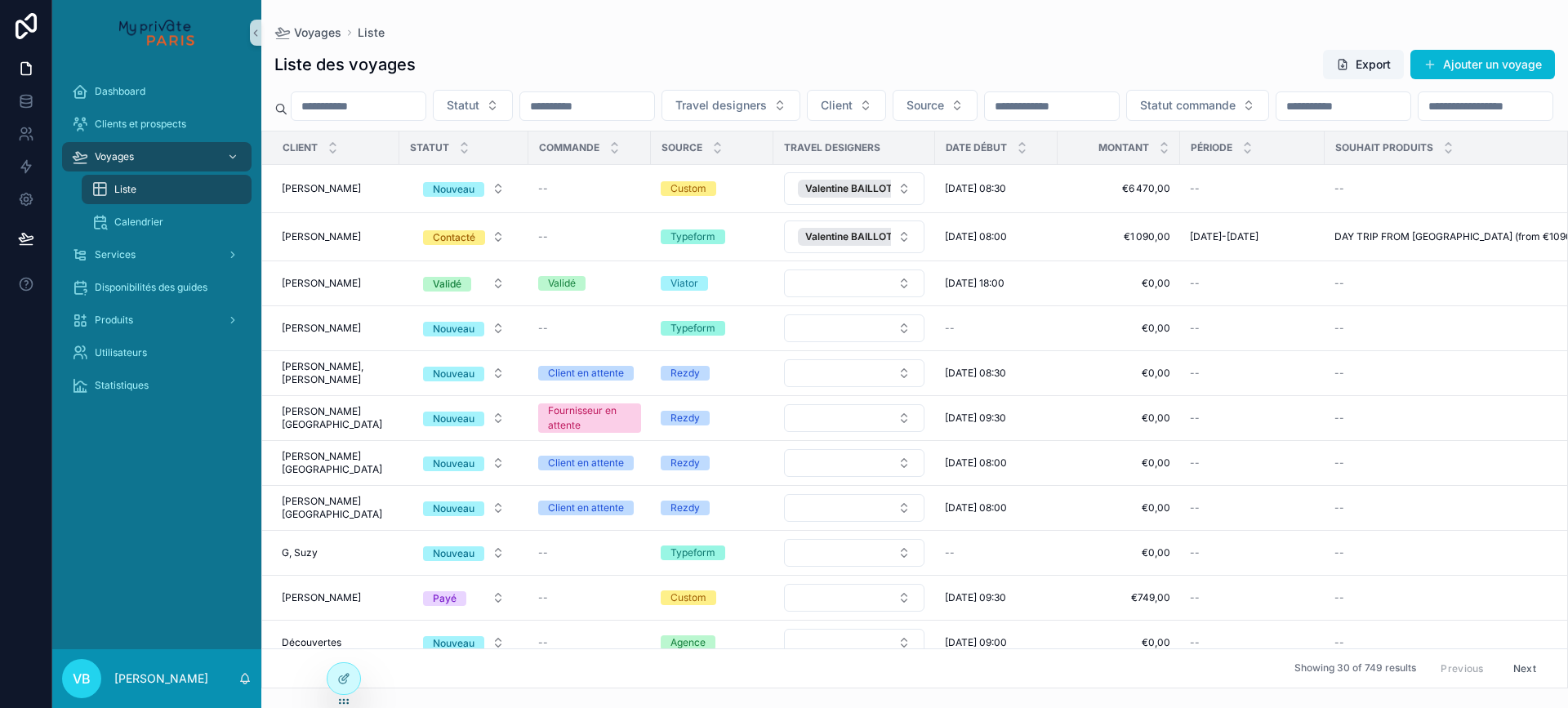
click at [400, 112] on input "scrollable content" at bounding box center [358, 106] width 134 height 23
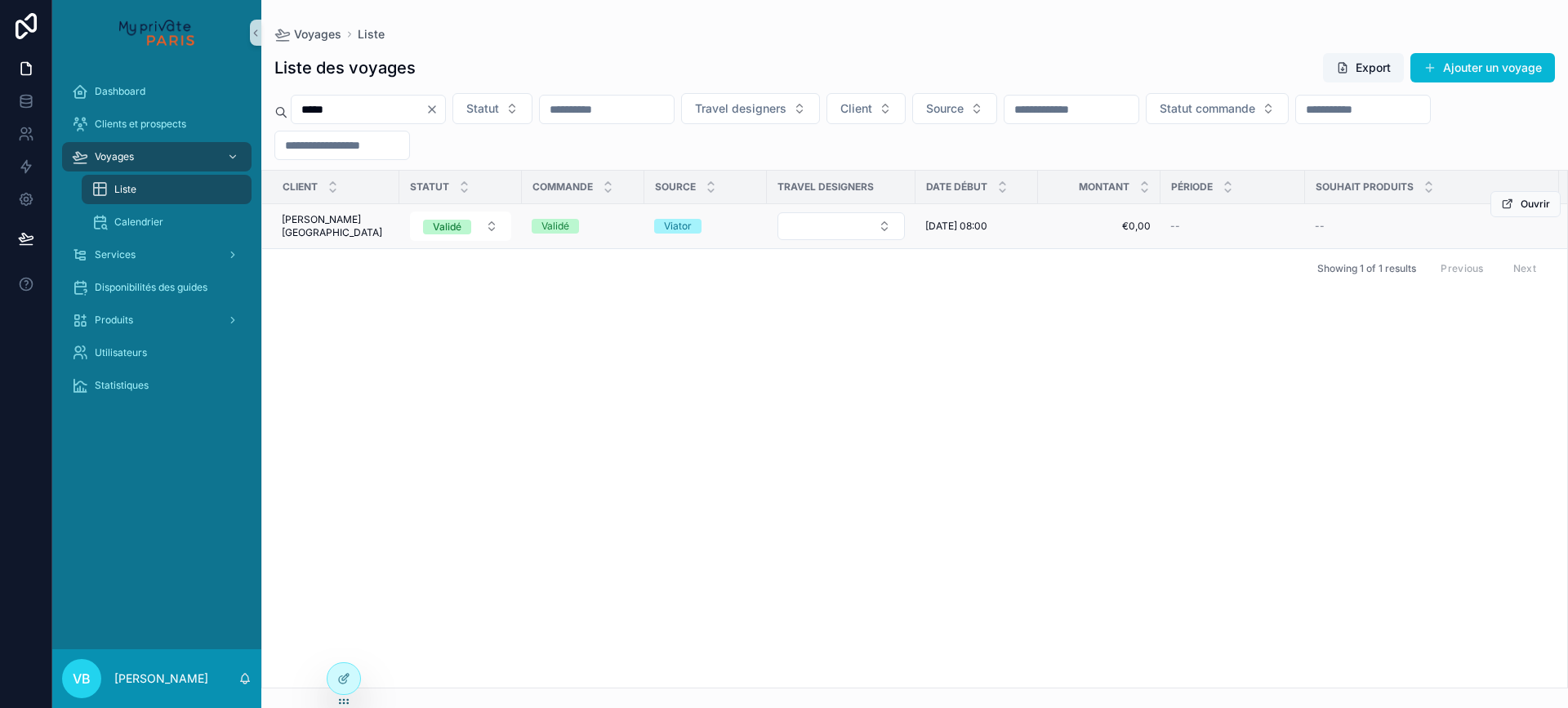
type input "*****"
click at [343, 225] on span "Ostrow, Stosh" at bounding box center [335, 226] width 108 height 26
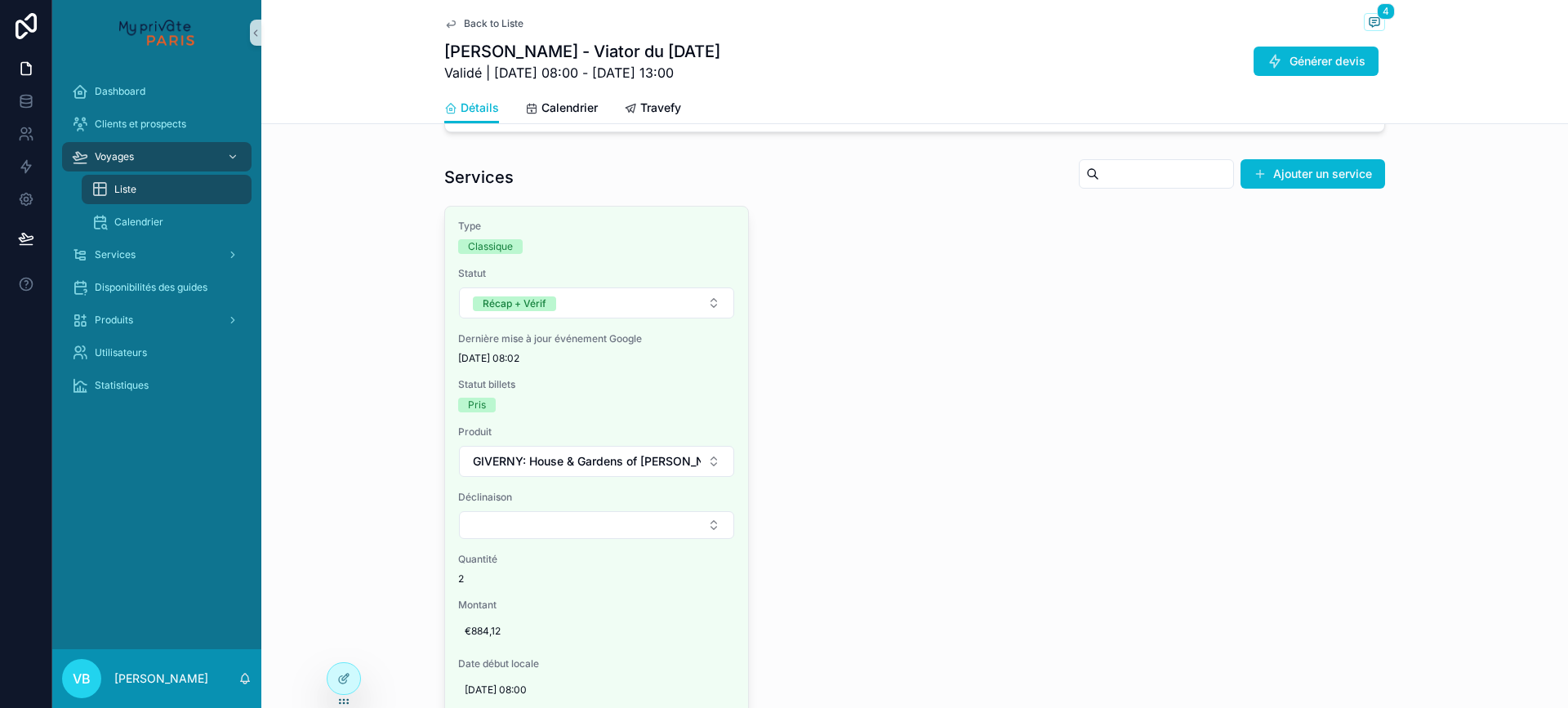
scroll to position [1225, 0]
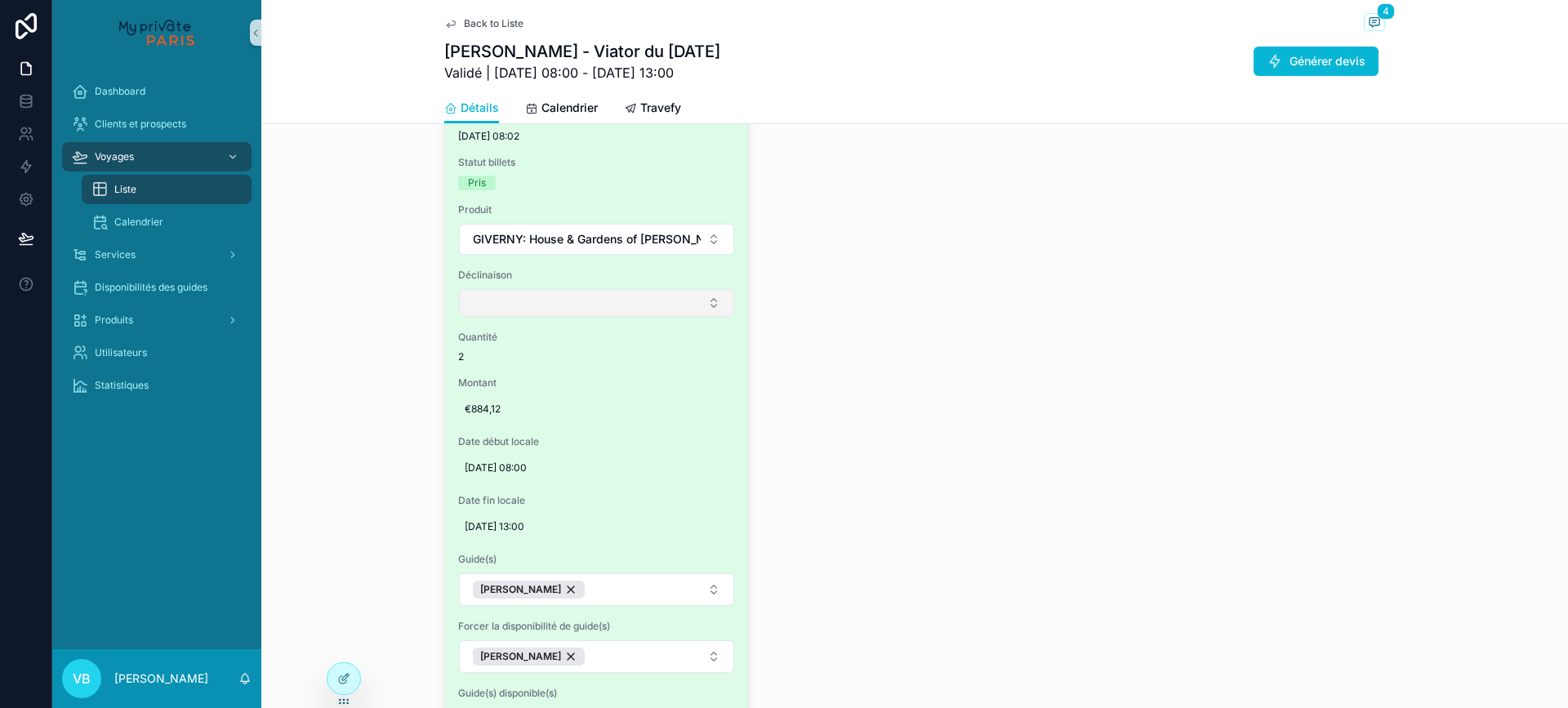
click at [610, 317] on button "Select Button" at bounding box center [597, 303] width 275 height 28
click at [553, 248] on span "GIVERNY: House & Gardens of Claude Monet" at bounding box center [587, 239] width 228 height 17
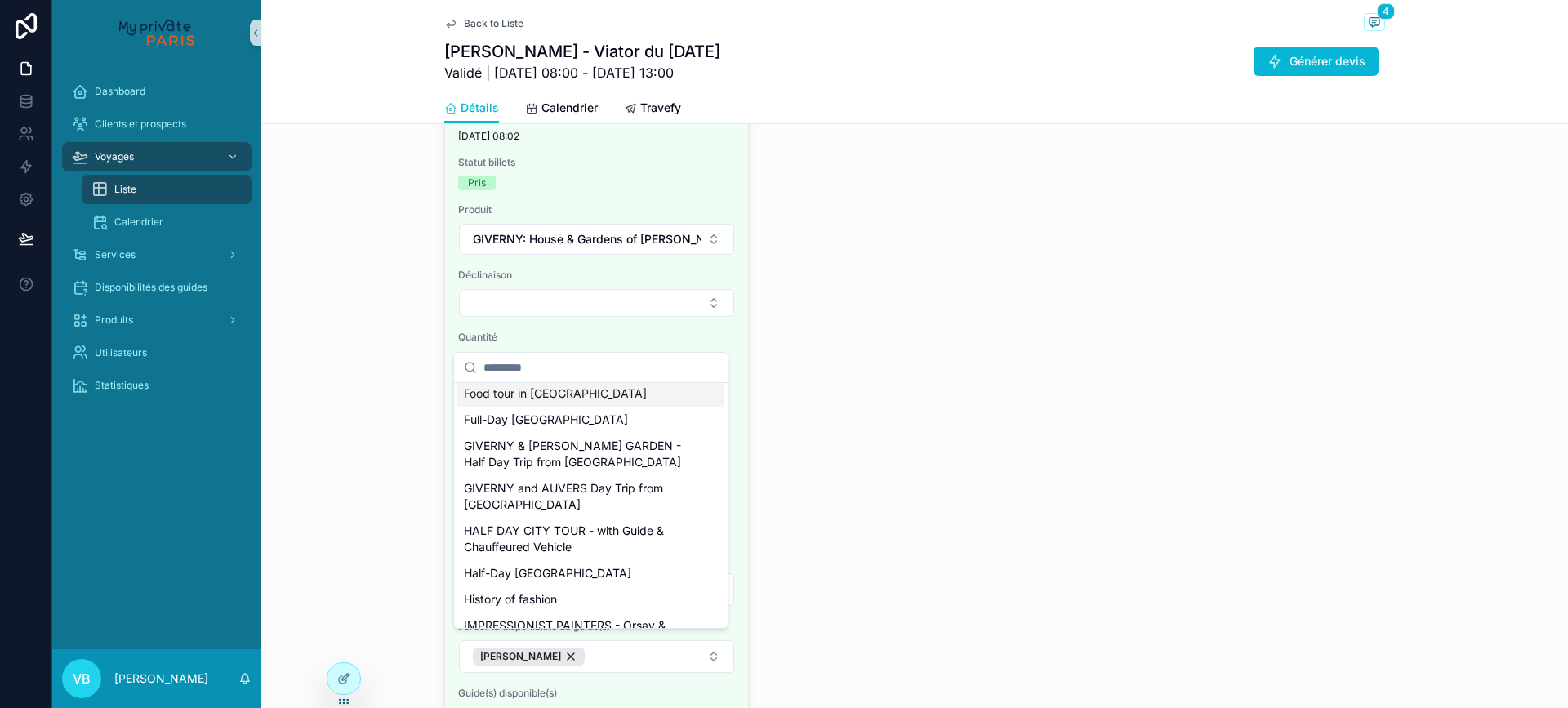
scroll to position [778, 0]
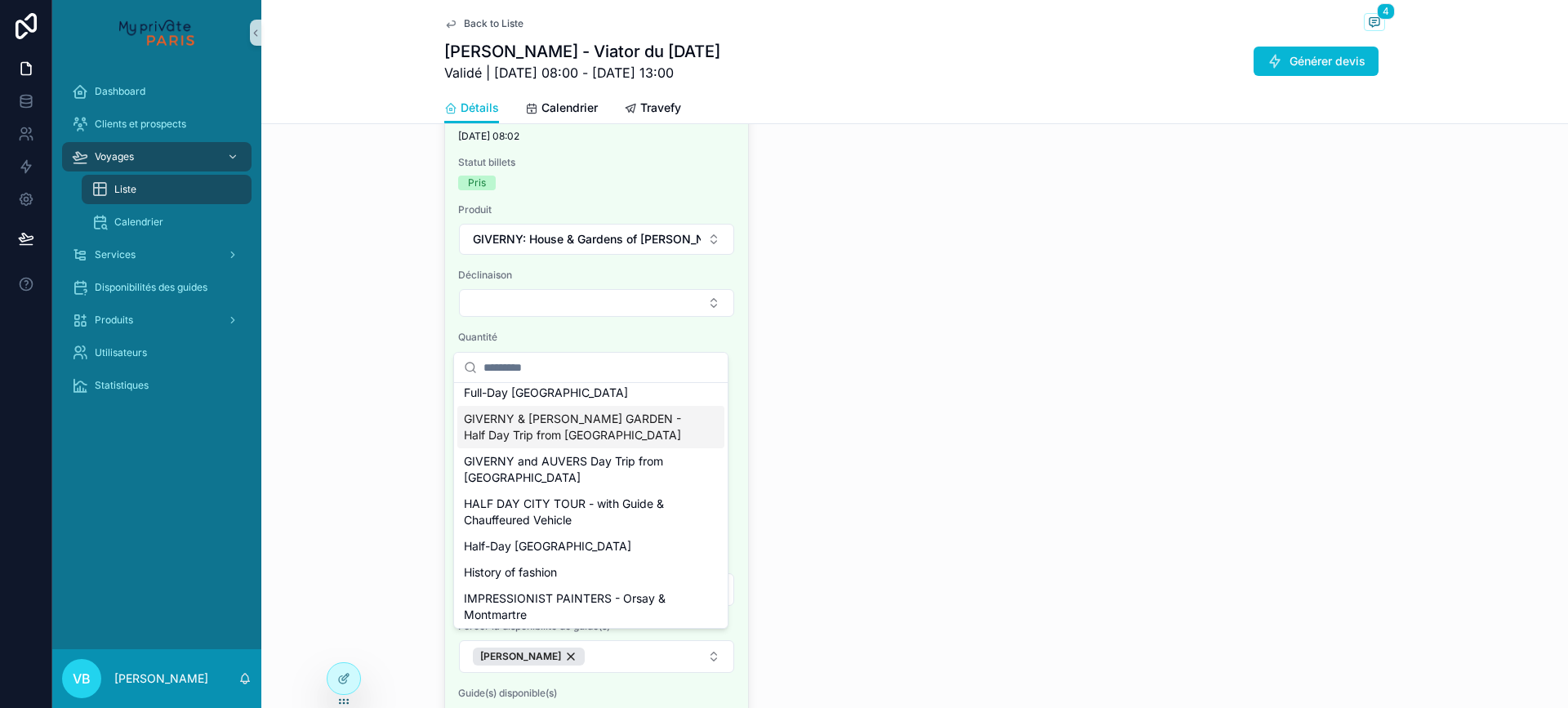
click at [937, 411] on div "Type Classique Statut Récap + Vérif Dernière mise à jour événement Google 28/08…" at bounding box center [915, 434] width 941 height 900
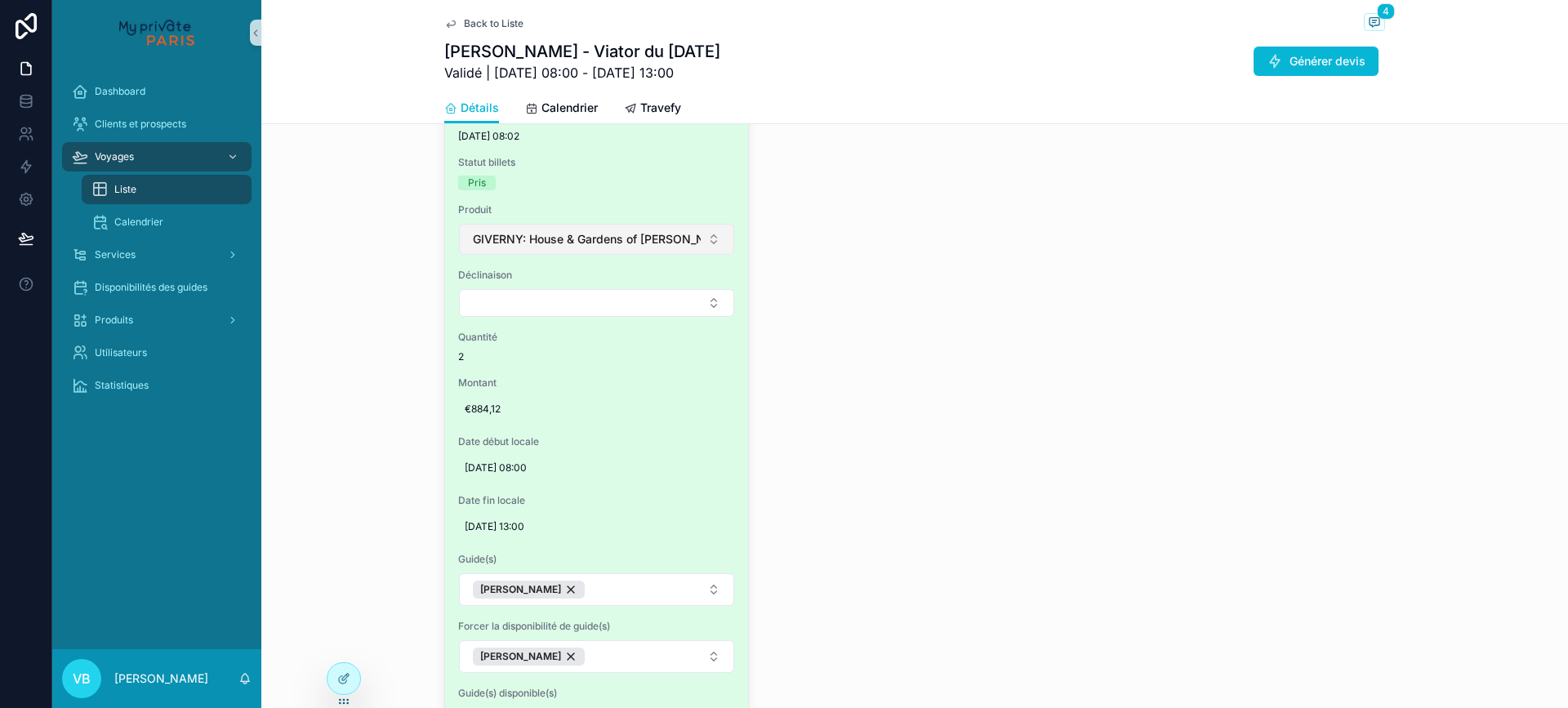
click at [713, 255] on button "GIVERNY: House & Gardens of Claude Monet" at bounding box center [597, 239] width 275 height 31
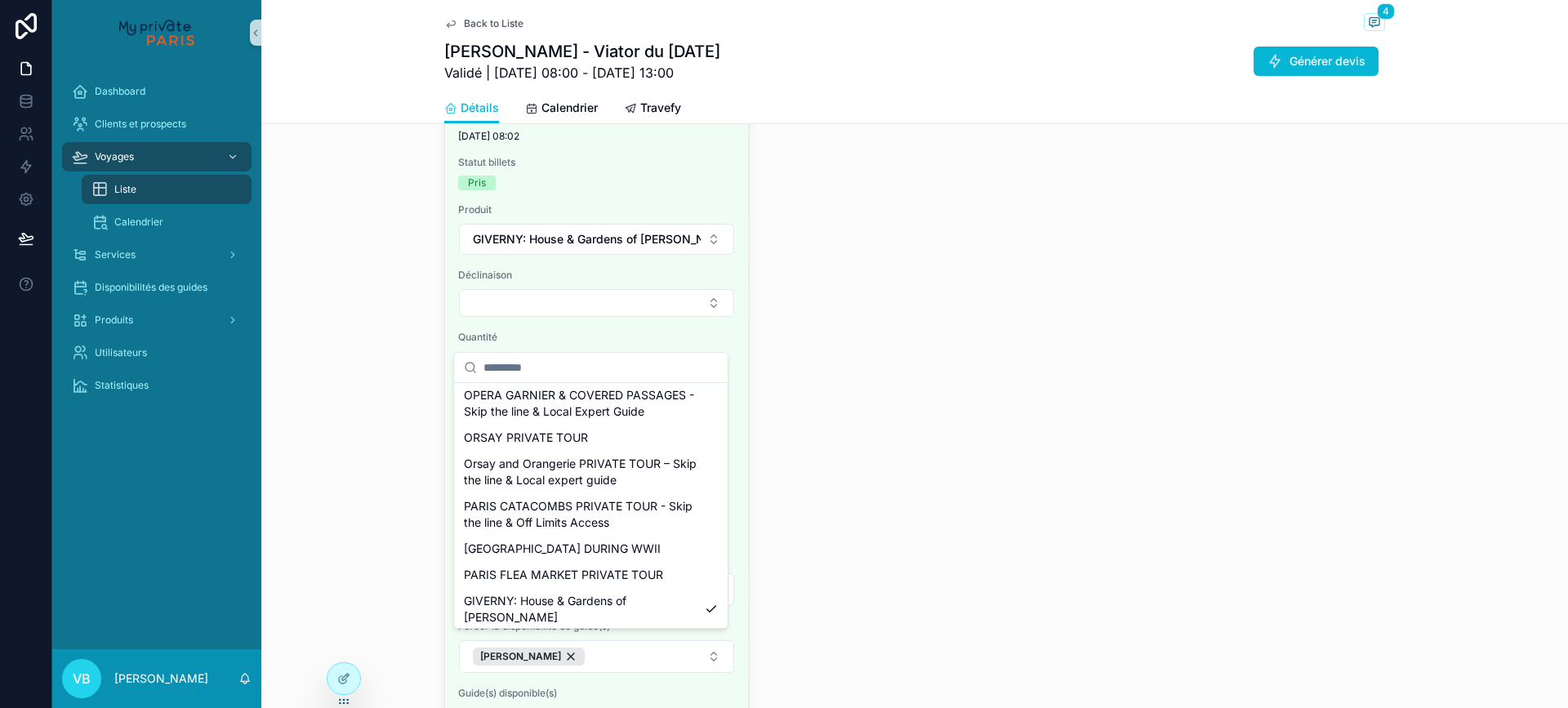
scroll to position [1650, 0]
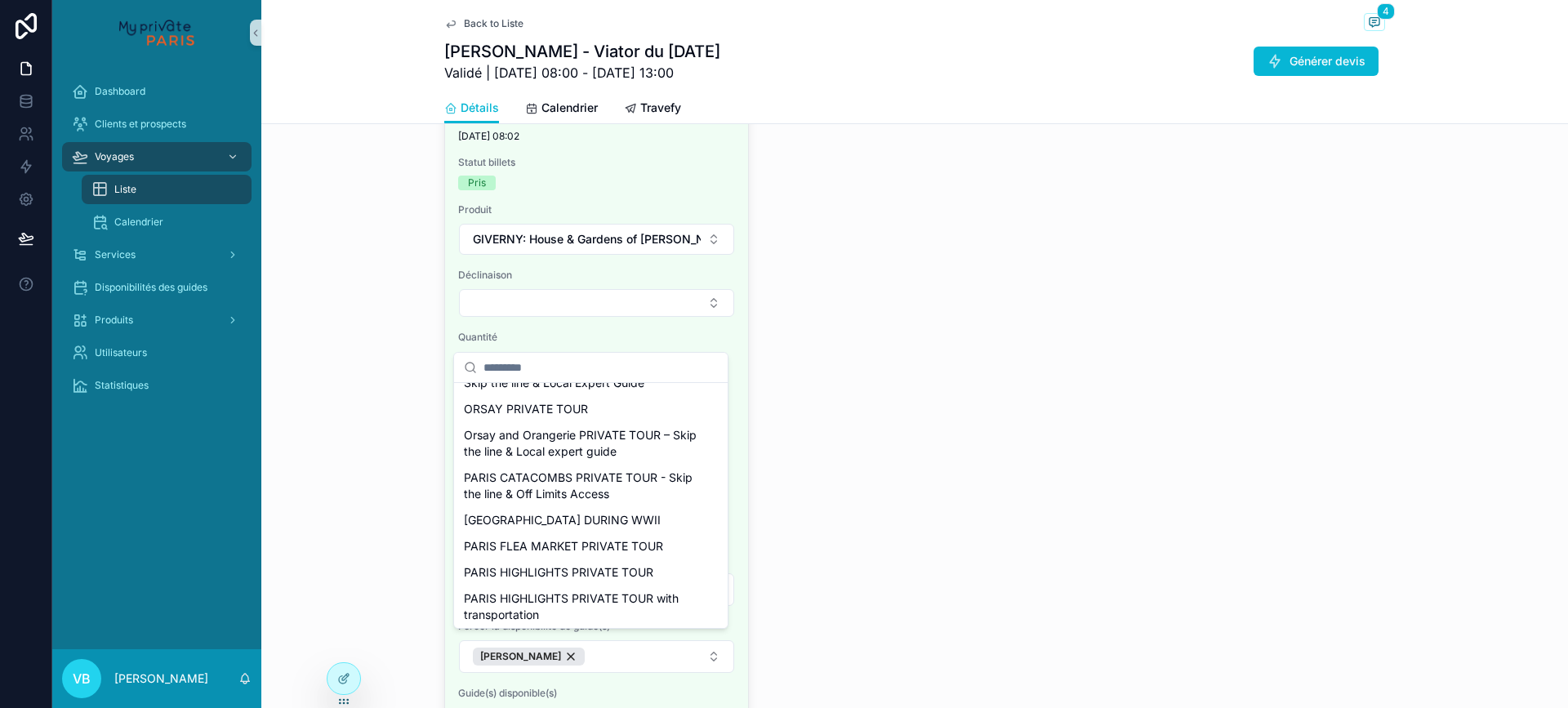
click at [940, 308] on div "Type Classique Statut Récap + Vérif Dernière mise à jour événement Google 28/08…" at bounding box center [915, 434] width 941 height 900
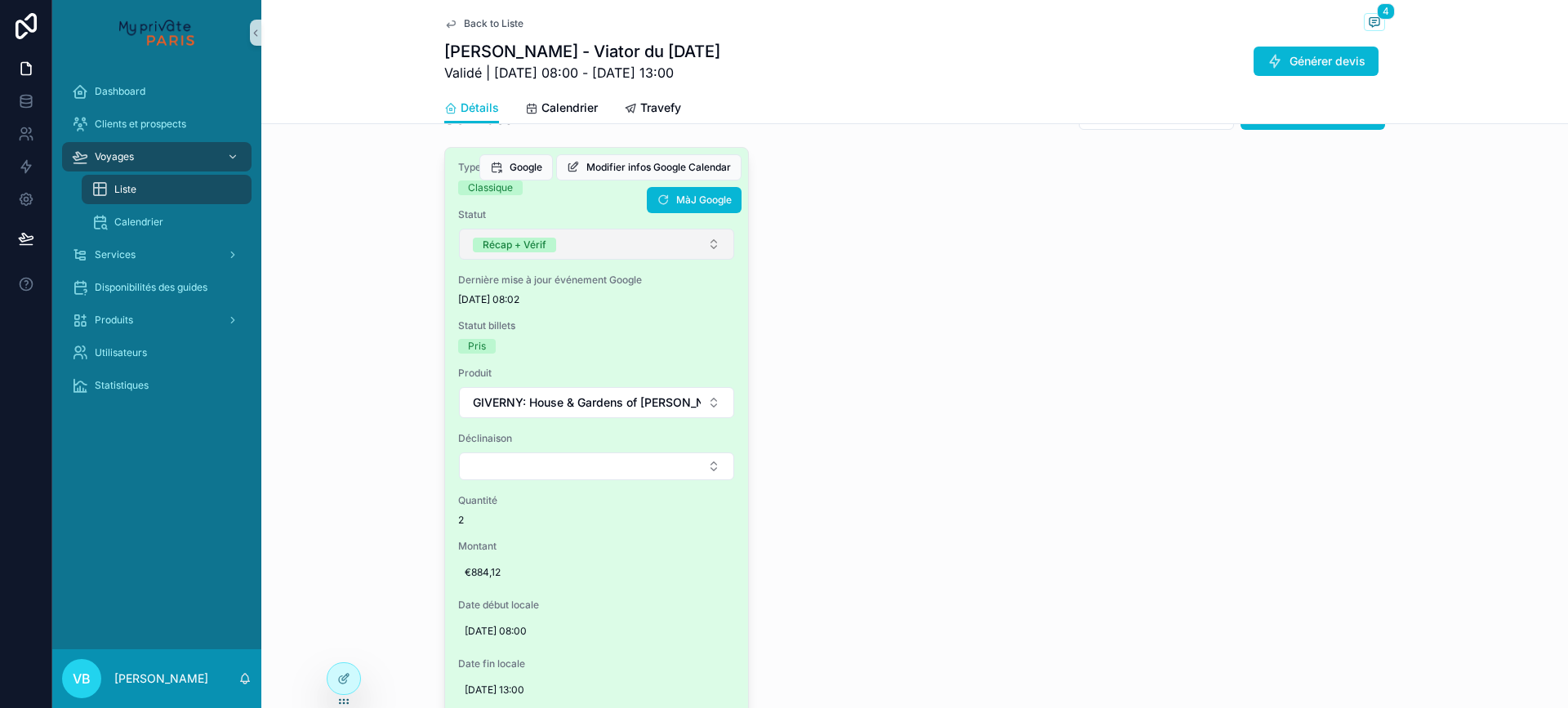
scroll to position [1143, 0]
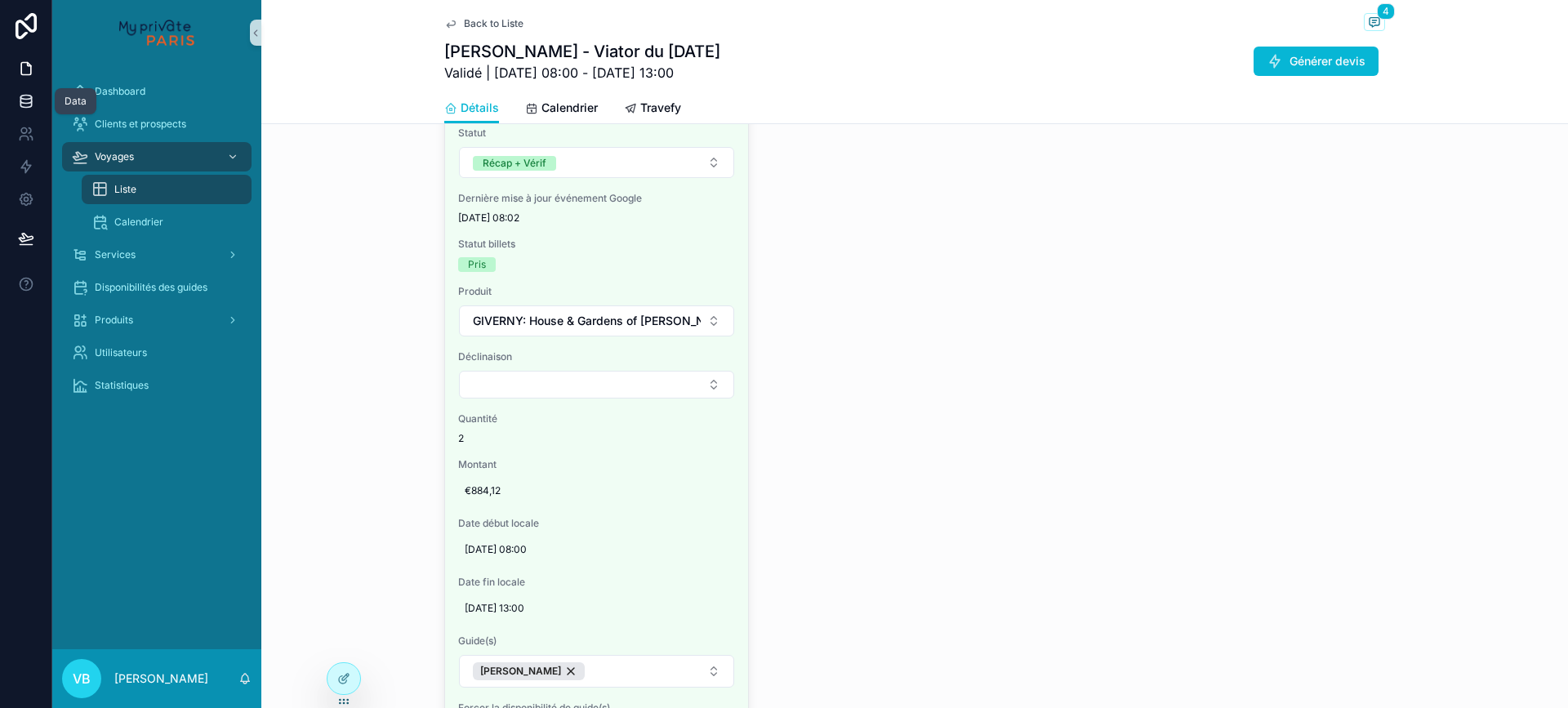
click at [25, 97] on icon at bounding box center [27, 101] width 17 height 17
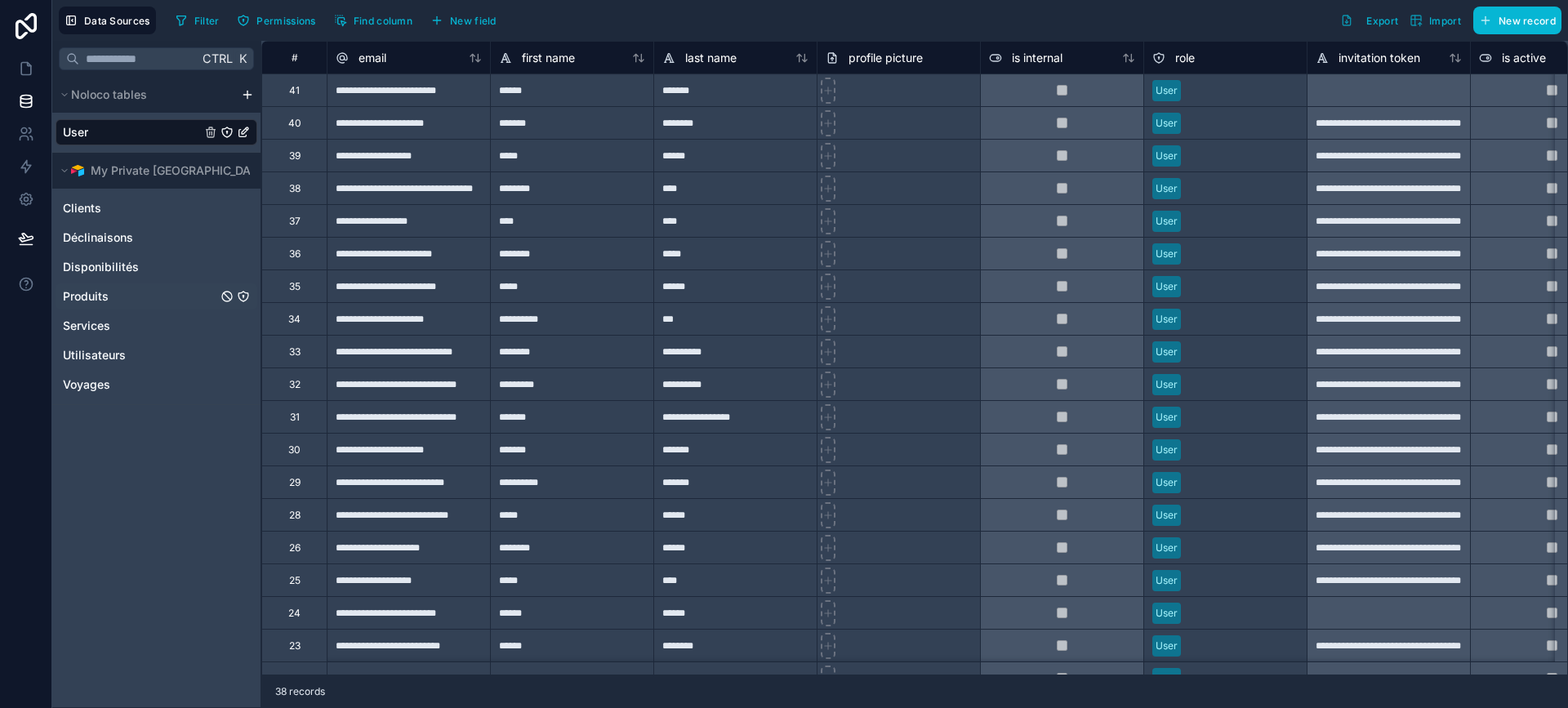
click at [120, 292] on div "Produits" at bounding box center [156, 296] width 202 height 26
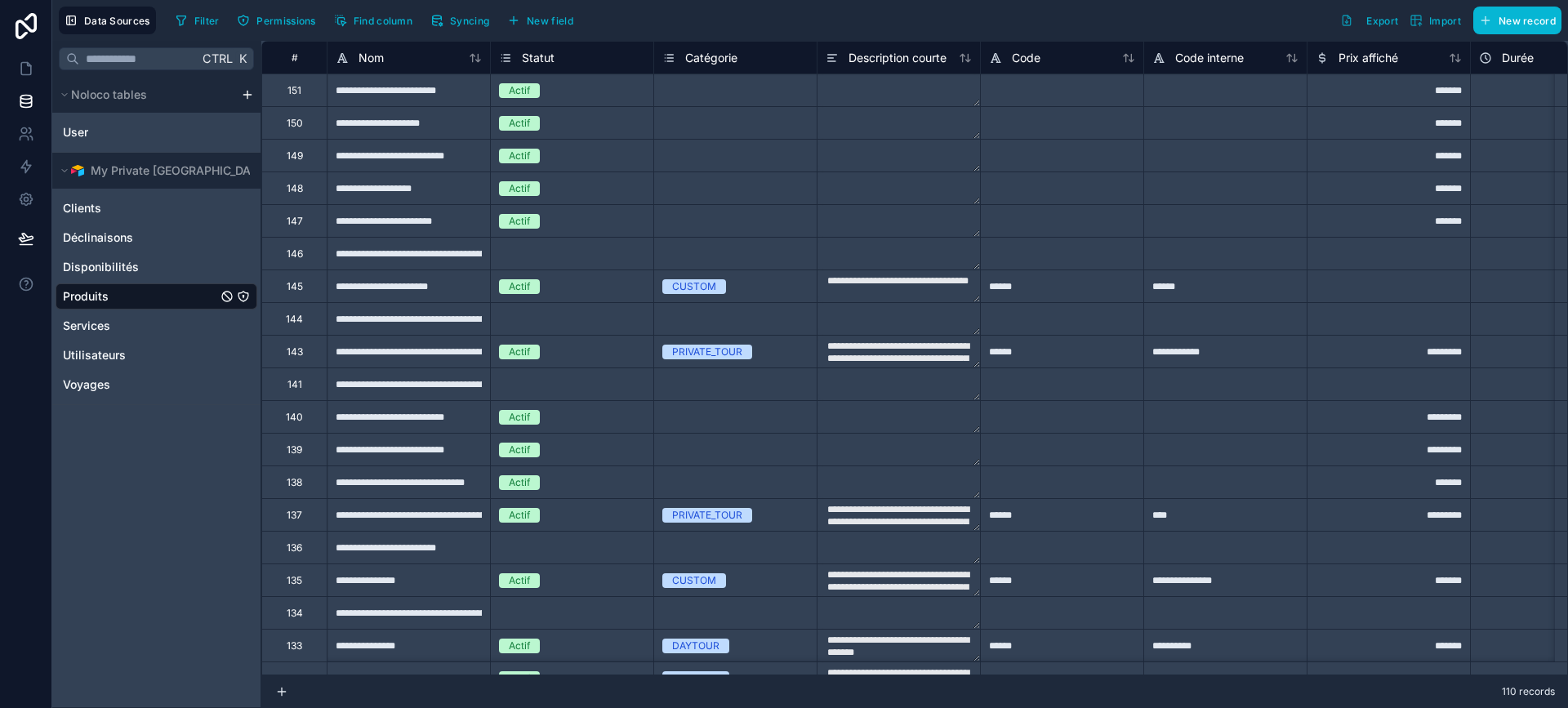
type textarea "**********"
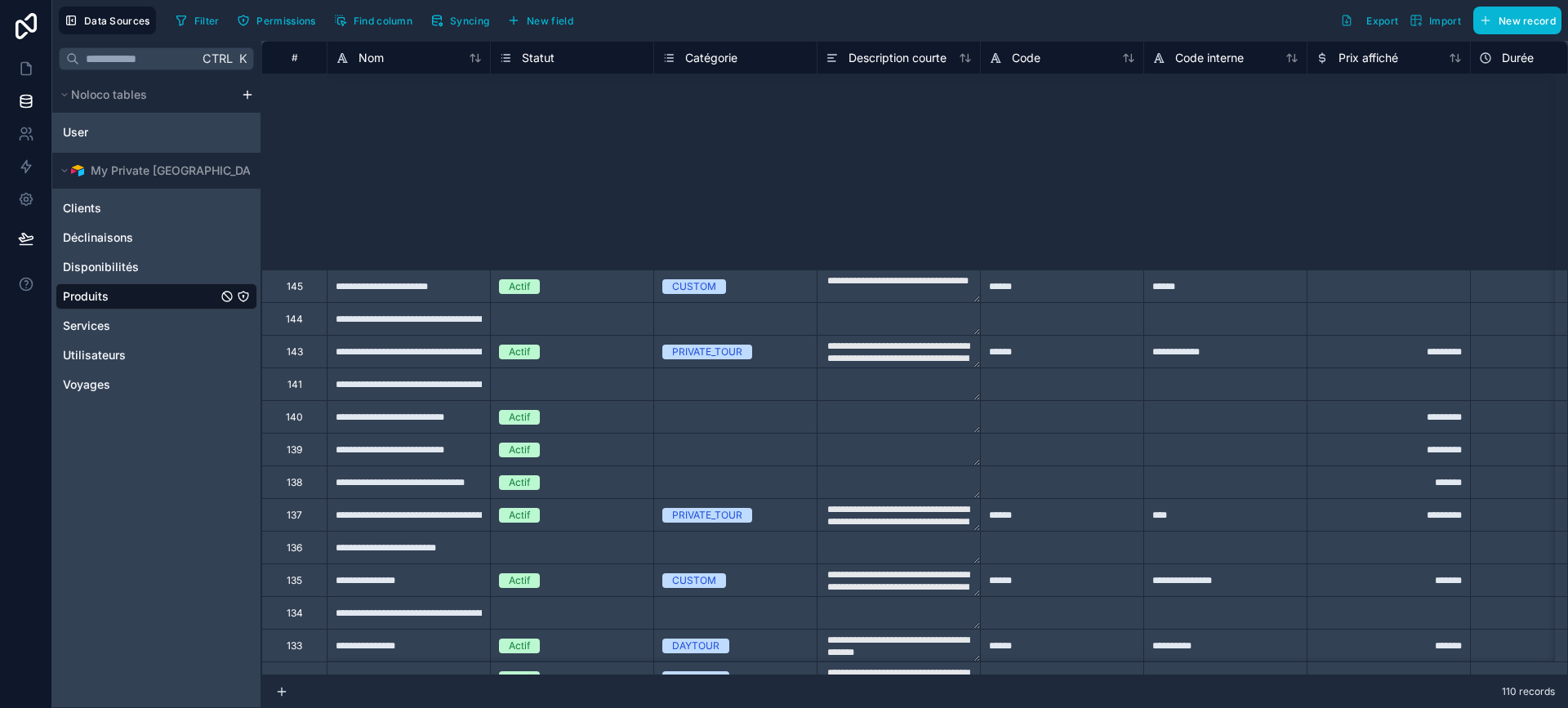
scroll to position [392, 0]
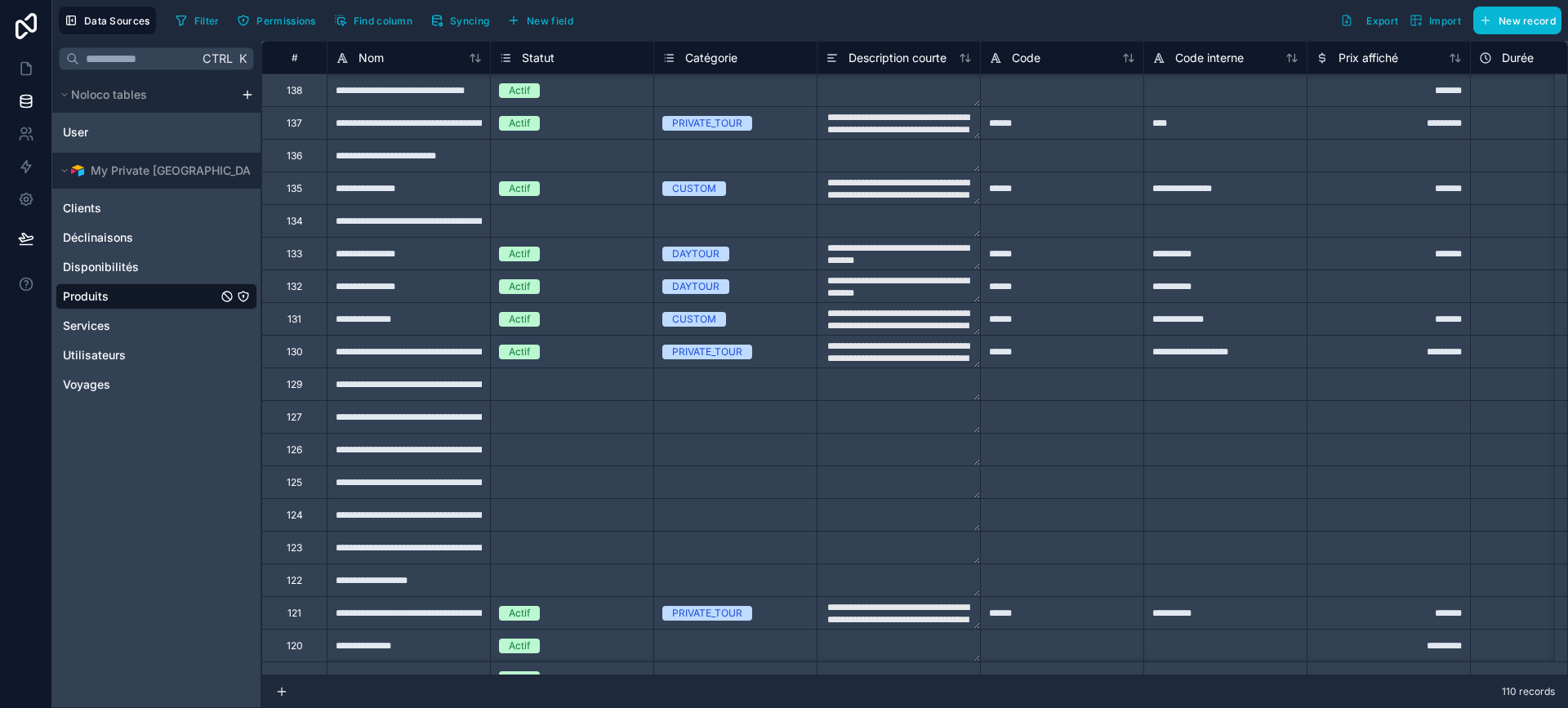
type textarea "**********"
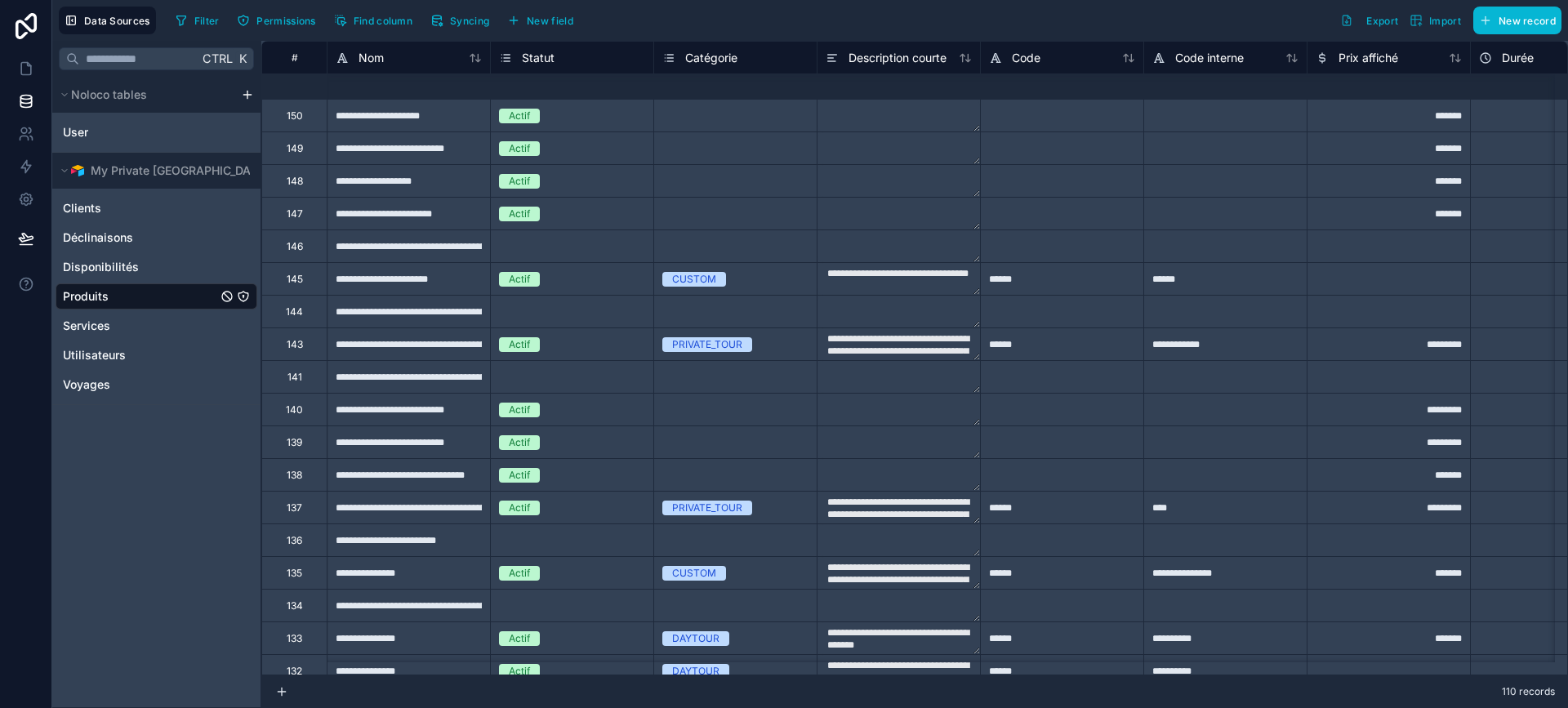
scroll to position [0, 0]
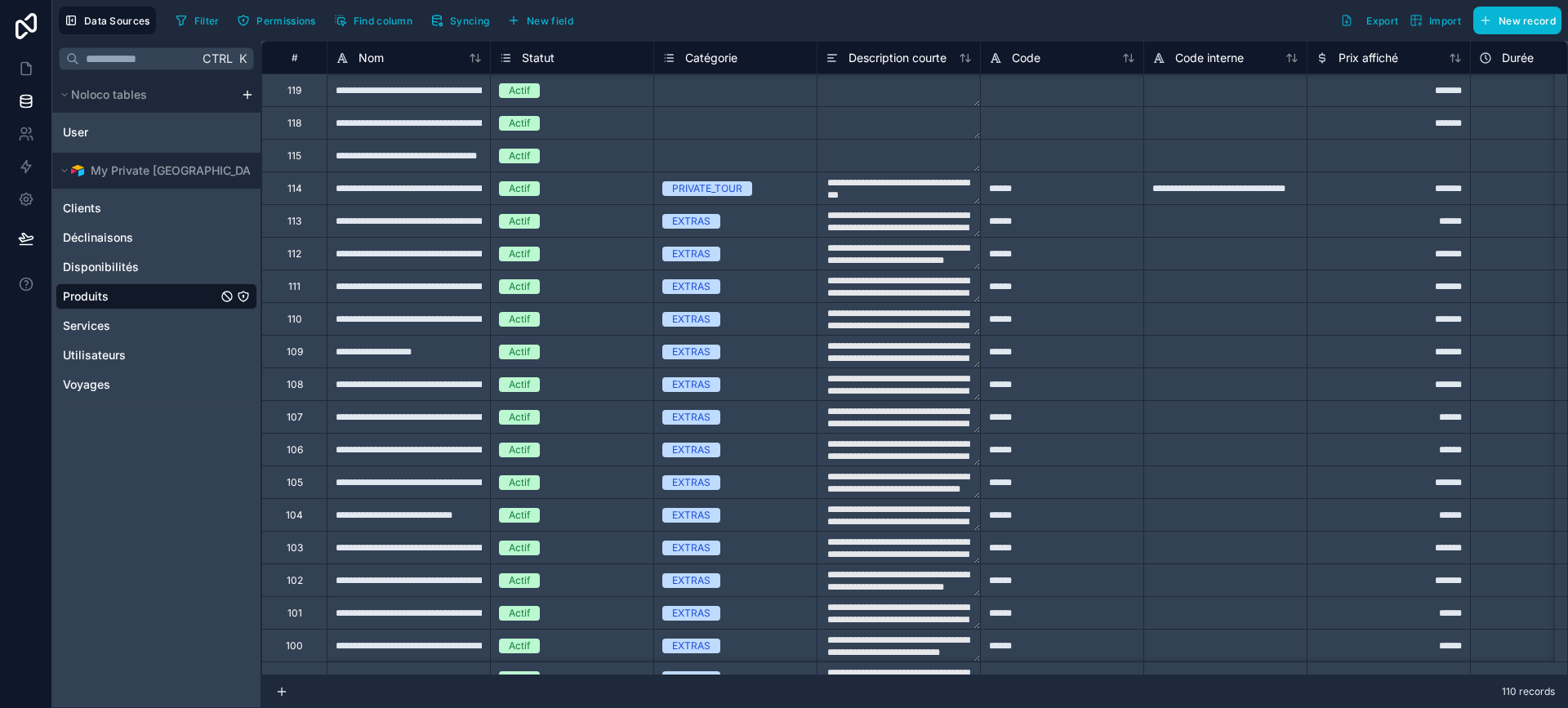
type textarea "**********"
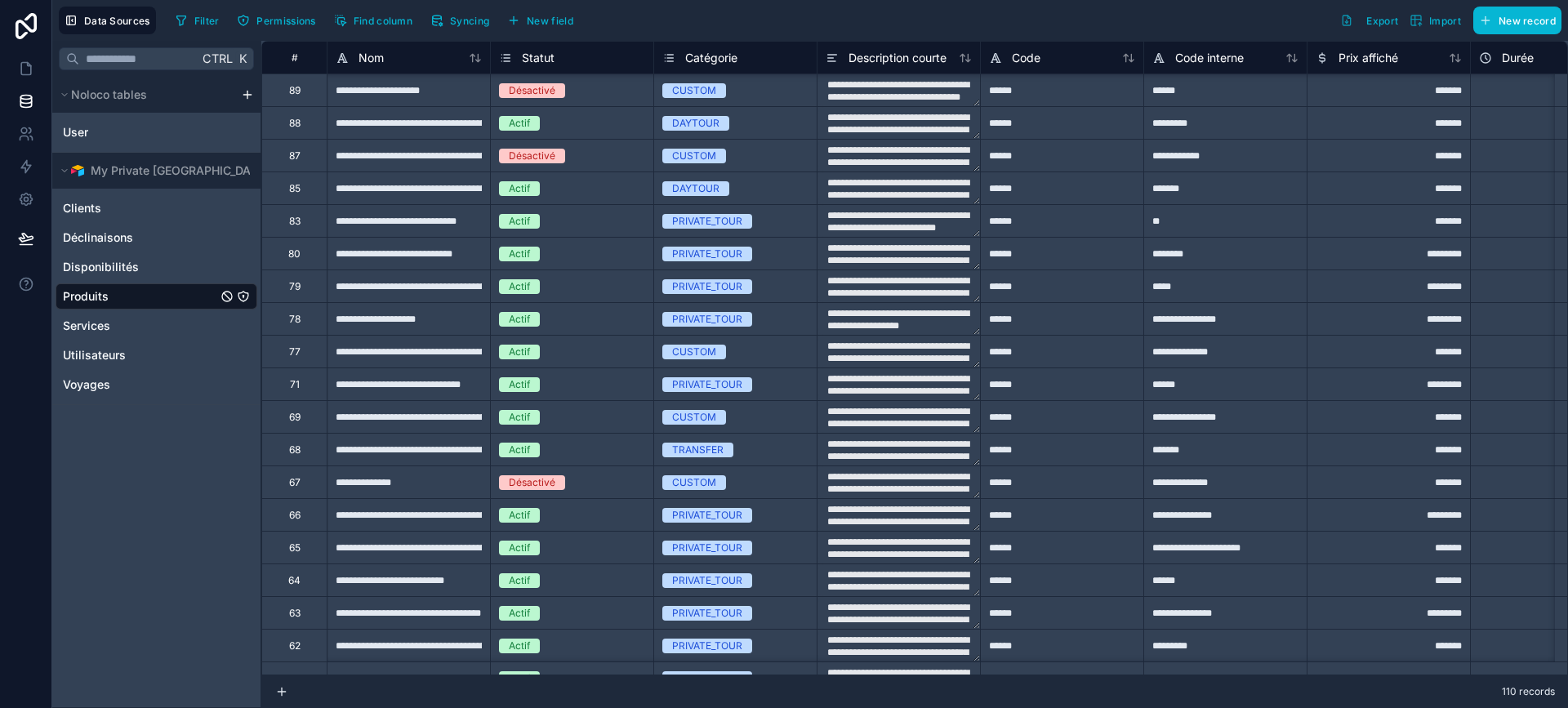
type textarea "**********"
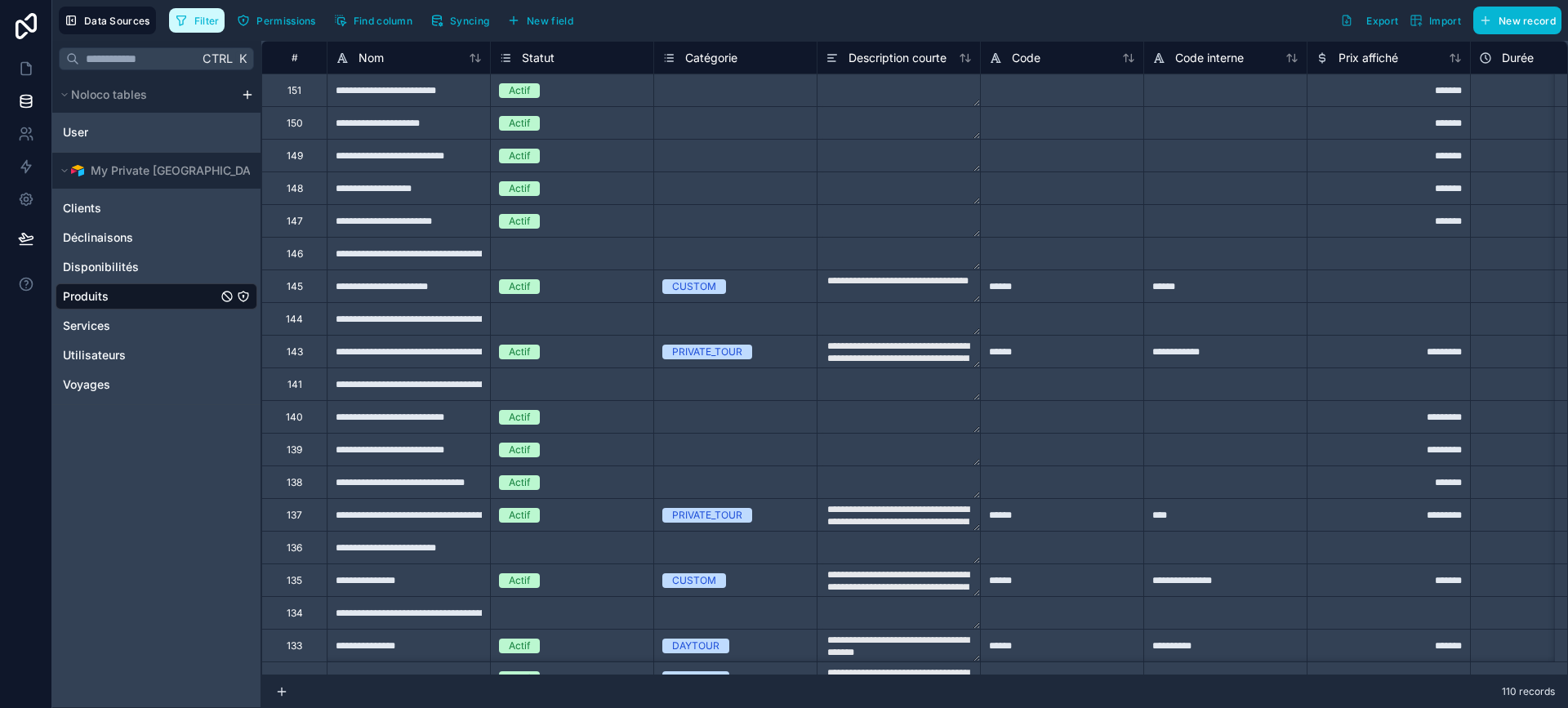
click at [199, 21] on span "Filter" at bounding box center [207, 20] width 26 height 12
type textarea "**********"
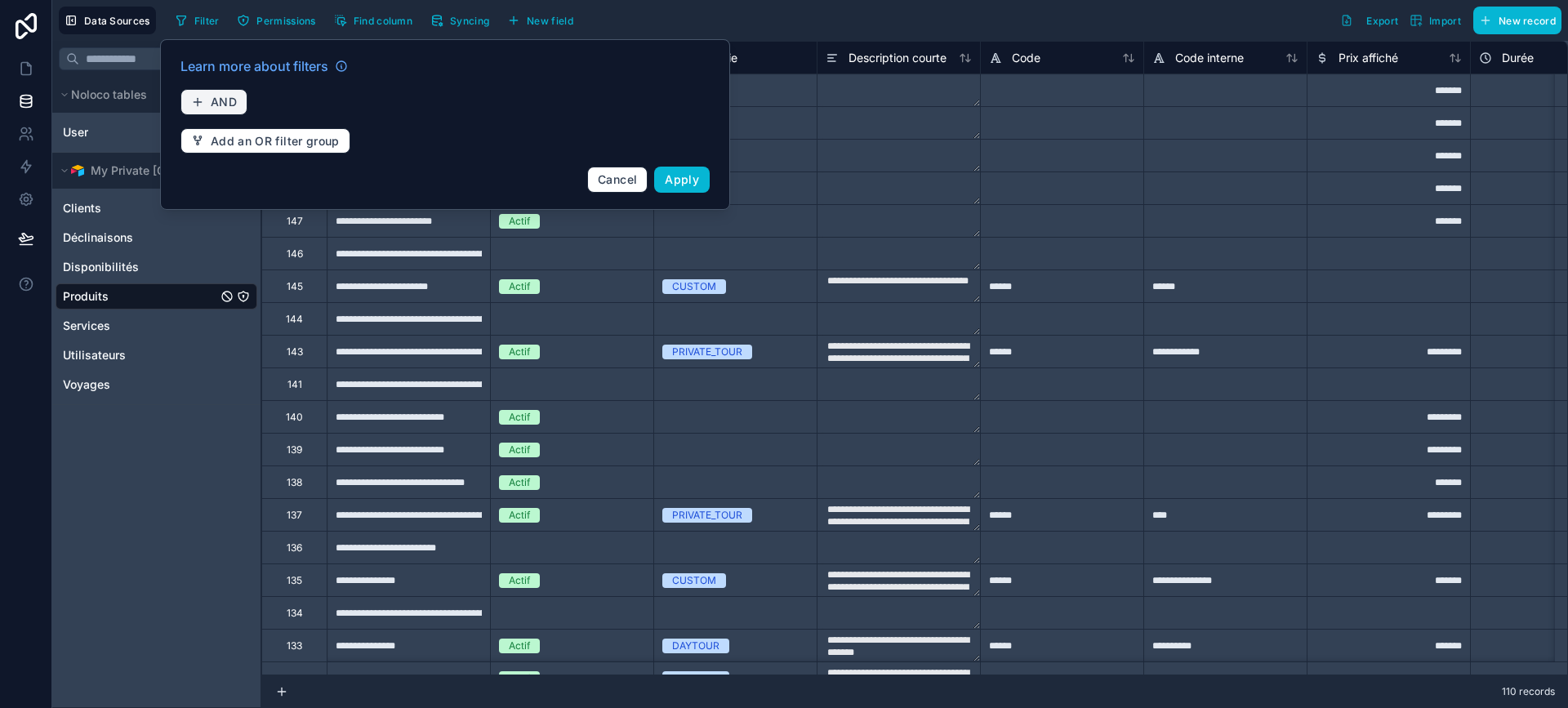
click at [212, 101] on span "AND" at bounding box center [224, 102] width 26 height 15
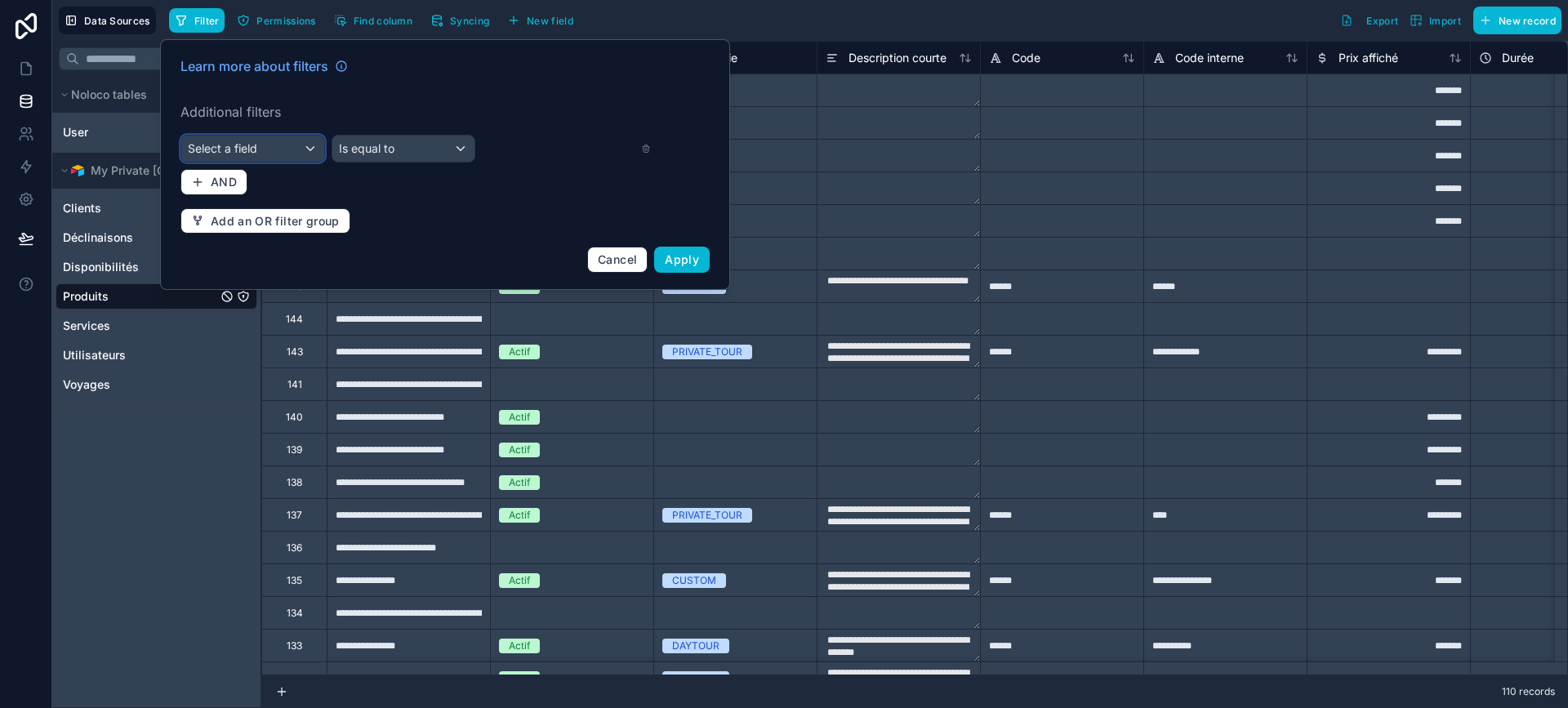
click at [305, 144] on div "Select a field" at bounding box center [252, 148] width 143 height 26
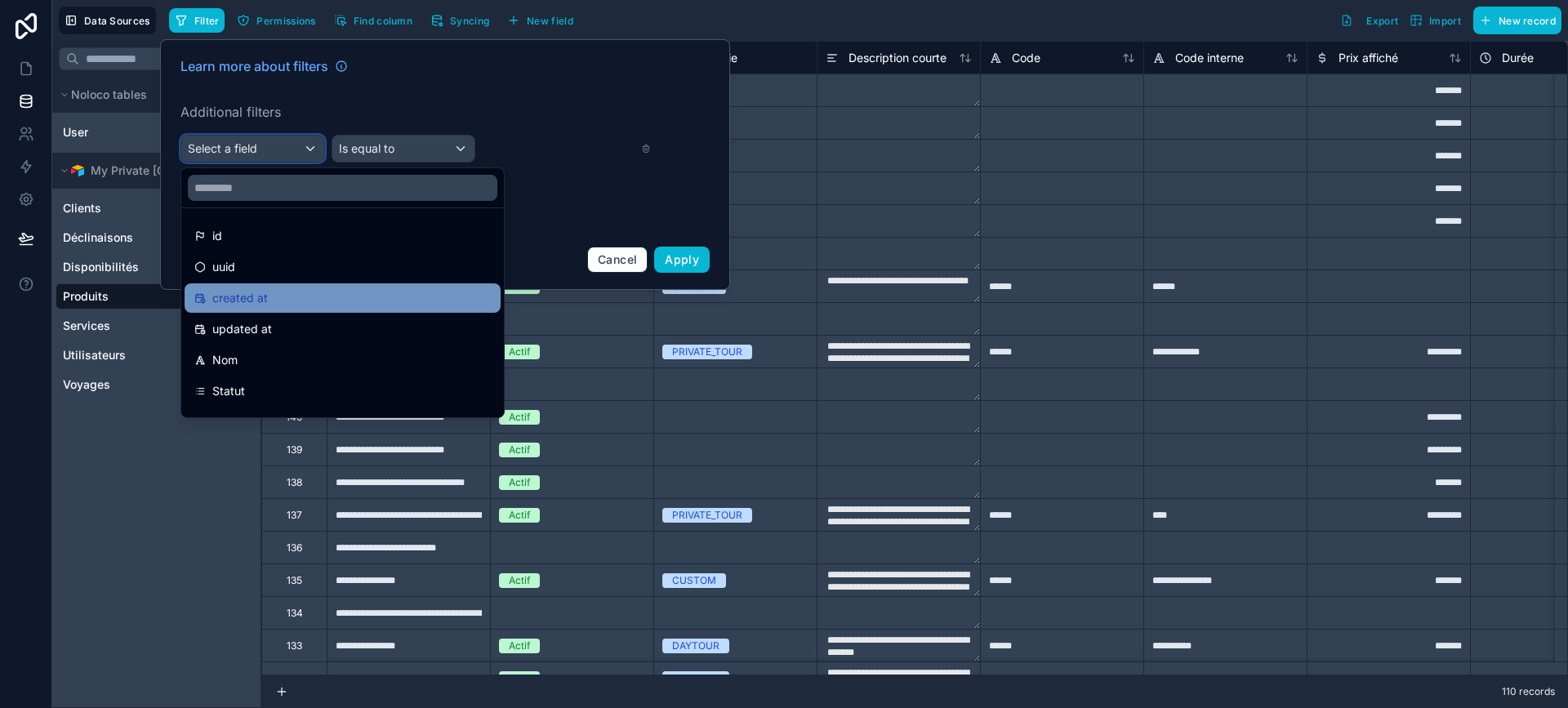
scroll to position [82, 0]
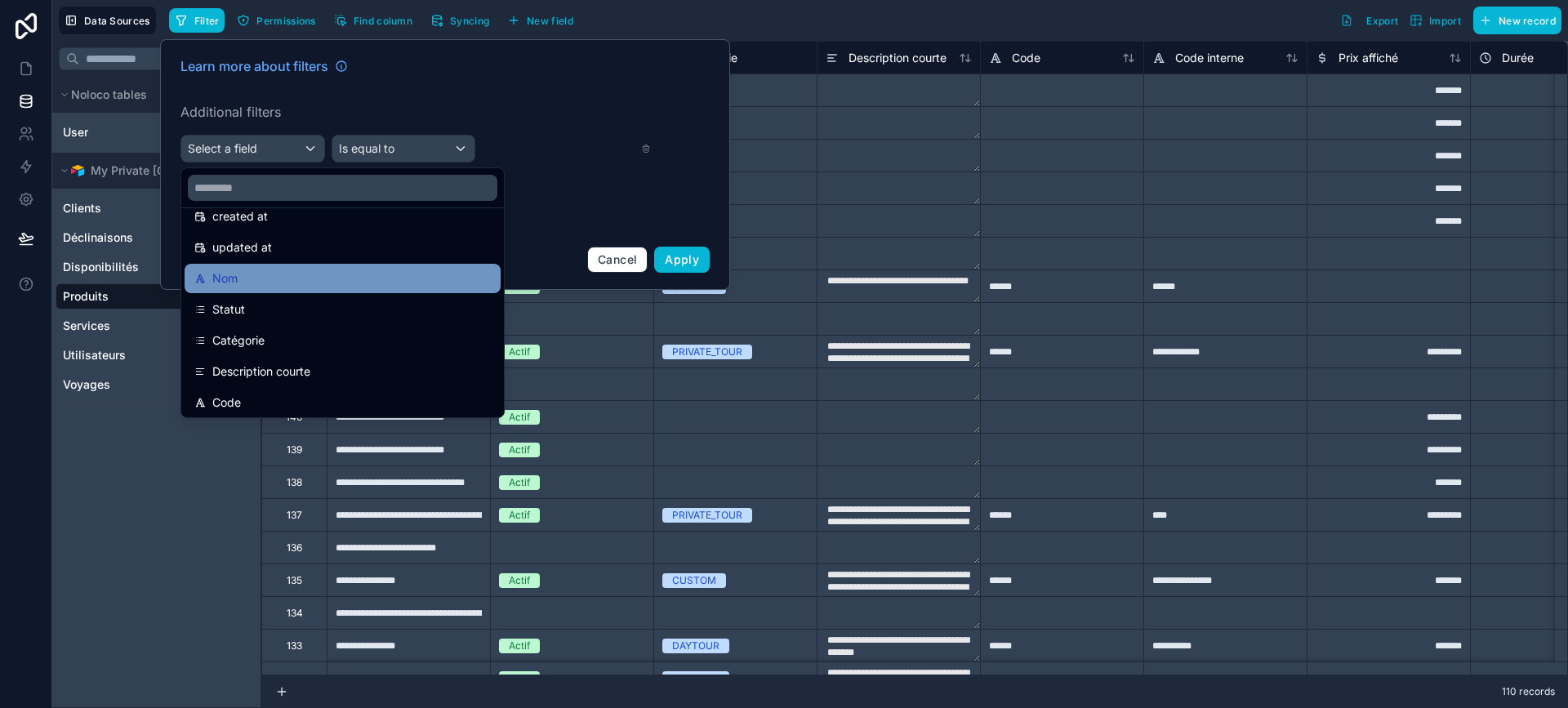
click at [301, 264] on div "Nom" at bounding box center [342, 279] width 316 height 29
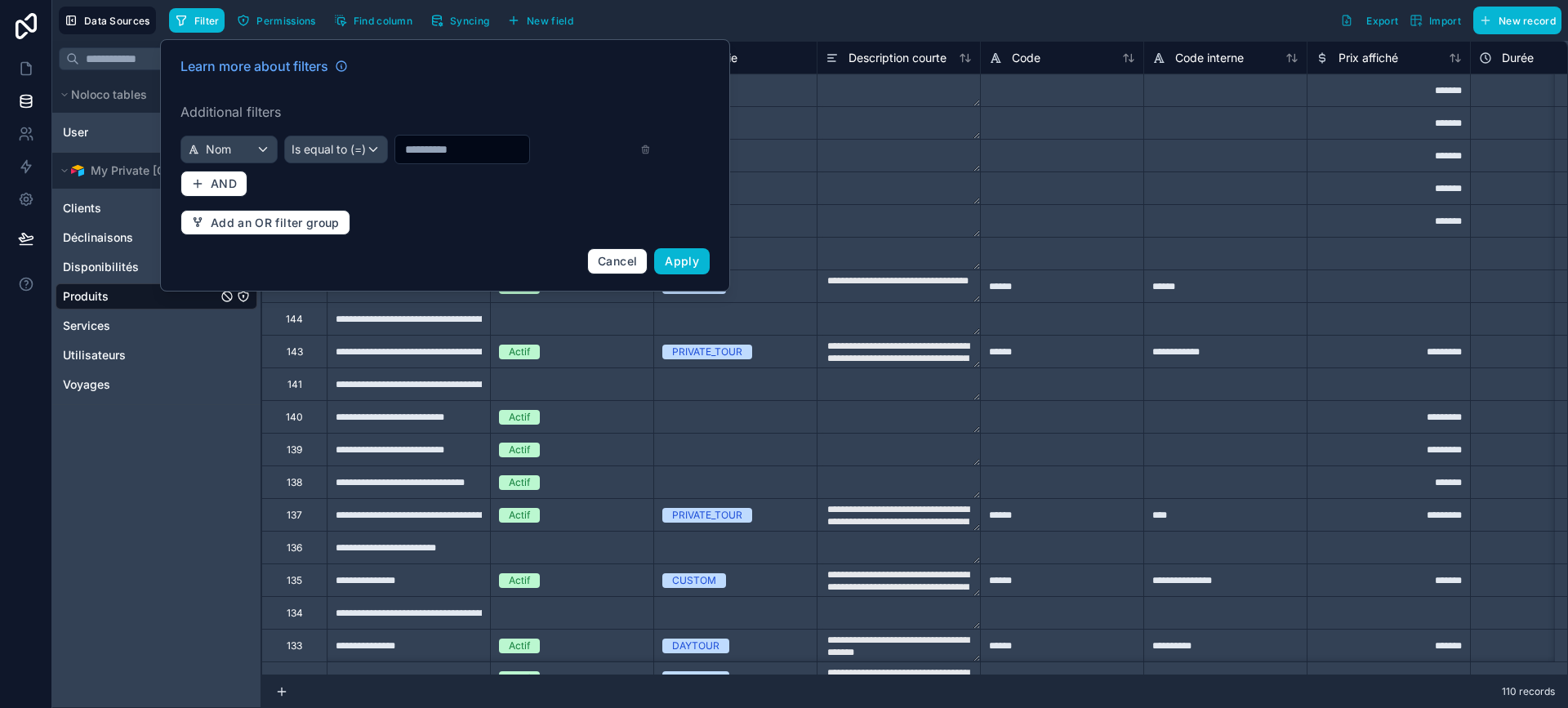
click at [427, 151] on input "text" at bounding box center [461, 149] width 134 height 23
click at [341, 146] on span "Is equal to (=)" at bounding box center [329, 149] width 75 height 17
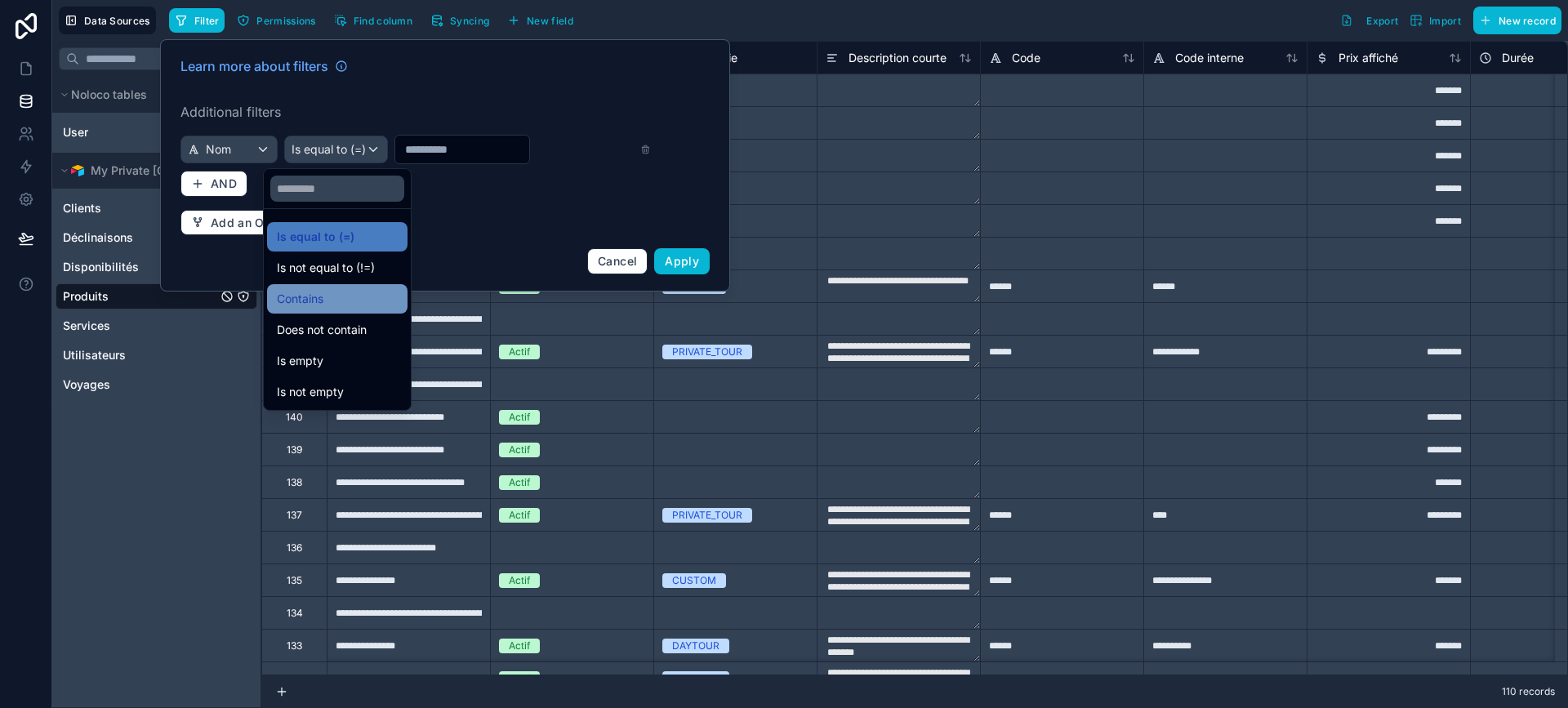
click at [365, 303] on div "Contains" at bounding box center [337, 298] width 121 height 19
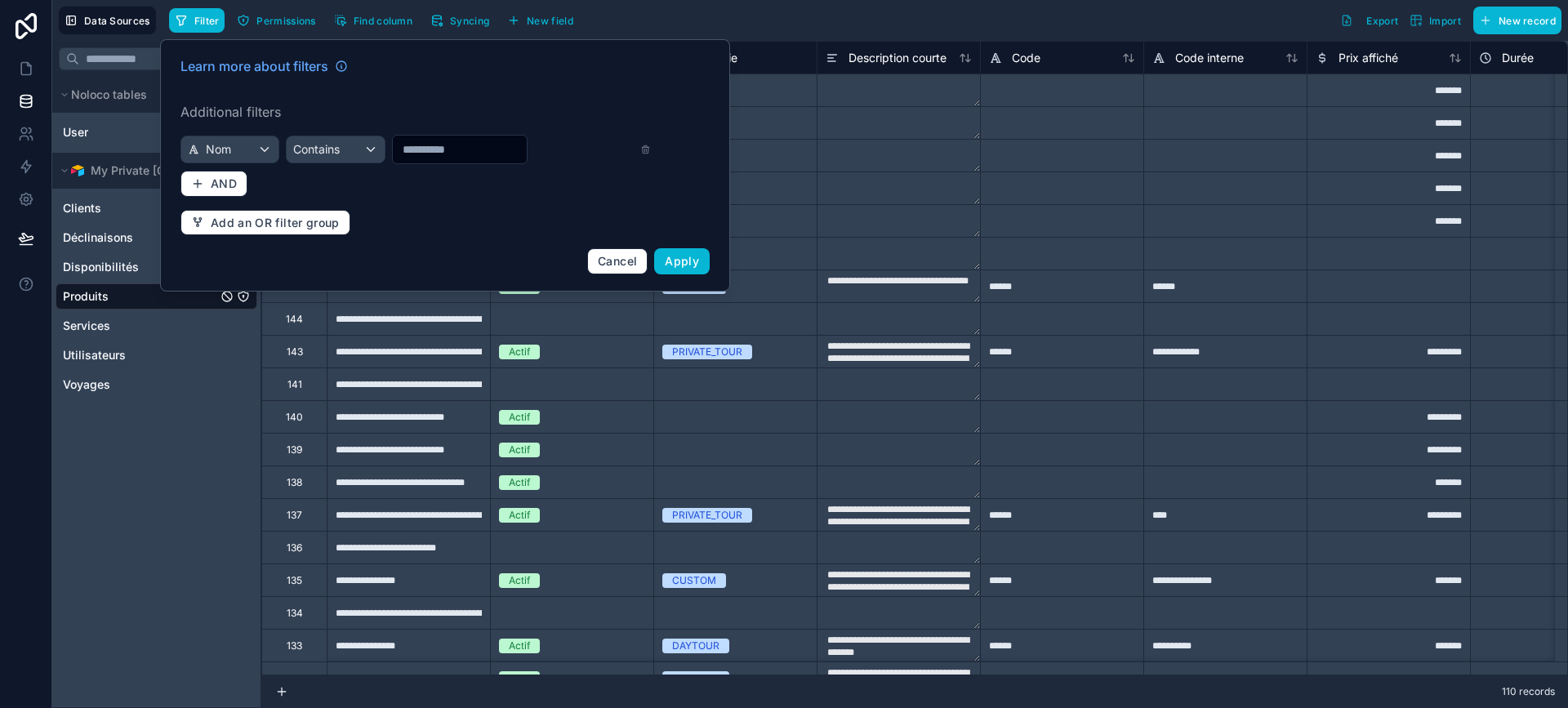
click at [397, 145] on input "text" at bounding box center [459, 149] width 134 height 23
type input "*******"
click at [692, 261] on span "Apply" at bounding box center [681, 261] width 34 height 14
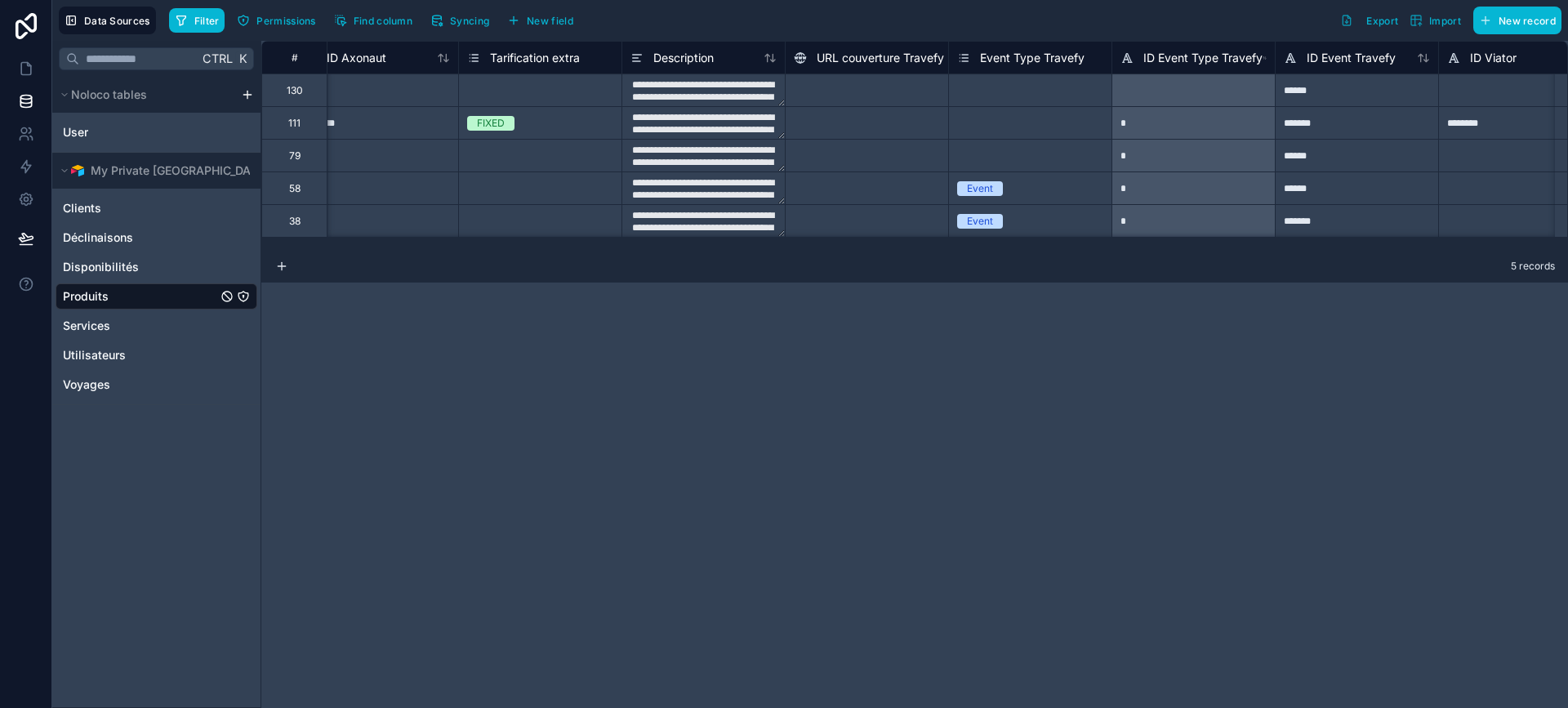
scroll to position [0, 4077]
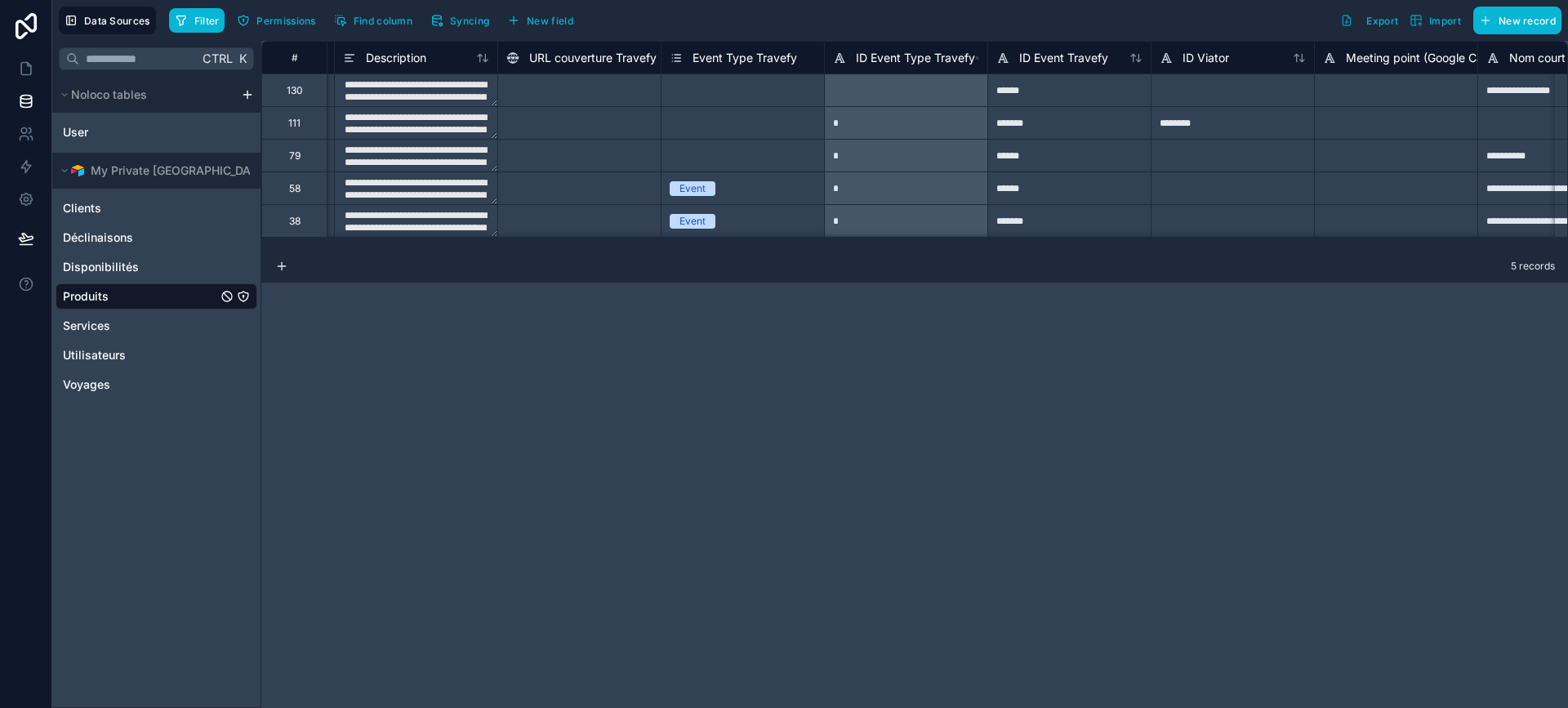
click at [1061, 133] on div "*******" at bounding box center [1069, 122] width 163 height 32
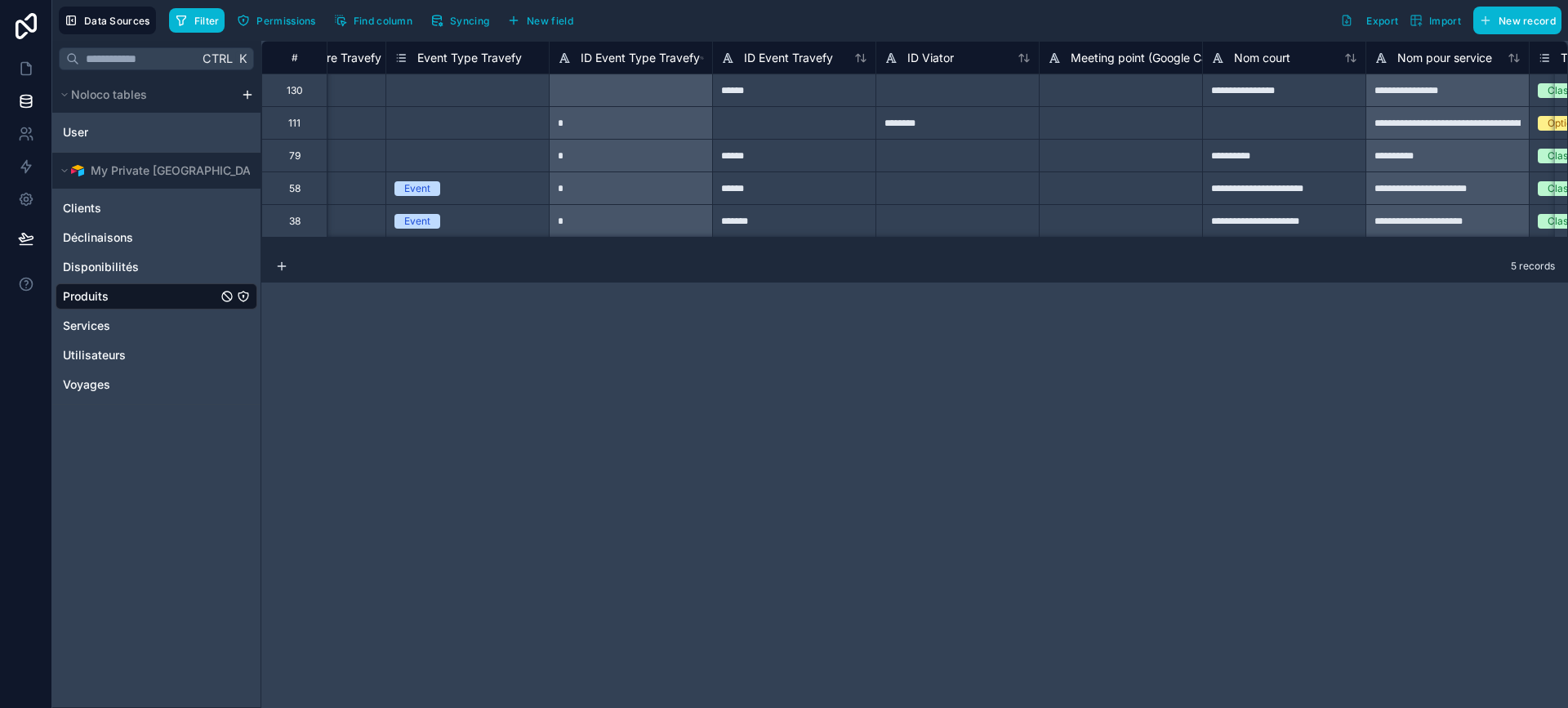
scroll to position [0, 4353]
click at [951, 146] on div at bounding box center [956, 155] width 163 height 32
click at [946, 120] on div "********" at bounding box center [956, 122] width 163 height 32
click at [24, 69] on icon at bounding box center [27, 69] width 17 height 17
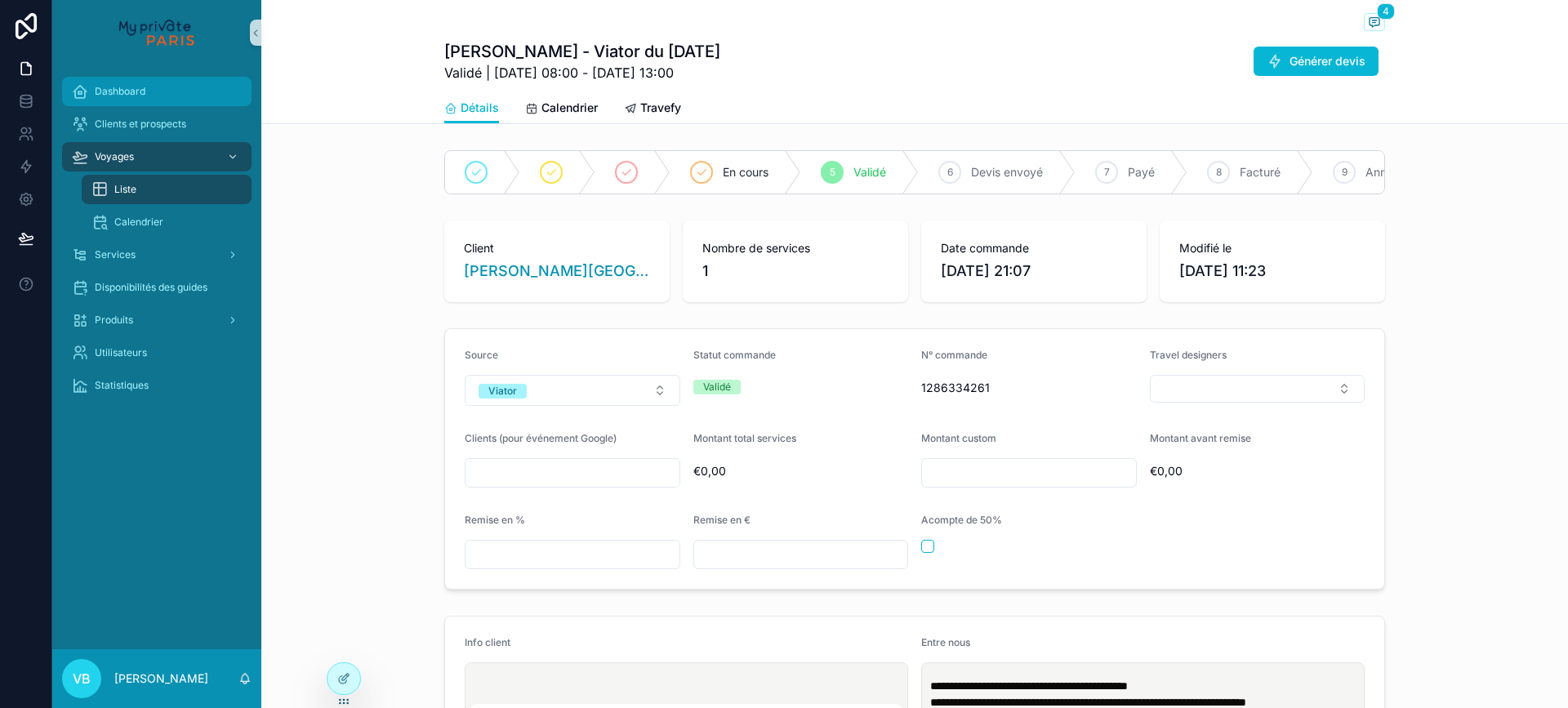
click at [178, 96] on div "Dashboard" at bounding box center [157, 91] width 170 height 26
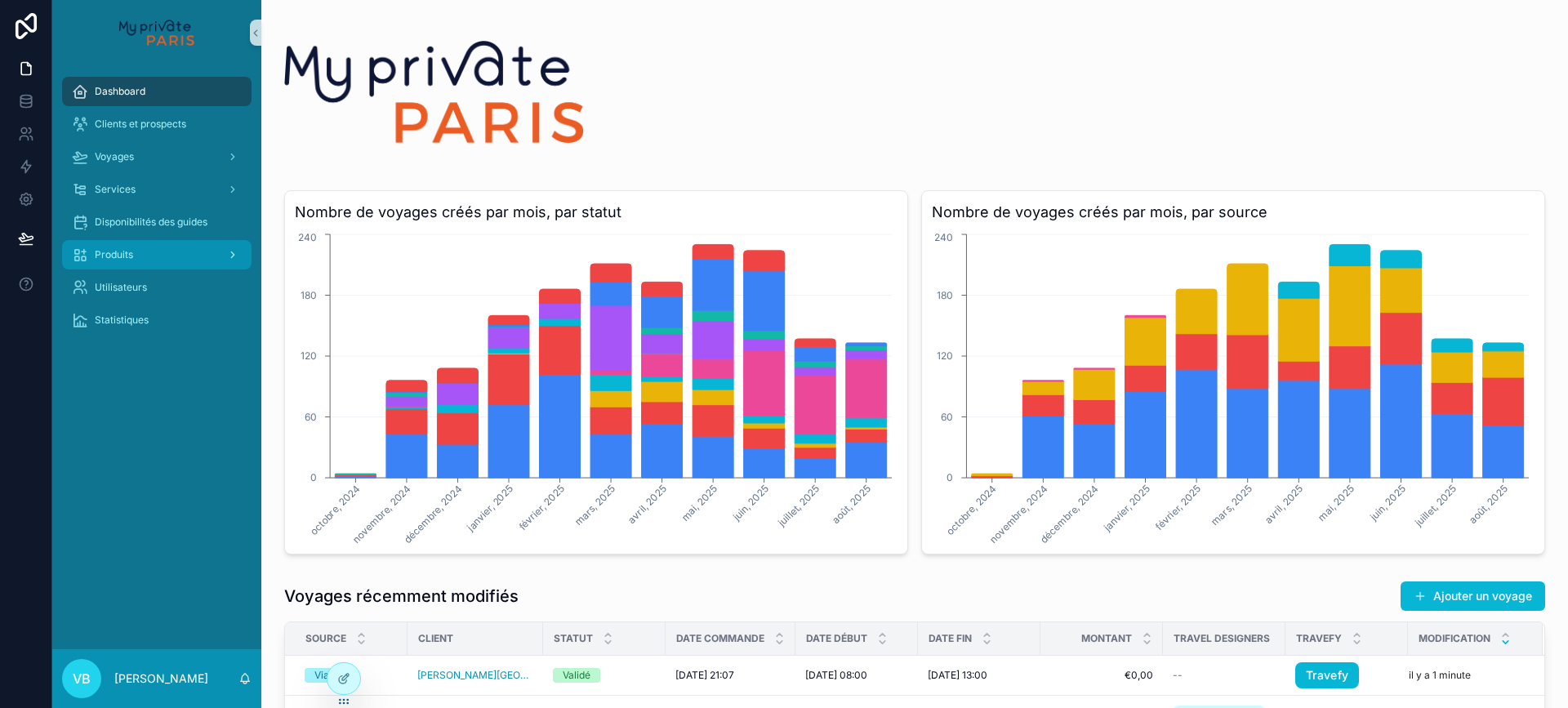
click at [148, 261] on div "Produits" at bounding box center [157, 255] width 170 height 26
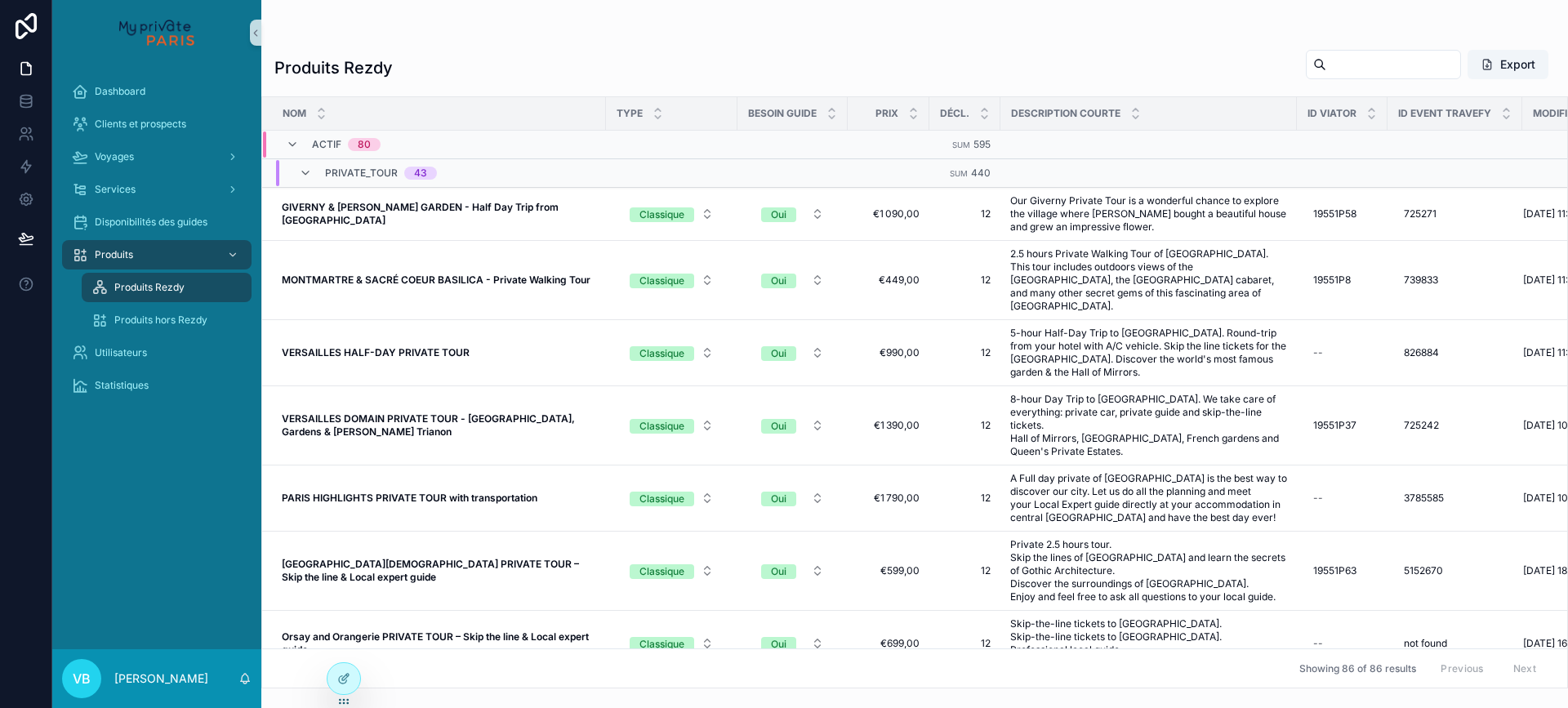
click at [197, 286] on div "Produits Rezdy" at bounding box center [166, 287] width 150 height 26
click at [1335, 74] on input "scrollable content" at bounding box center [1393, 64] width 134 height 23
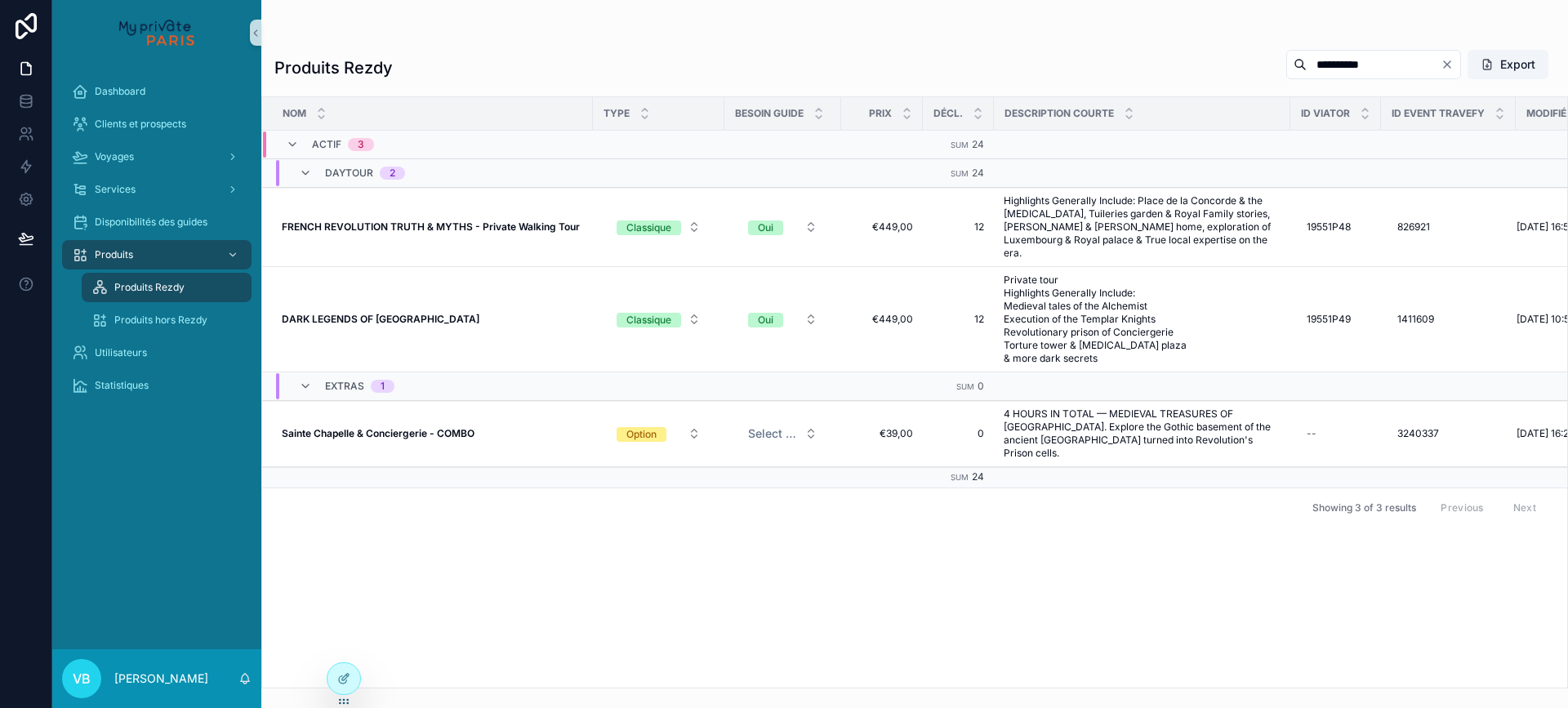
type input "**********"
click at [467, 221] on strong "FRENCH REVOLUTION TRUTH & MYTHS - Private Walking Tour" at bounding box center [431, 226] width 298 height 12
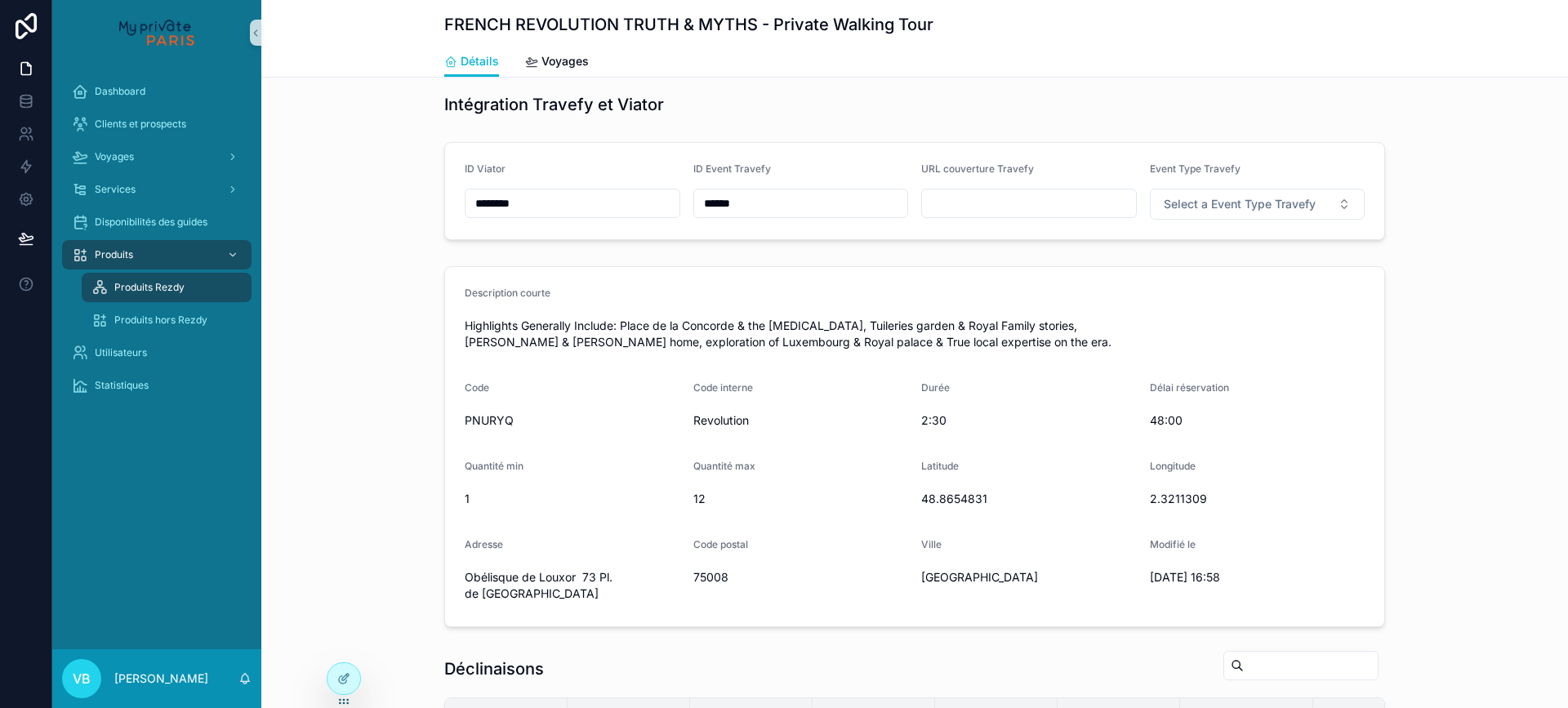
scroll to position [327, 0]
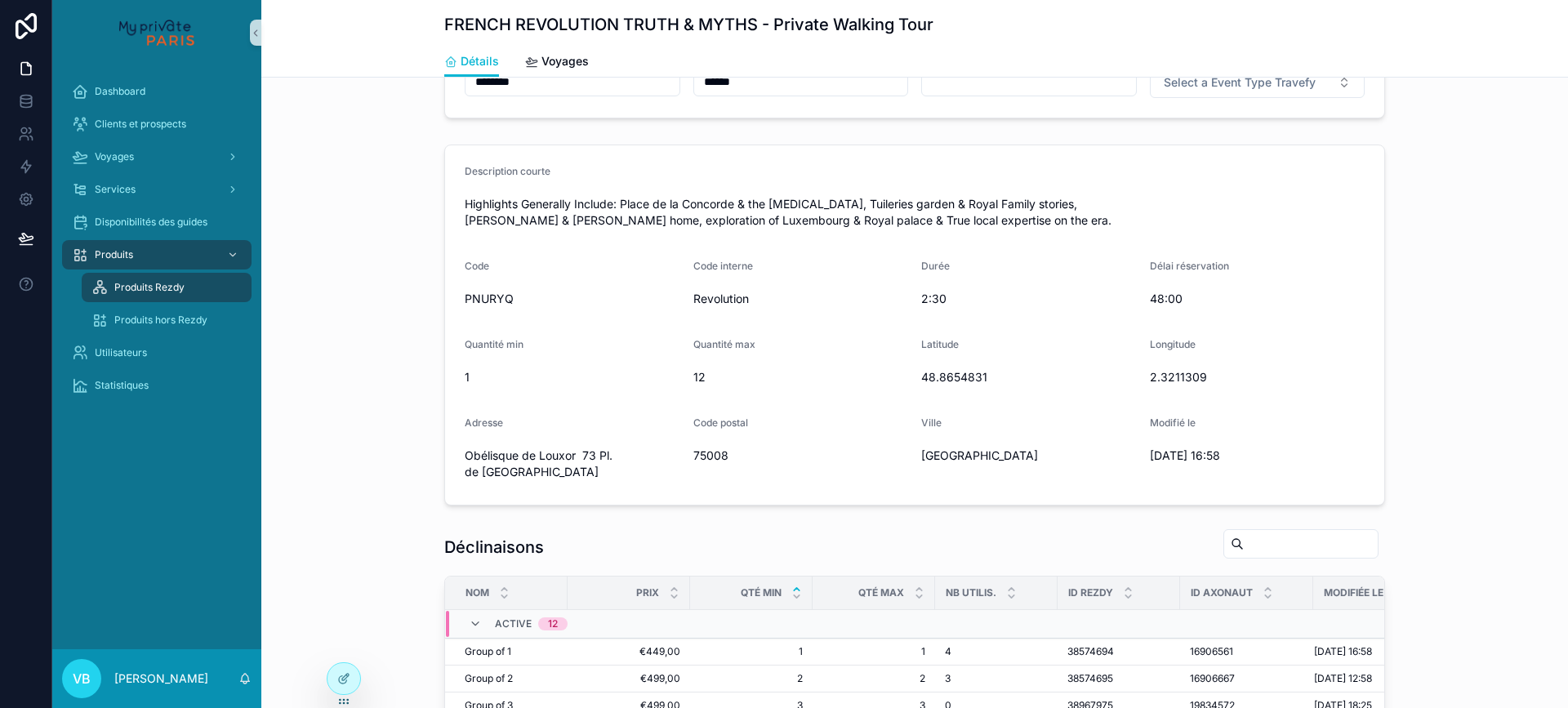
drag, startPoint x: 459, startPoint y: 454, endPoint x: 640, endPoint y: 474, distance: 182.1
click at [640, 474] on span "Obélisque de Louxor 73 Pl. de la Concorde 75008 Paris France" at bounding box center [573, 463] width 215 height 32
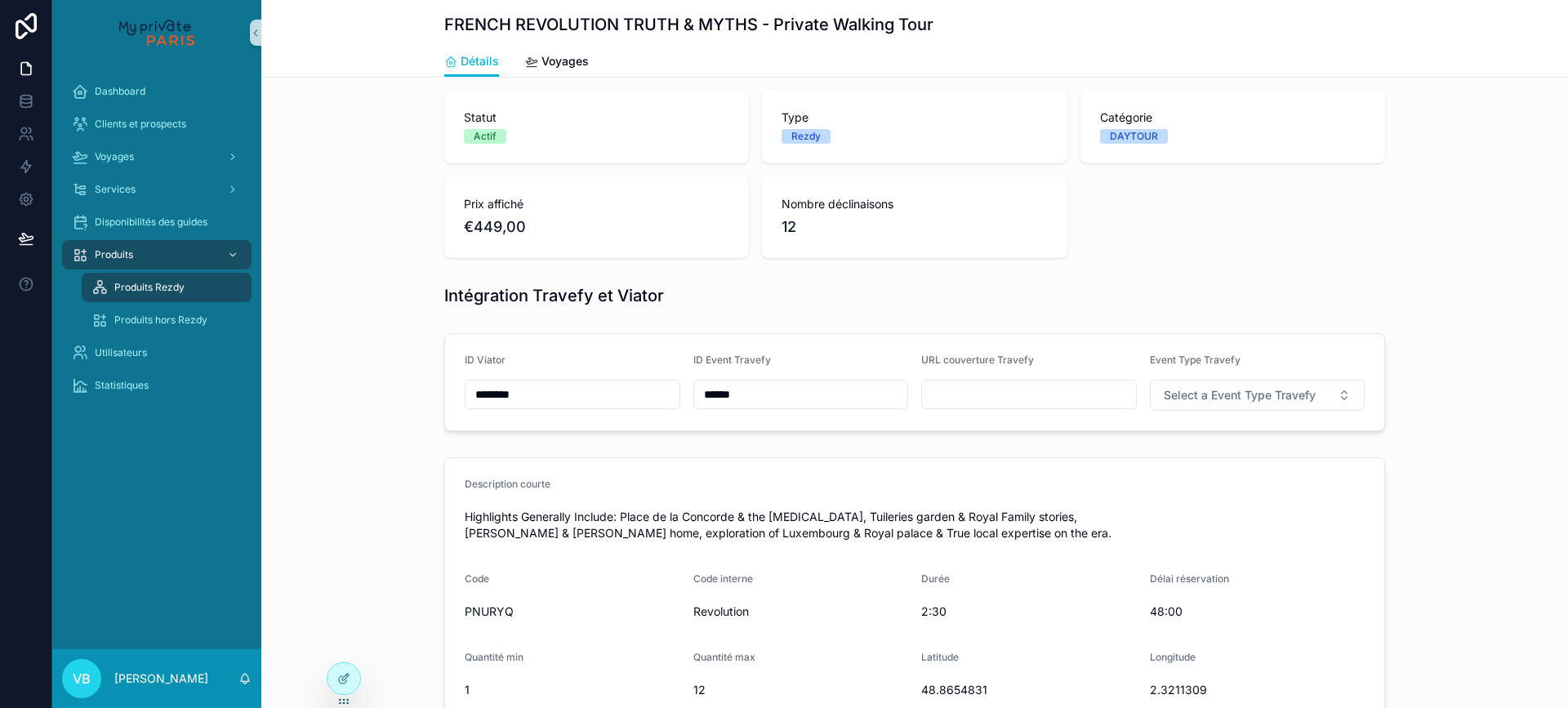
scroll to position [0, 0]
